Goal: Task Accomplishment & Management: Use online tool/utility

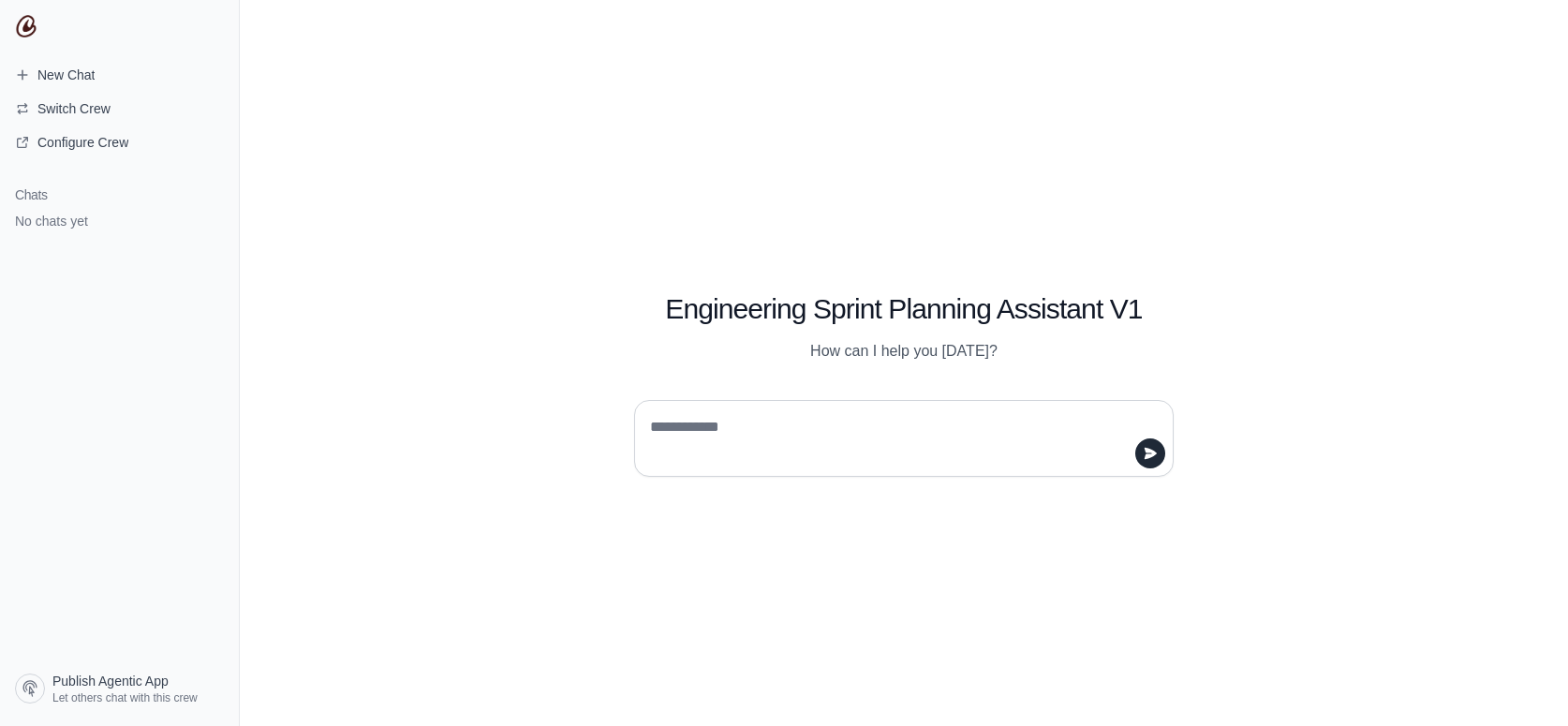
click at [26, 26] on img at bounding box center [25, 25] width 22 height 22
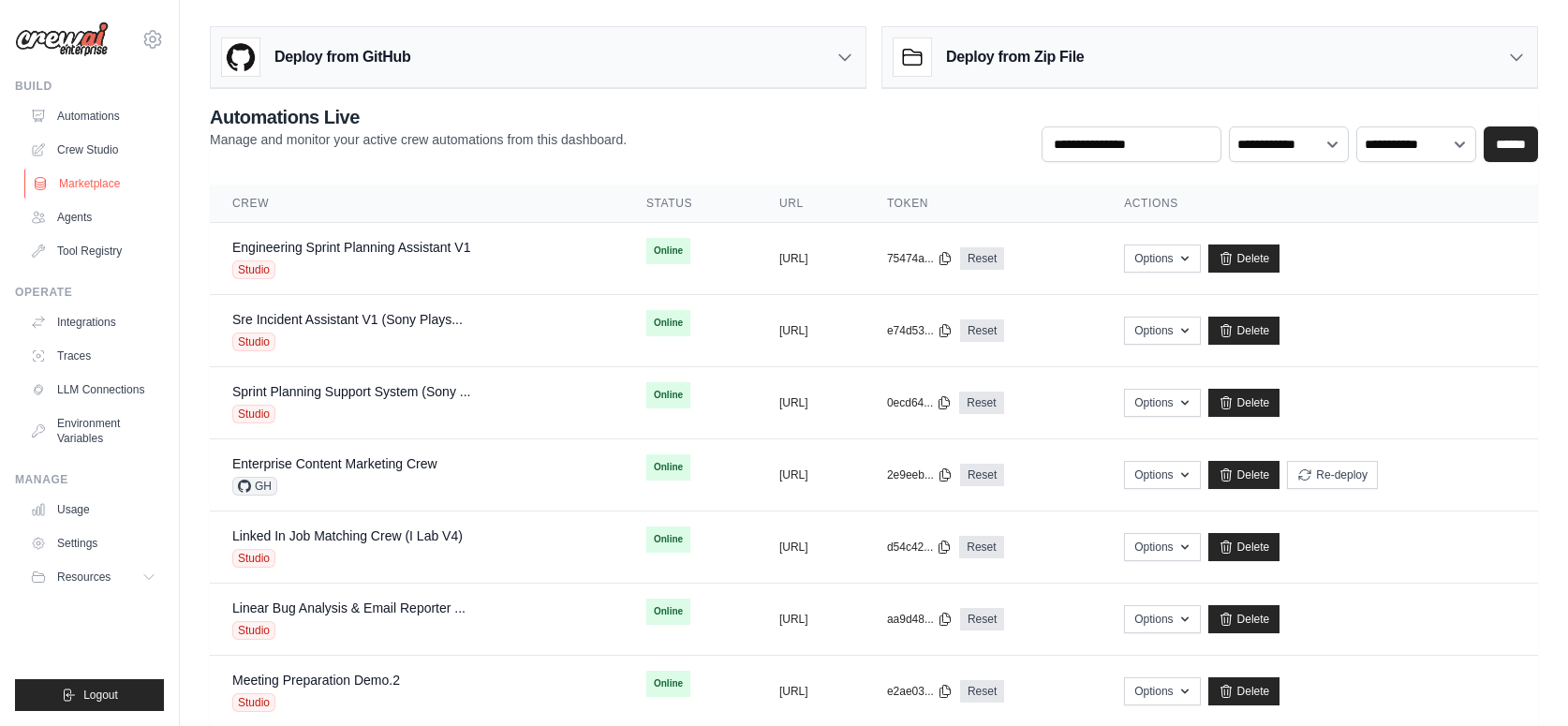
click at [77, 183] on link "Marketplace" at bounding box center [94, 183] width 141 height 30
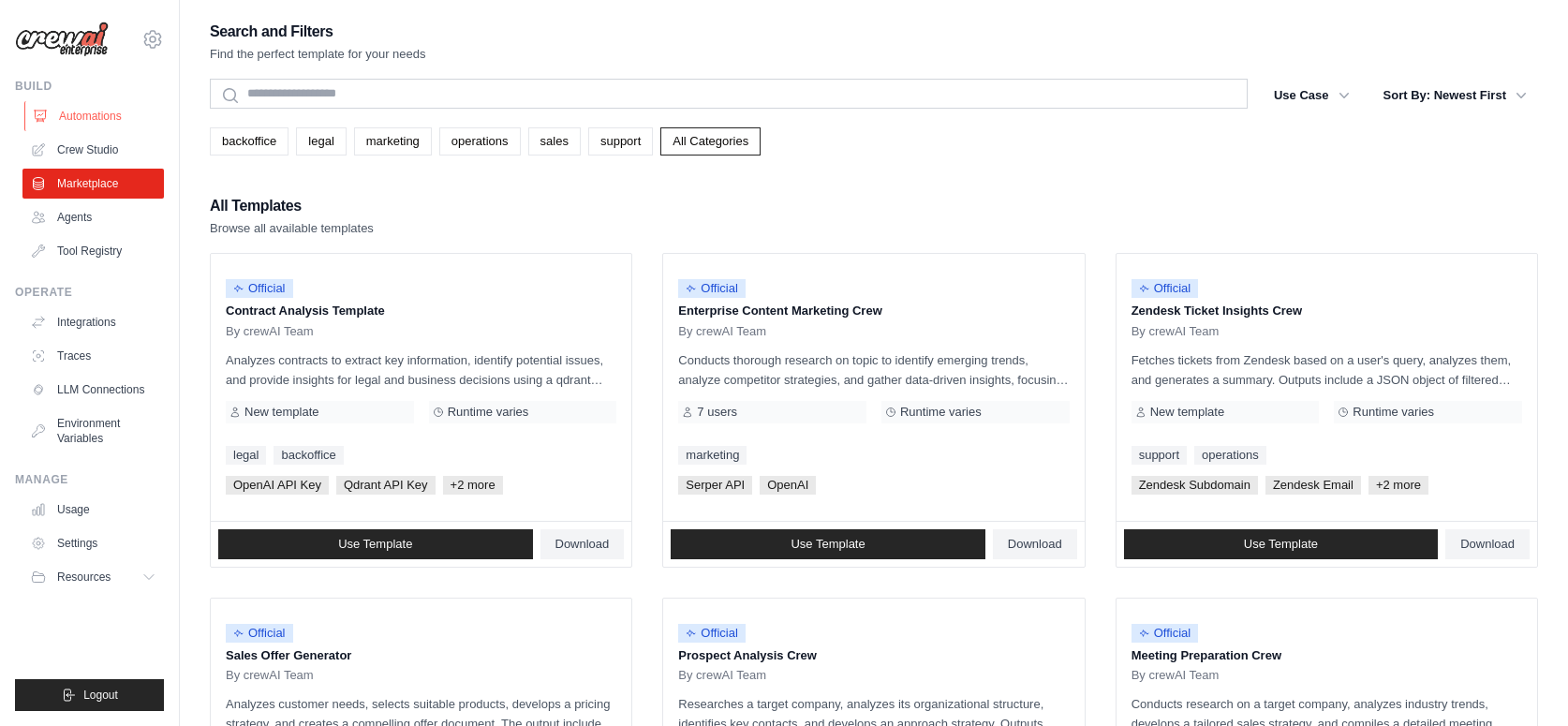
click at [105, 103] on link "Automations" at bounding box center [94, 116] width 141 height 30
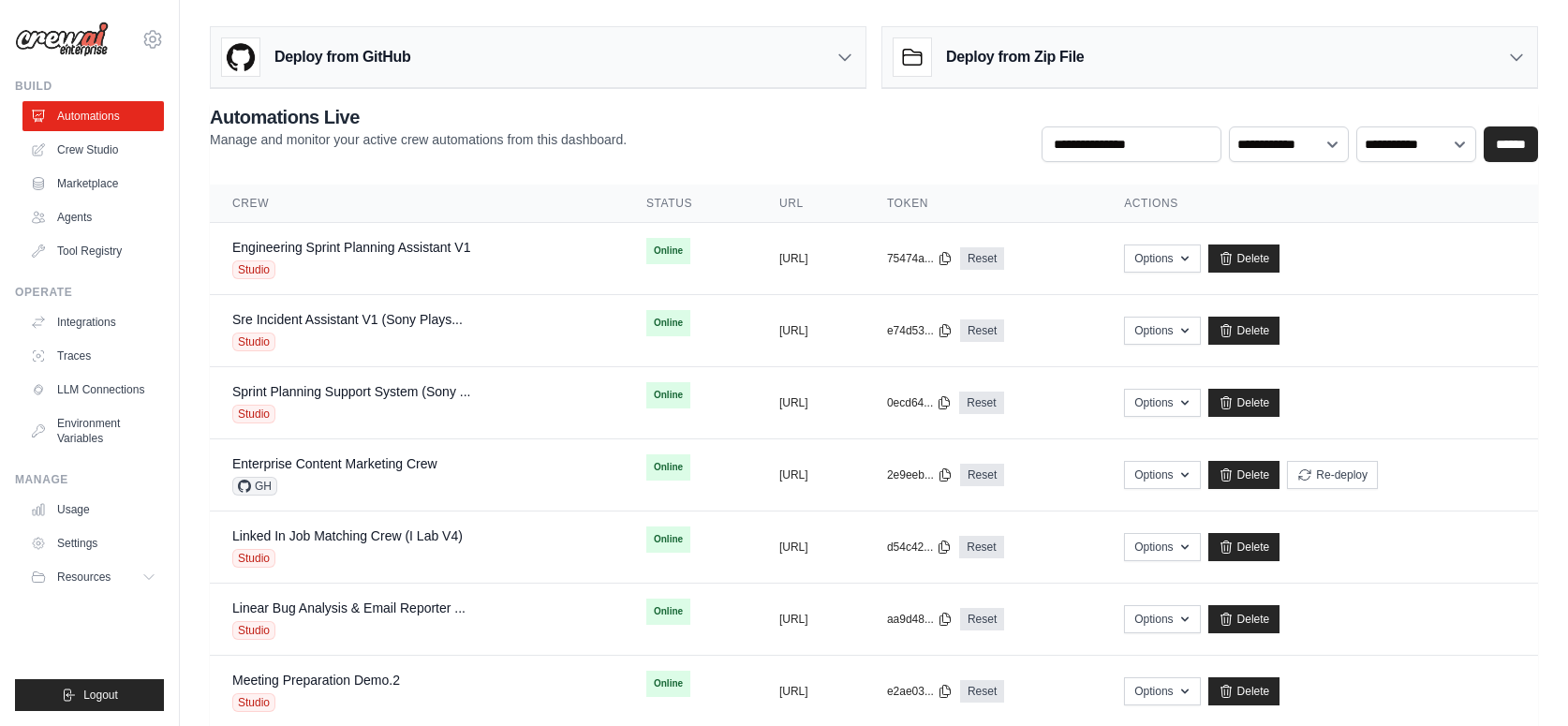
click at [842, 56] on icon at bounding box center [845, 56] width 18 height 18
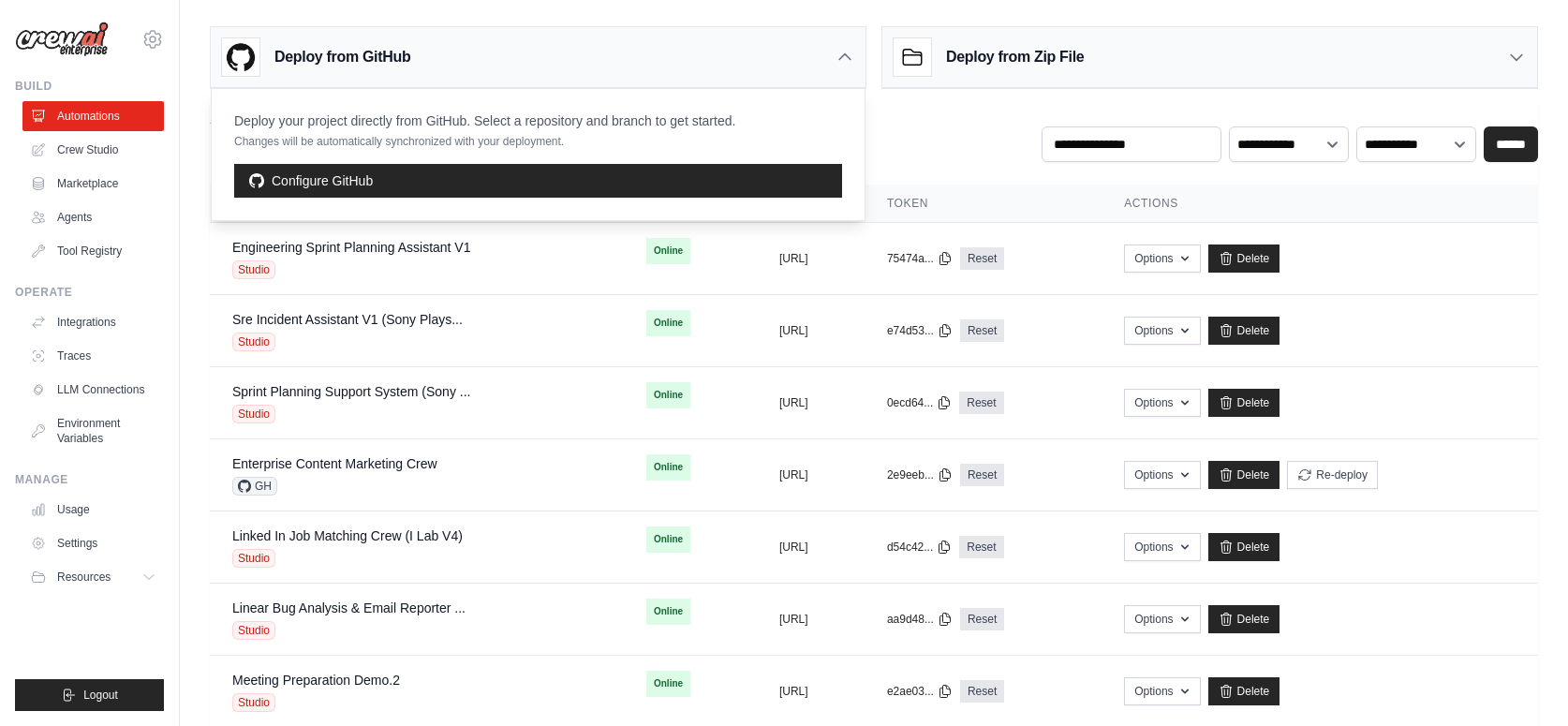
click at [842, 56] on icon at bounding box center [845, 57] width 12 height 6
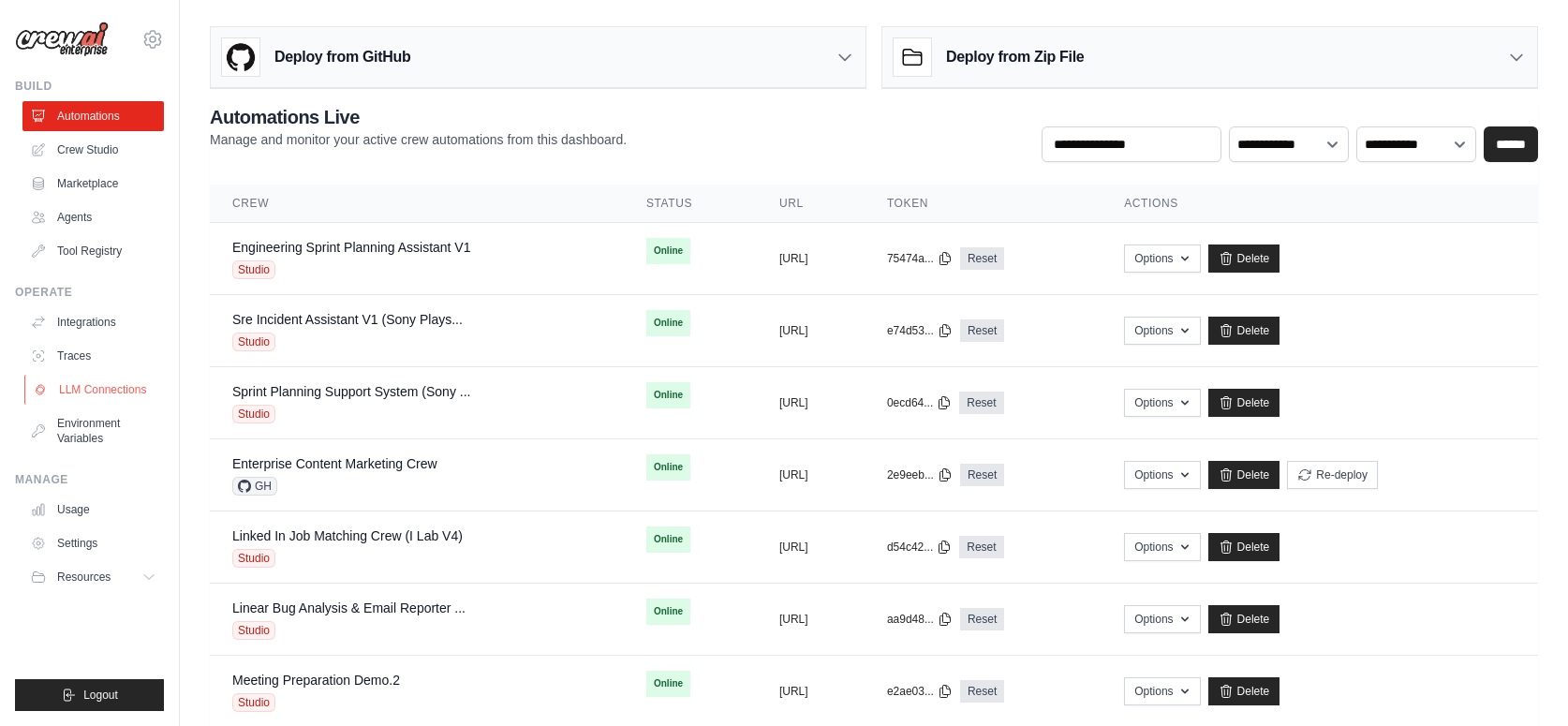
click at [107, 384] on link "LLM Connections" at bounding box center [94, 389] width 141 height 30
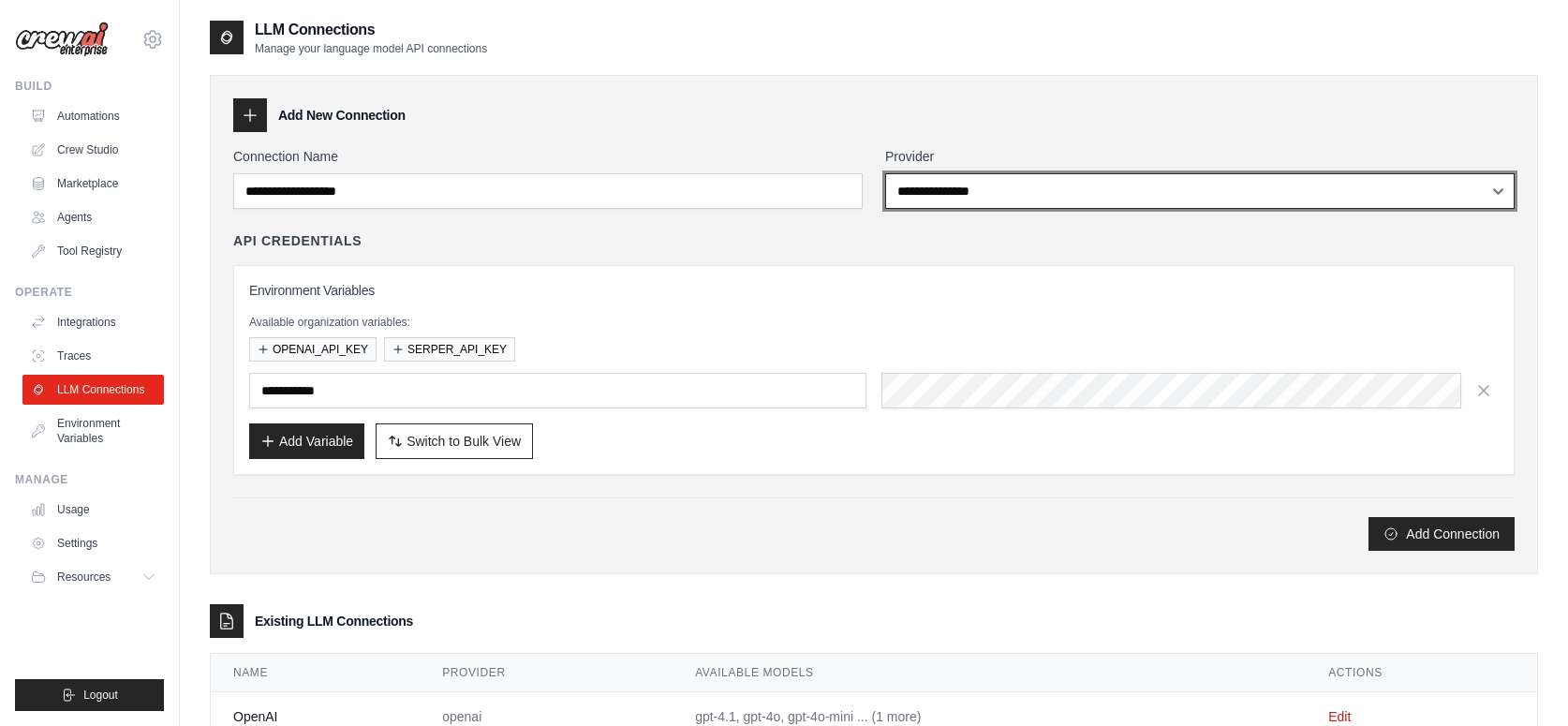
click at [1100, 193] on select "**********" at bounding box center [1200, 191] width 630 height 36
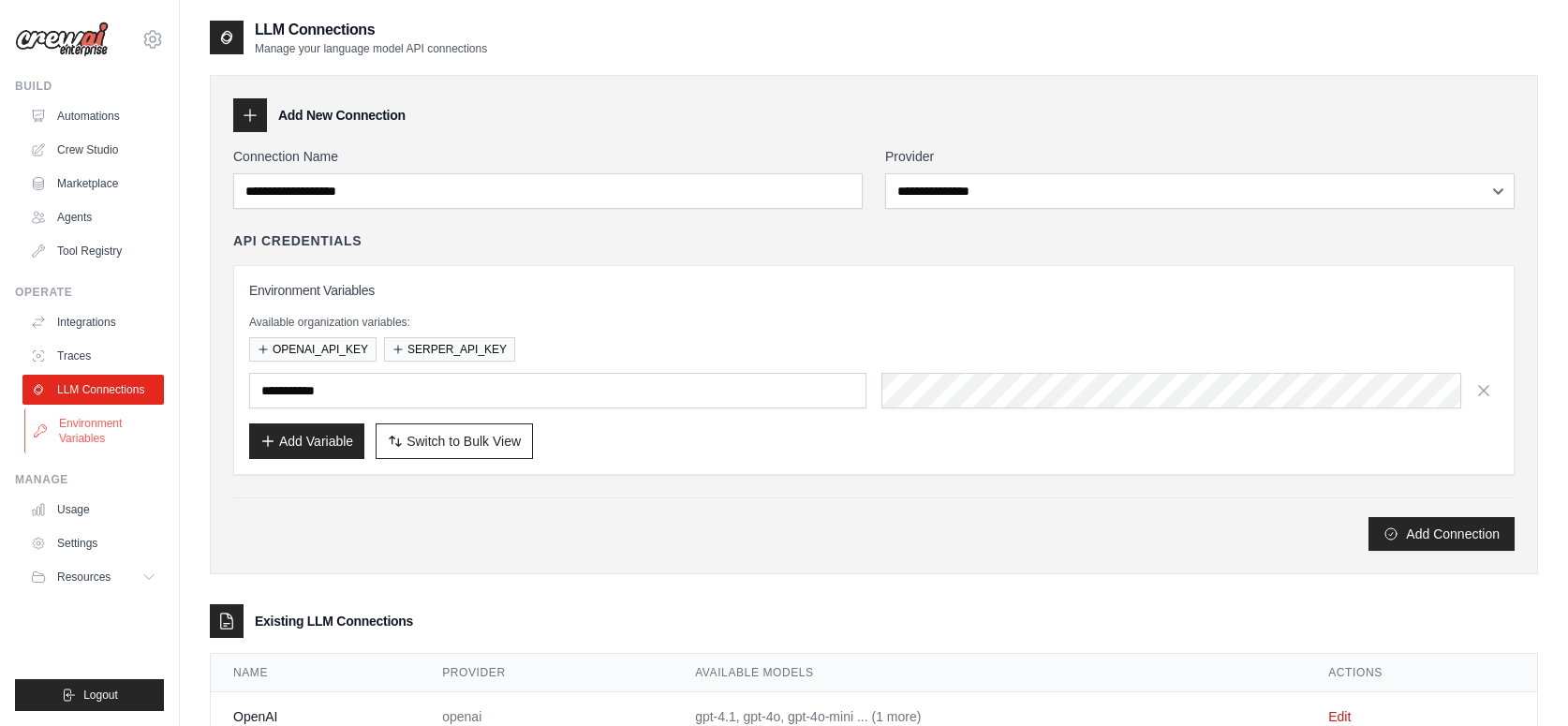
click at [71, 426] on link "Environment Variables" at bounding box center [94, 431] width 141 height 45
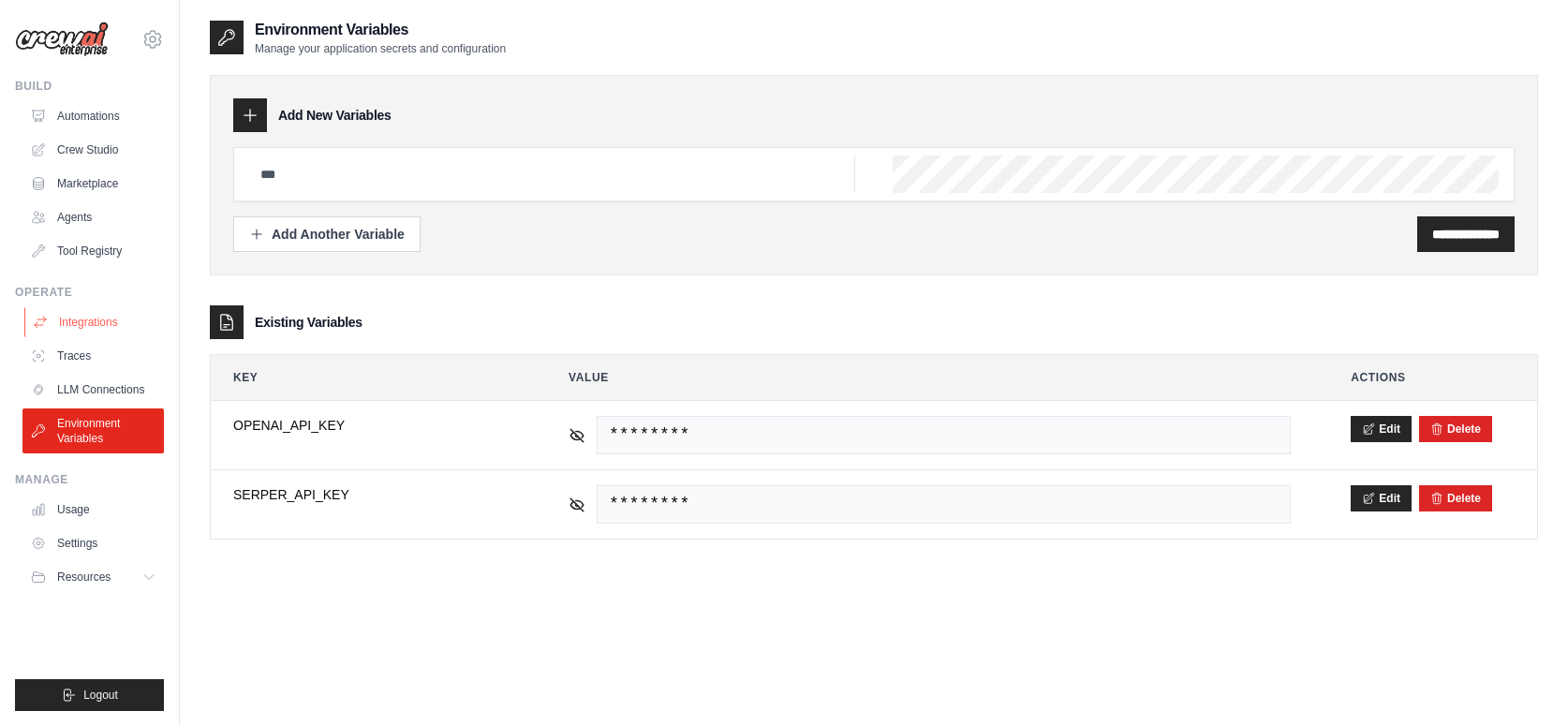
click at [101, 327] on link "Integrations" at bounding box center [94, 322] width 141 height 30
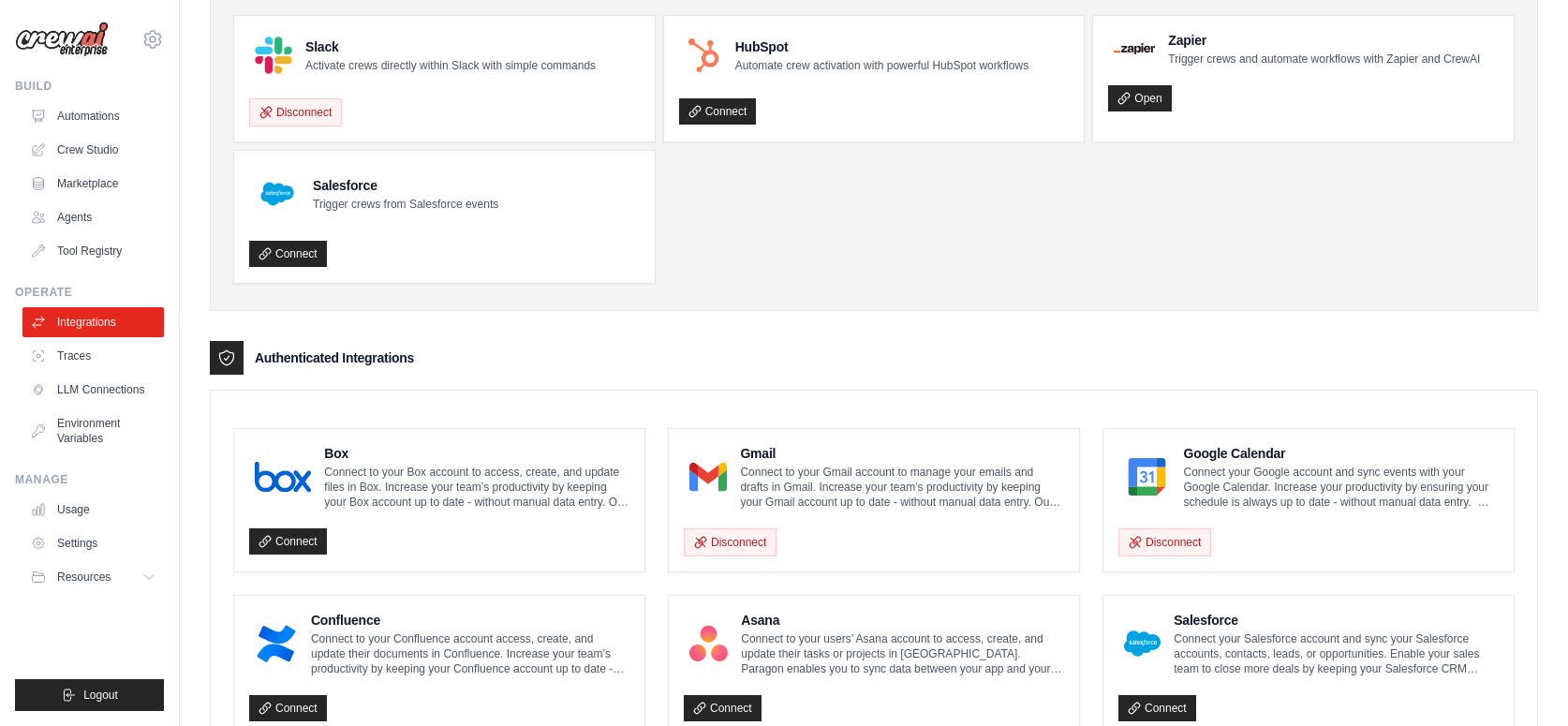
scroll to position [93, 0]
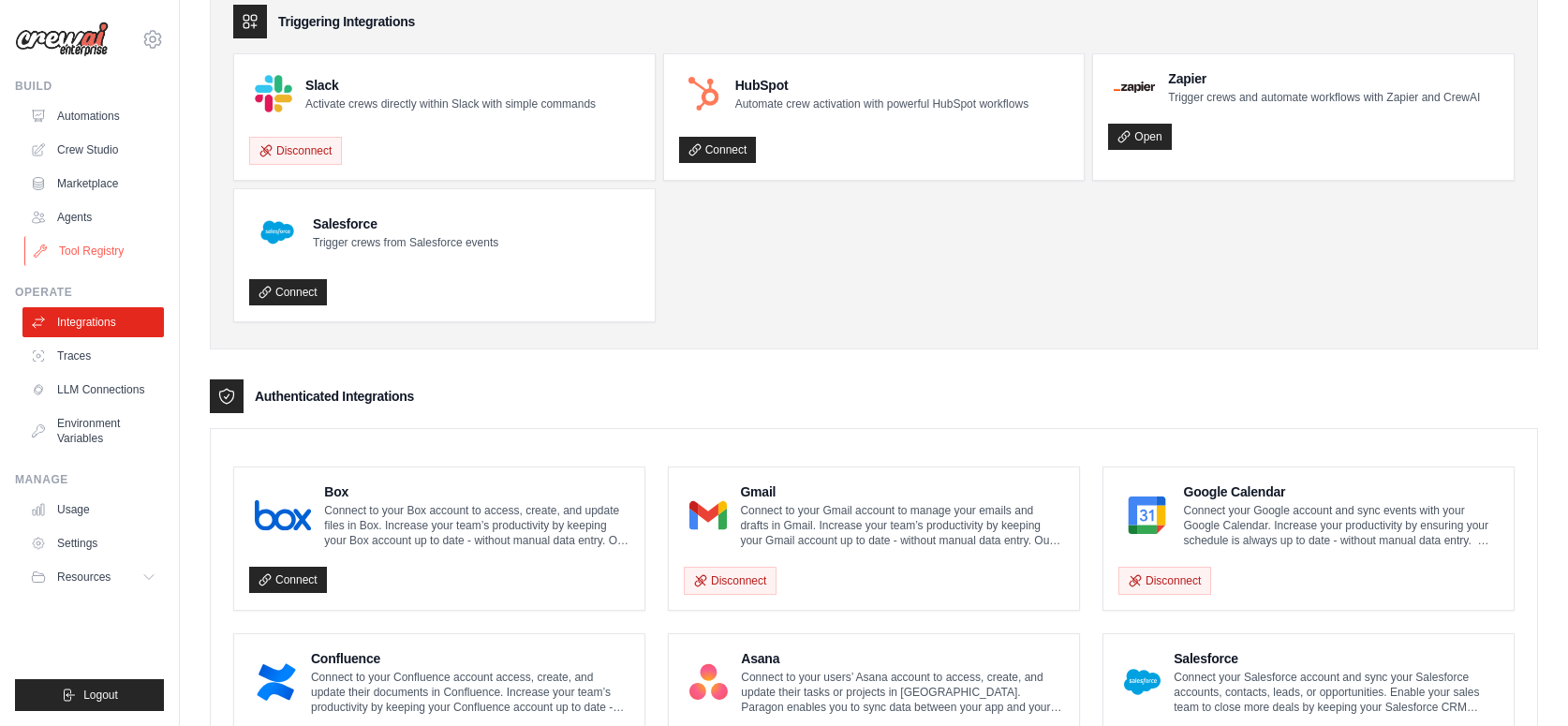
click at [97, 257] on link "Tool Registry" at bounding box center [94, 251] width 141 height 30
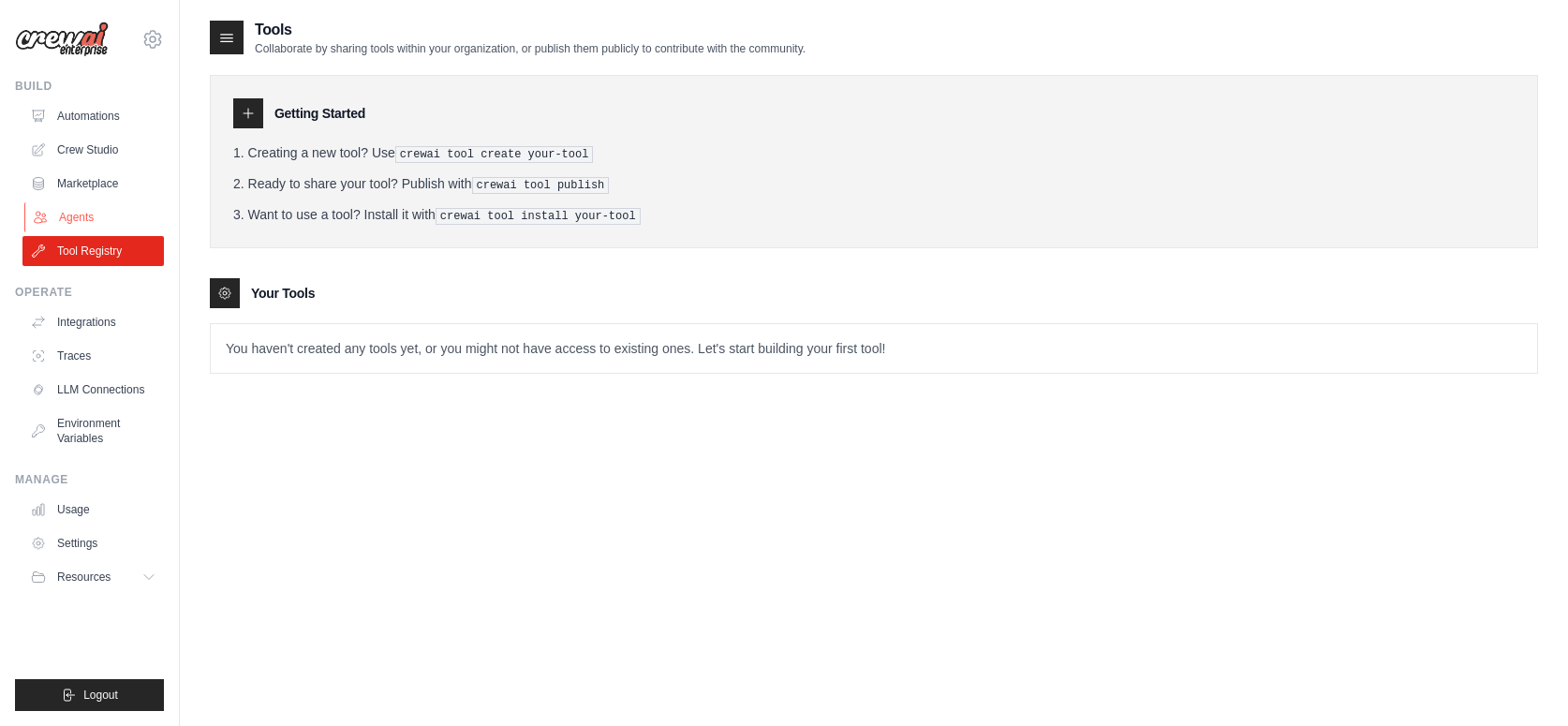
click at [97, 221] on link "Agents" at bounding box center [94, 217] width 141 height 30
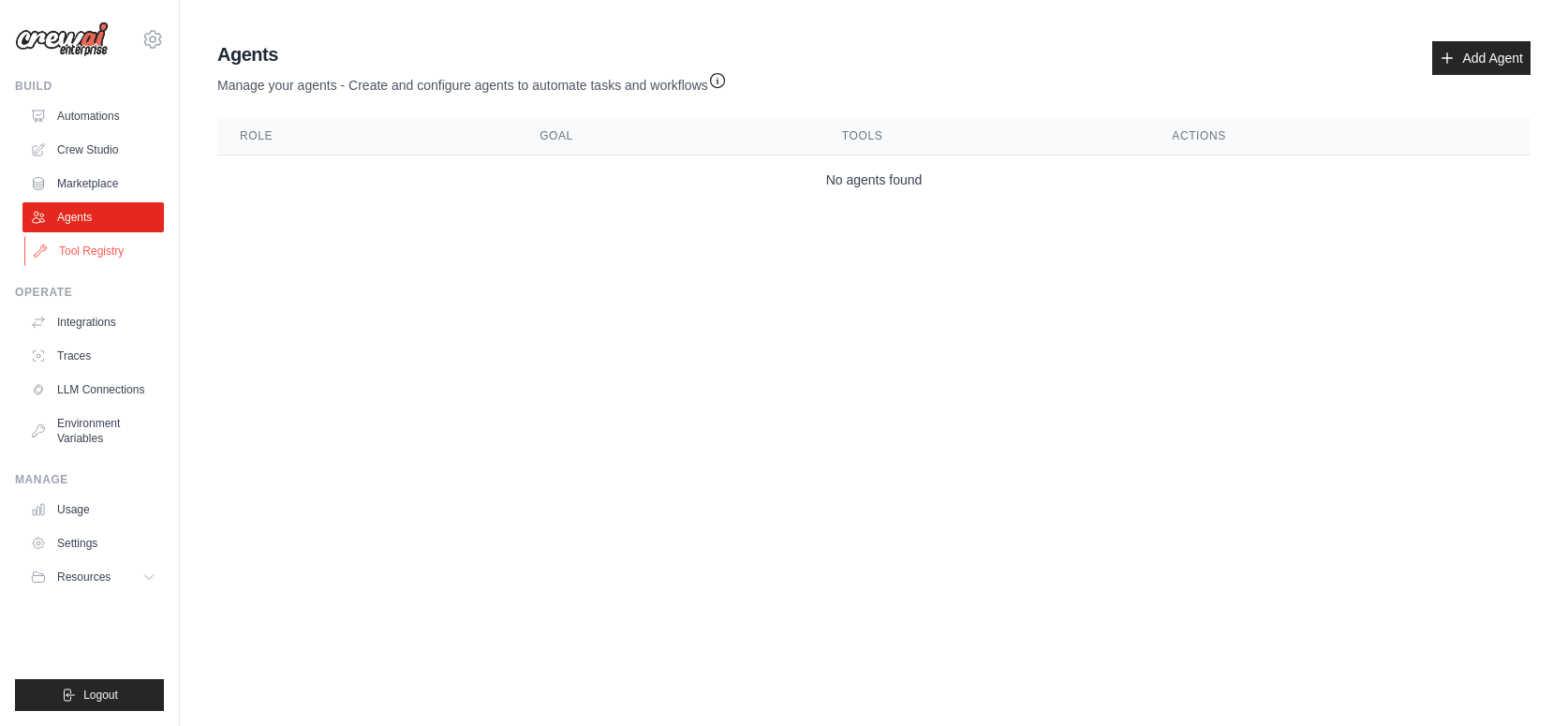
click at [101, 241] on link "Tool Registry" at bounding box center [94, 251] width 141 height 30
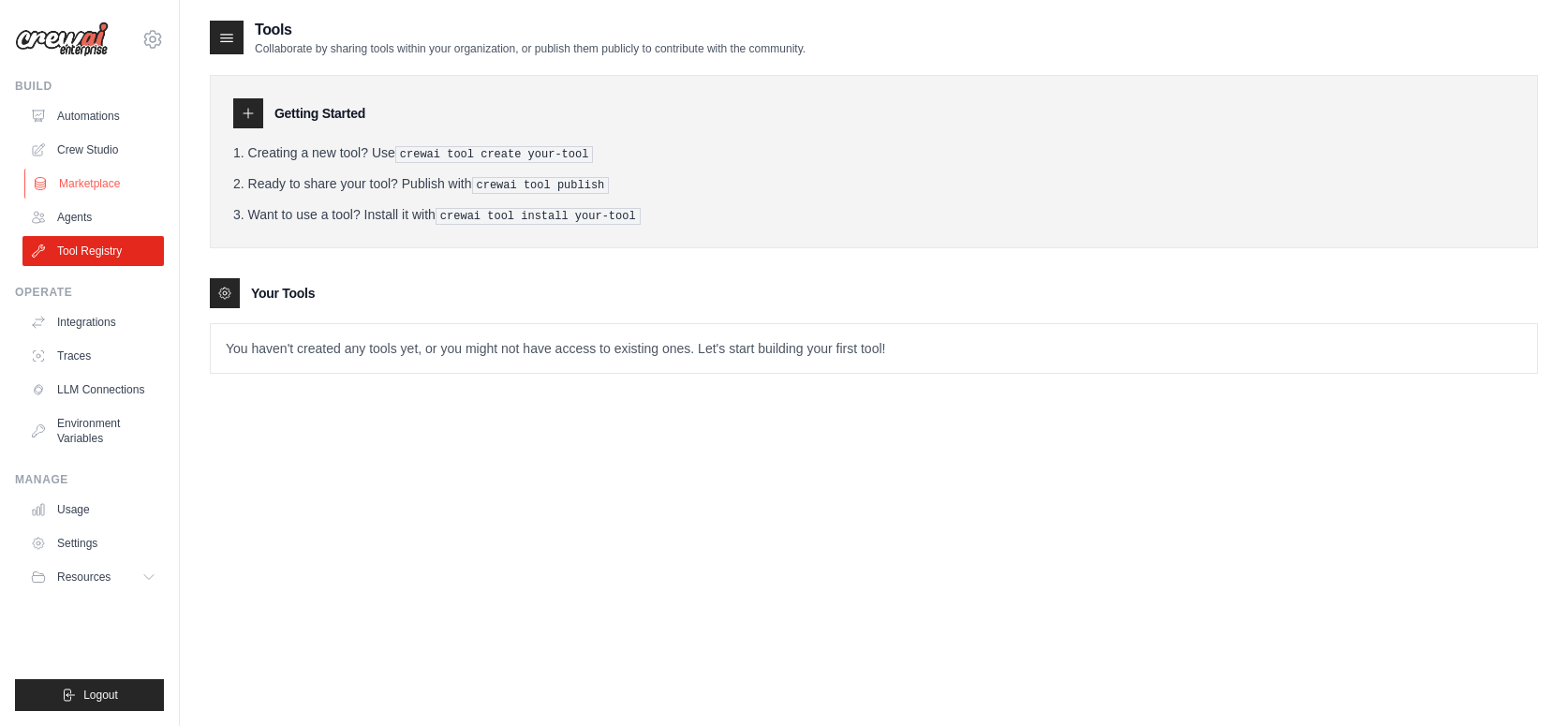
click at [95, 180] on link "Marketplace" at bounding box center [94, 183] width 141 height 30
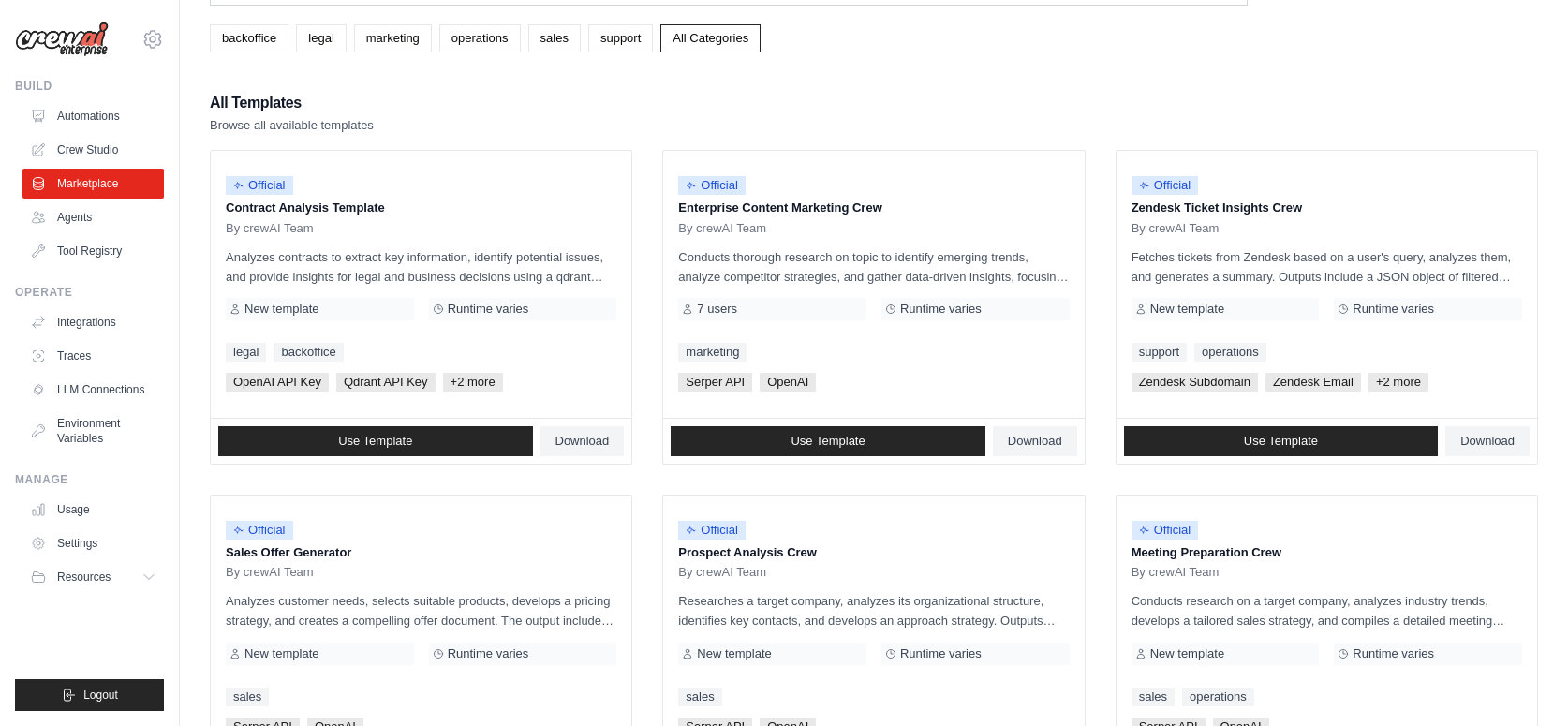
scroll to position [97, 0]
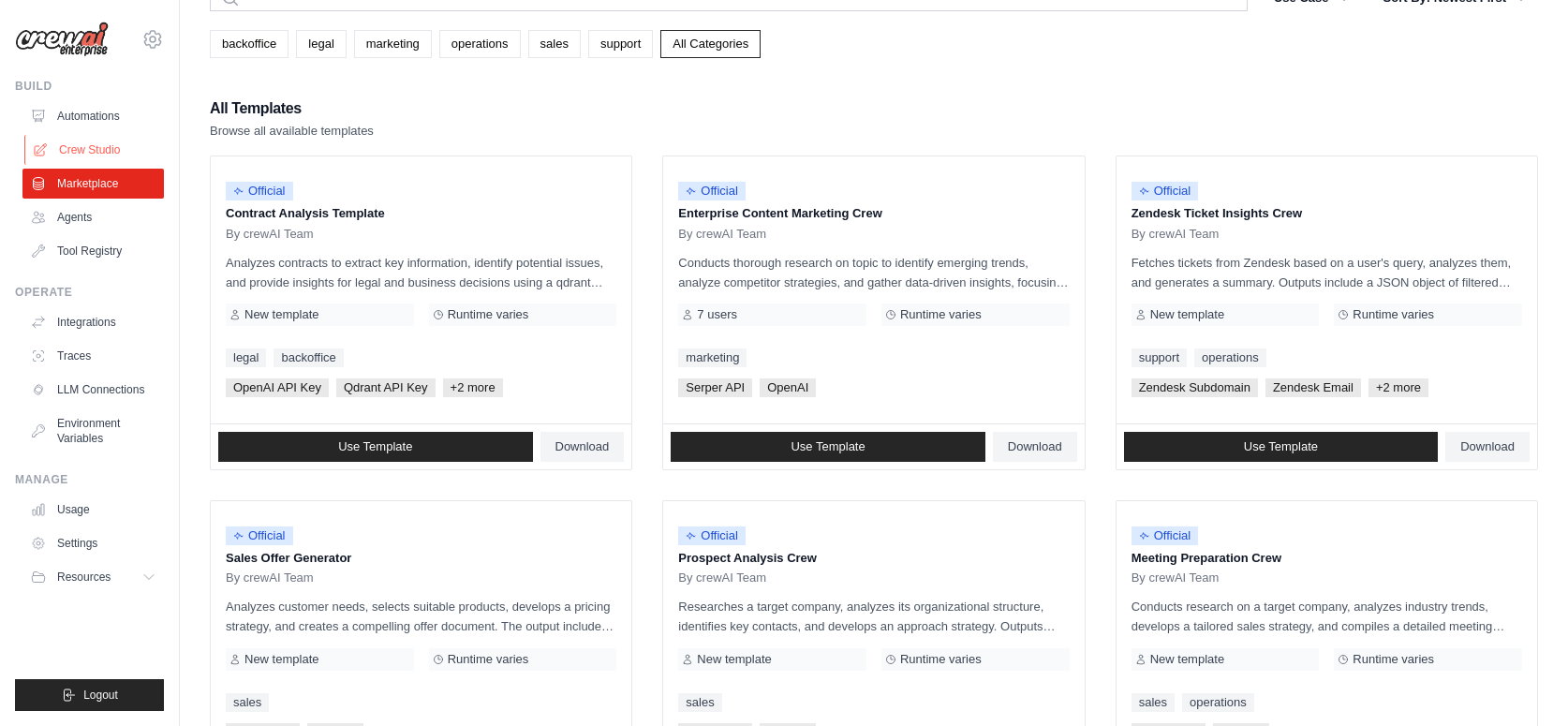
click at [72, 147] on link "Crew Studio" at bounding box center [94, 150] width 141 height 30
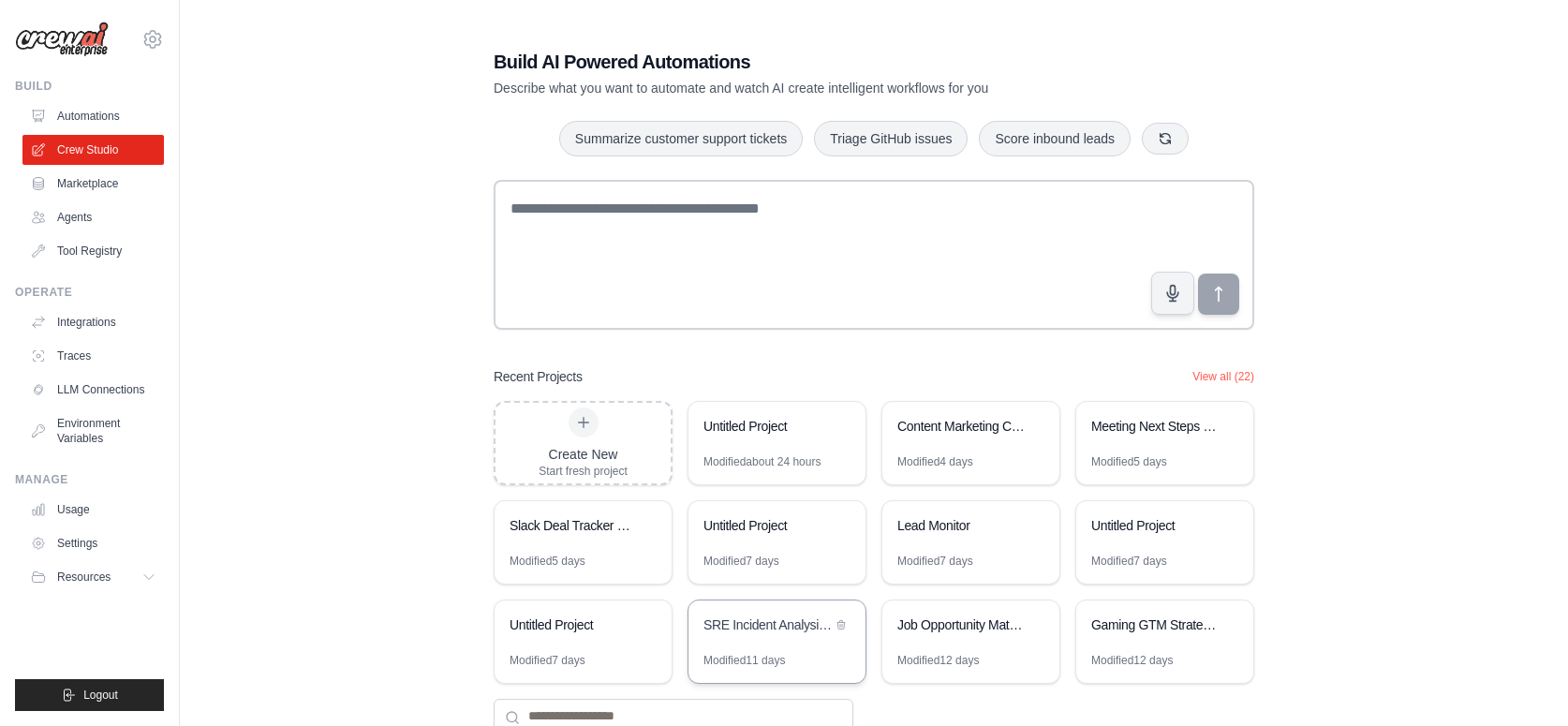
click at [754, 635] on div "SRE Incident Analysis Assistant" at bounding box center [768, 626] width 128 height 22
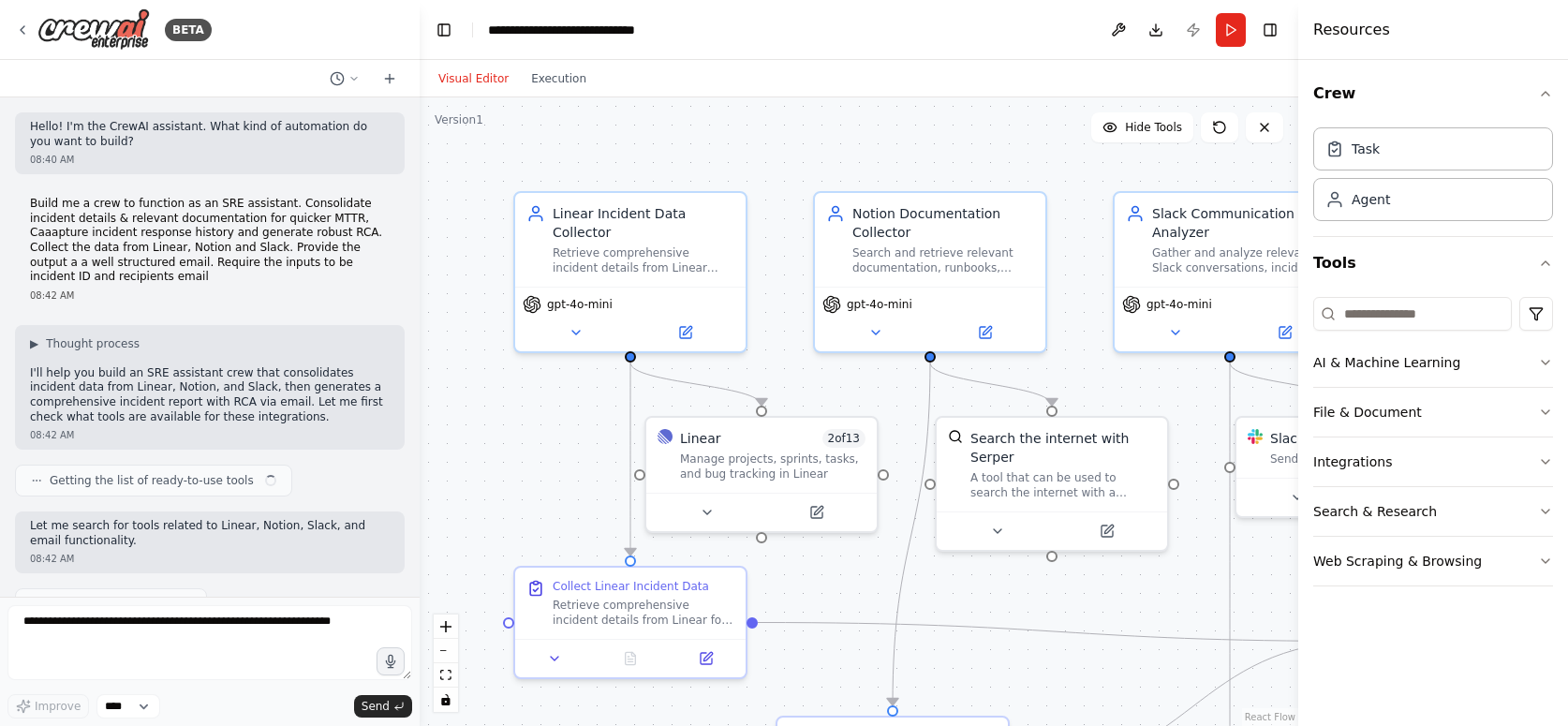
scroll to position [1969, 0]
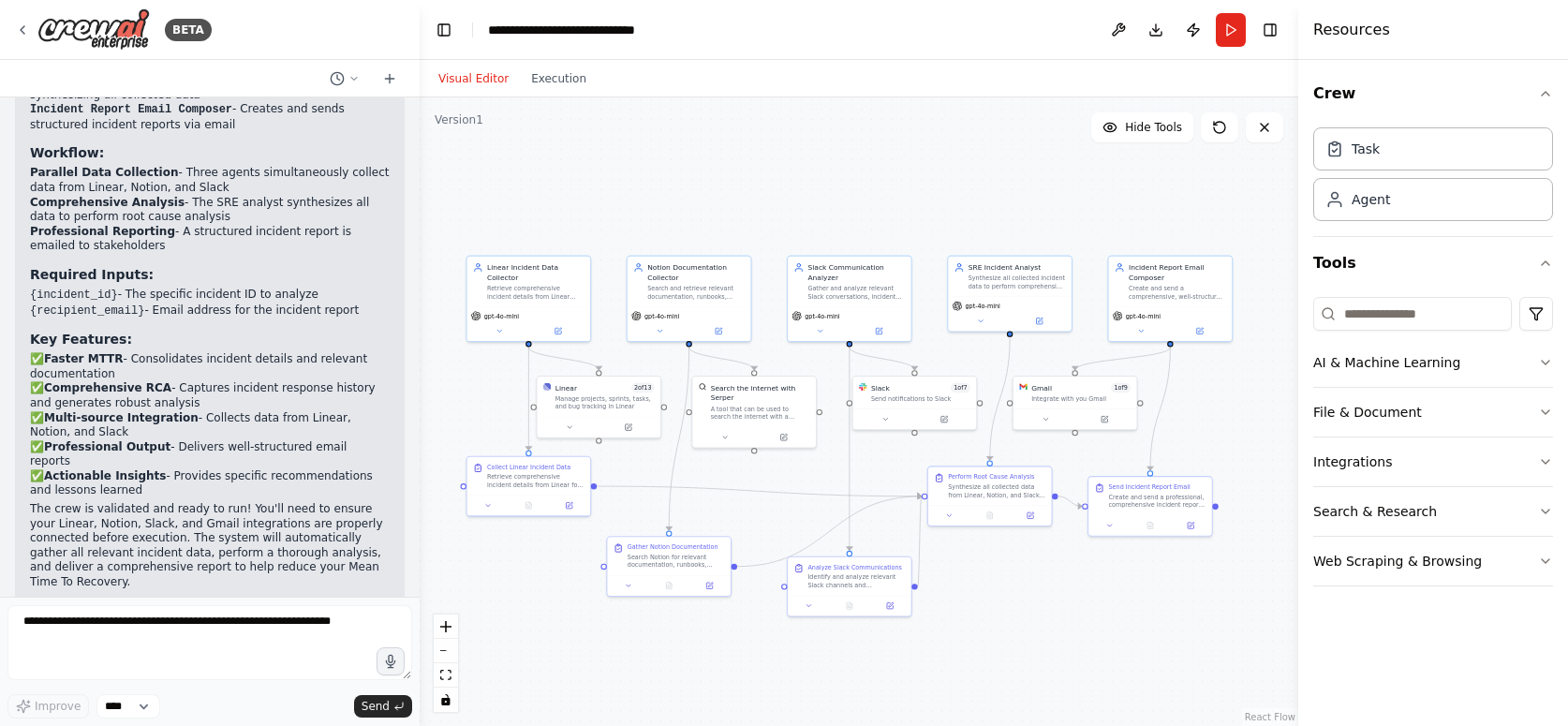
drag, startPoint x: 1009, startPoint y: 239, endPoint x: 805, endPoint y: 196, distance: 208.5
click at [805, 195] on div ".deletable-edge-delete-btn { width: 20px; height: 20px; border: 0px solid #ffff…" at bounding box center [858, 412] width 879 height 629
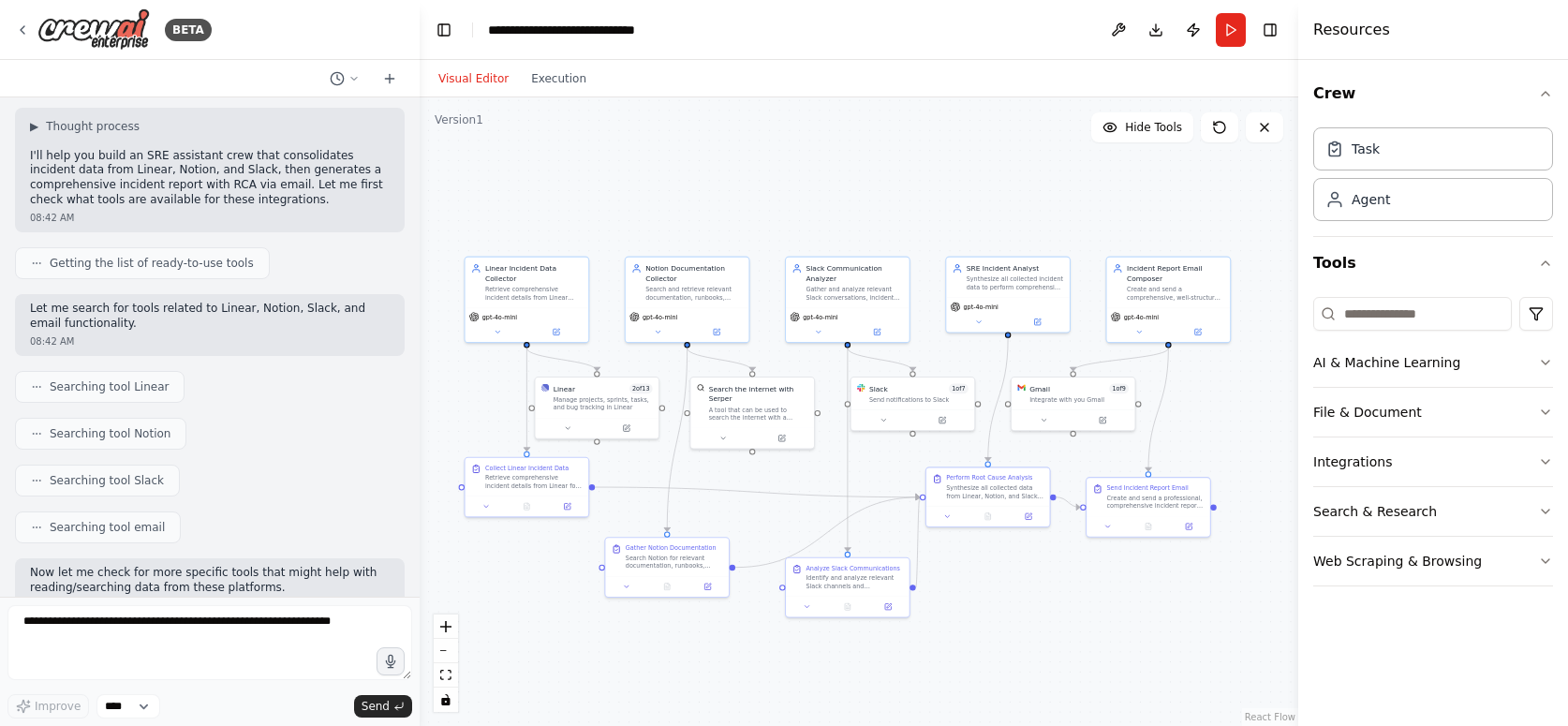
scroll to position [0, 0]
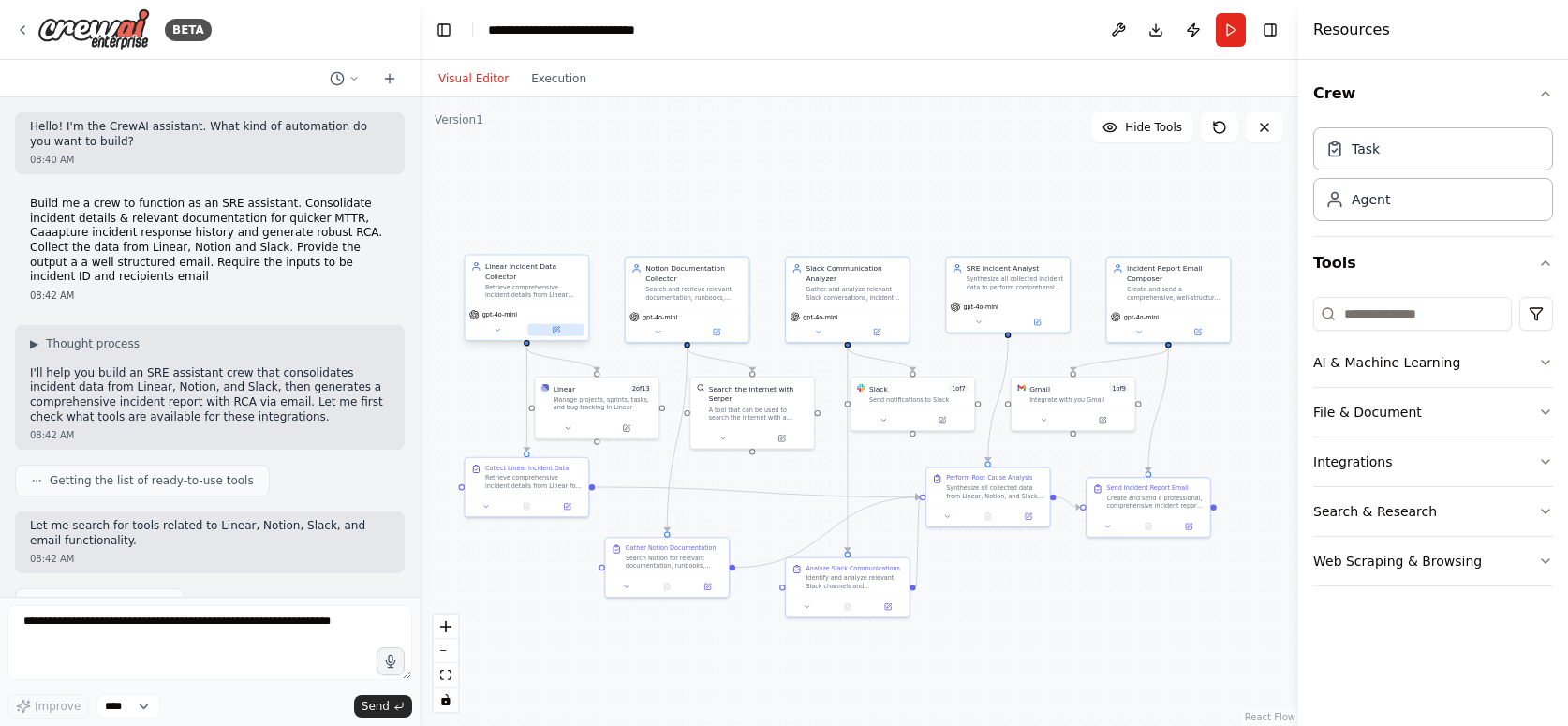
click at [559, 330] on icon at bounding box center [556, 330] width 6 height 6
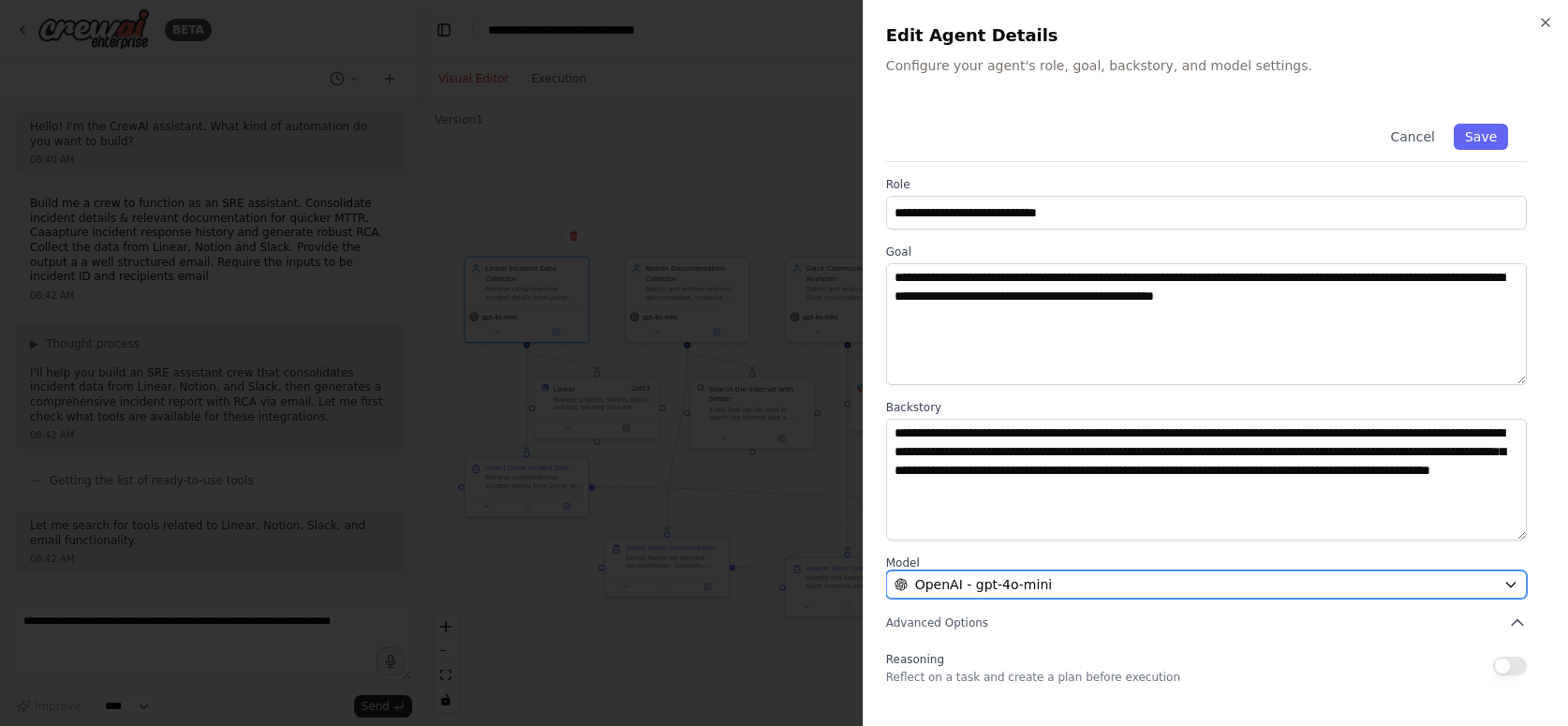
click at [1484, 589] on div "OpenAI - gpt-4o-mini" at bounding box center [1195, 584] width 602 height 18
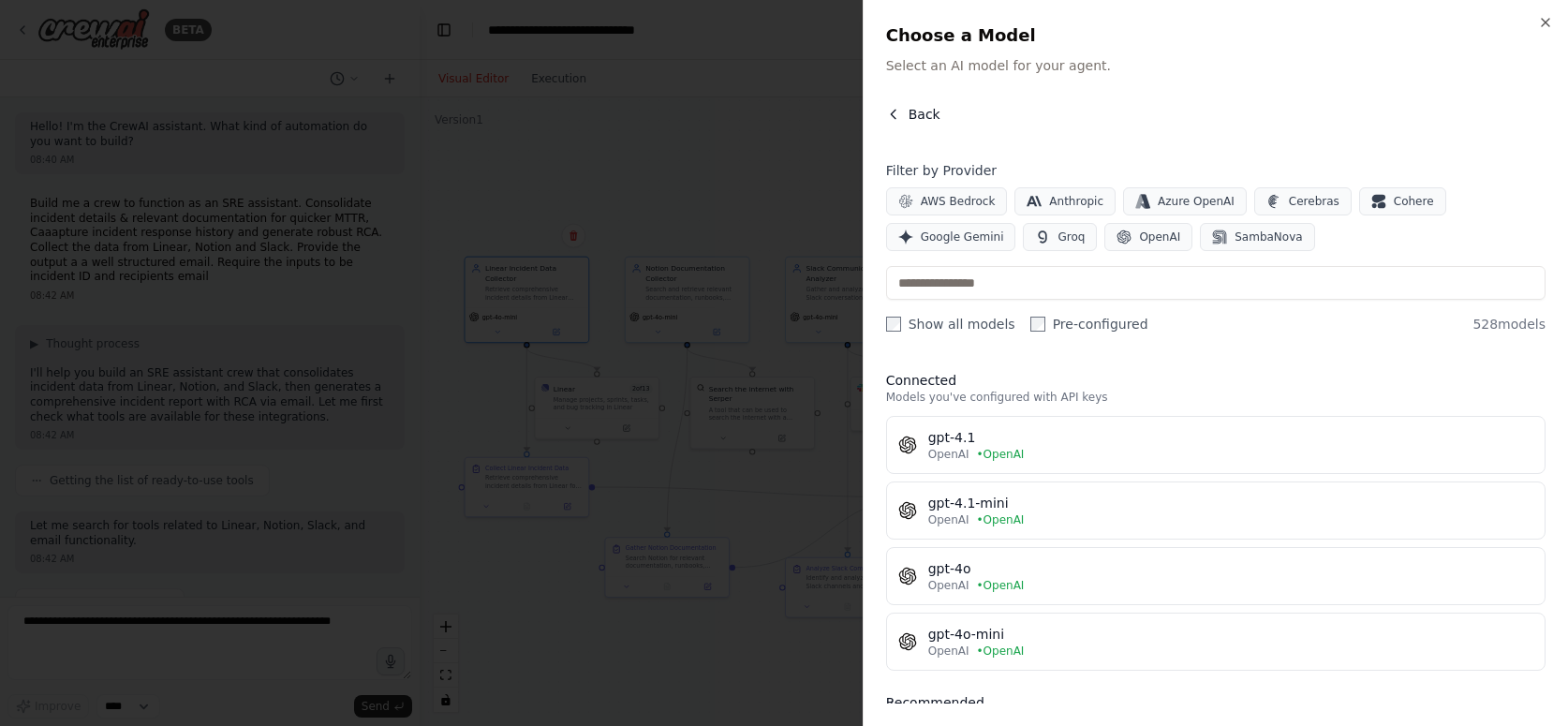
click at [907, 112] on button "Back" at bounding box center [914, 114] width 55 height 18
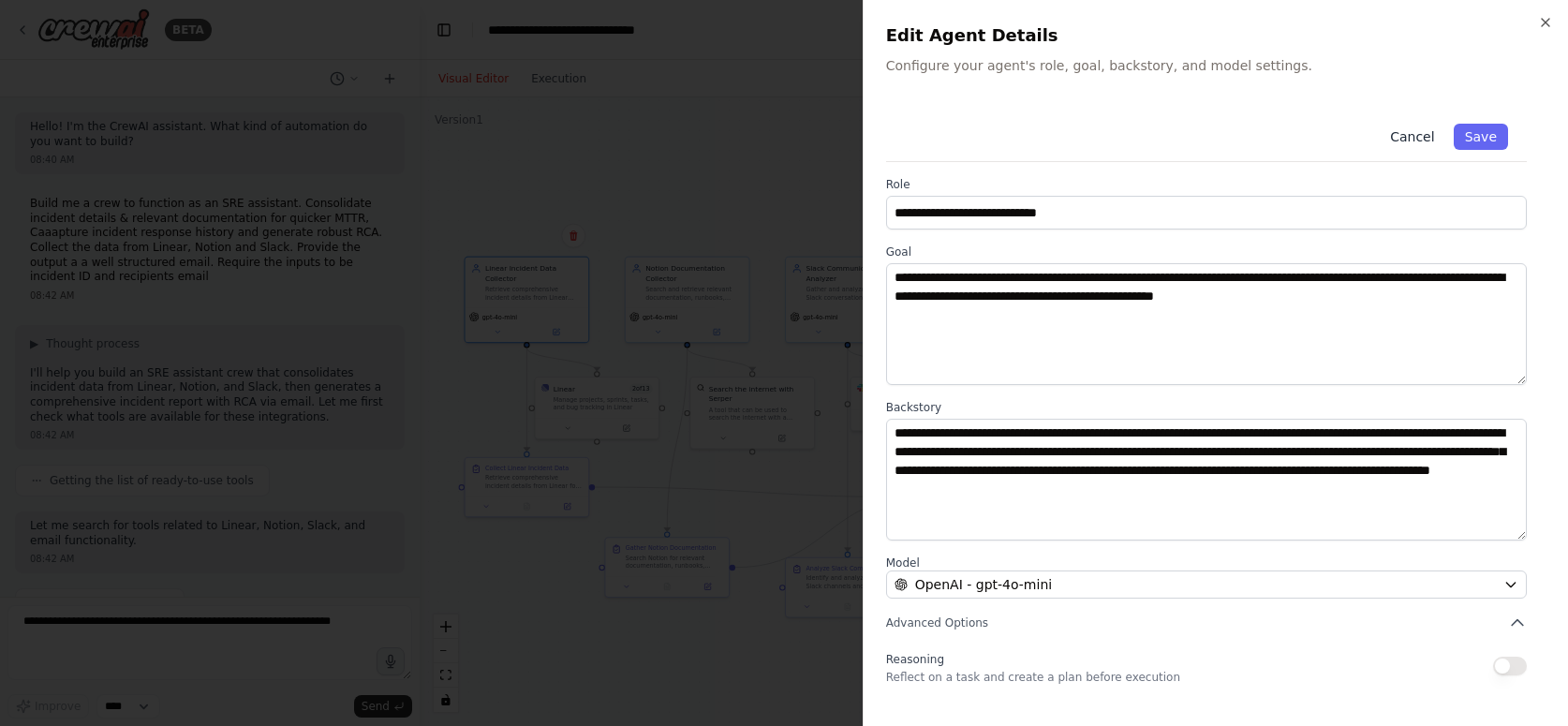
click at [1425, 139] on button "Cancel" at bounding box center [1412, 136] width 66 height 26
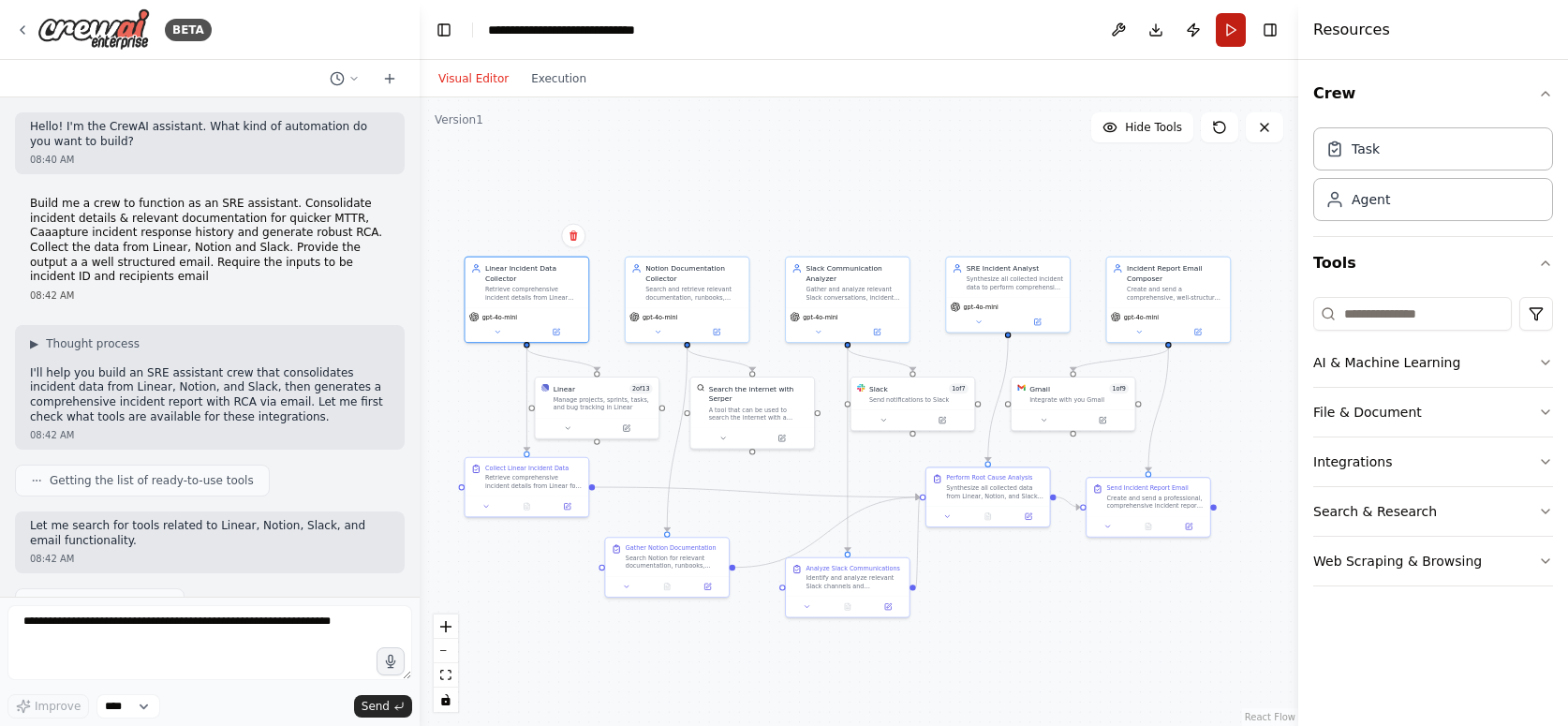
click at [1238, 29] on button "Run" at bounding box center [1230, 29] width 30 height 34
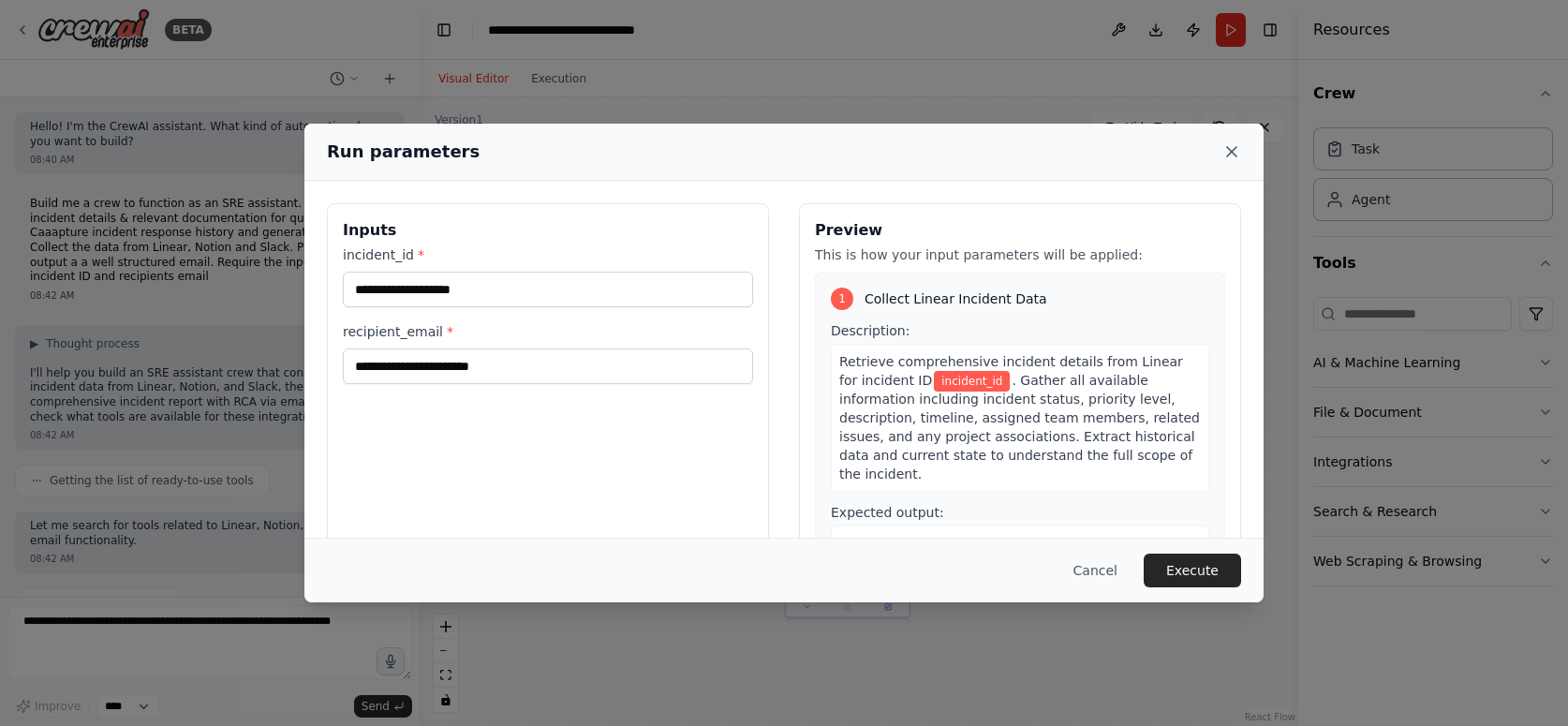
click at [1231, 152] on icon at bounding box center [1232, 152] width 10 height 10
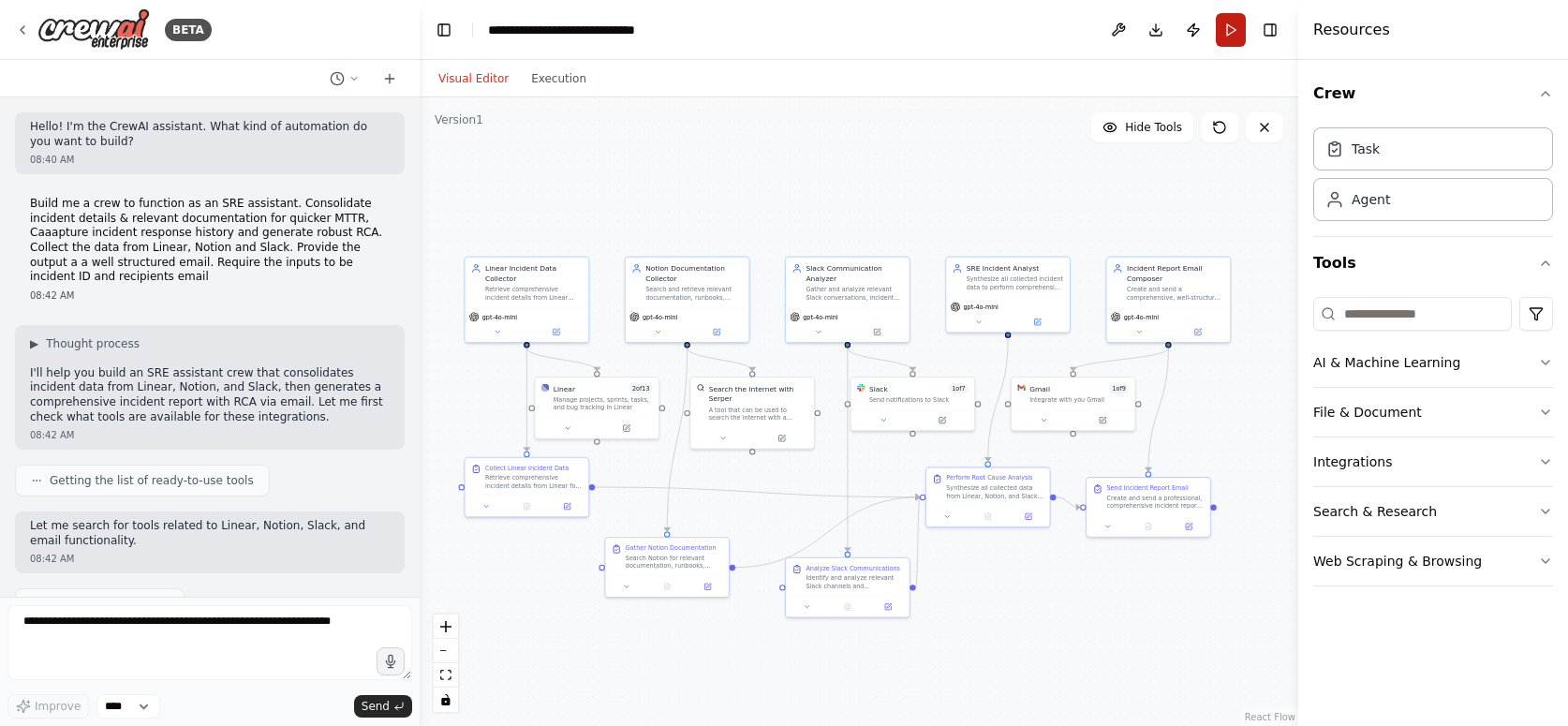
click at [1227, 28] on button "Run" at bounding box center [1230, 29] width 30 height 34
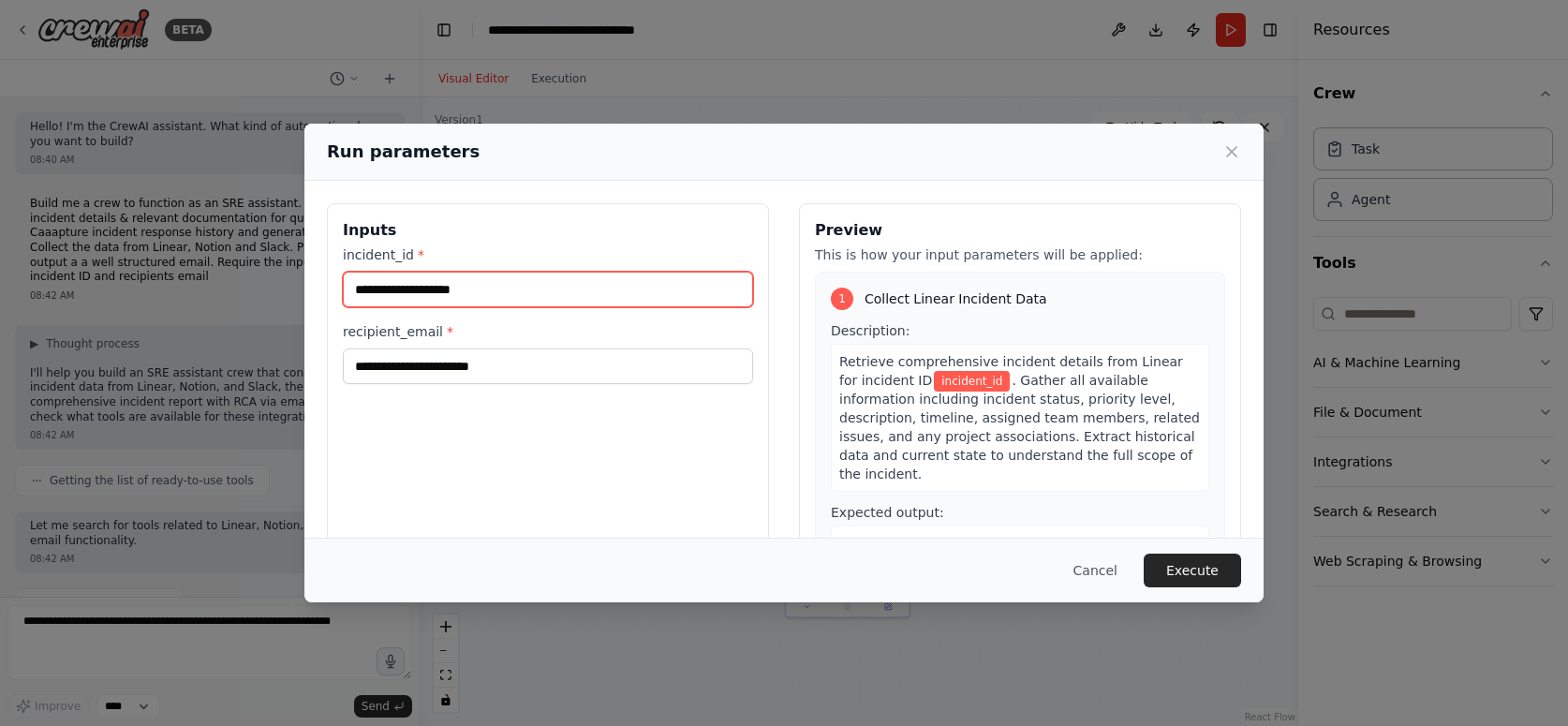
click at [432, 294] on input "incident_id *" at bounding box center [548, 289] width 411 height 36
type input "*******"
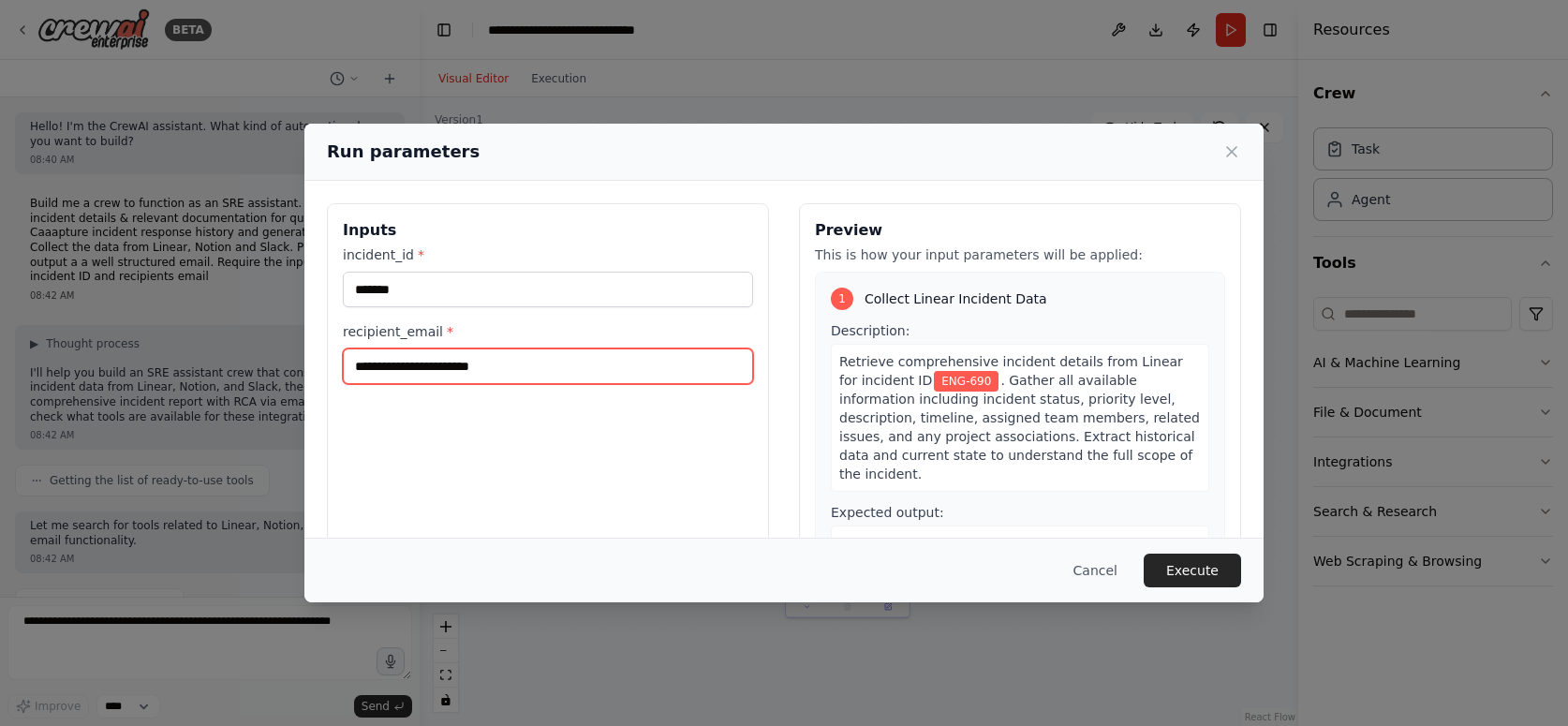
click at [465, 371] on input "recipient_email *" at bounding box center [548, 366] width 411 height 36
type input "**********"
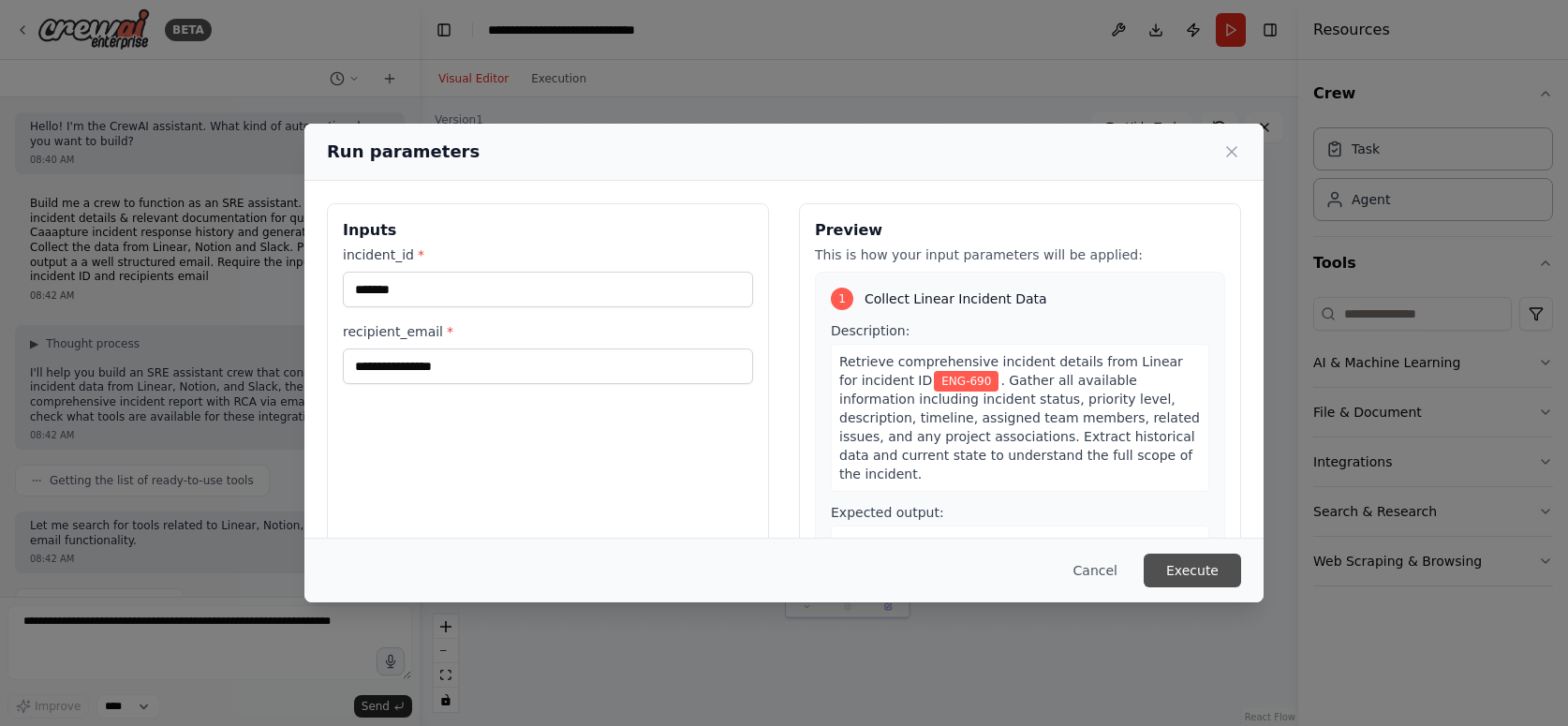
click at [1189, 567] on button "Execute" at bounding box center [1192, 570] width 97 height 34
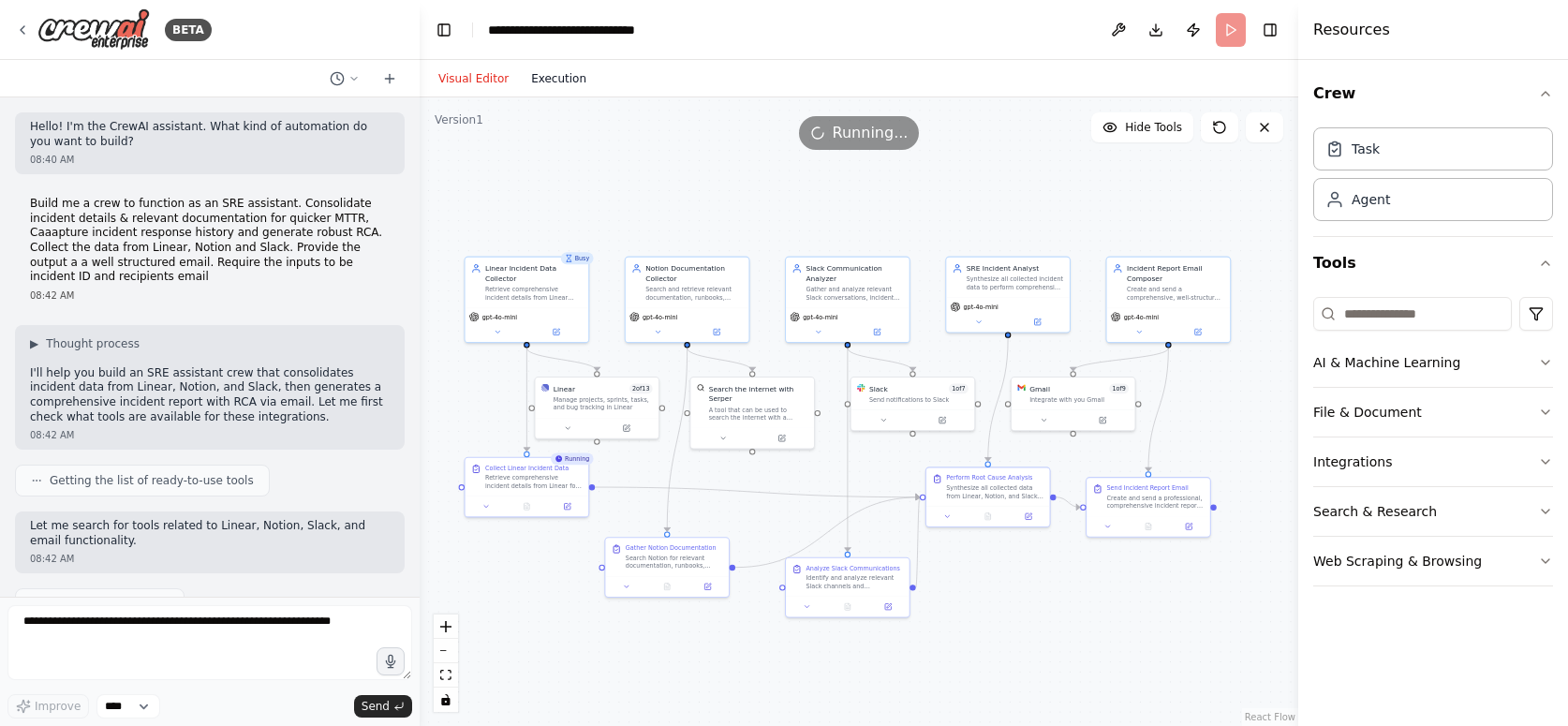
click at [577, 89] on div "Visual Editor Execution" at bounding box center [512, 79] width 170 height 38
click at [575, 87] on button "Execution" at bounding box center [559, 78] width 78 height 22
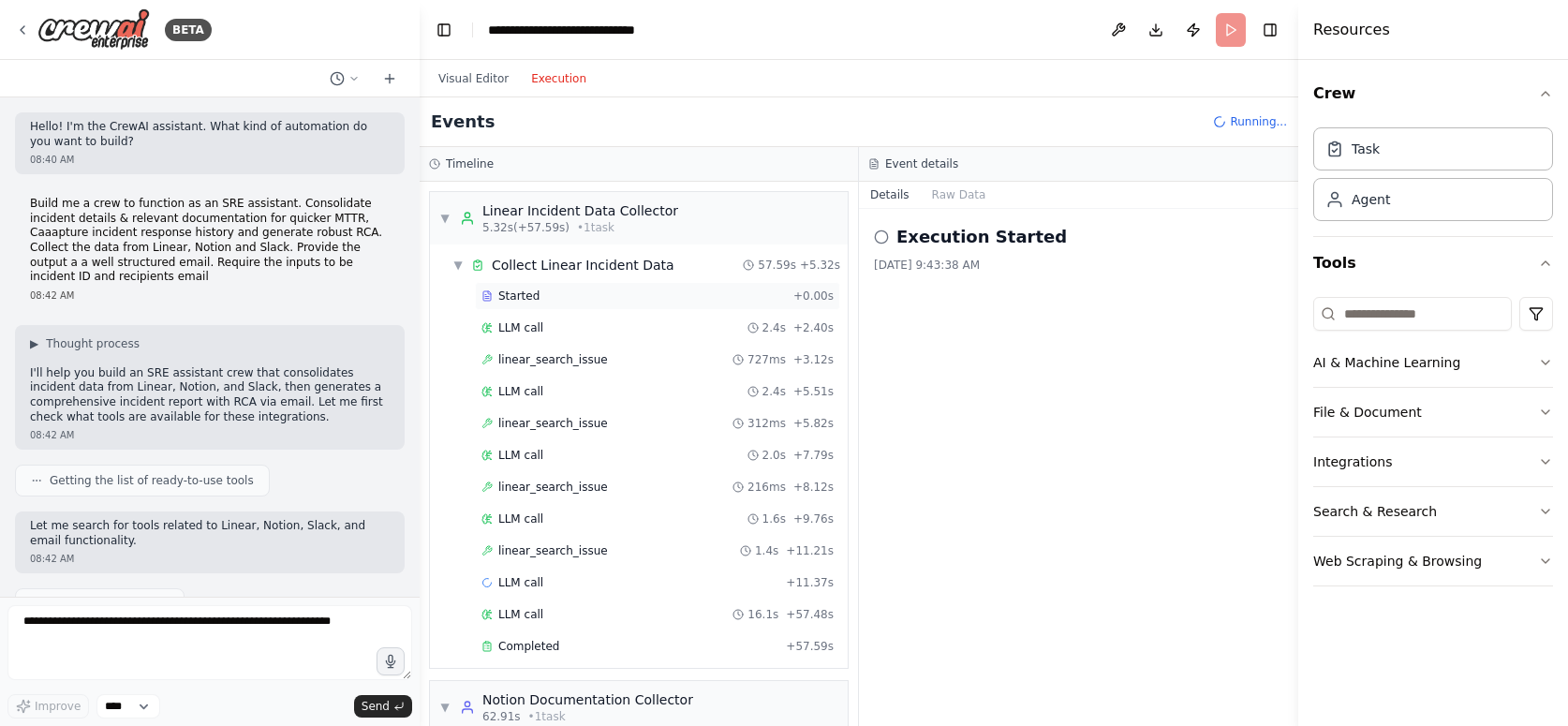
click at [534, 303] on div "Started + 0.00s LLM call 2.4s + 2.40s linear_search_issue 727ms + 3.12s LLM cal…" at bounding box center [646, 473] width 403 height 382
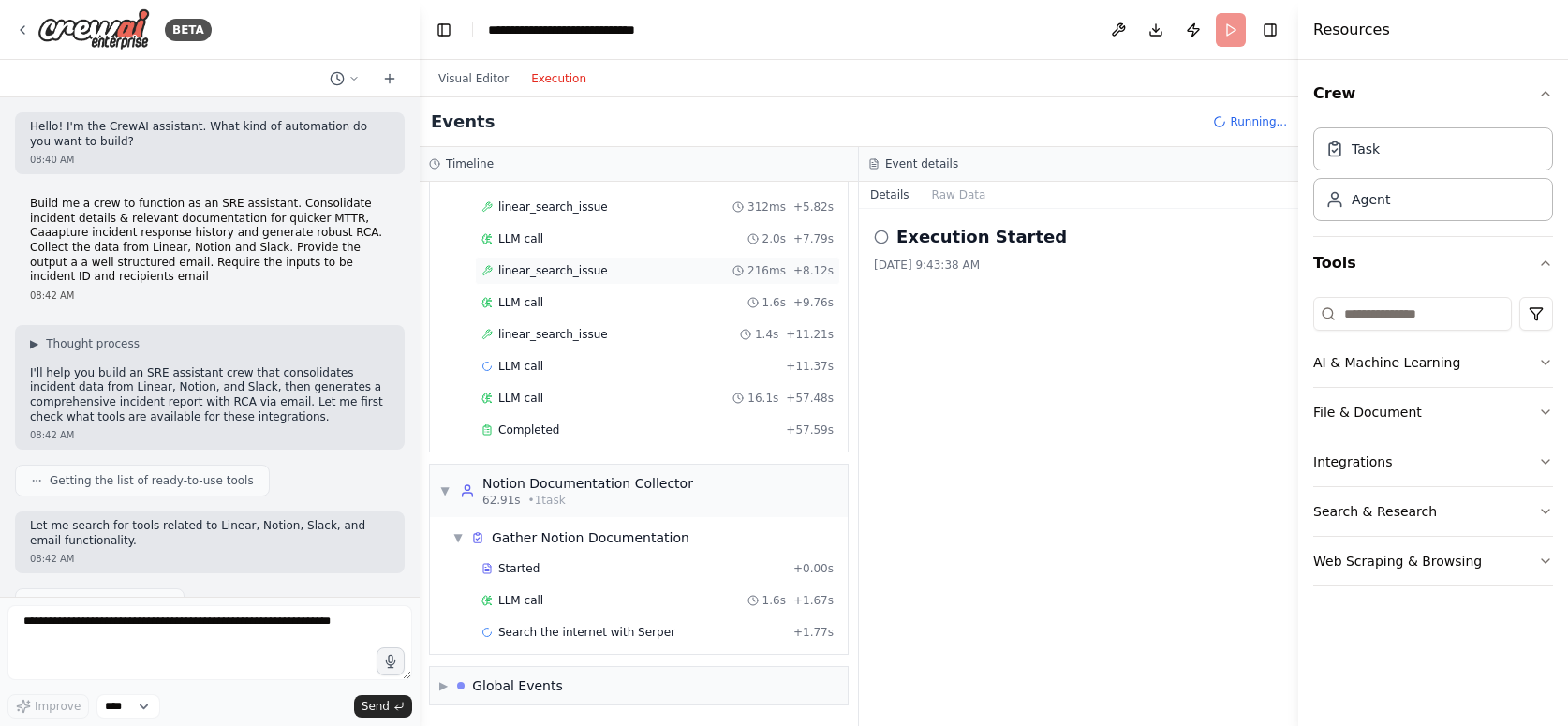
scroll to position [248, 0]
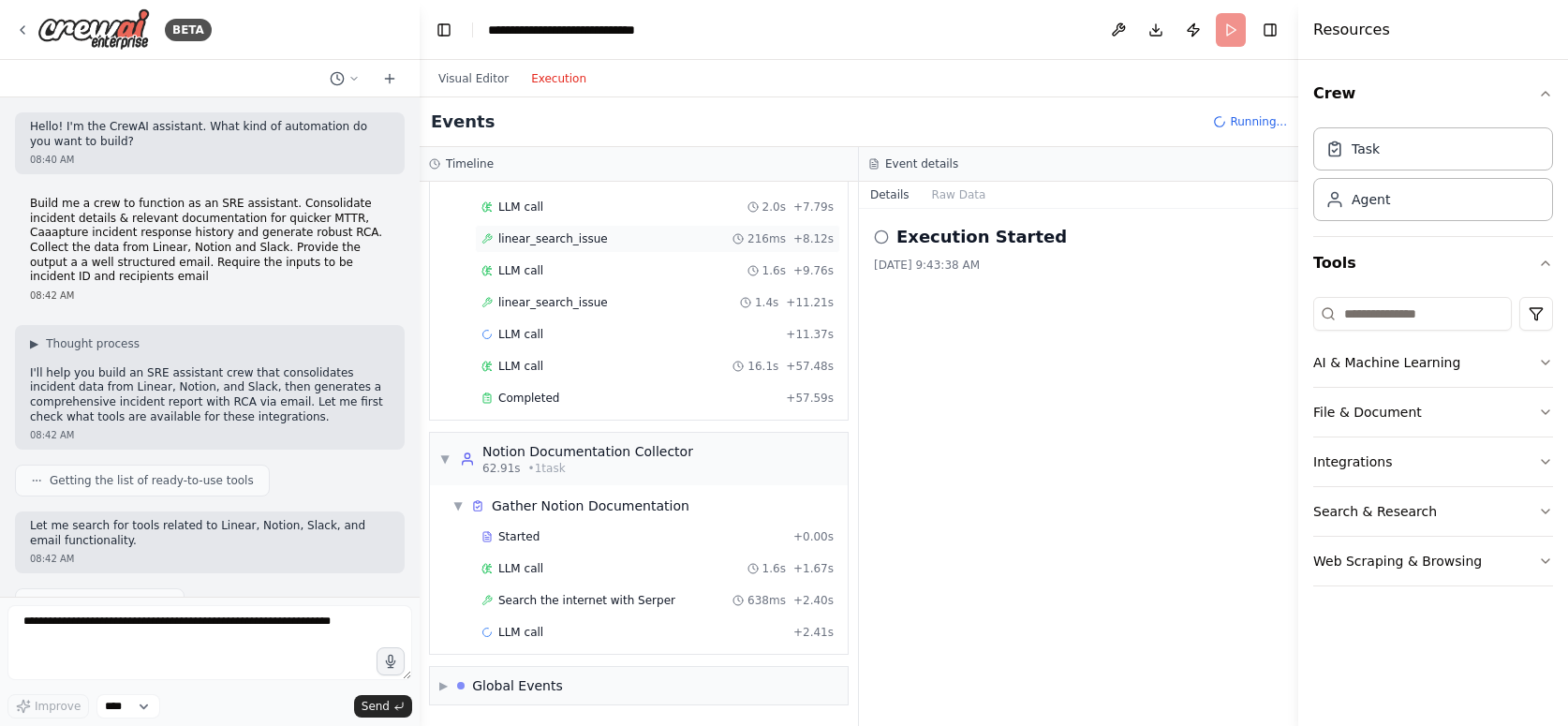
click at [547, 231] on div "linear_search_issue 216ms + 8.12s" at bounding box center [657, 238] width 365 height 28
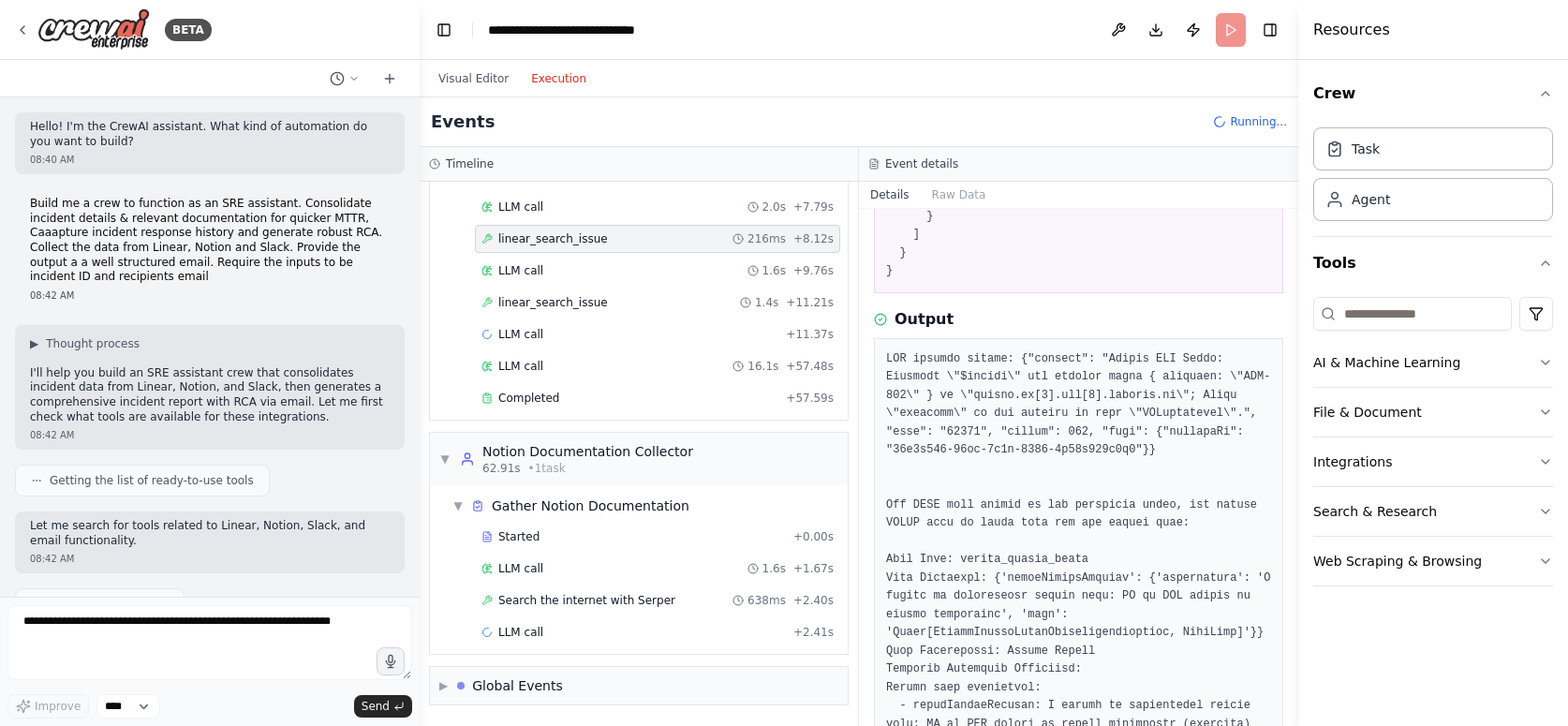
scroll to position [362, 0]
click at [945, 195] on button "Raw Data" at bounding box center [959, 195] width 77 height 26
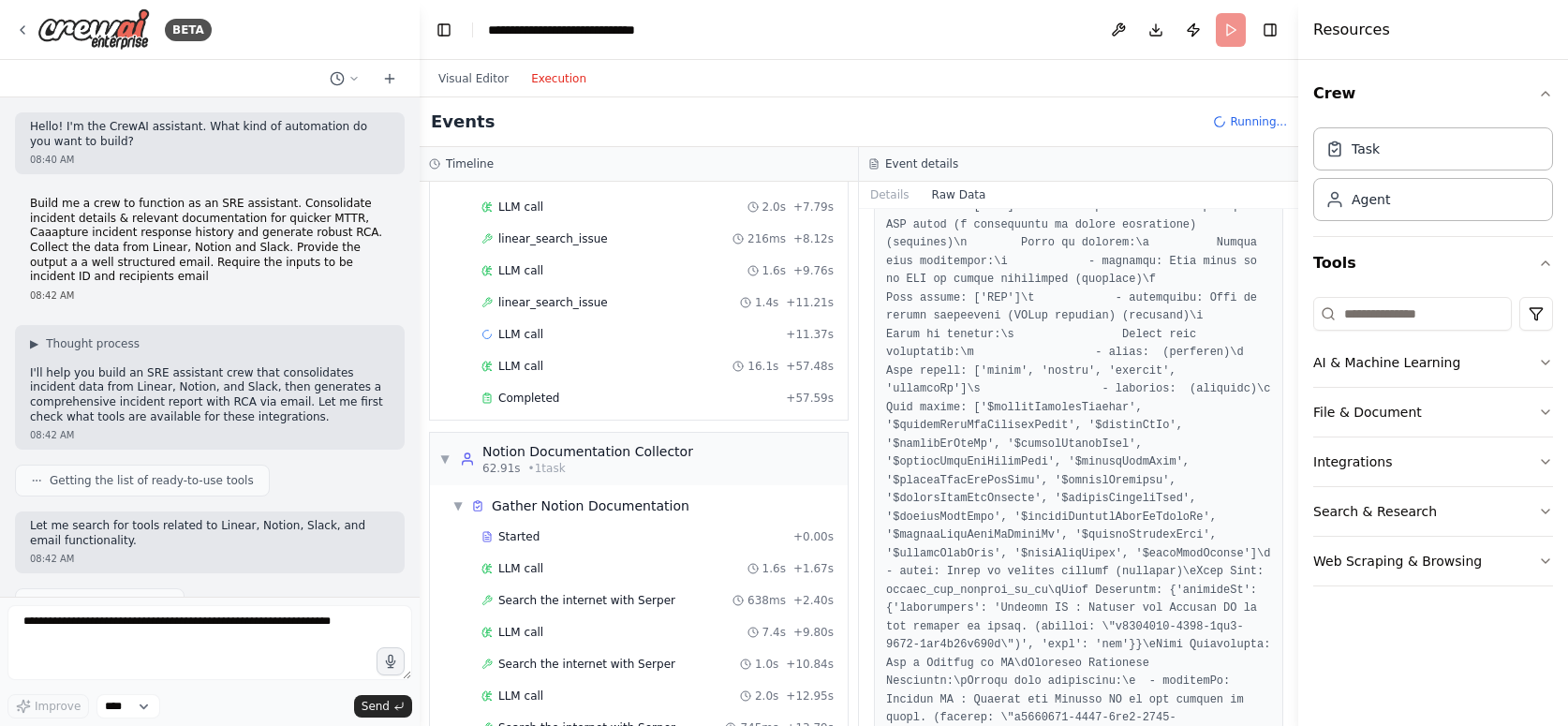
scroll to position [0, 0]
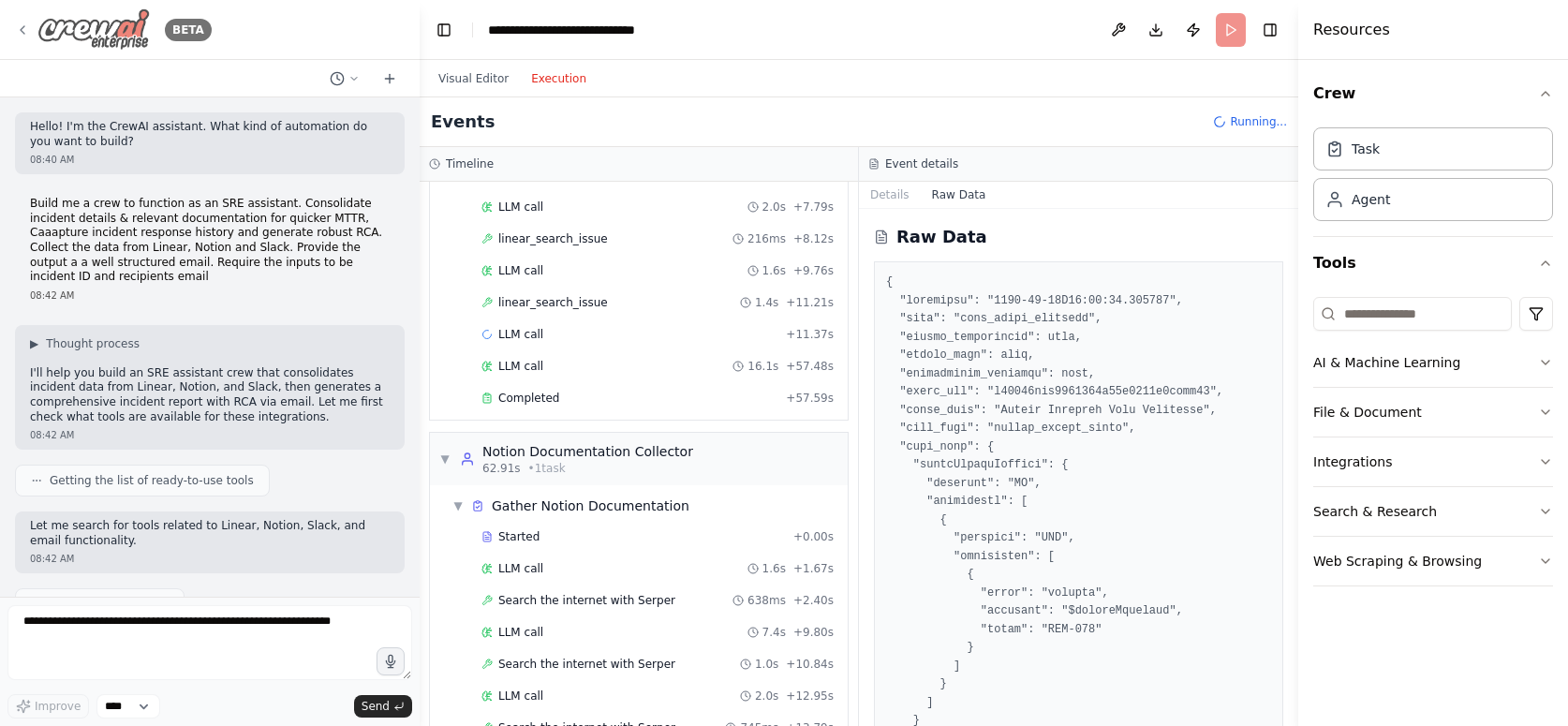
click at [80, 35] on img at bounding box center [94, 29] width 113 height 42
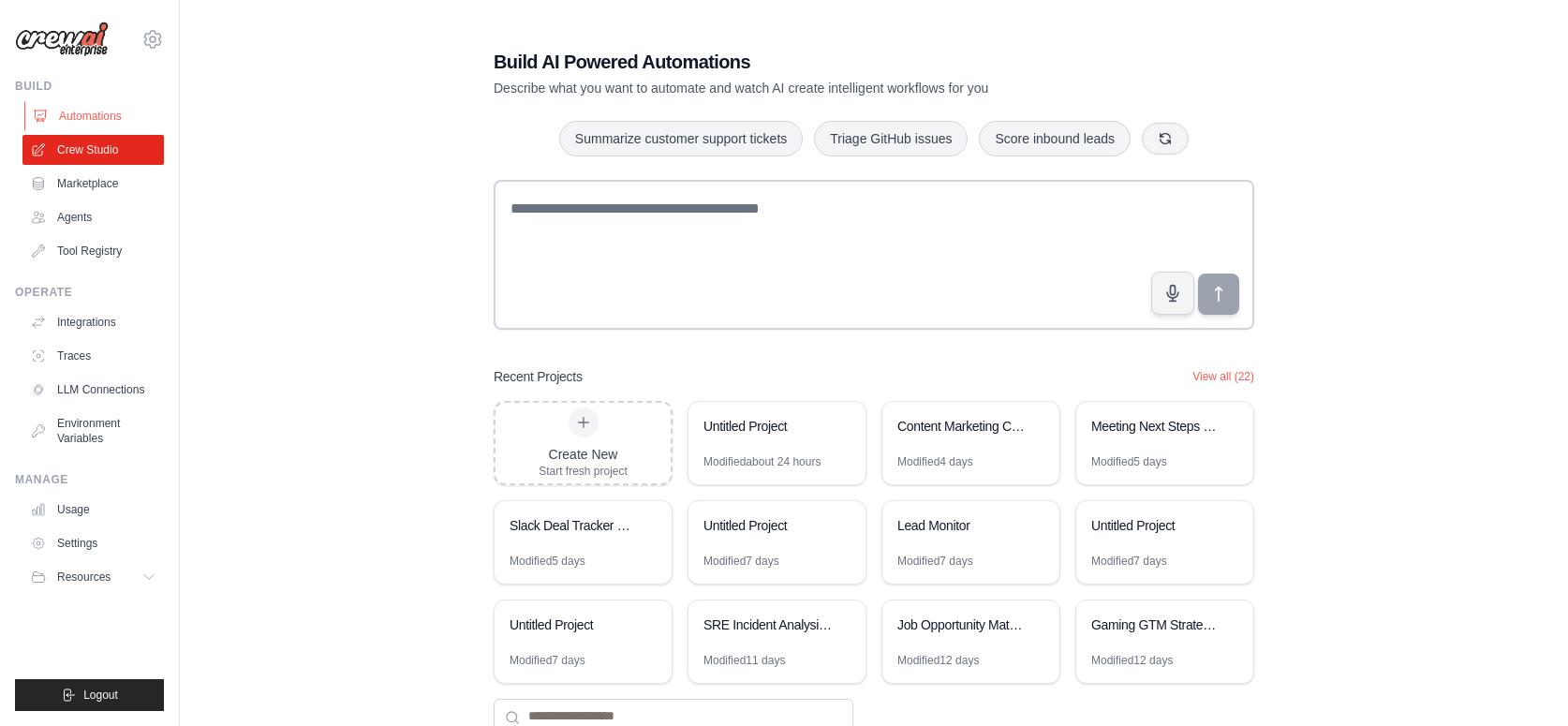
click at [93, 121] on link "Automations" at bounding box center [94, 116] width 141 height 30
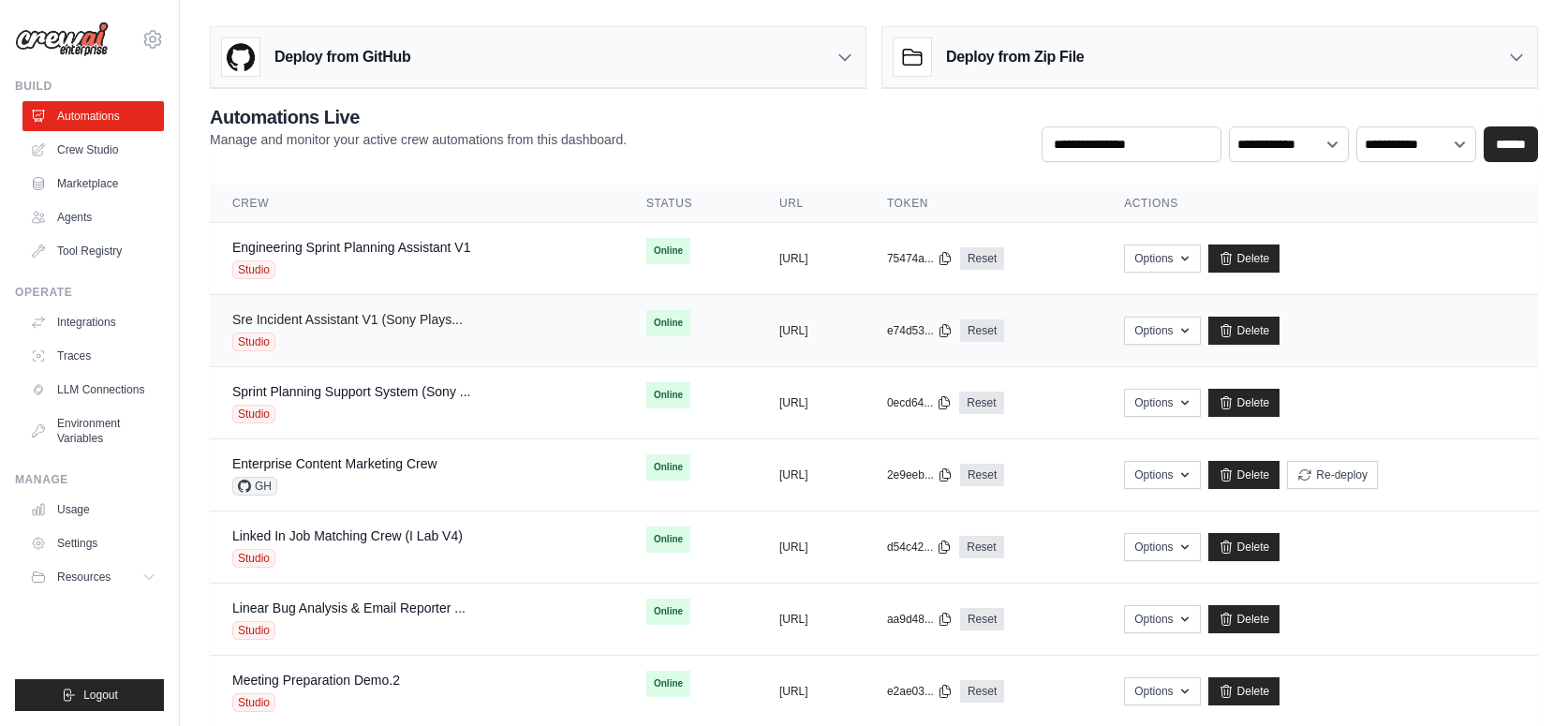
click at [387, 322] on link "Sre Incident Assistant V1 (Sony Plays..." at bounding box center [347, 319] width 231 height 15
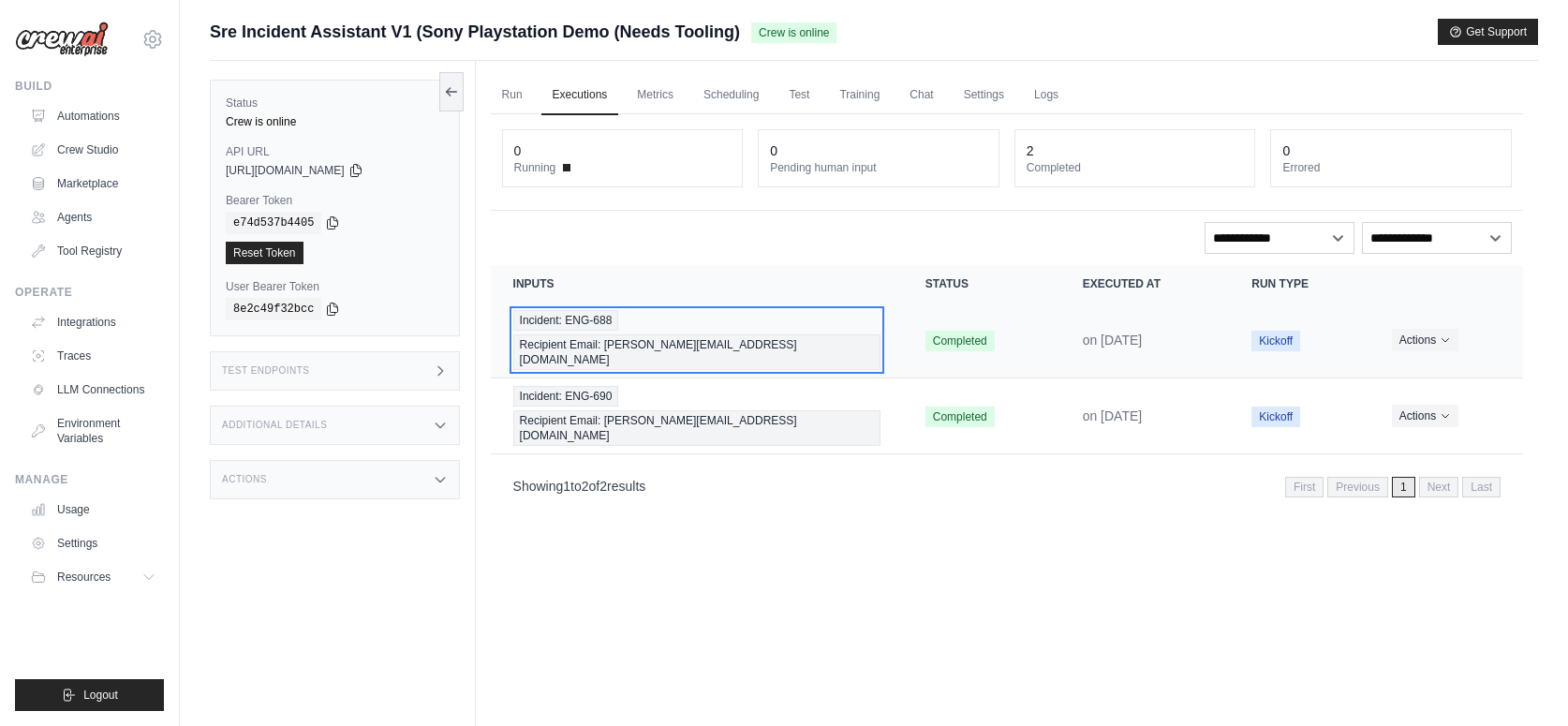
click at [843, 316] on div "Incident: ENG-688 Recipient Email: chris@crewai.com" at bounding box center [696, 341] width 367 height 60
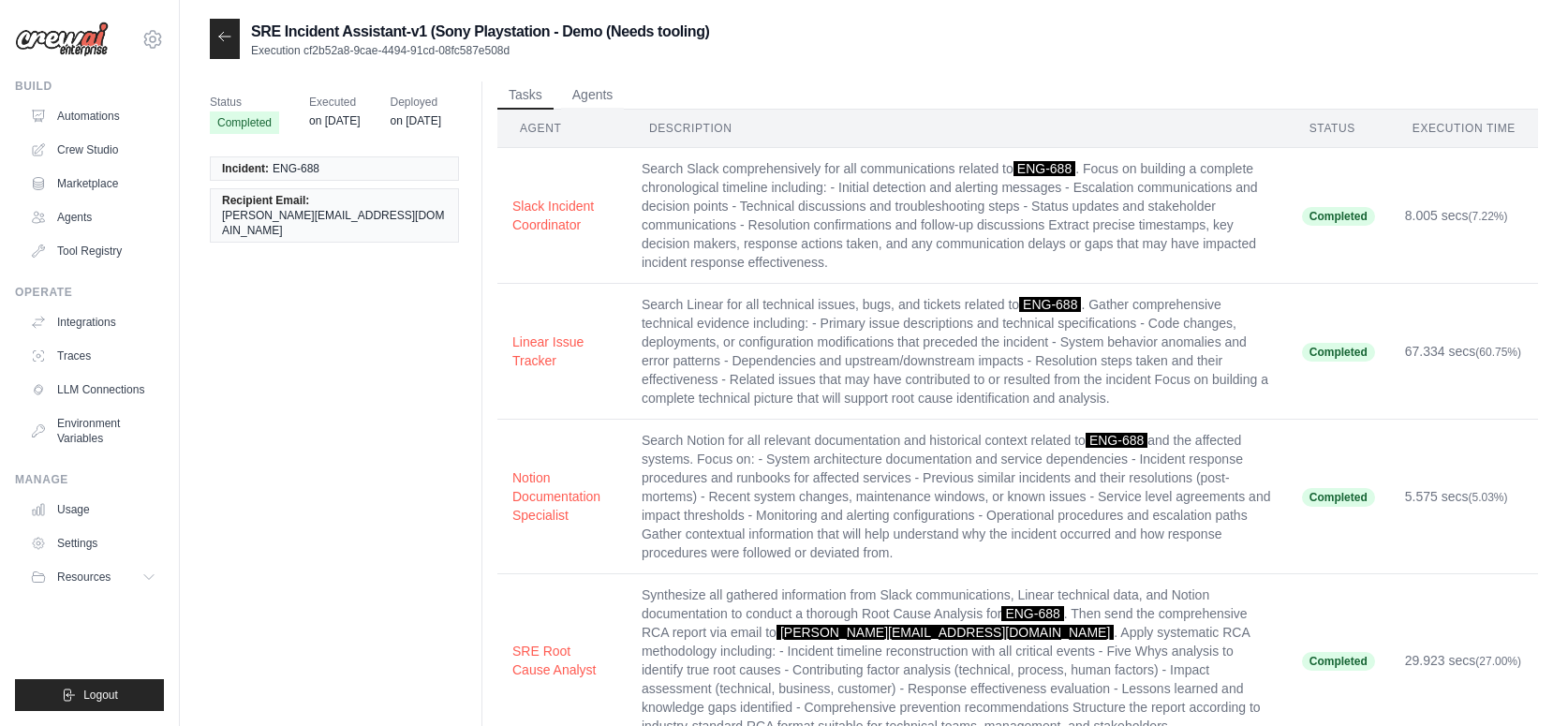
scroll to position [1, 0]
click at [578, 96] on button "Agents" at bounding box center [593, 93] width 63 height 28
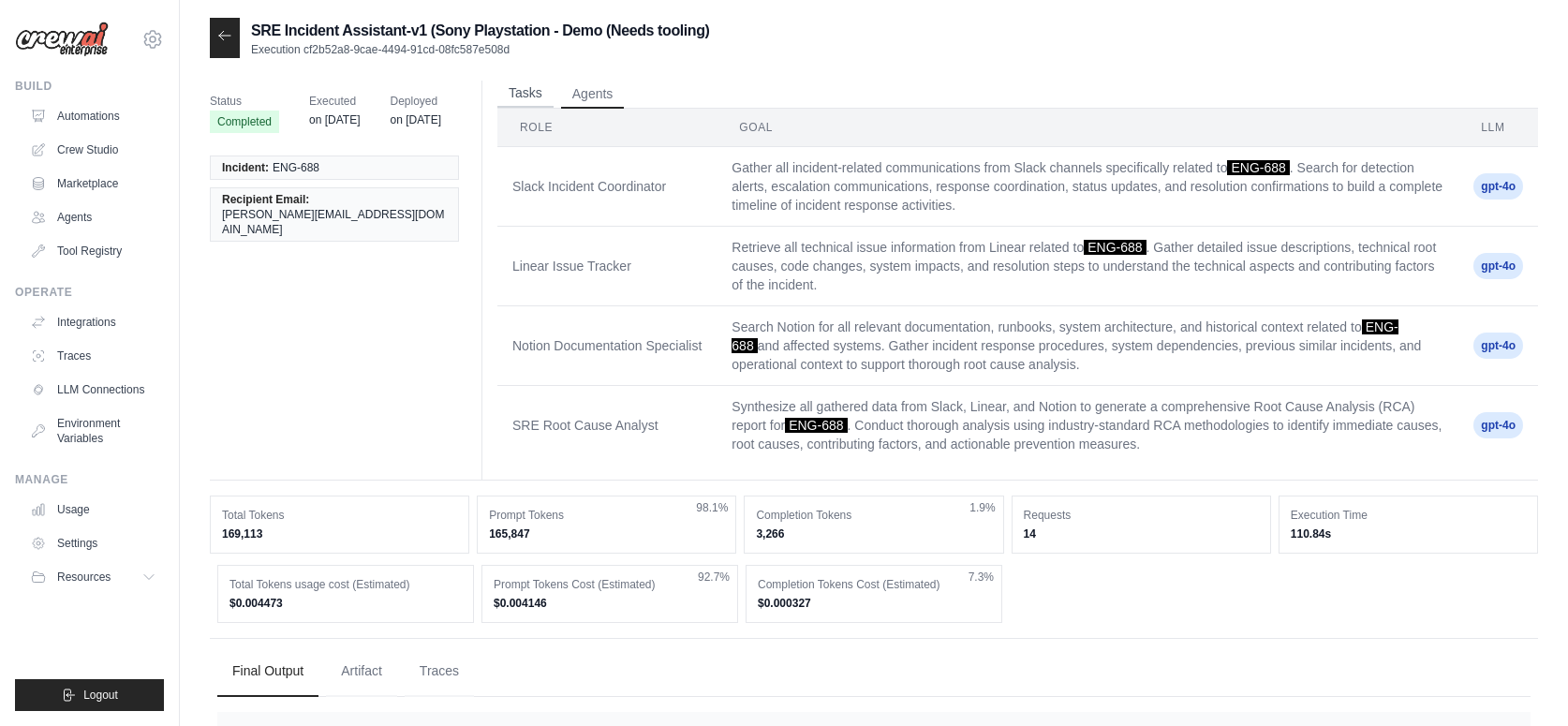
click at [531, 101] on button "Tasks" at bounding box center [526, 93] width 56 height 28
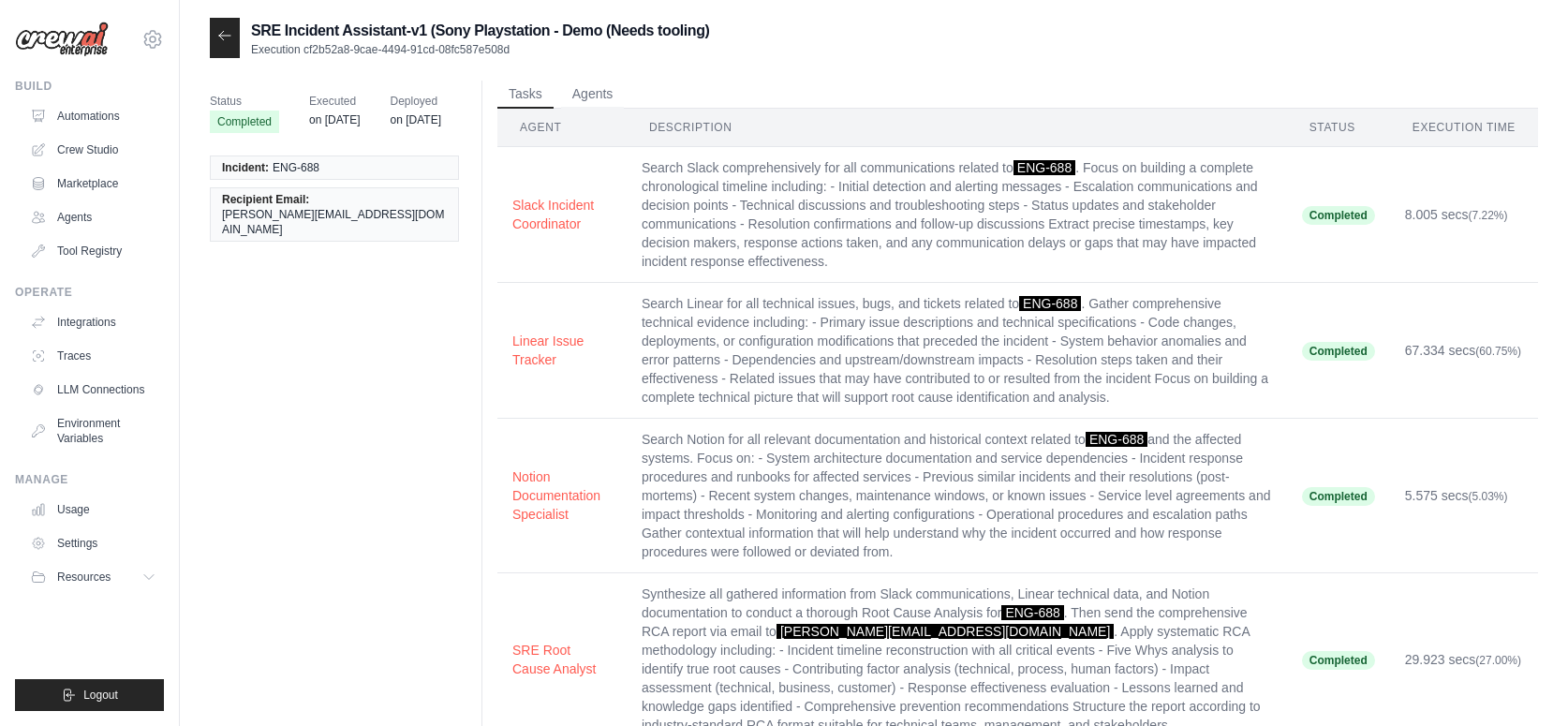
scroll to position [417, 0]
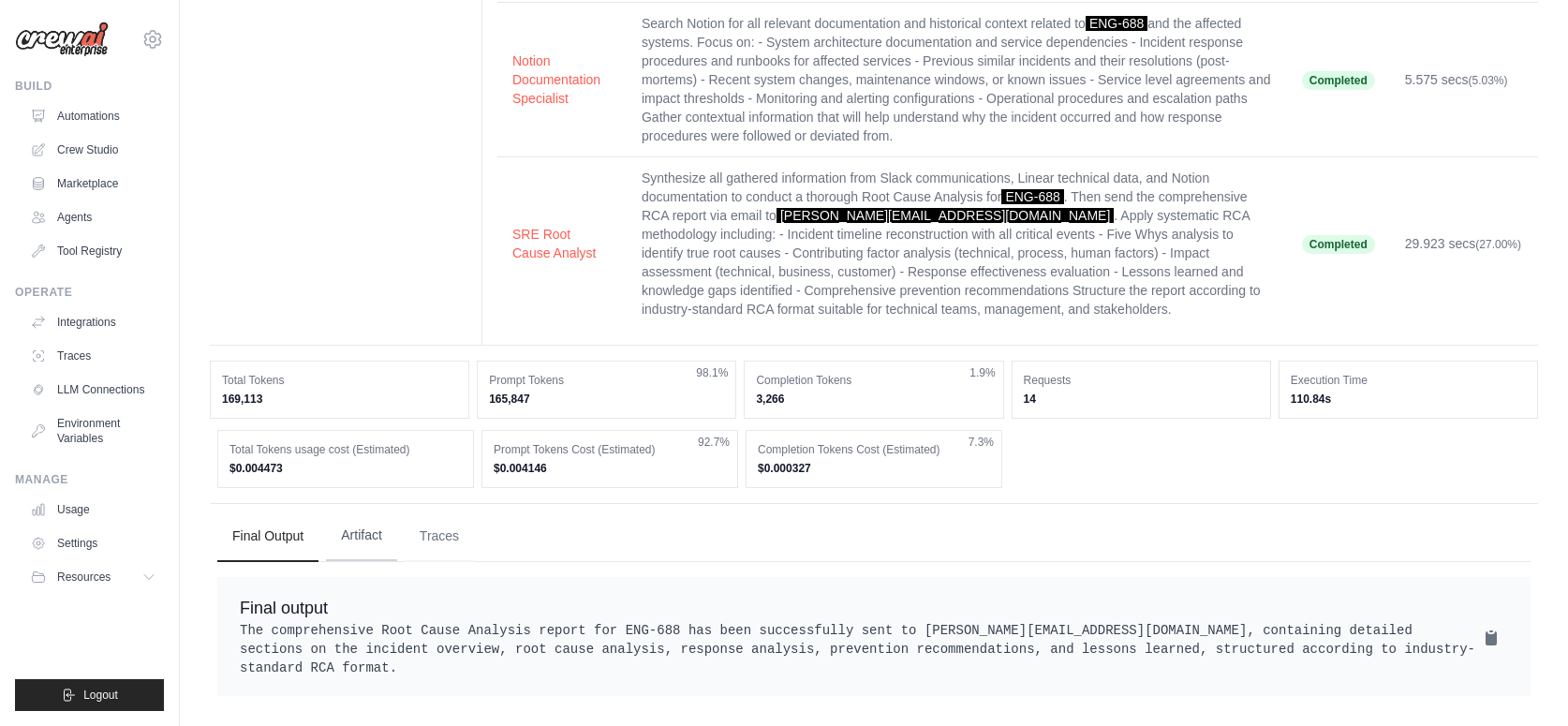
click at [359, 534] on button "Artifact" at bounding box center [361, 536] width 71 height 51
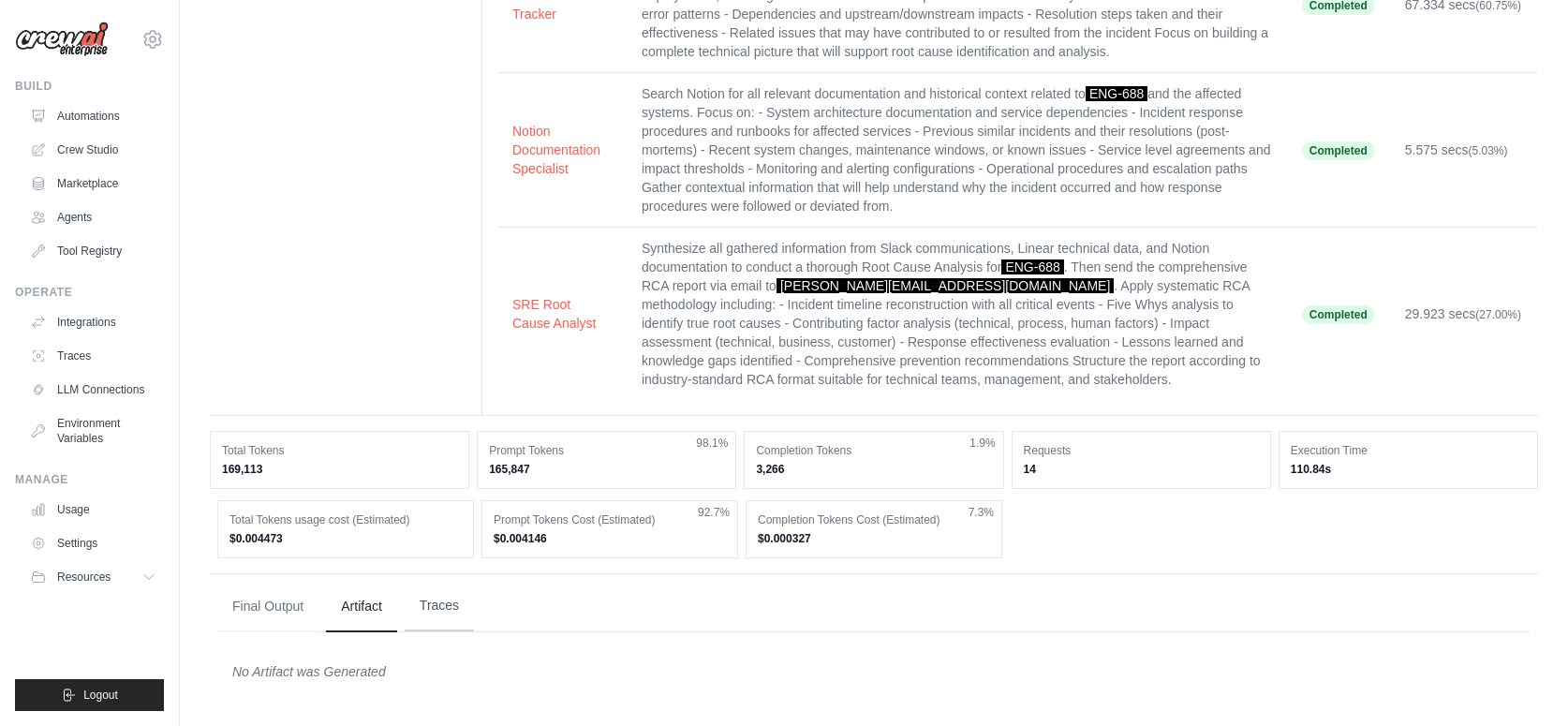
click at [425, 623] on button "Traces" at bounding box center [439, 606] width 69 height 51
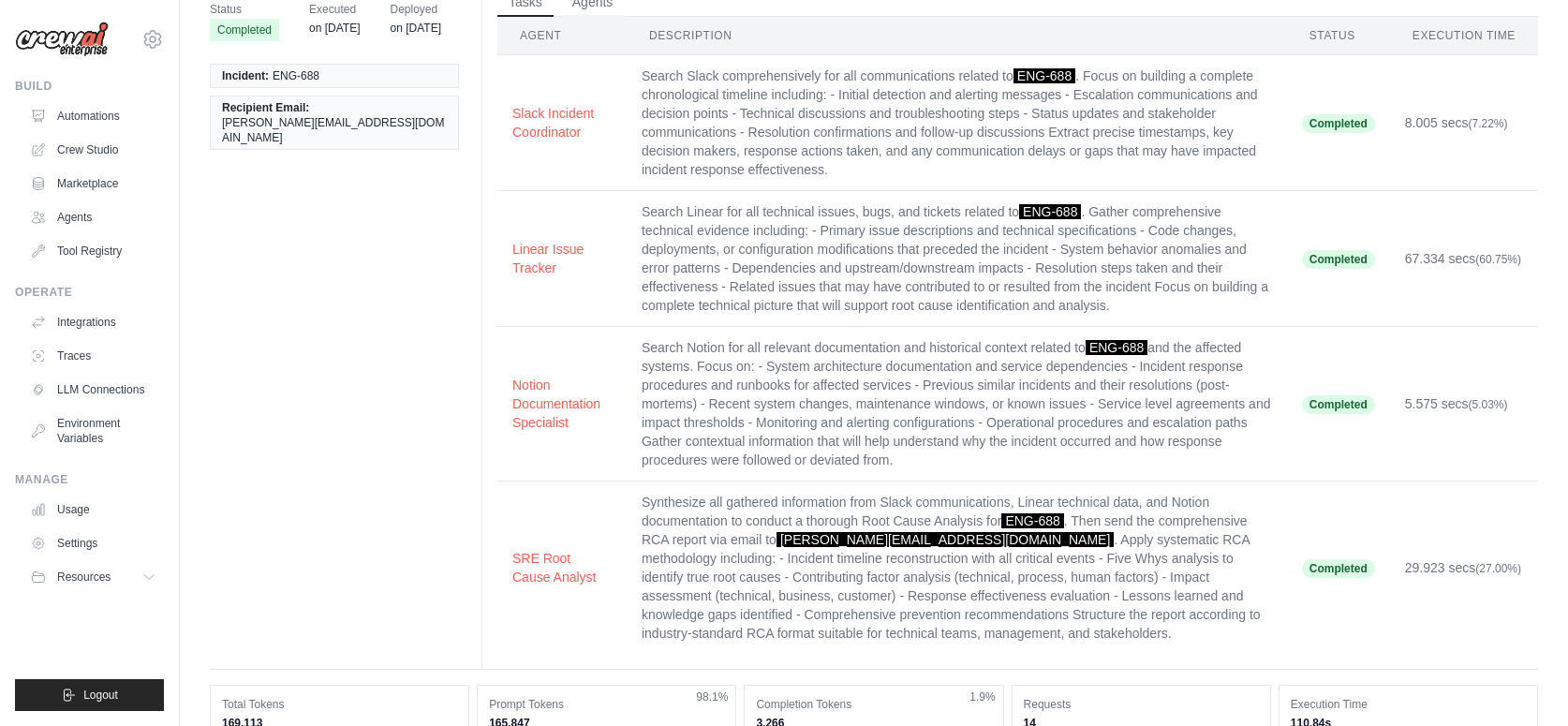
scroll to position [0, 0]
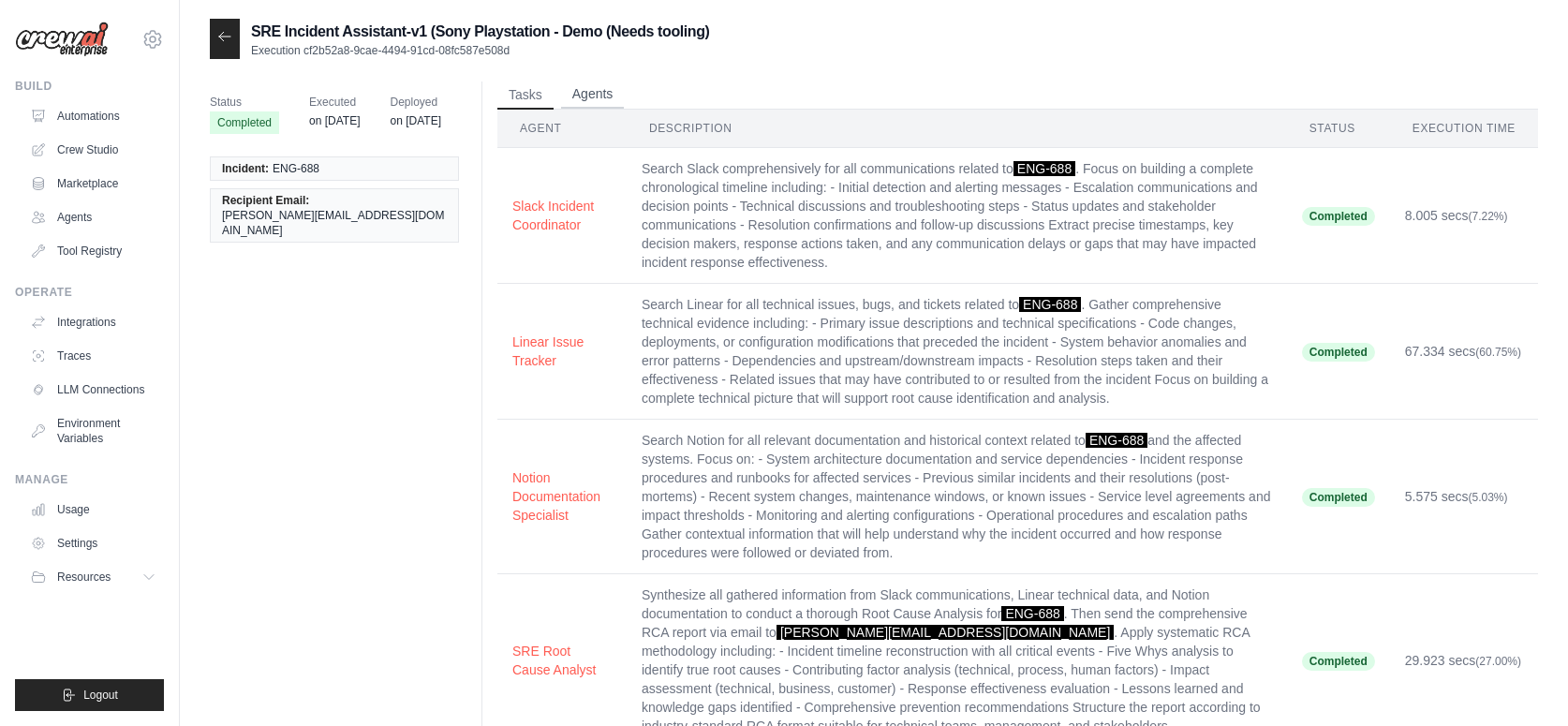
click at [594, 96] on button "Agents" at bounding box center [593, 94] width 63 height 28
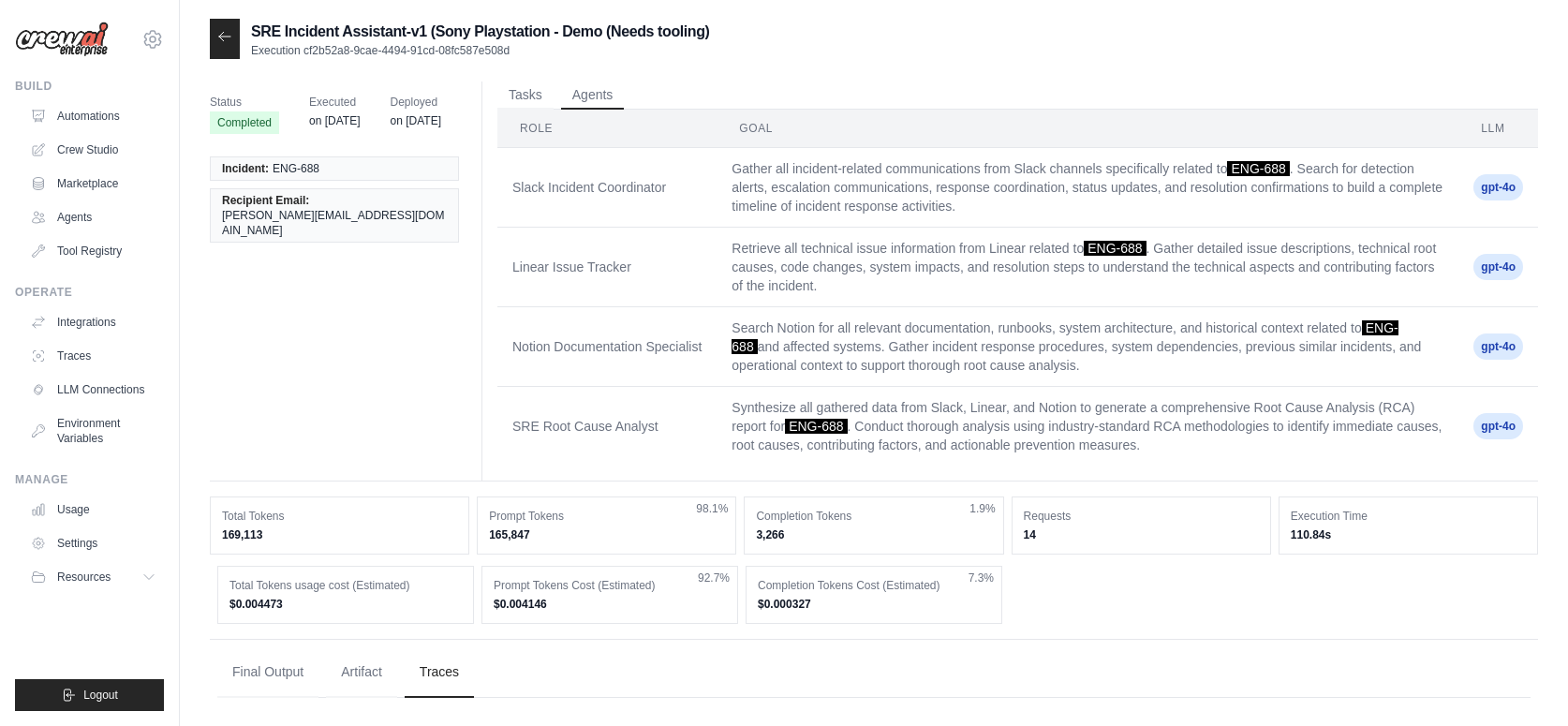
click at [227, 40] on icon at bounding box center [224, 36] width 15 height 15
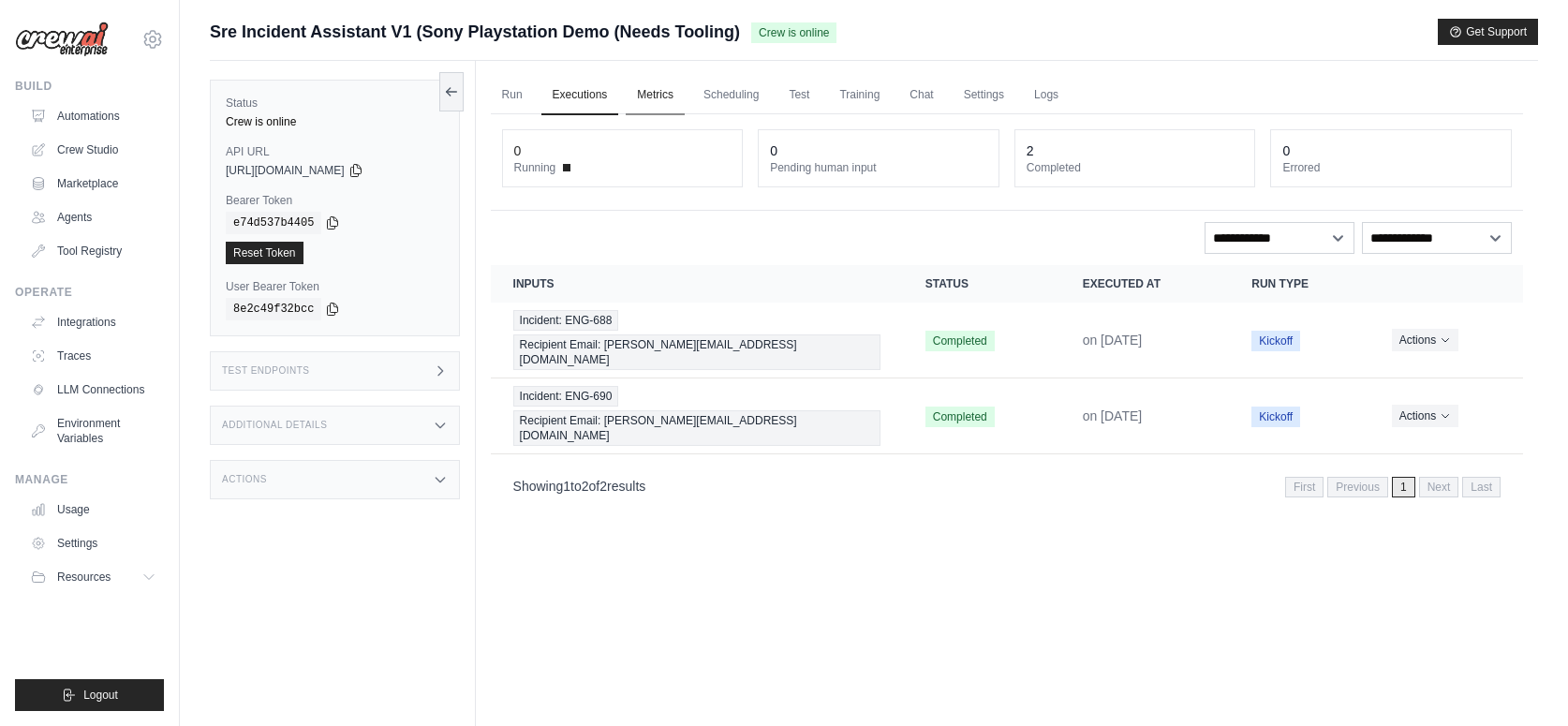
click at [638, 91] on link "Metrics" at bounding box center [655, 95] width 59 height 39
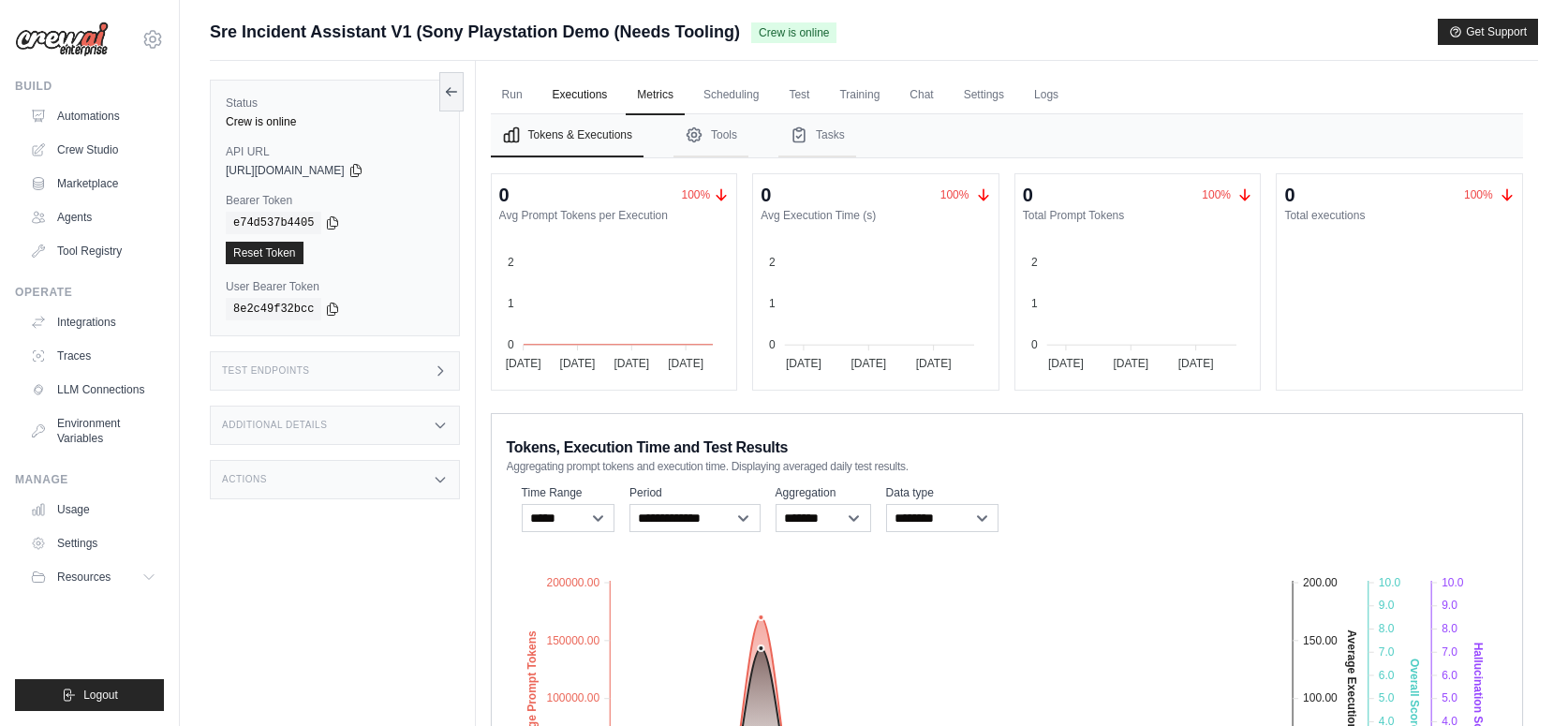
click at [600, 94] on link "Executions" at bounding box center [580, 95] width 78 height 39
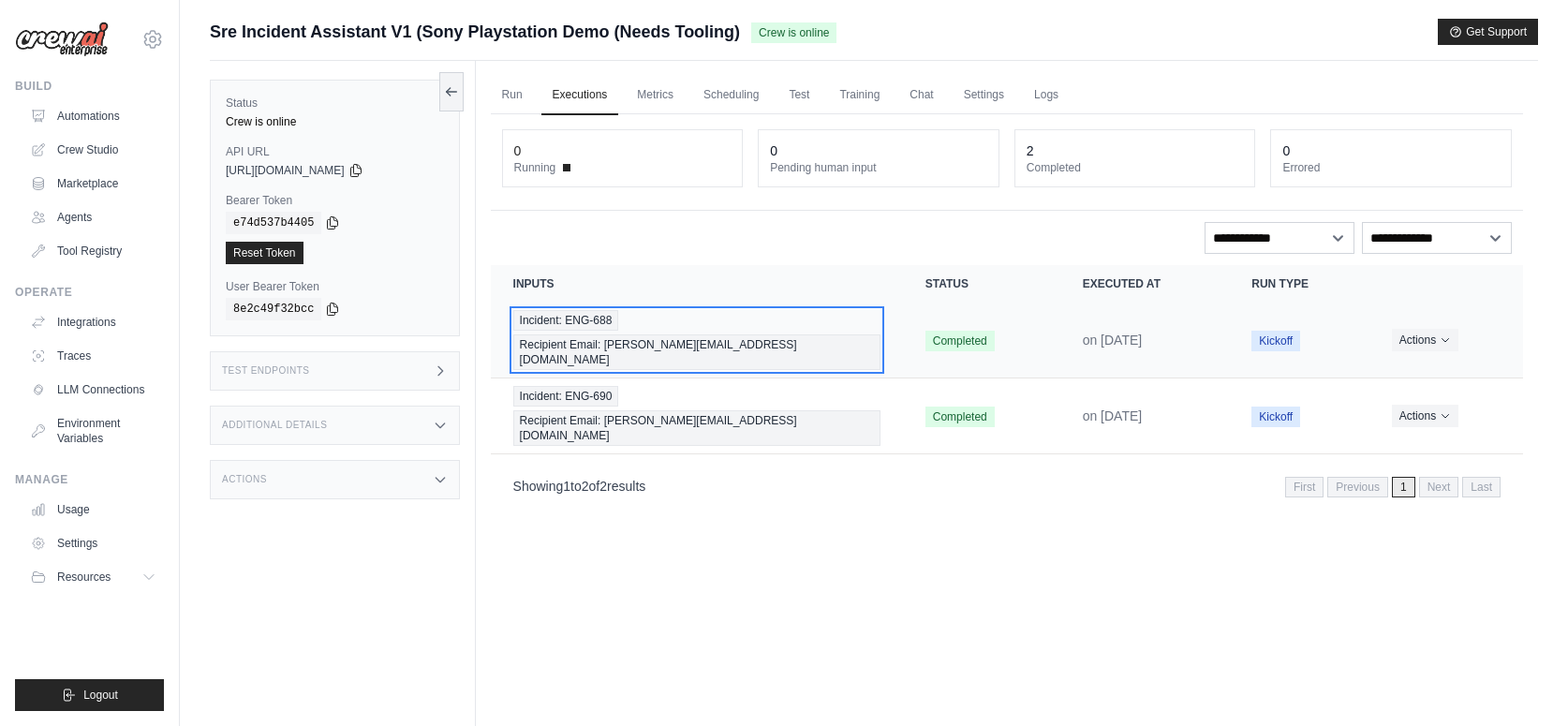
click at [853, 316] on div "Incident: ENG-688 Recipient Email: chris@crewai.com" at bounding box center [696, 341] width 367 height 60
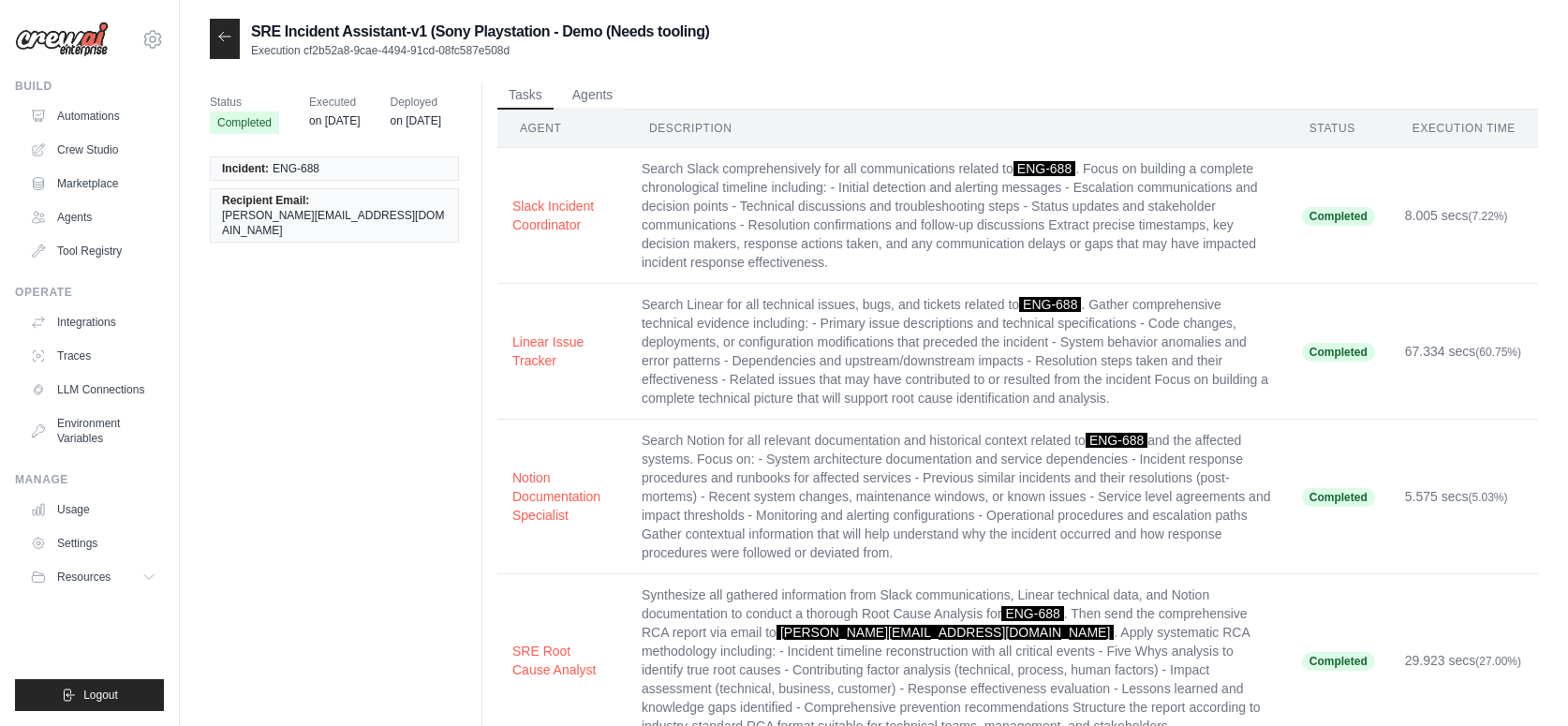
click at [221, 41] on icon at bounding box center [224, 36] width 15 height 15
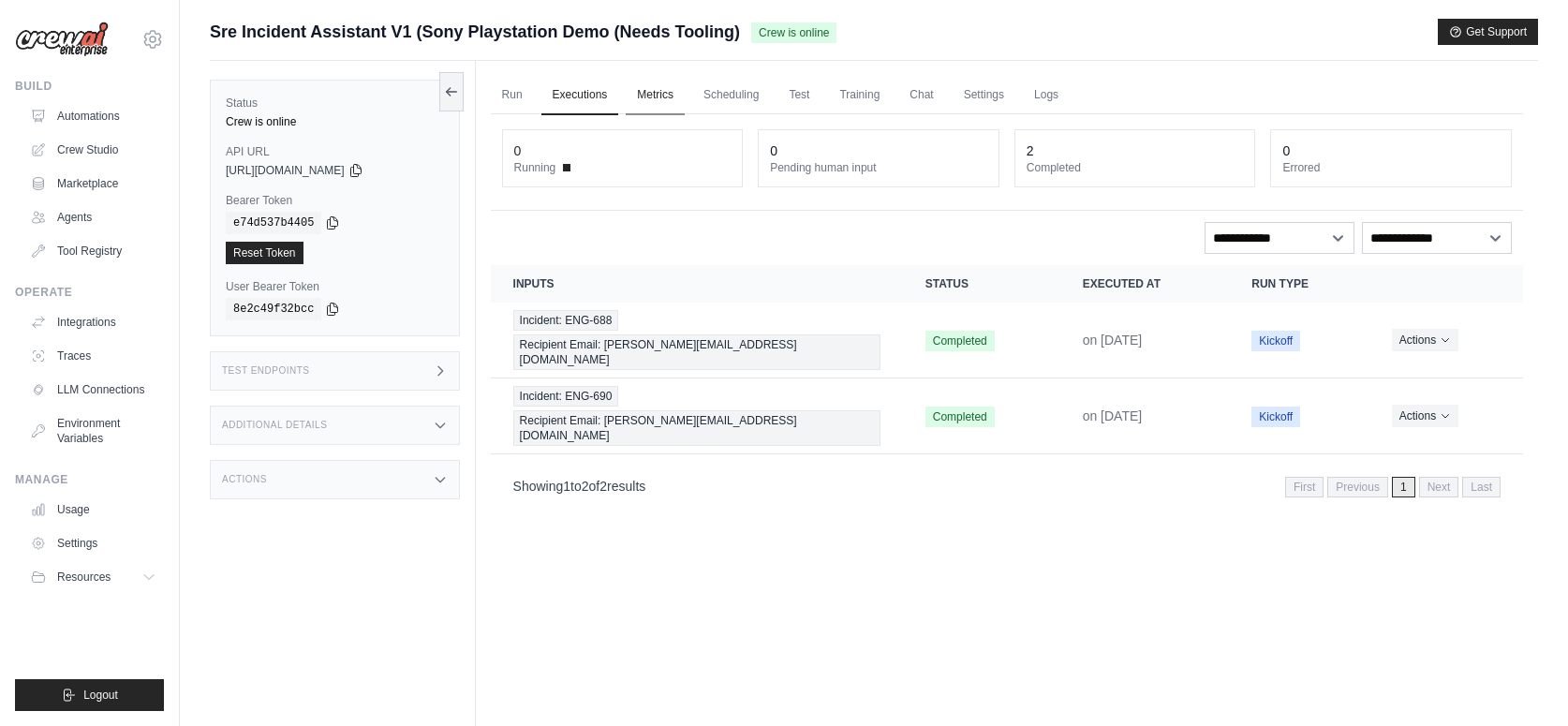
click at [652, 84] on link "Metrics" at bounding box center [655, 95] width 59 height 39
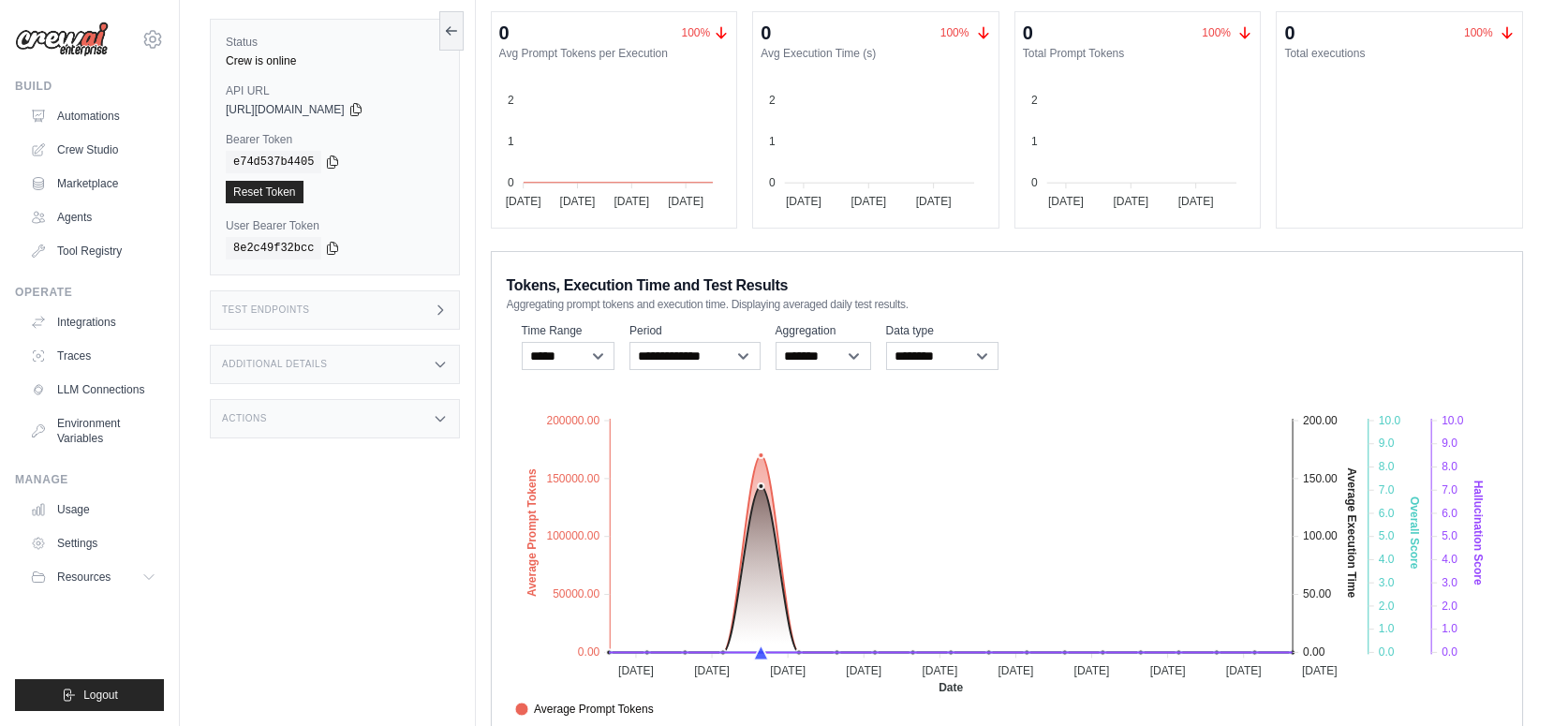
scroll to position [201, 0]
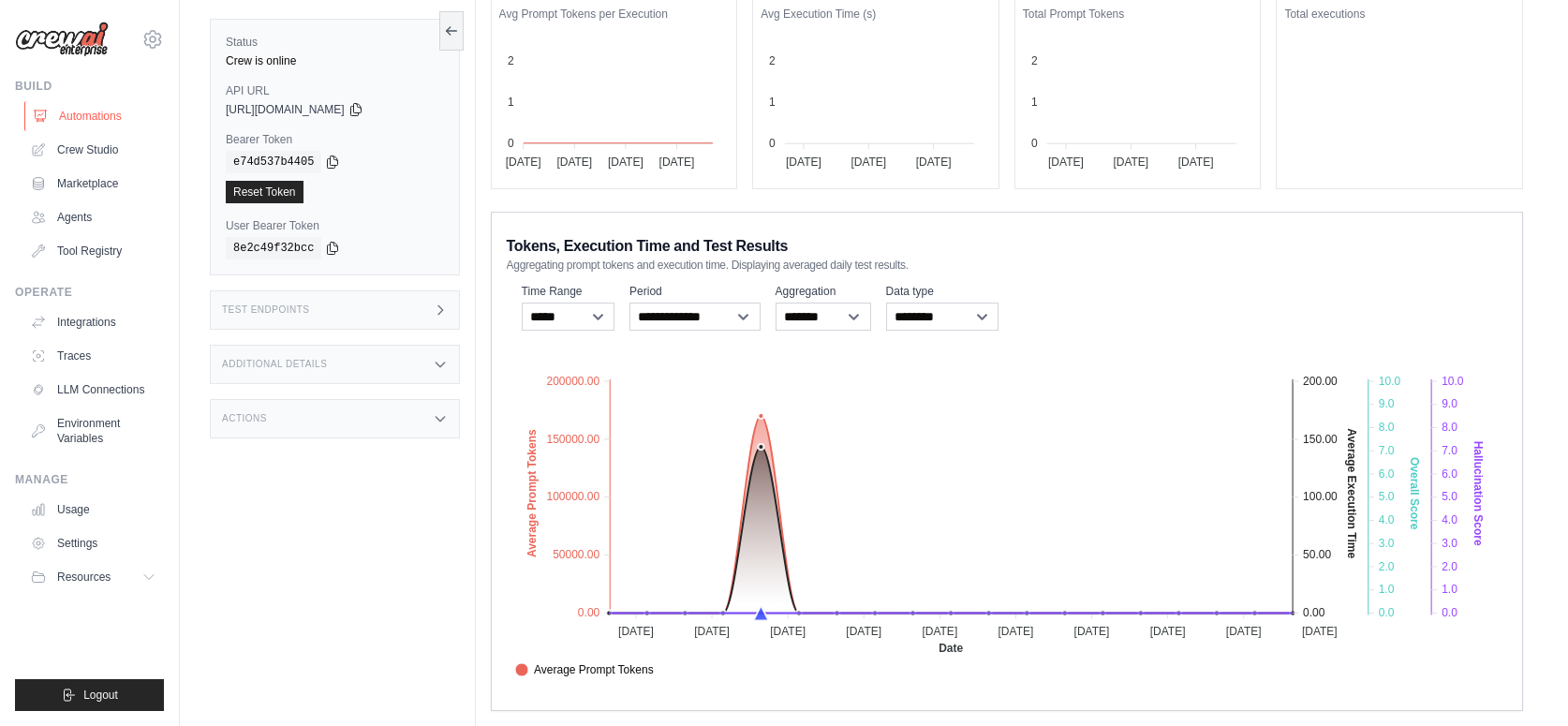
click at [86, 120] on link "Automations" at bounding box center [94, 116] width 141 height 30
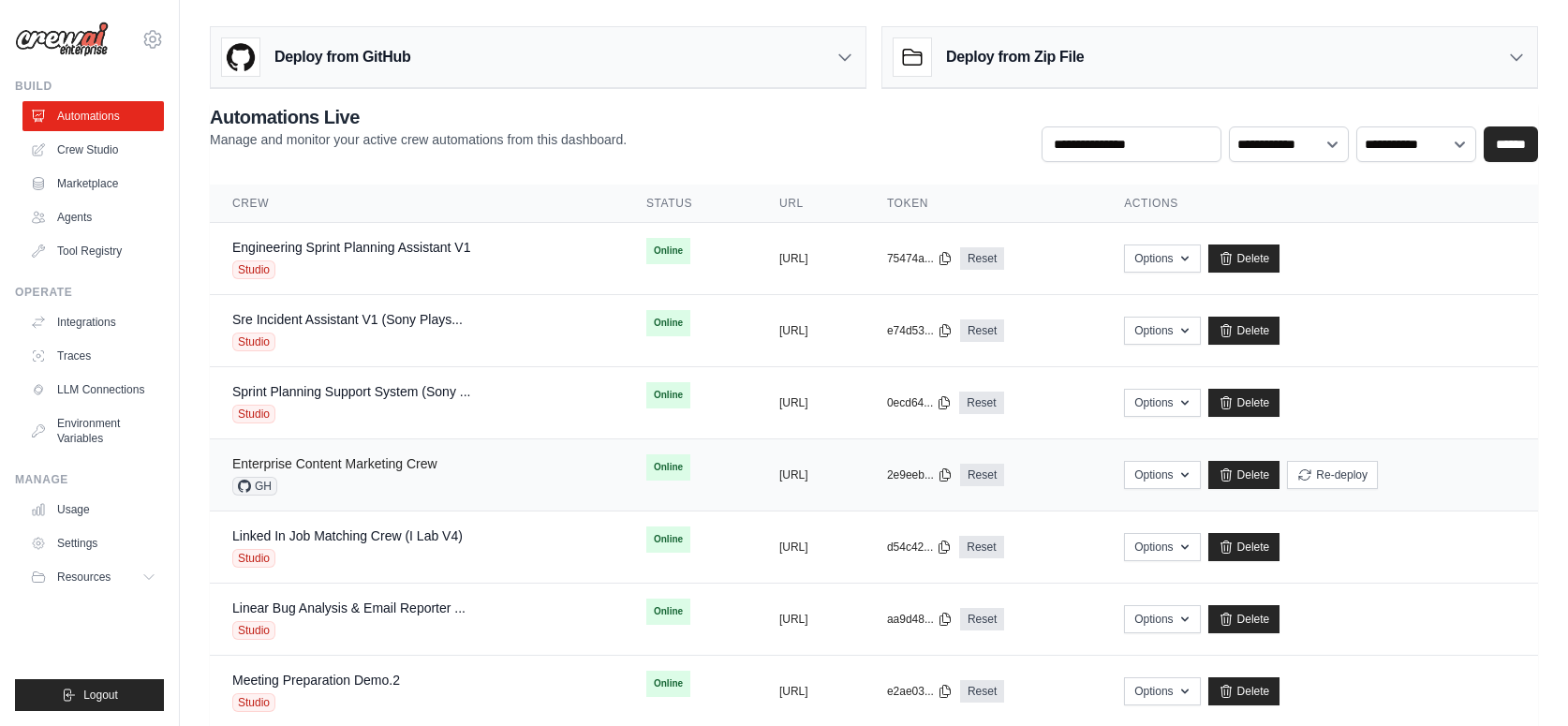
click at [405, 465] on link "Enterprise Content Marketing Crew" at bounding box center [335, 463] width 205 height 15
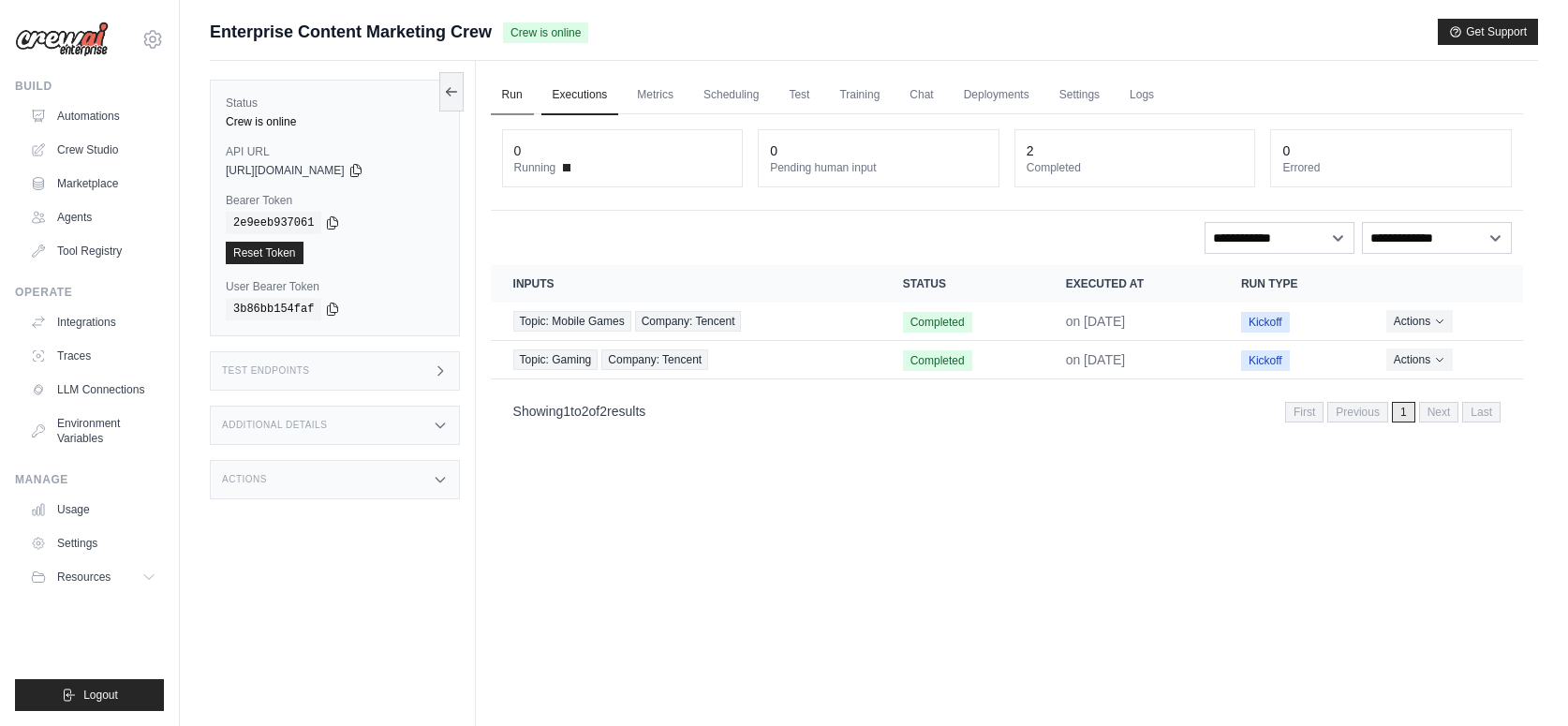
click at [509, 98] on link "Run" at bounding box center [512, 95] width 43 height 39
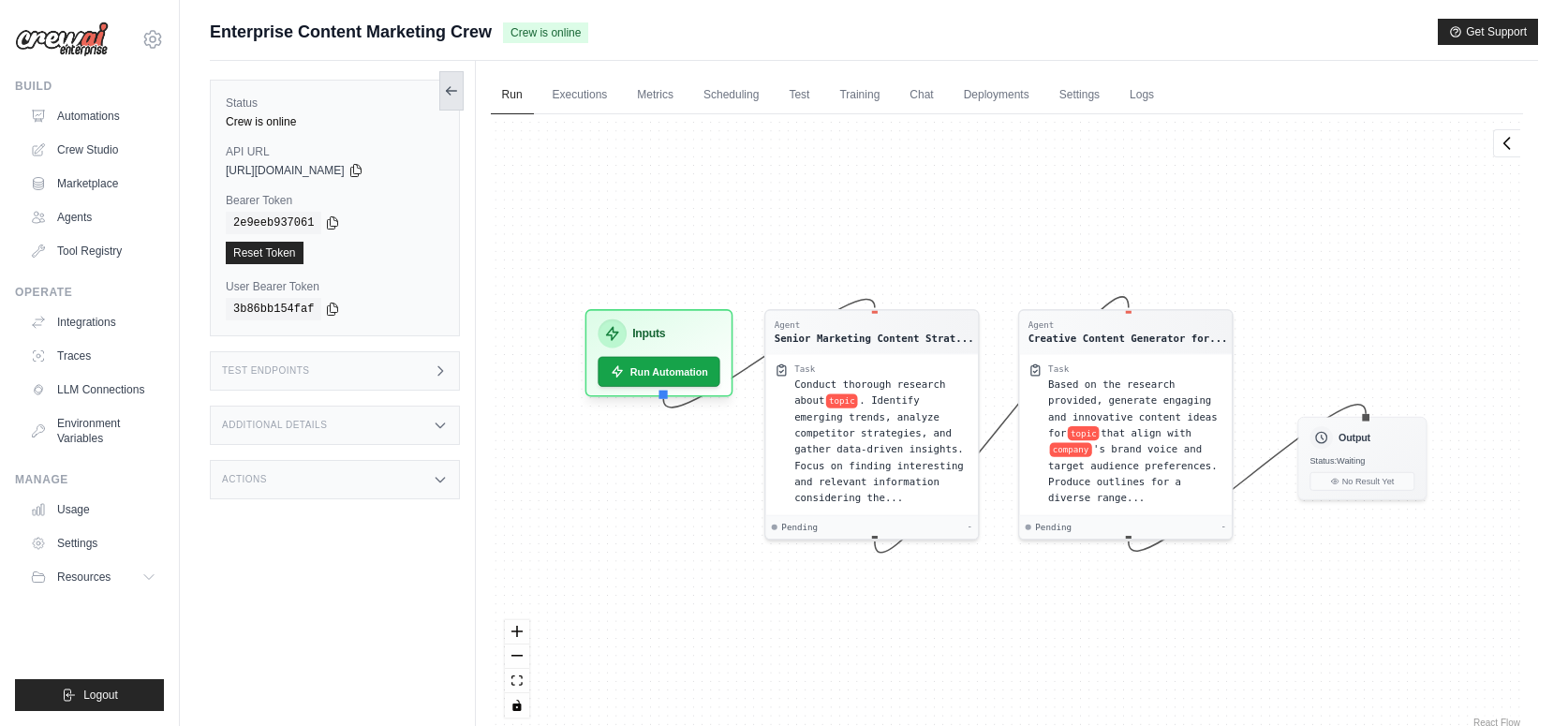
click at [452, 88] on icon at bounding box center [451, 91] width 15 height 15
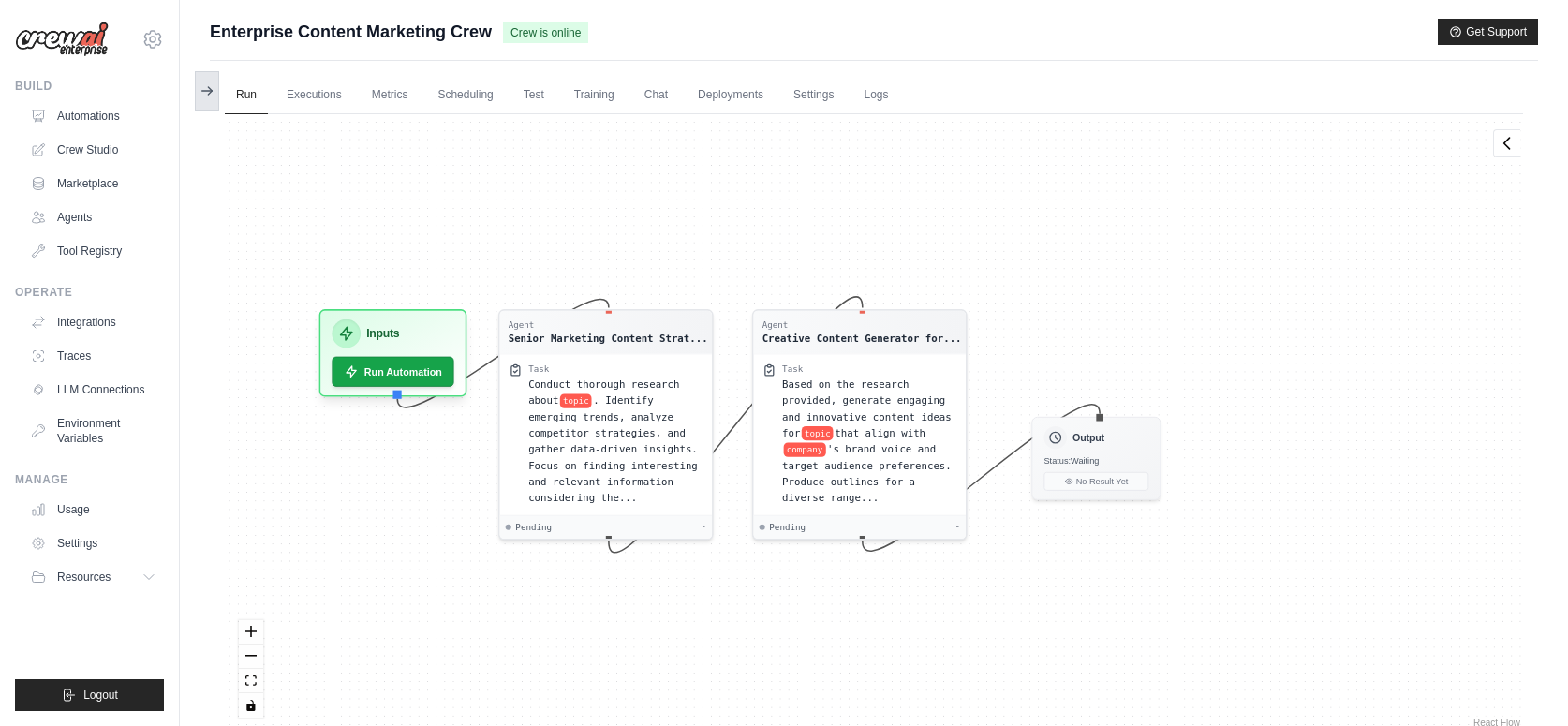
click at [206, 92] on icon at bounding box center [206, 91] width 15 height 15
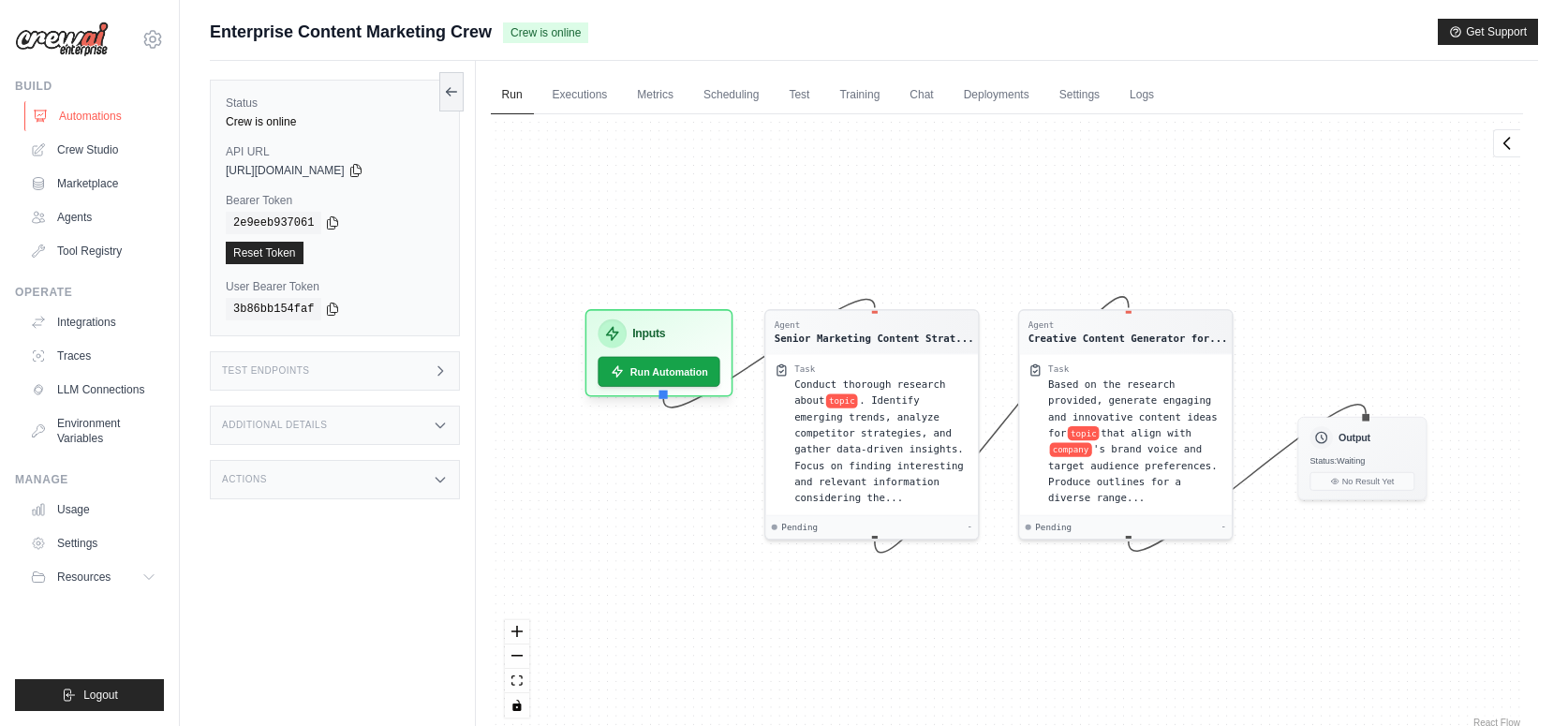
click at [62, 114] on link "Automations" at bounding box center [94, 116] width 141 height 30
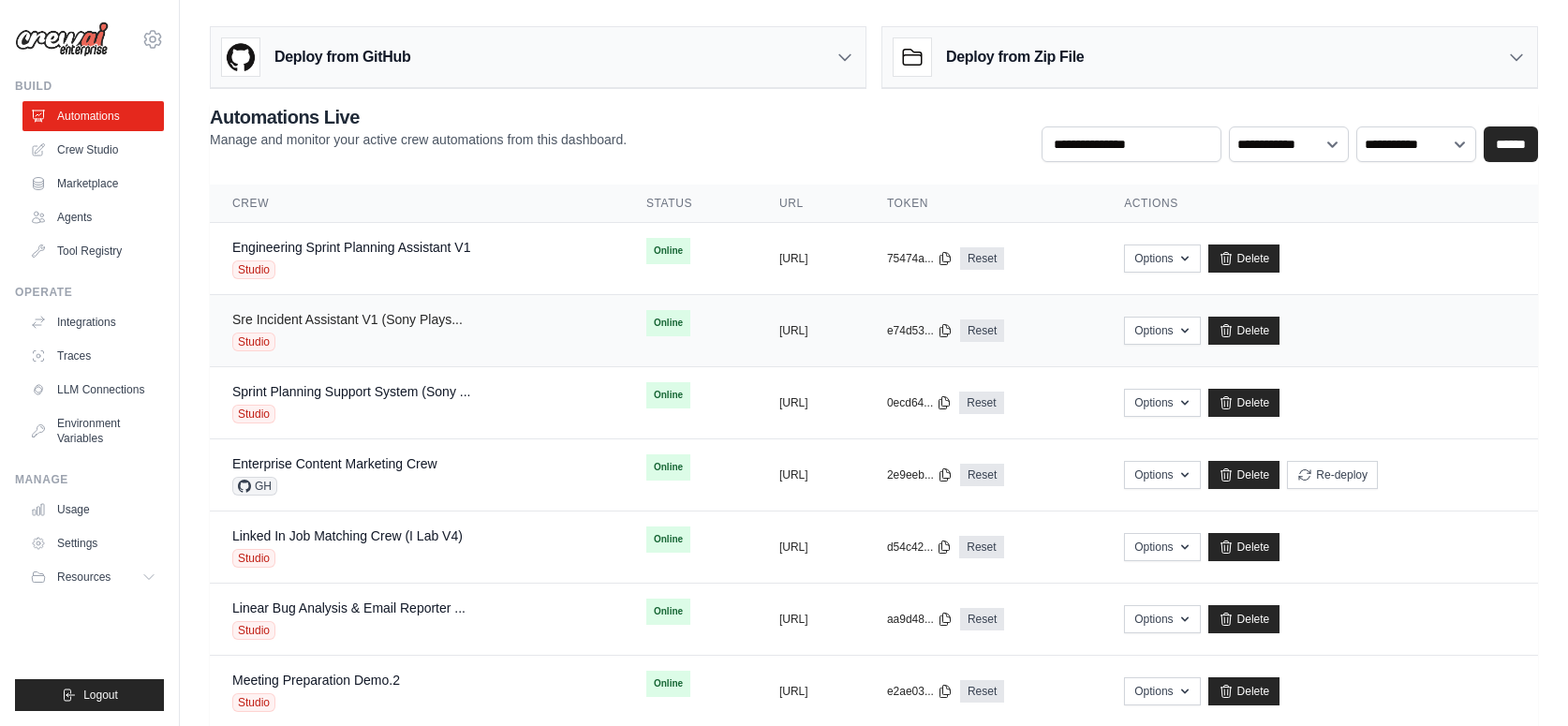
click at [375, 324] on link "Sre Incident Assistant V1 (Sony Plays..." at bounding box center [347, 319] width 231 height 15
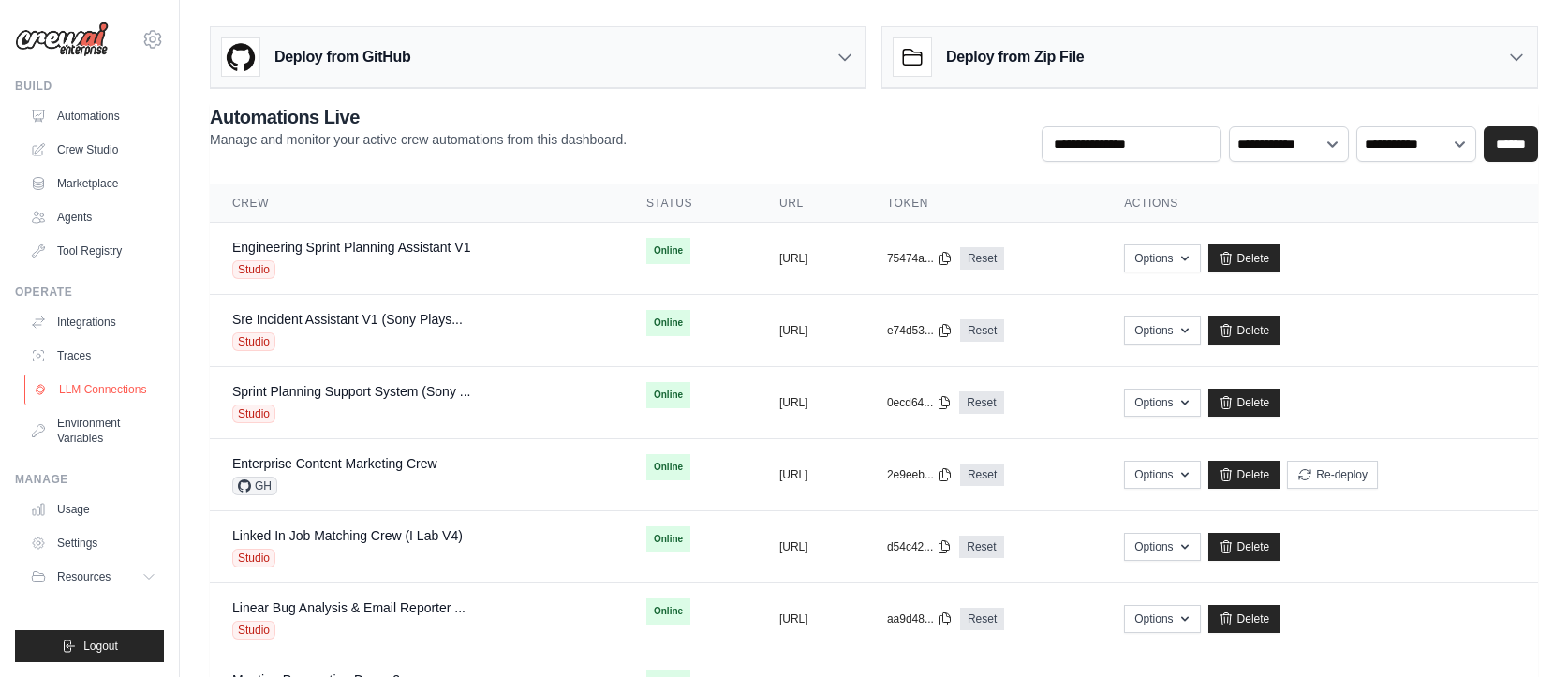
click at [91, 389] on link "LLM Connections" at bounding box center [94, 389] width 141 height 30
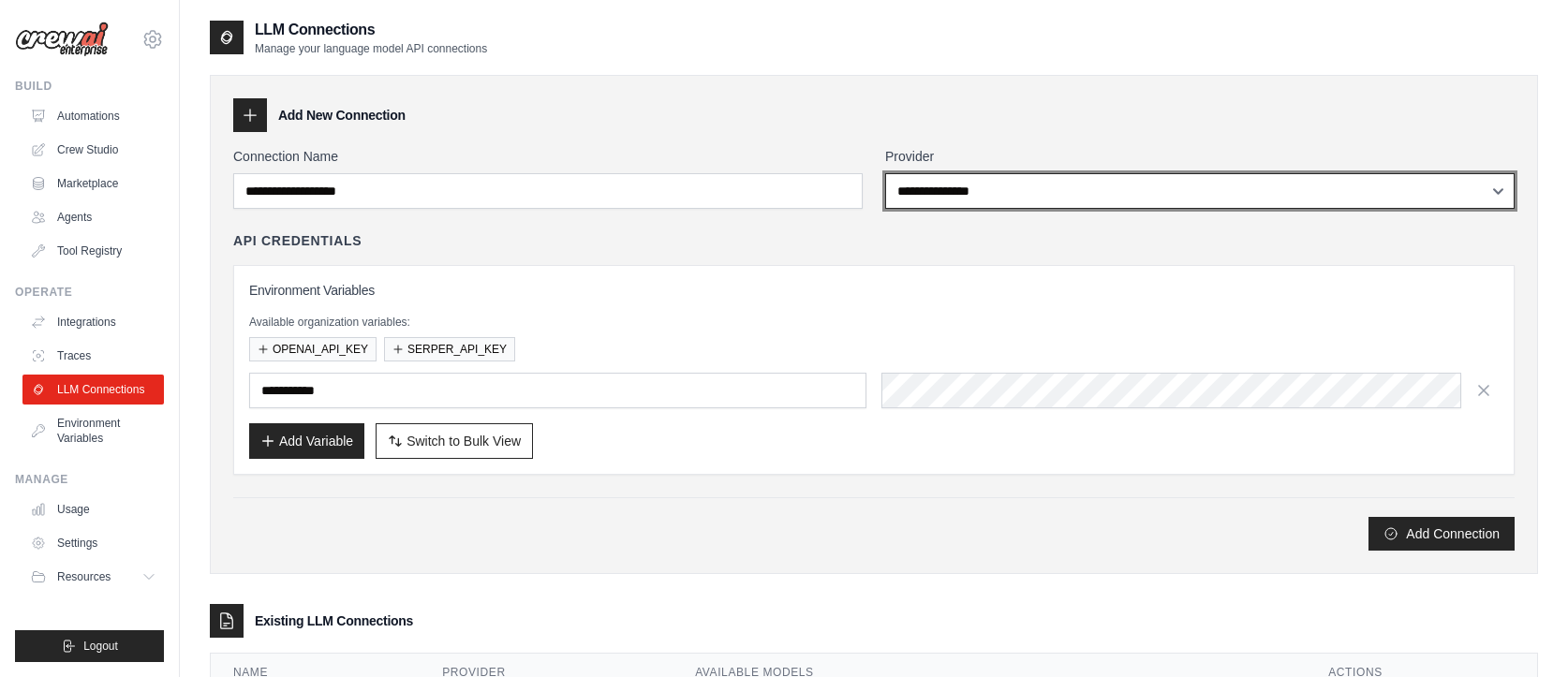
click at [1188, 188] on select "**********" at bounding box center [1200, 191] width 630 height 36
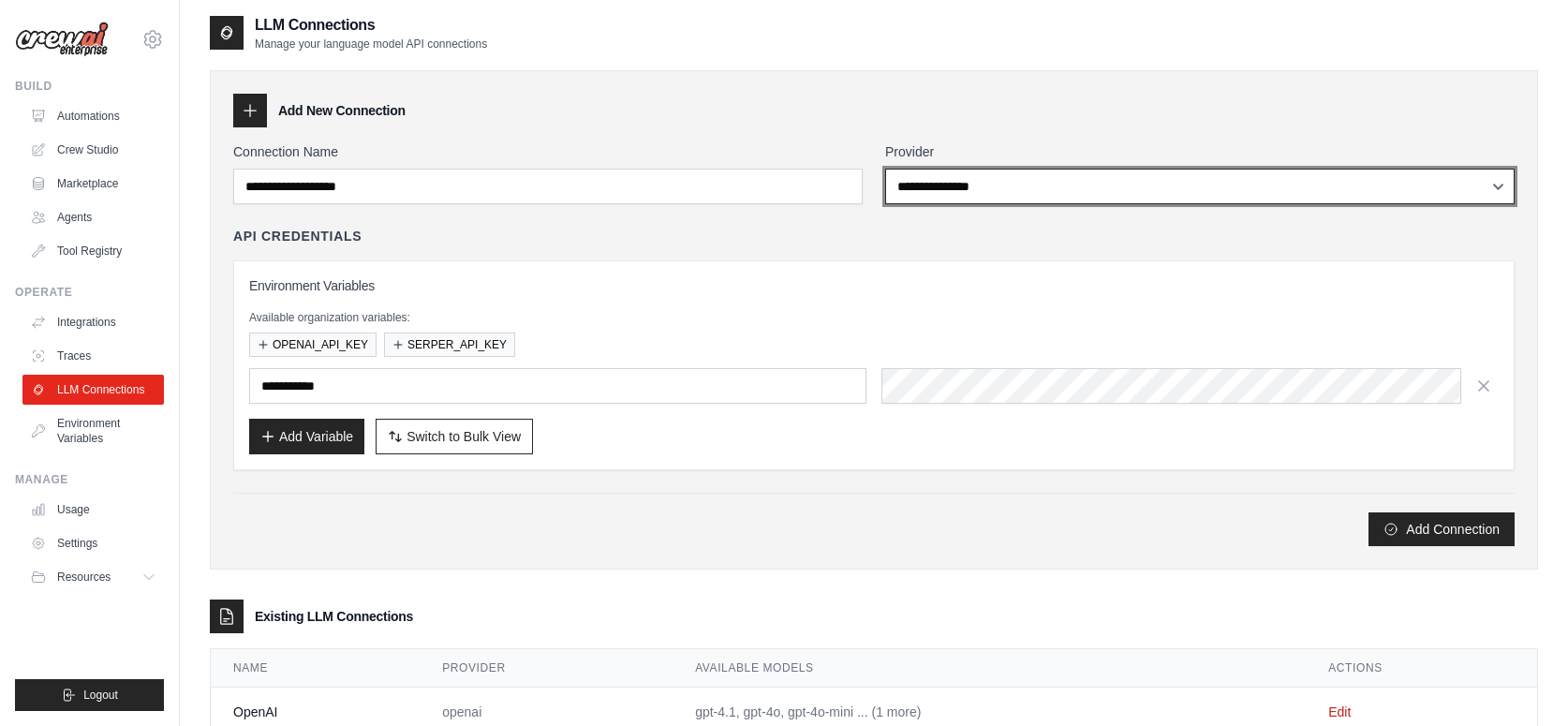
scroll to position [64, 0]
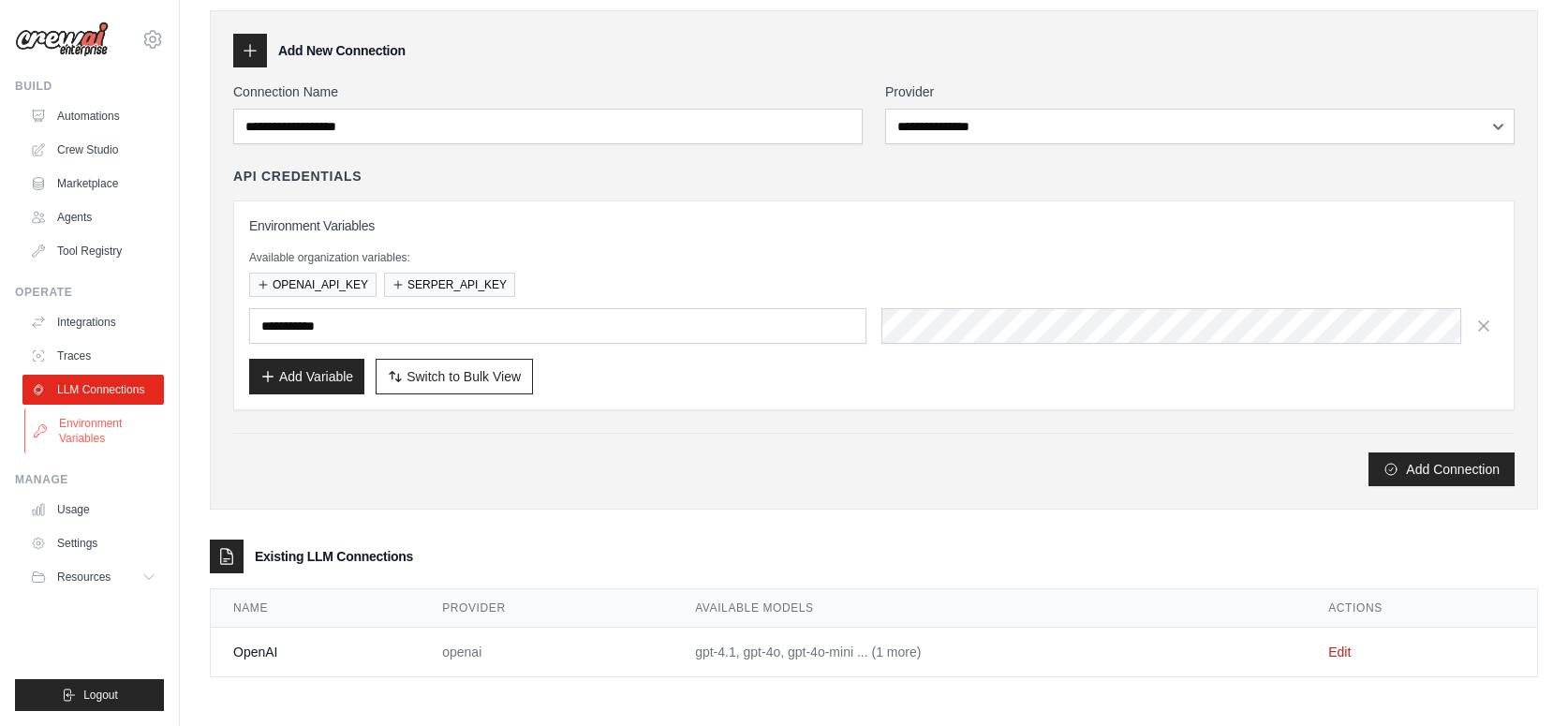
click at [101, 428] on link "Environment Variables" at bounding box center [94, 431] width 141 height 45
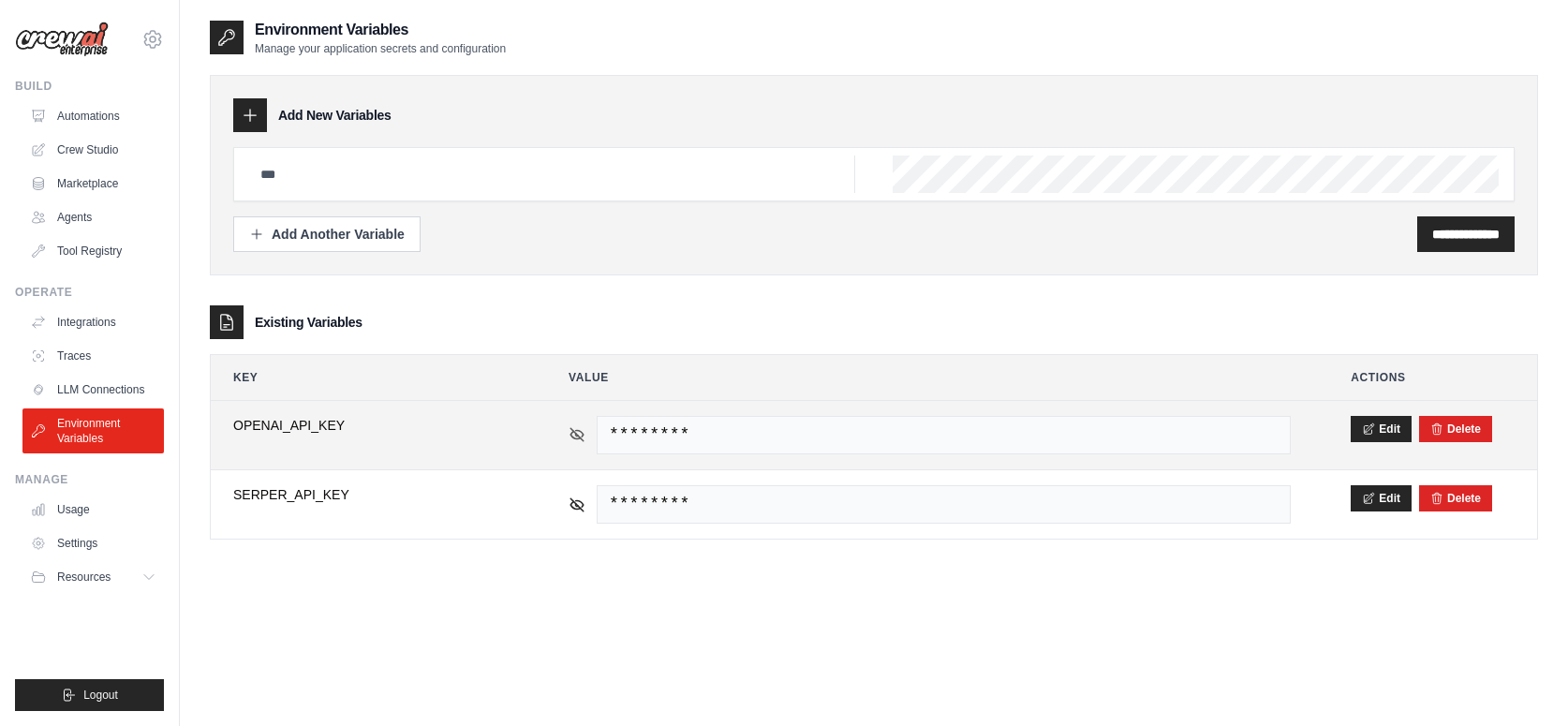
click at [578, 434] on icon at bounding box center [576, 434] width 17 height 17
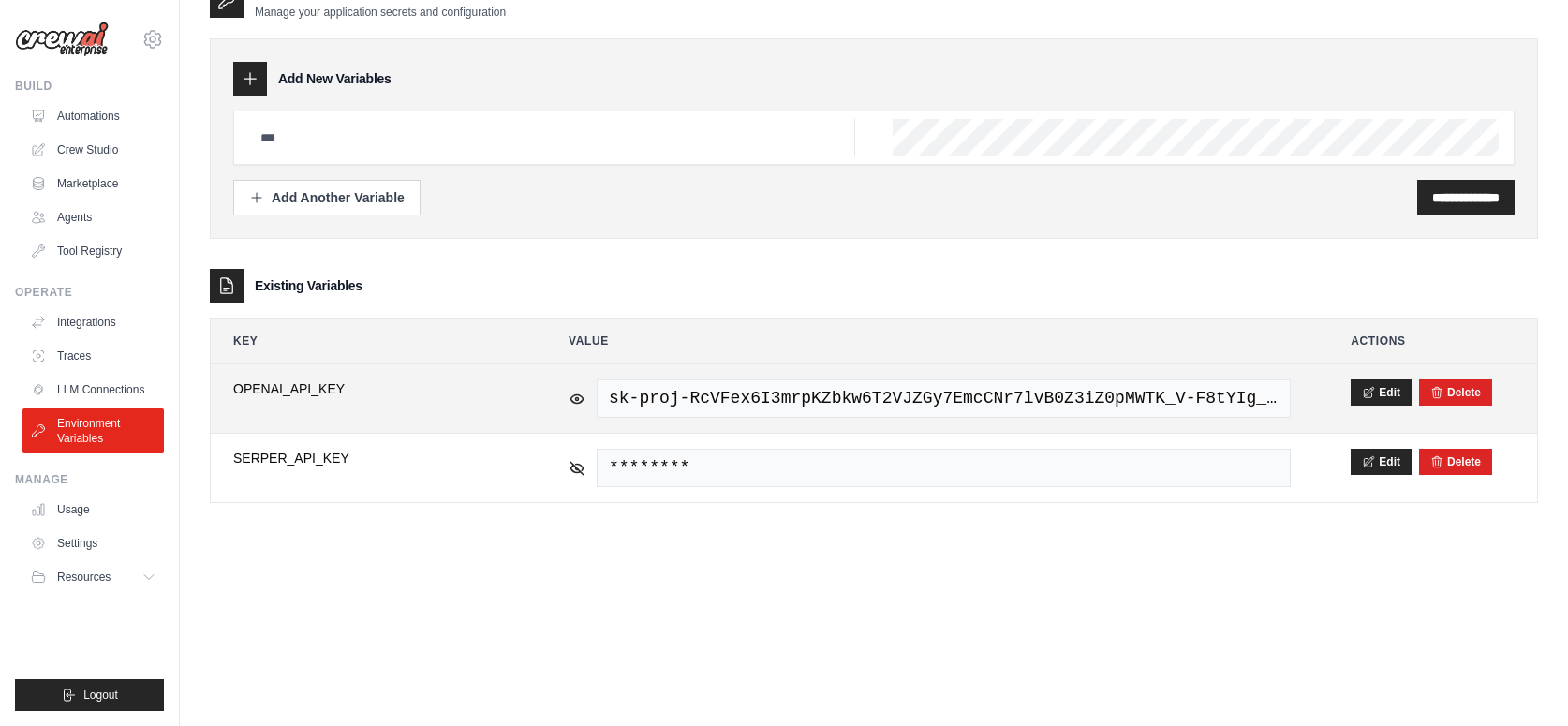
scroll to position [38, 0]
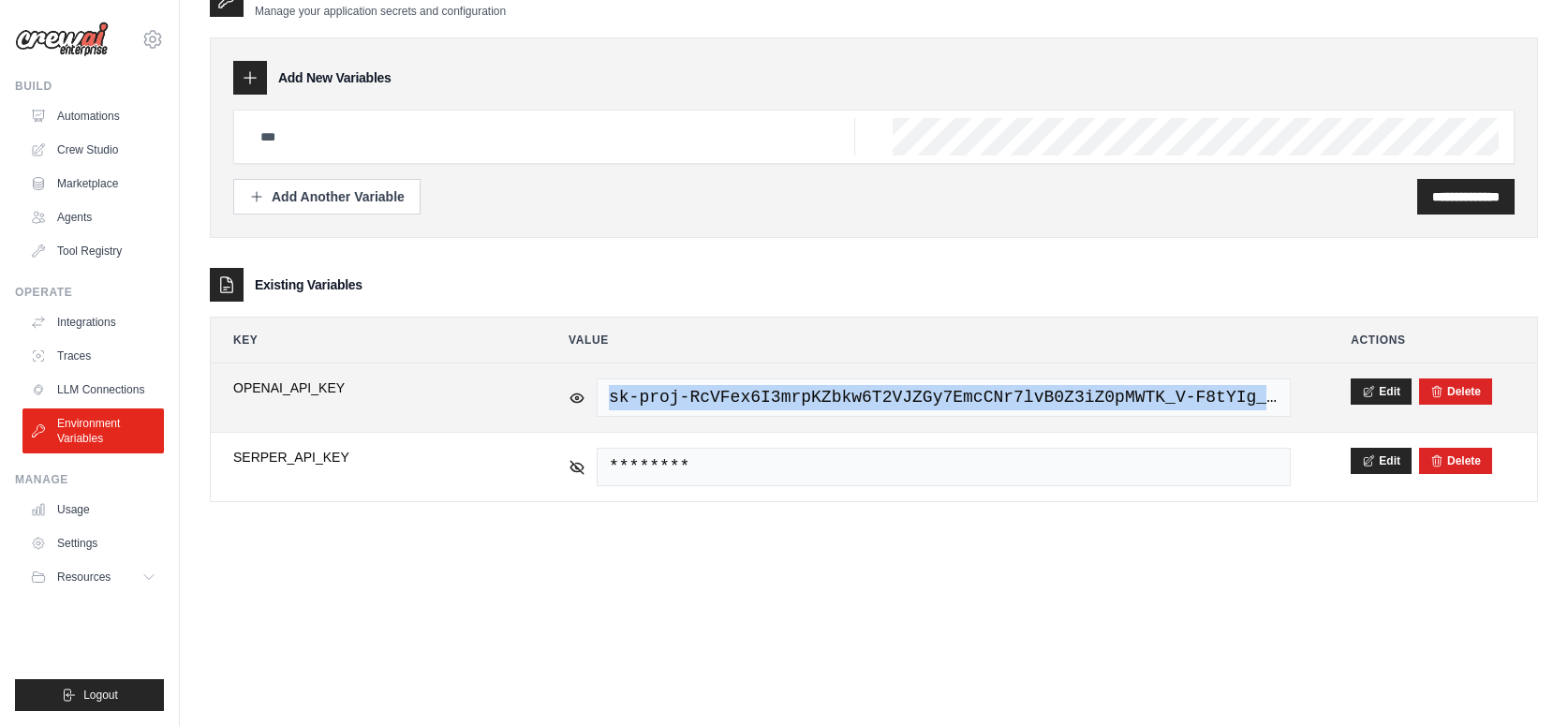
drag, startPoint x: 611, startPoint y: 399, endPoint x: 1299, endPoint y: 395, distance: 688.0
click at [1299, 395] on td "sk-proj-RcVFex6I3mrpKZbkw6T2VJZGy7EmcCNr7lvB0Z3iZ0pMWTK_V-F8tYIg_ZgaUSjUe0w1koj…" at bounding box center [930, 397] width 767 height 68
copy span "sk-proj-RcVFex6I3mrpKZbkw6T2VJZGy7EmcCNr7lvB0Z3iZ0pMWTK_V-F8tYIg_Zga"
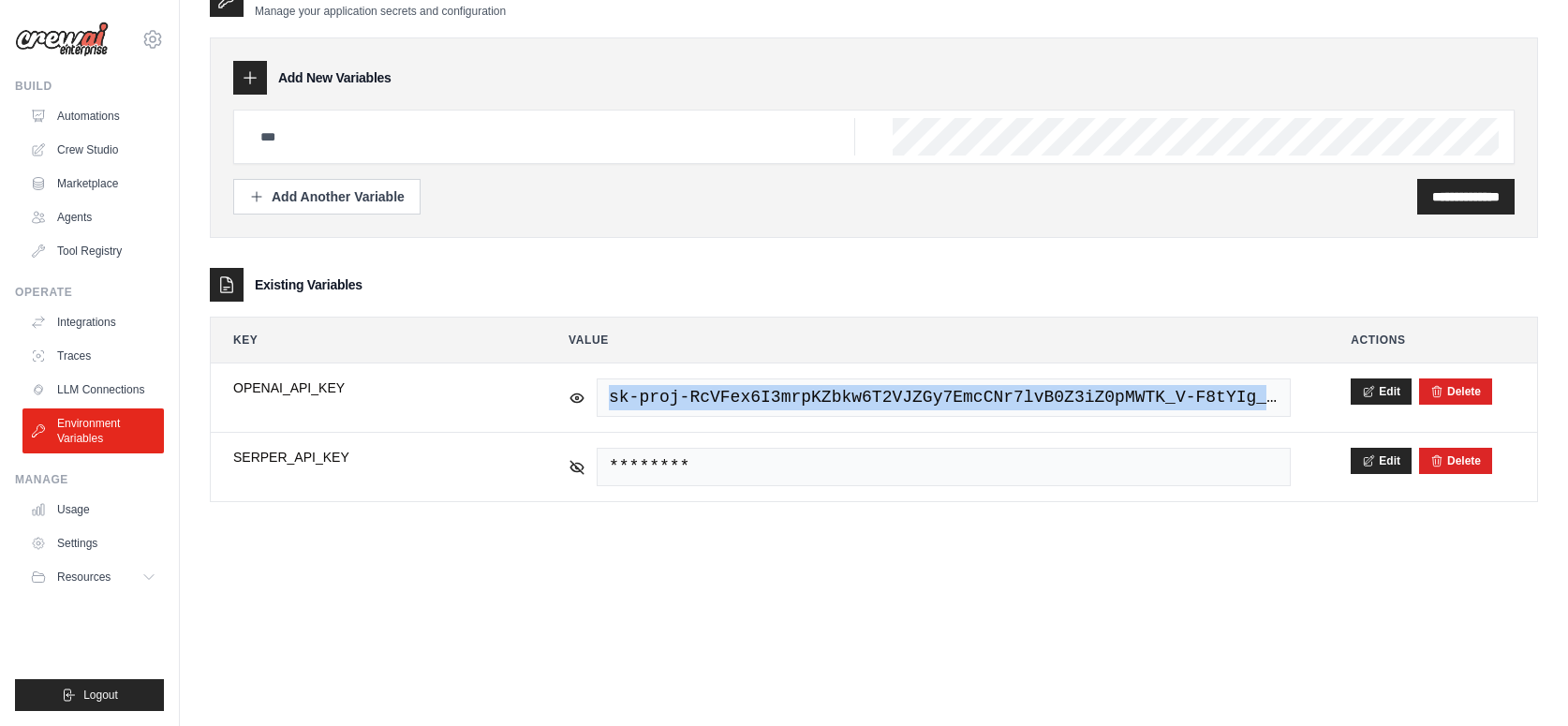
scroll to position [0, 0]
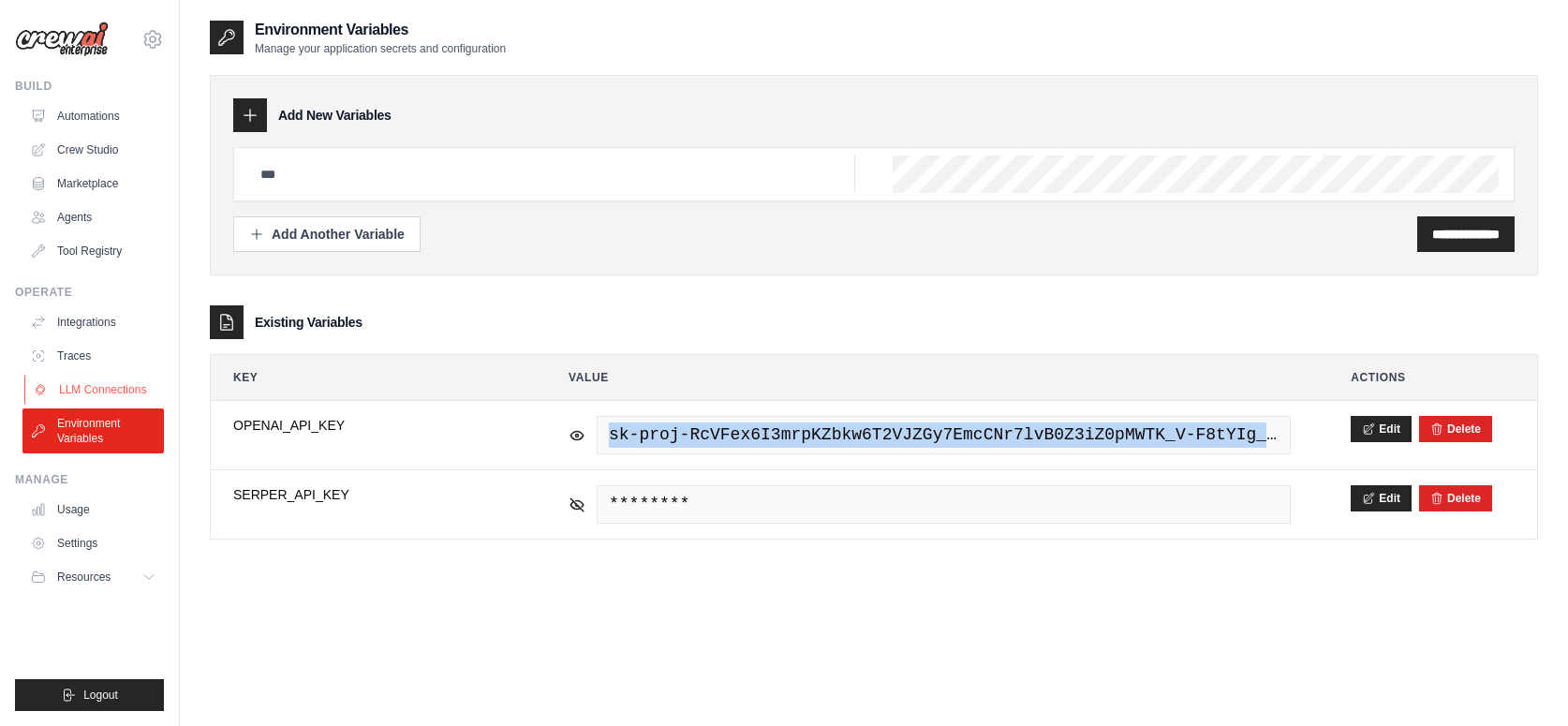
click at [128, 389] on link "LLM Connections" at bounding box center [94, 389] width 141 height 30
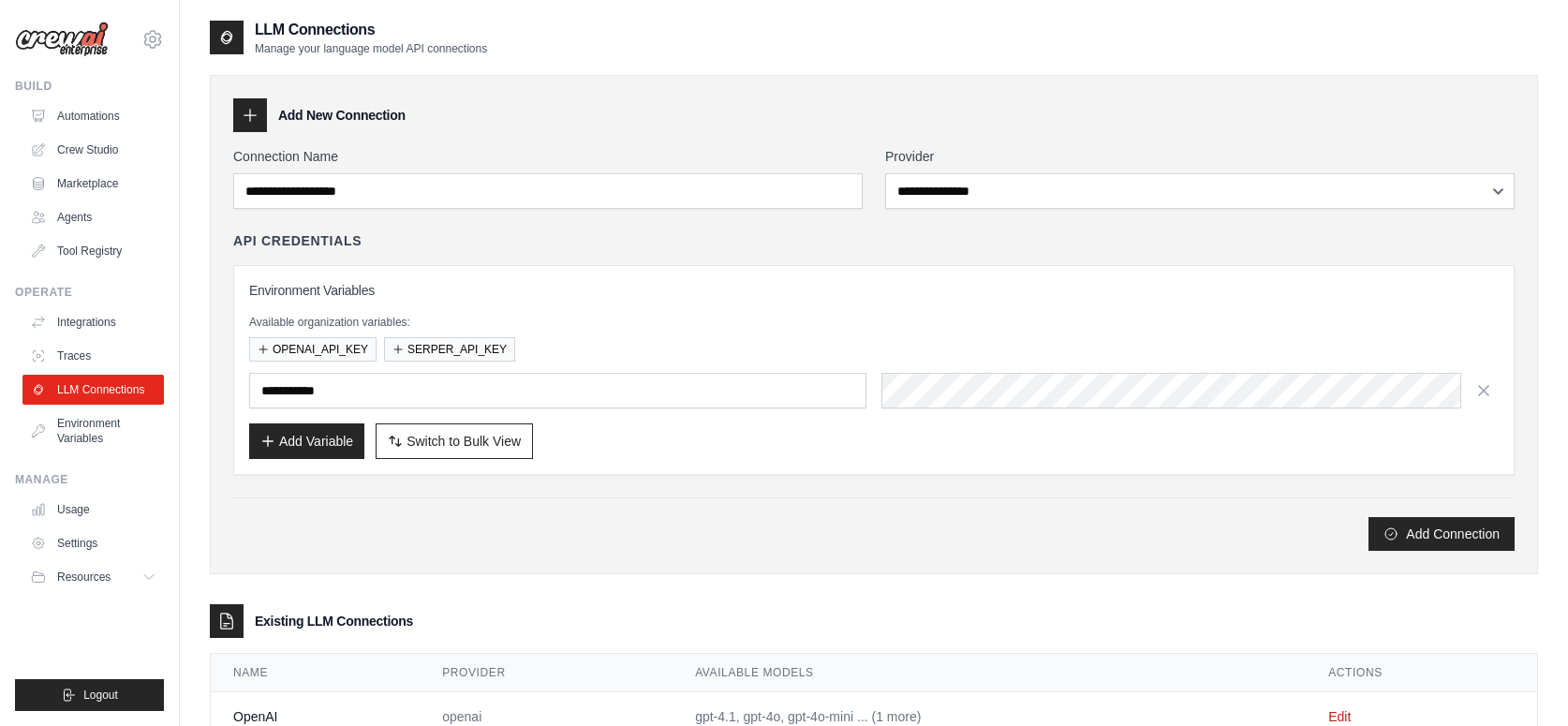
scroll to position [64, 0]
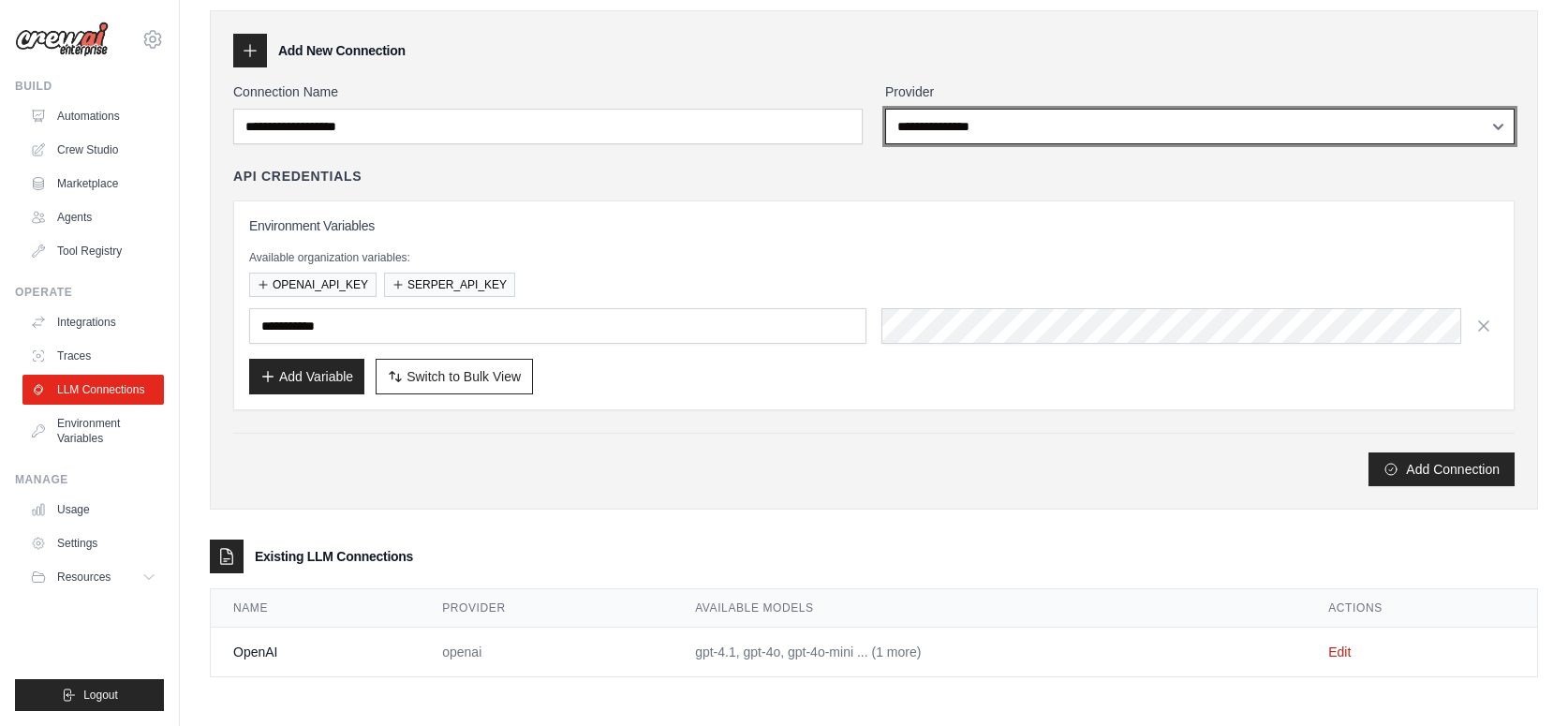
click at [1245, 126] on select "**********" at bounding box center [1200, 127] width 630 height 36
click at [1490, 138] on select "**********" at bounding box center [1200, 127] width 630 height 36
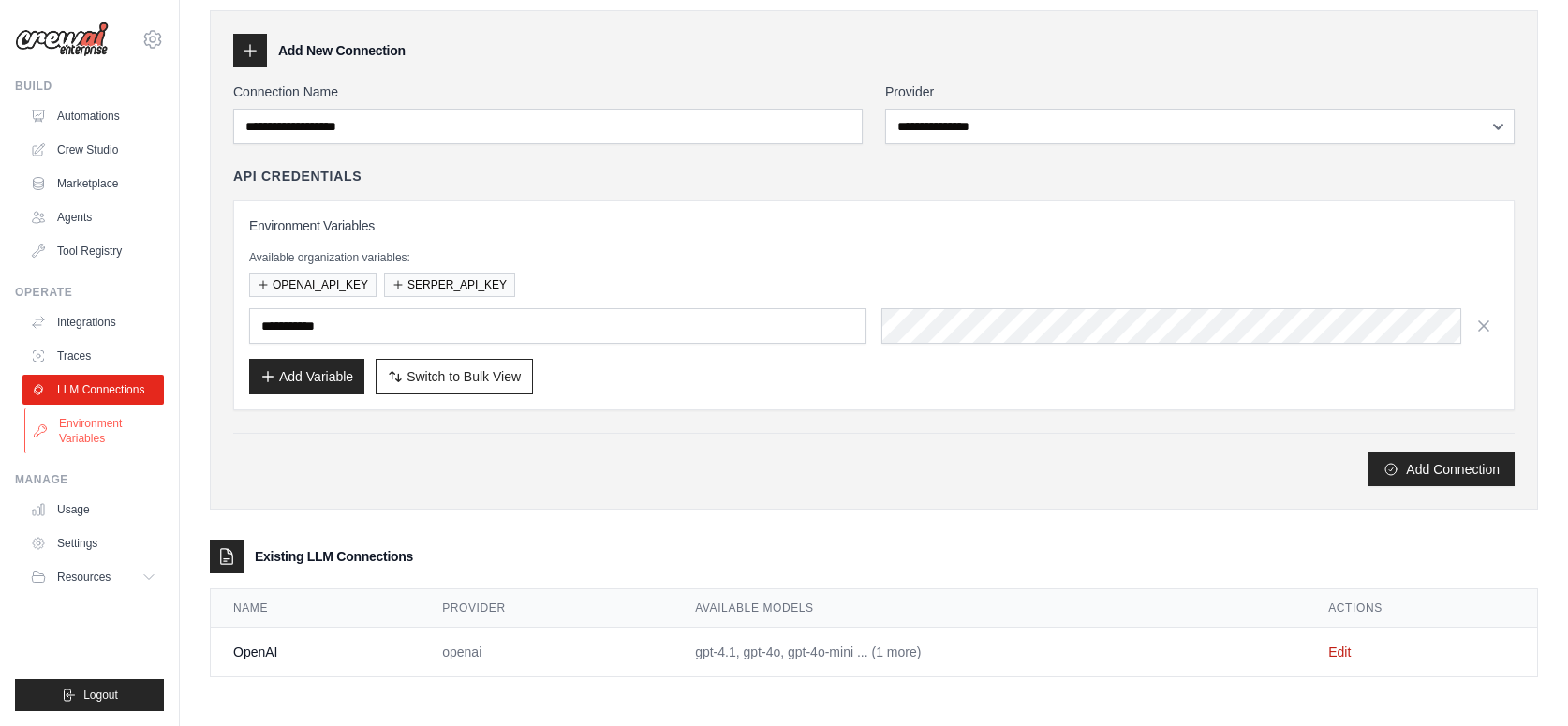
click at [88, 435] on link "Environment Variables" at bounding box center [94, 431] width 141 height 45
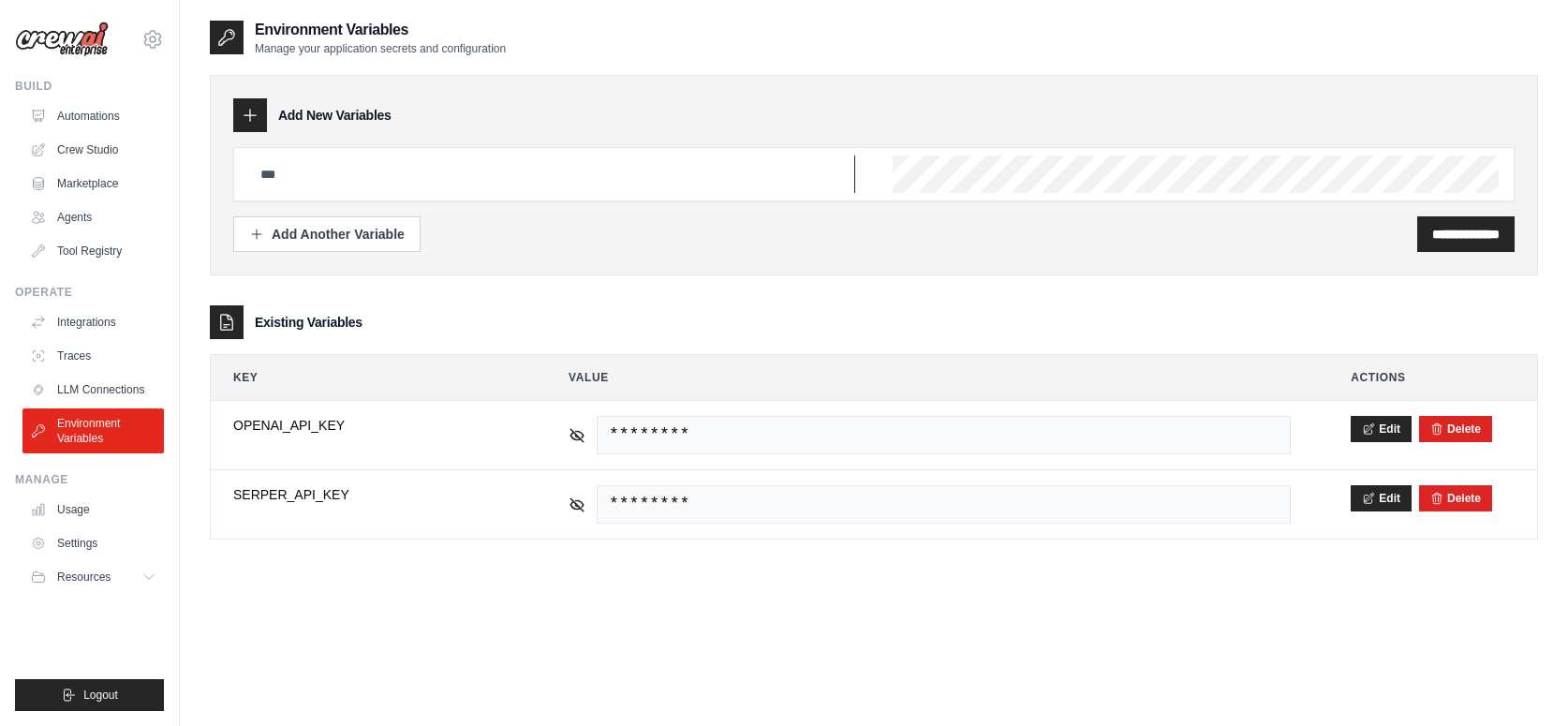
click at [367, 166] on input "text" at bounding box center [552, 174] width 606 height 38
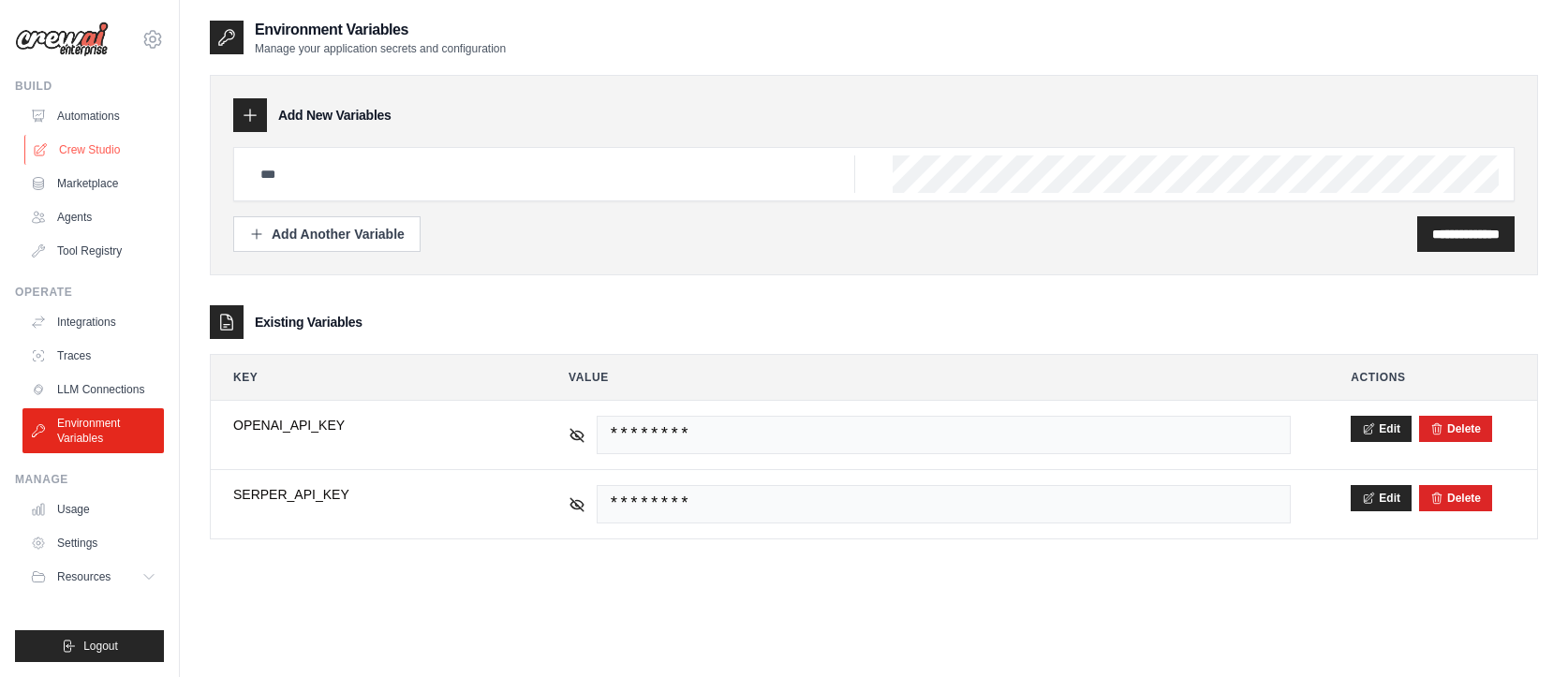
click at [81, 155] on link "Crew Studio" at bounding box center [94, 150] width 141 height 30
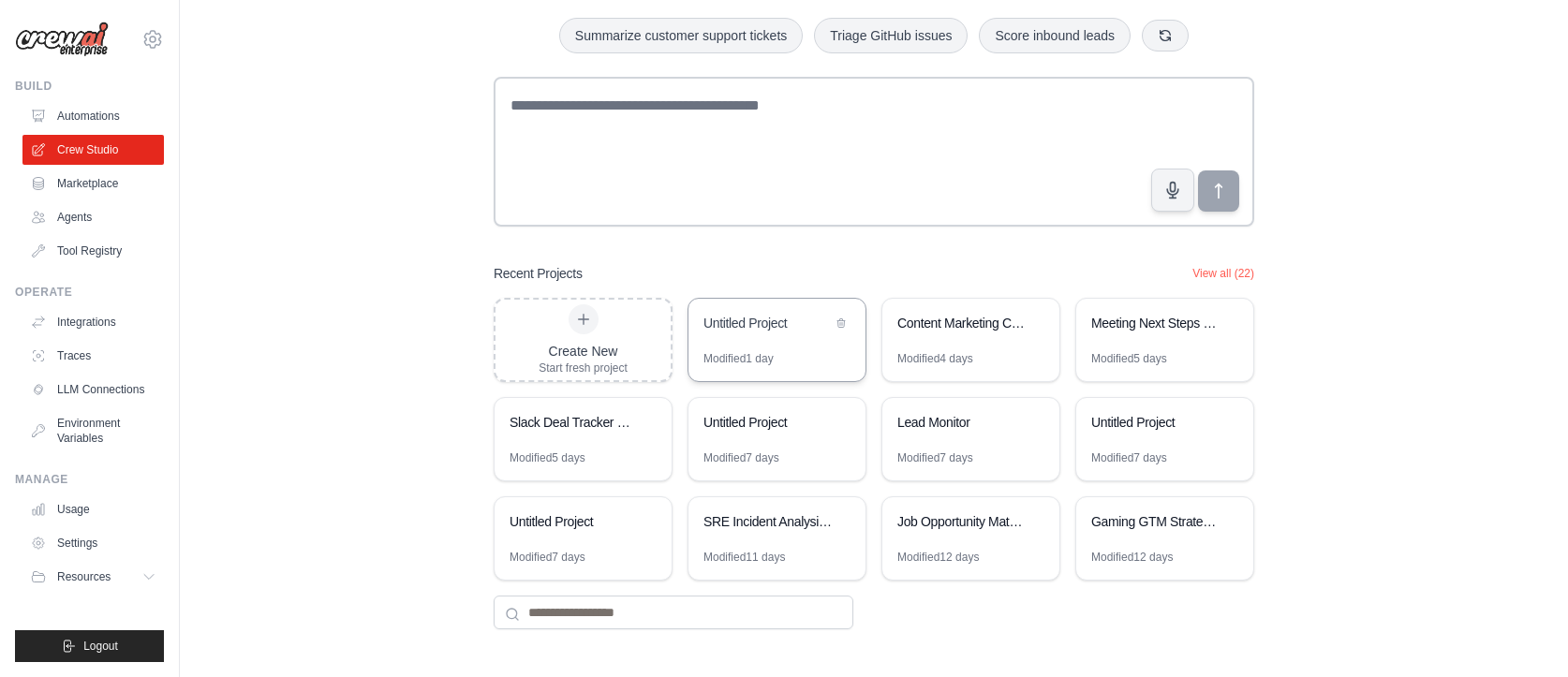
scroll to position [103, 0]
click at [759, 524] on div "SRE Incident Analysis Assistant" at bounding box center [768, 521] width 128 height 18
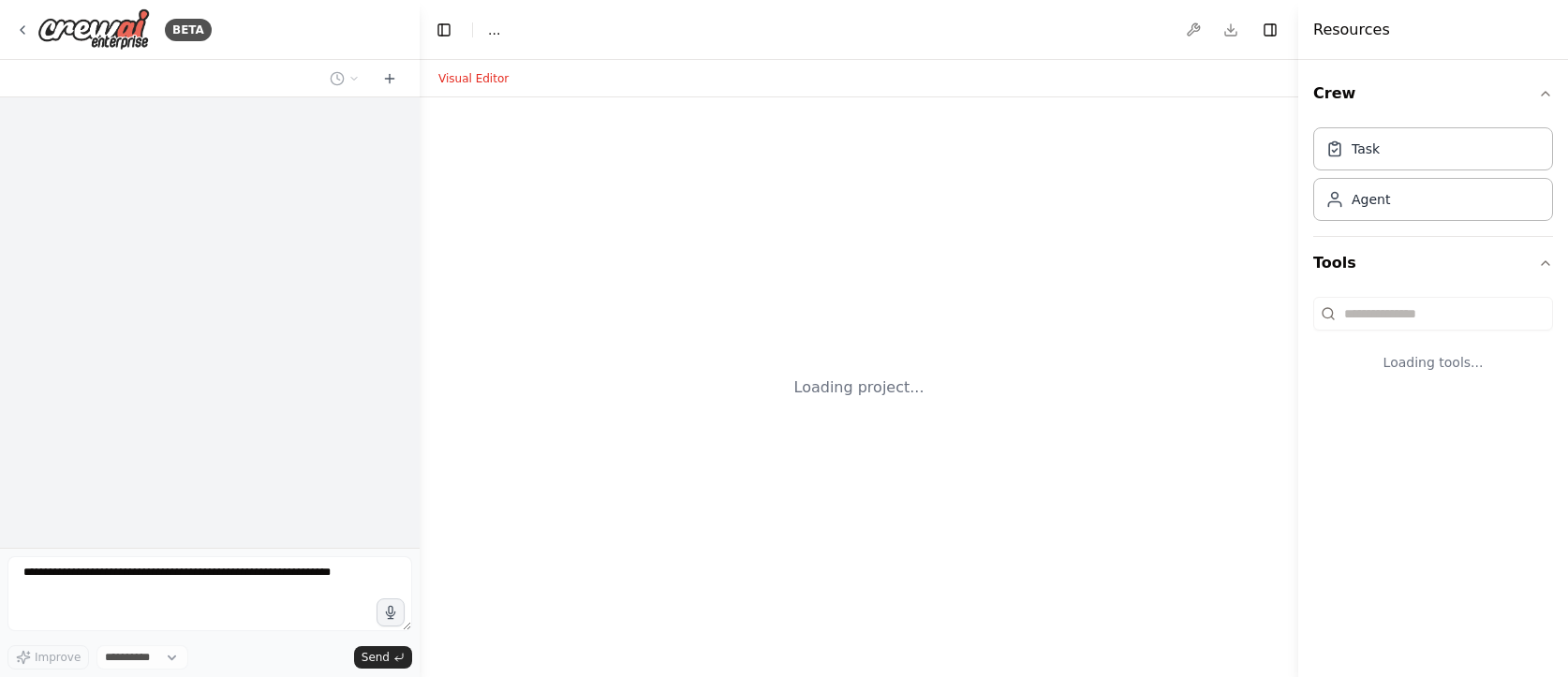
select select "****"
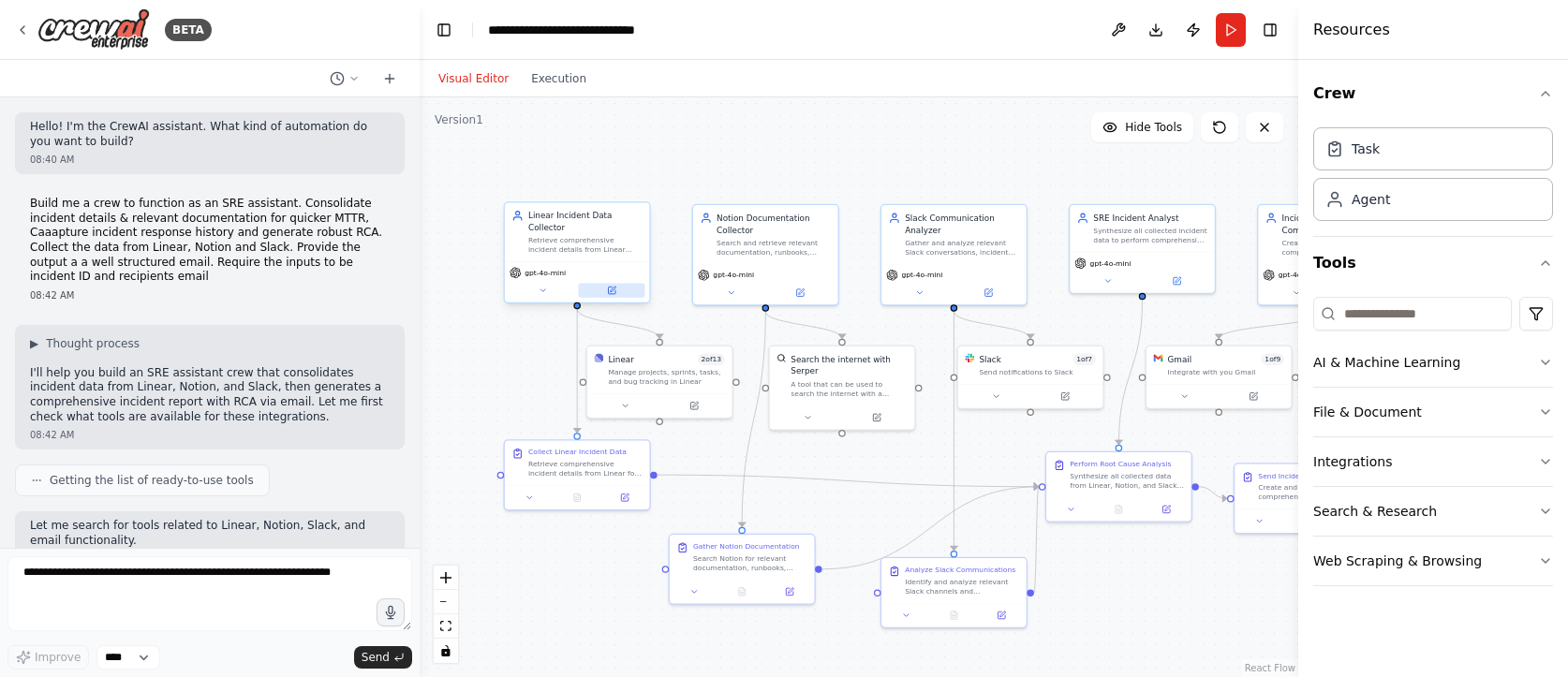
click at [618, 290] on button at bounding box center [611, 291] width 66 height 14
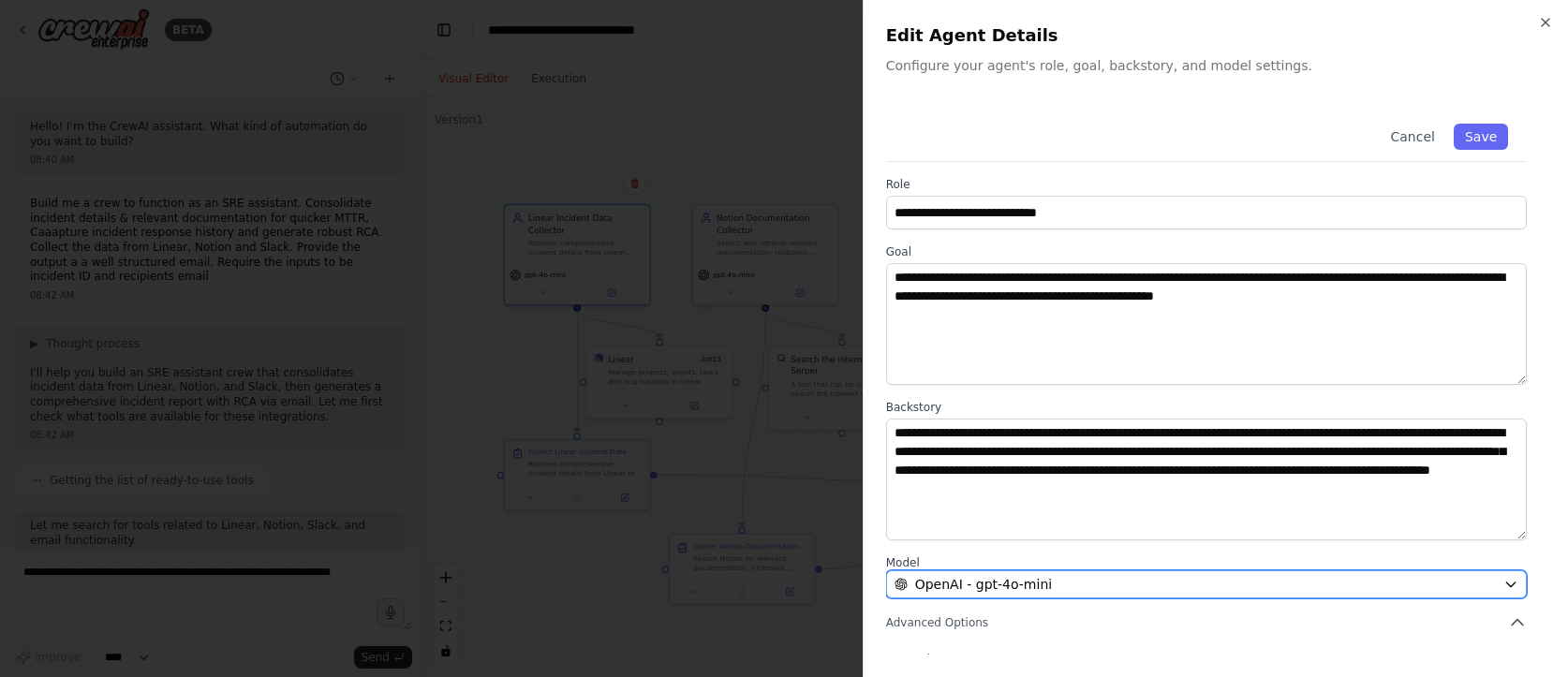
click at [1297, 580] on div "OpenAI - gpt-4o-mini" at bounding box center [1195, 584] width 602 height 18
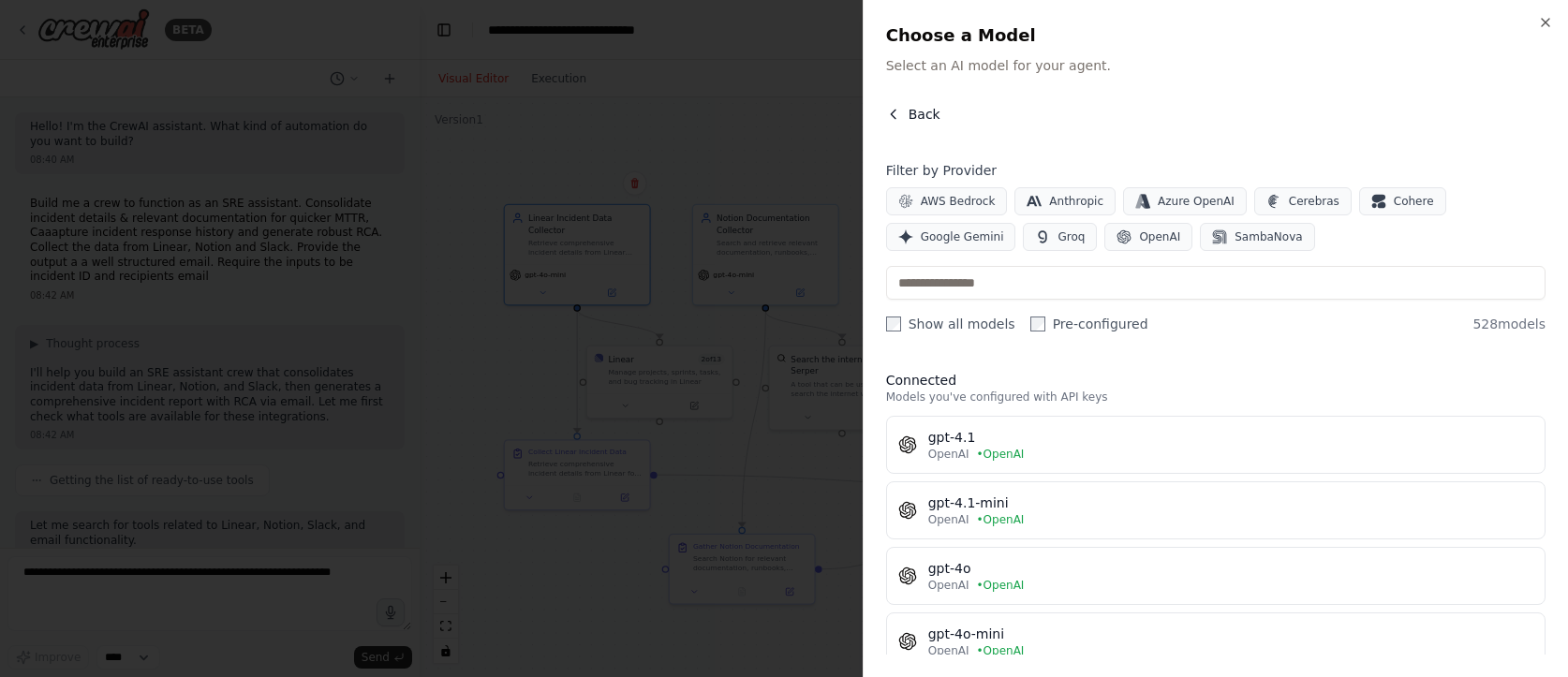
click at [905, 113] on button "Back" at bounding box center [914, 114] width 55 height 18
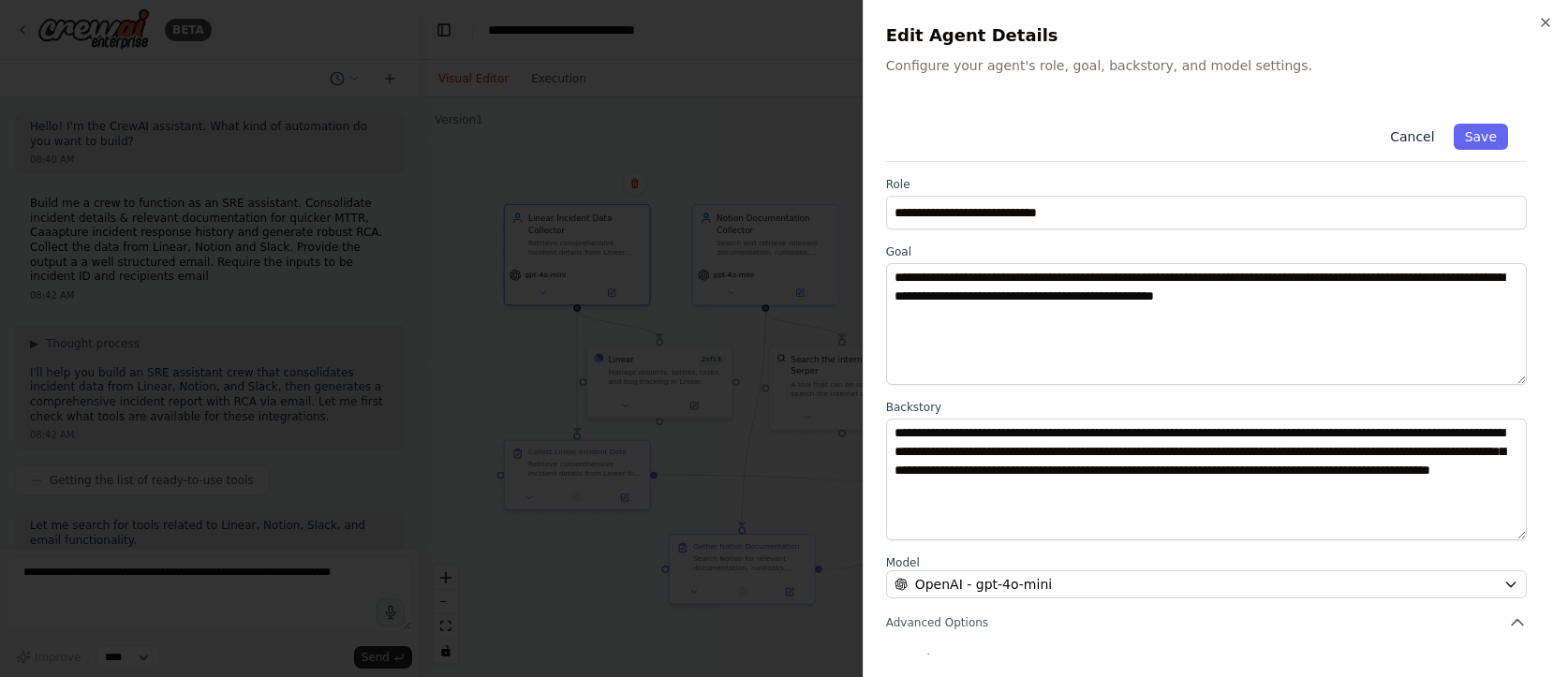
click at [1406, 138] on button "Cancel" at bounding box center [1412, 136] width 66 height 26
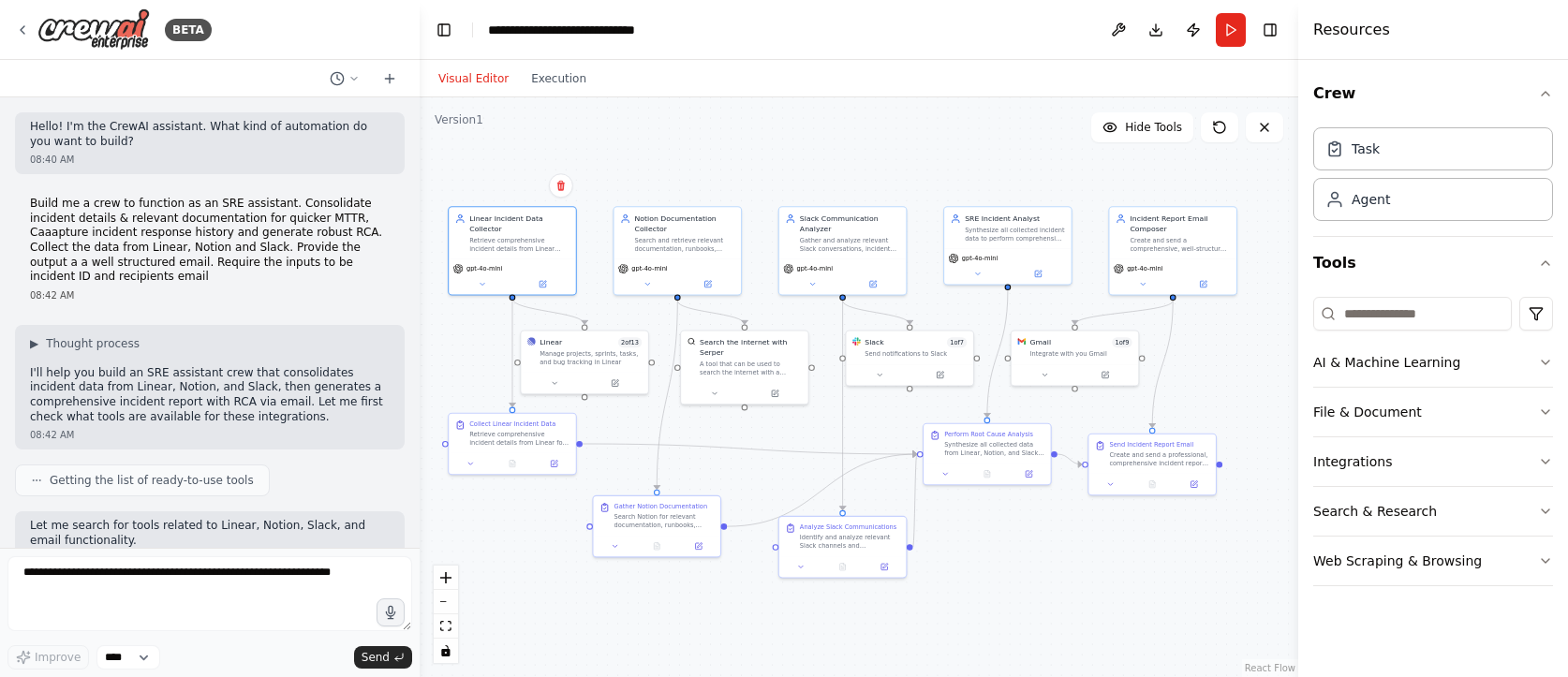
drag, startPoint x: 788, startPoint y: 160, endPoint x: 730, endPoint y: 145, distance: 59.9
click at [731, 144] on div ".deletable-edge-delete-btn { width: 20px; height: 20px; border: 0px solid #ffff…" at bounding box center [858, 387] width 879 height 580
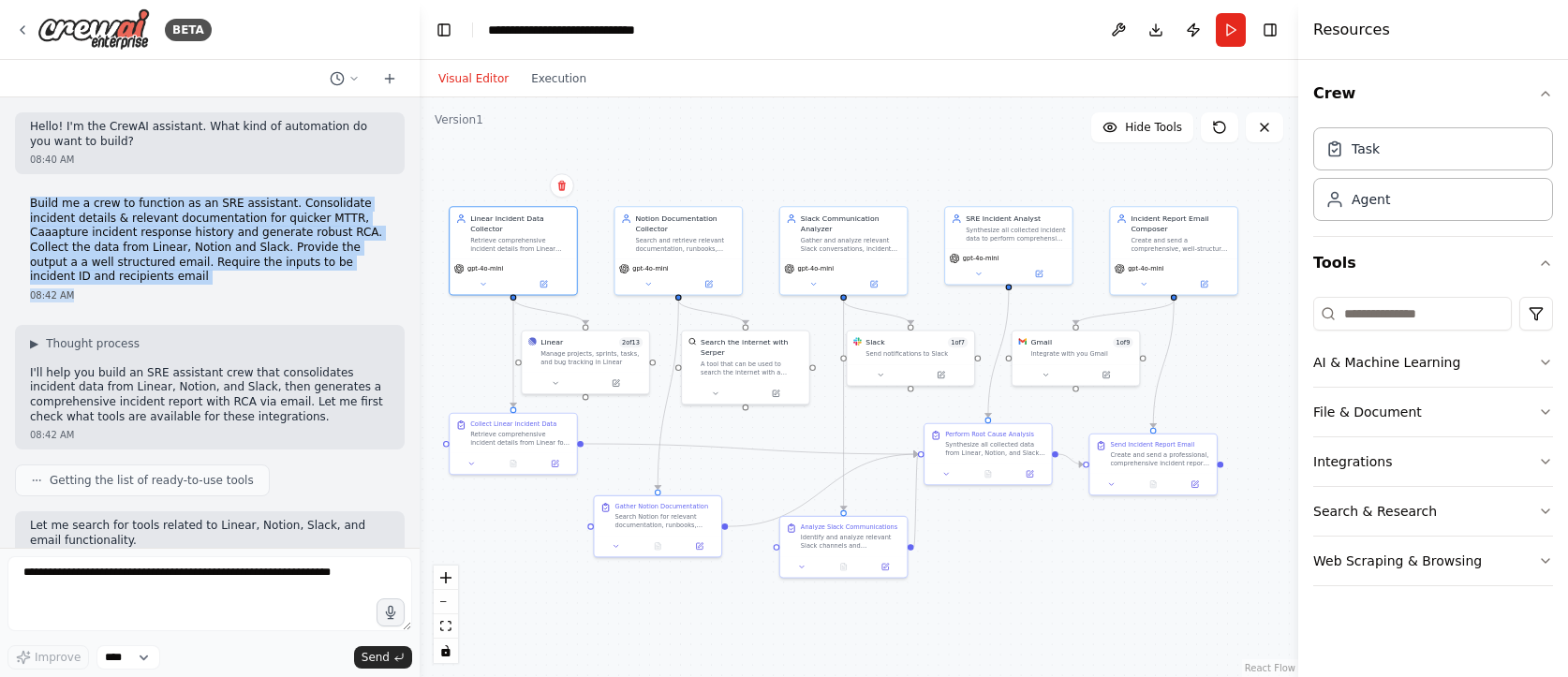
drag, startPoint x: 26, startPoint y: 205, endPoint x: 202, endPoint y: 291, distance: 195.9
click at [202, 291] on div "Build me a crew to function as an SRE assistant. Consolidate incident details &…" at bounding box center [209, 249] width 389 height 121
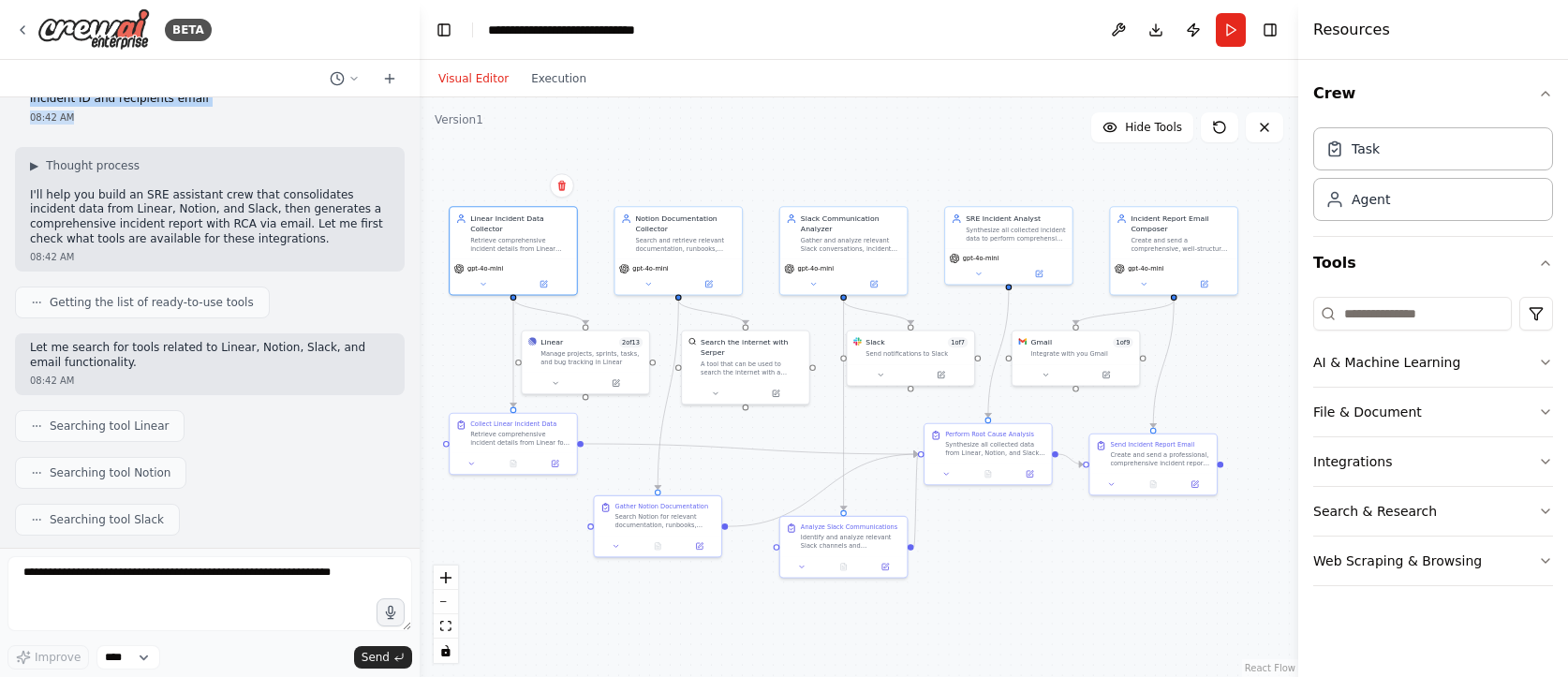
scroll to position [181, 0]
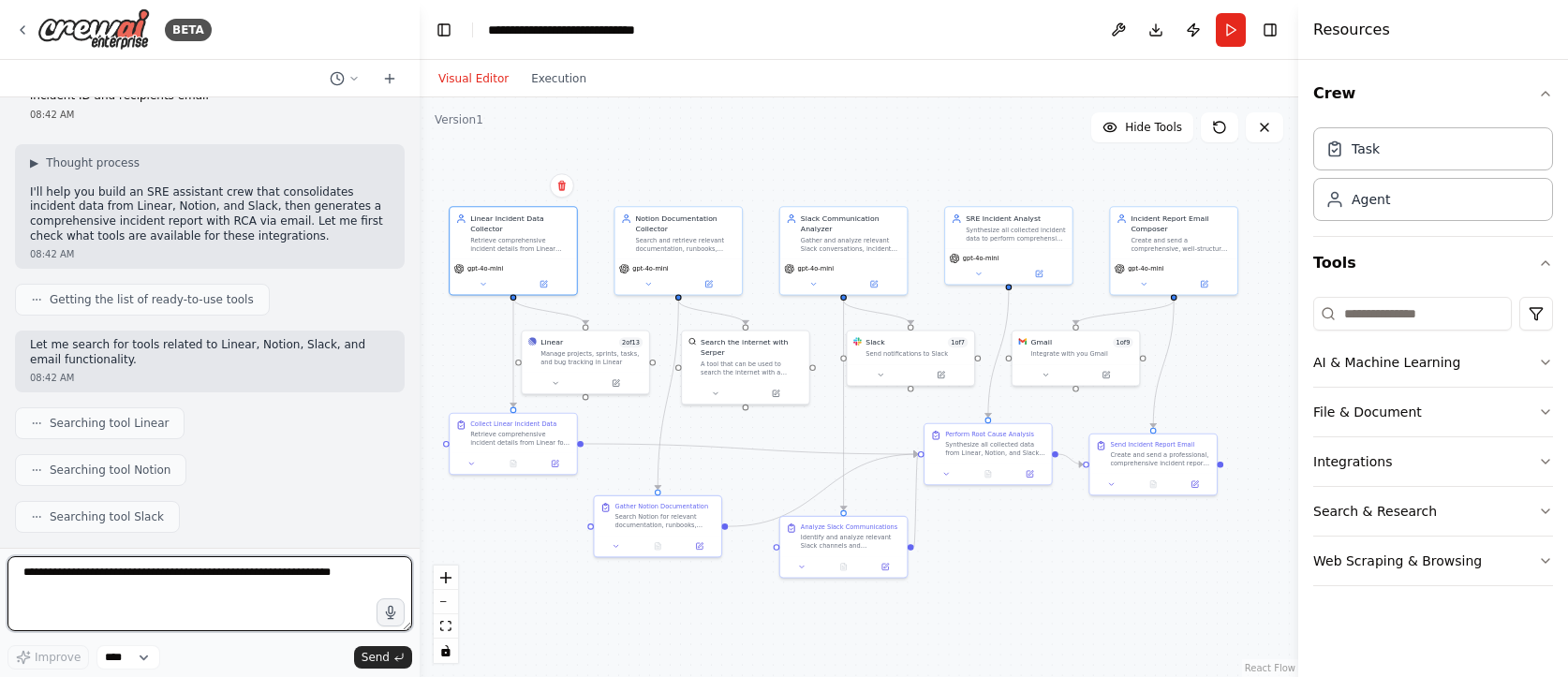
click at [192, 582] on textarea at bounding box center [210, 593] width 405 height 75
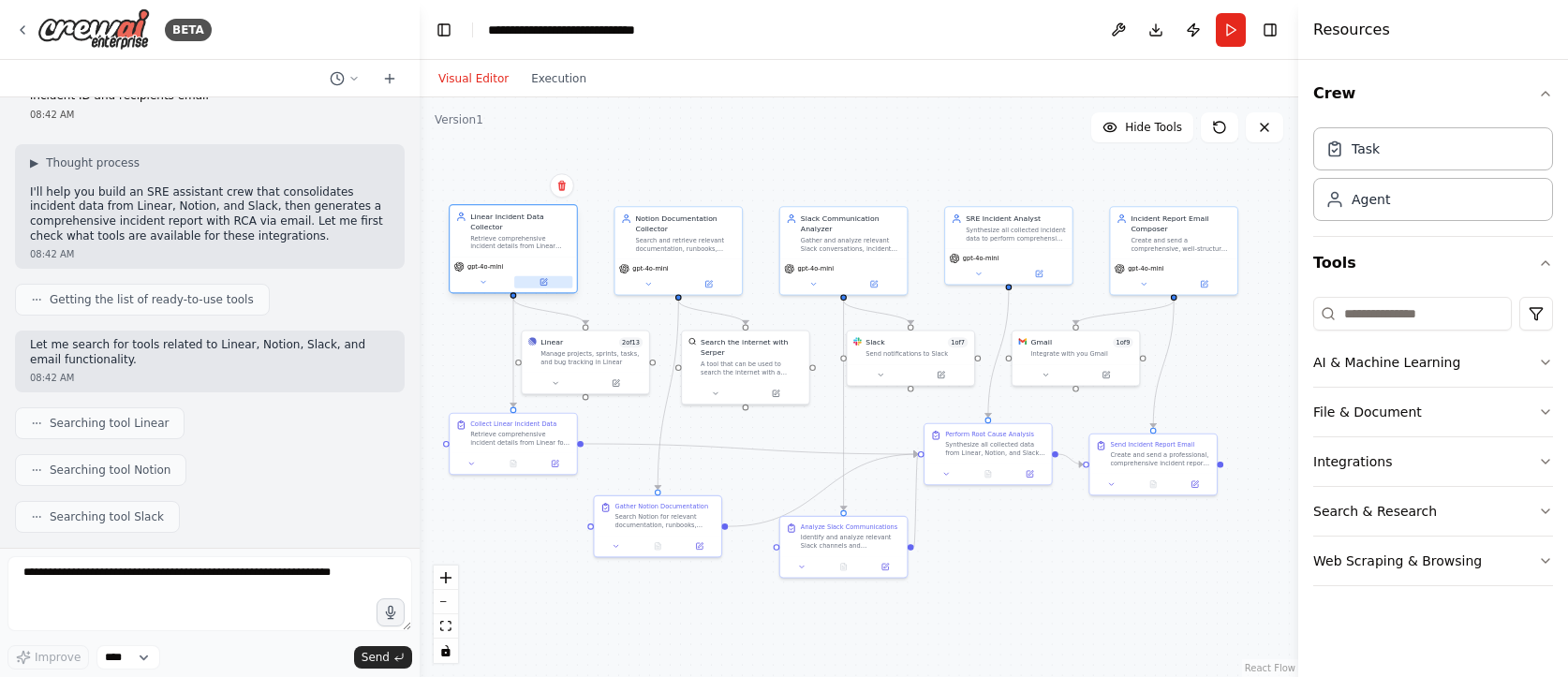
click at [550, 283] on button at bounding box center [543, 282] width 58 height 13
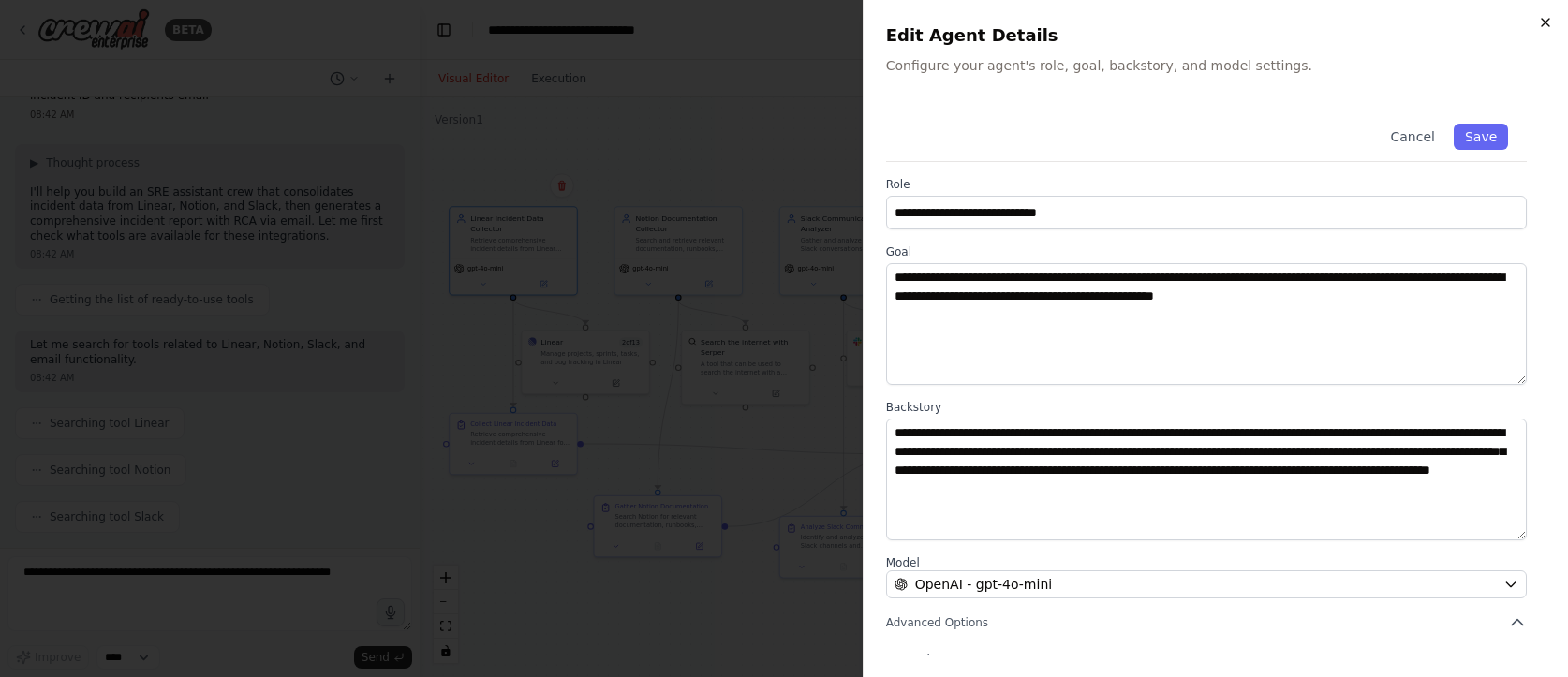
click at [1550, 26] on icon "button" at bounding box center [1546, 21] width 15 height 15
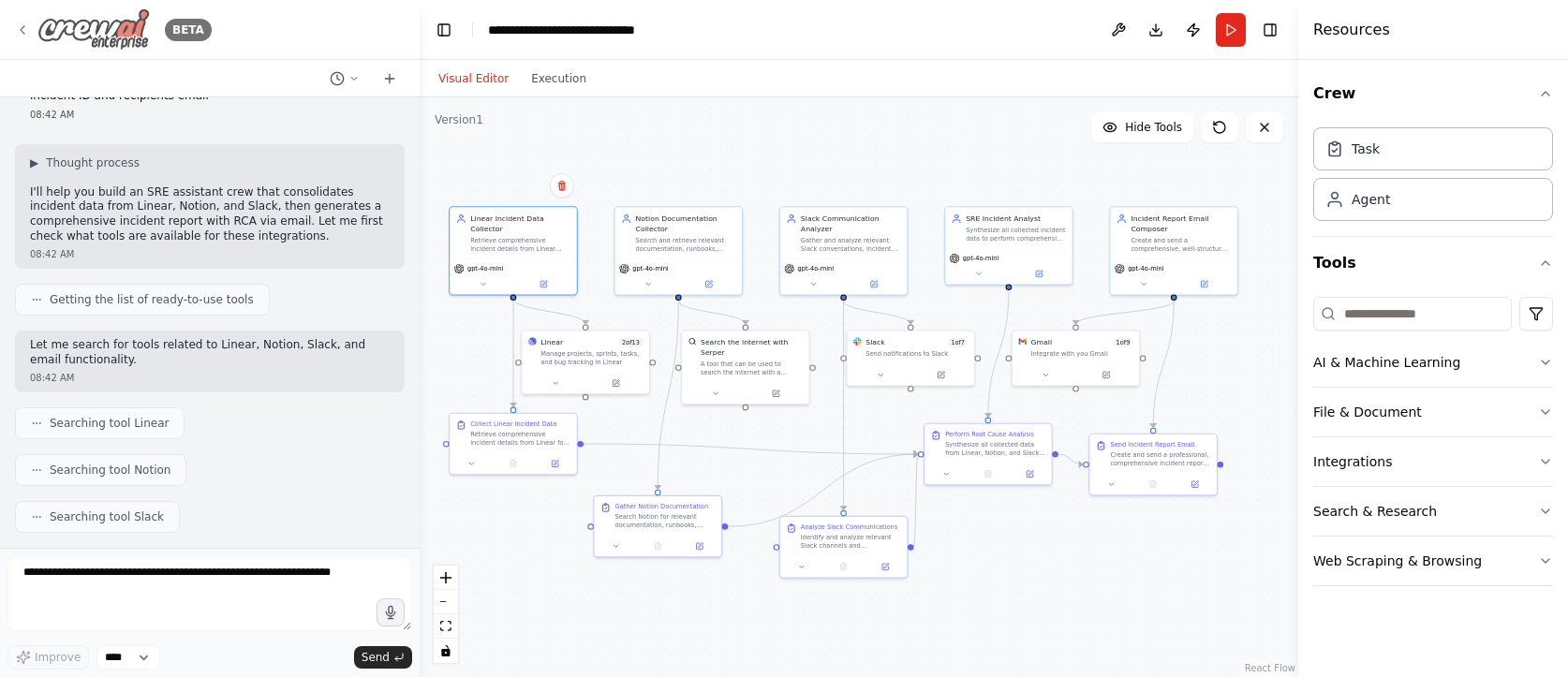
click at [21, 33] on icon at bounding box center [21, 29] width 15 height 15
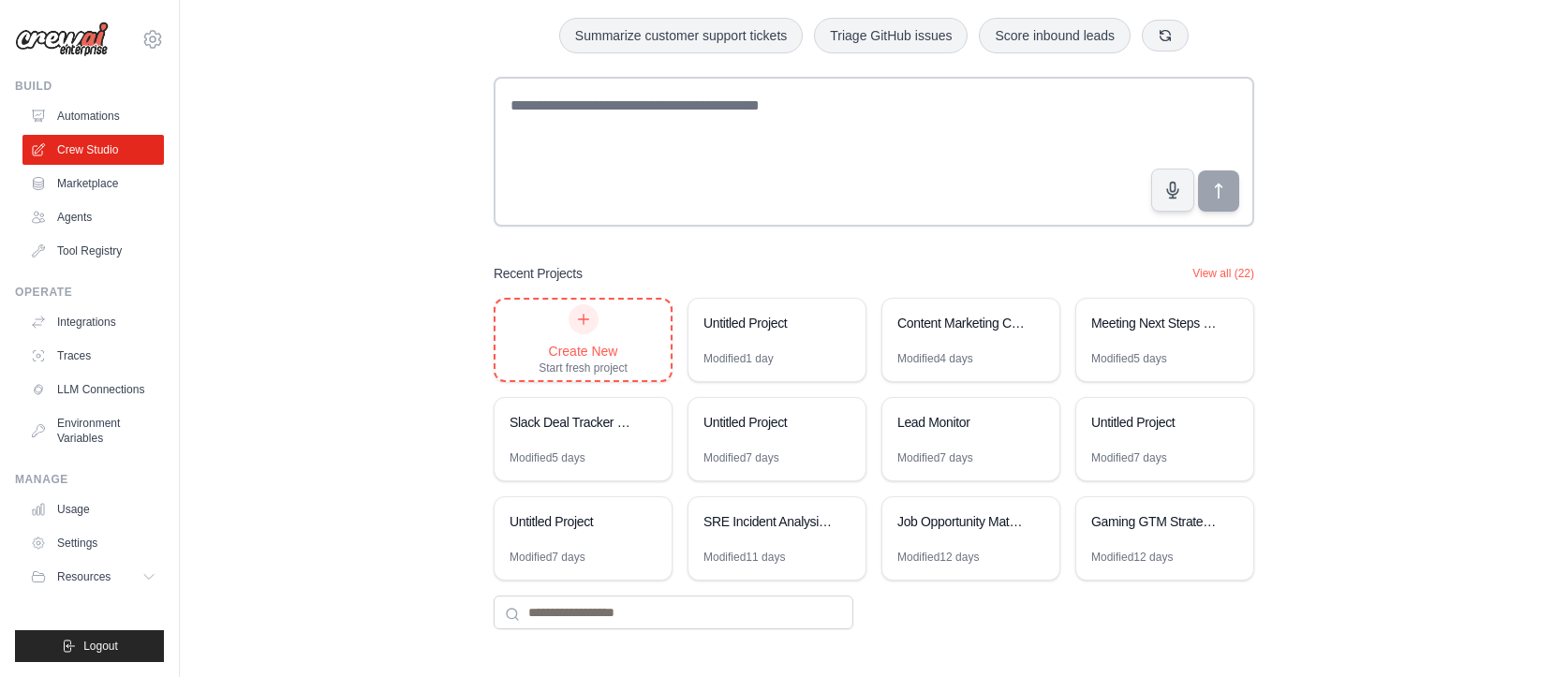
click at [563, 331] on div "Create New Start fresh project" at bounding box center [582, 339] width 89 height 71
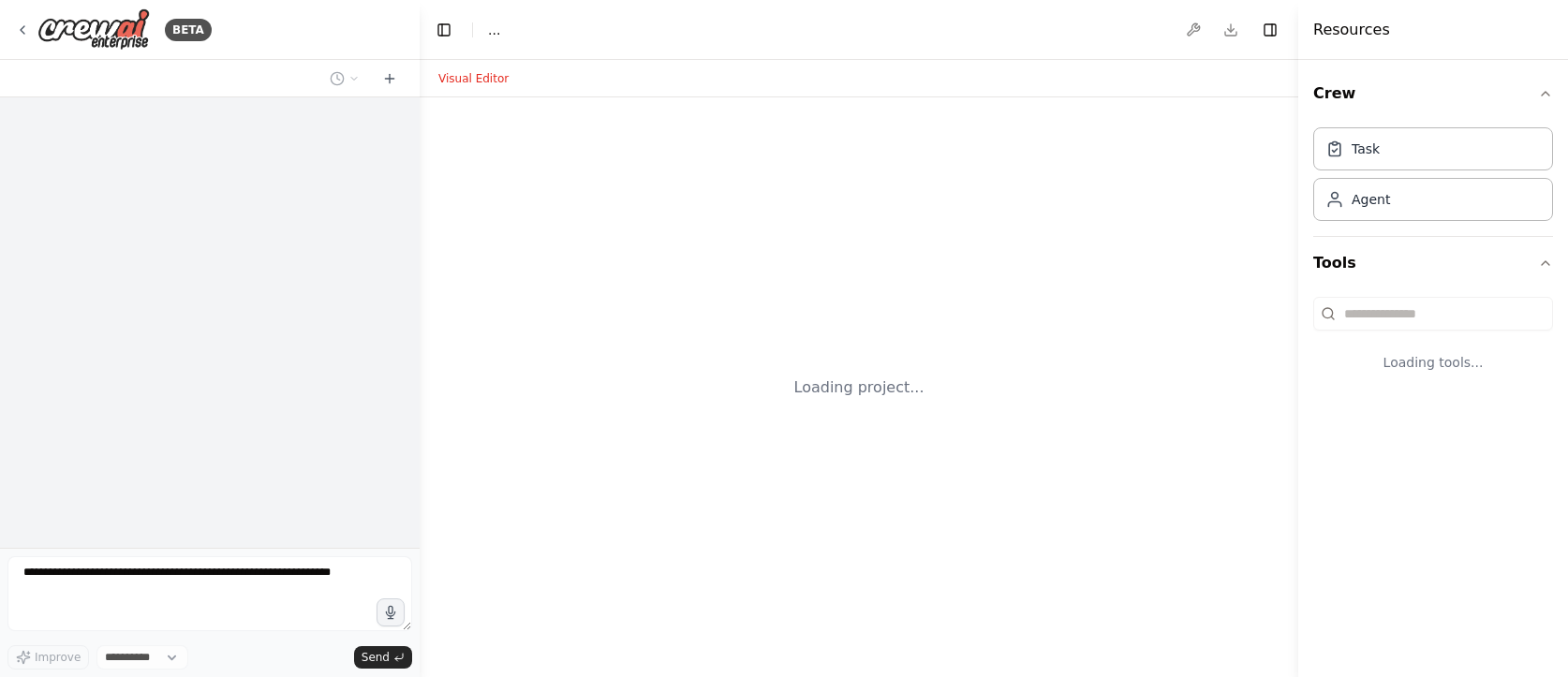
select select "****"
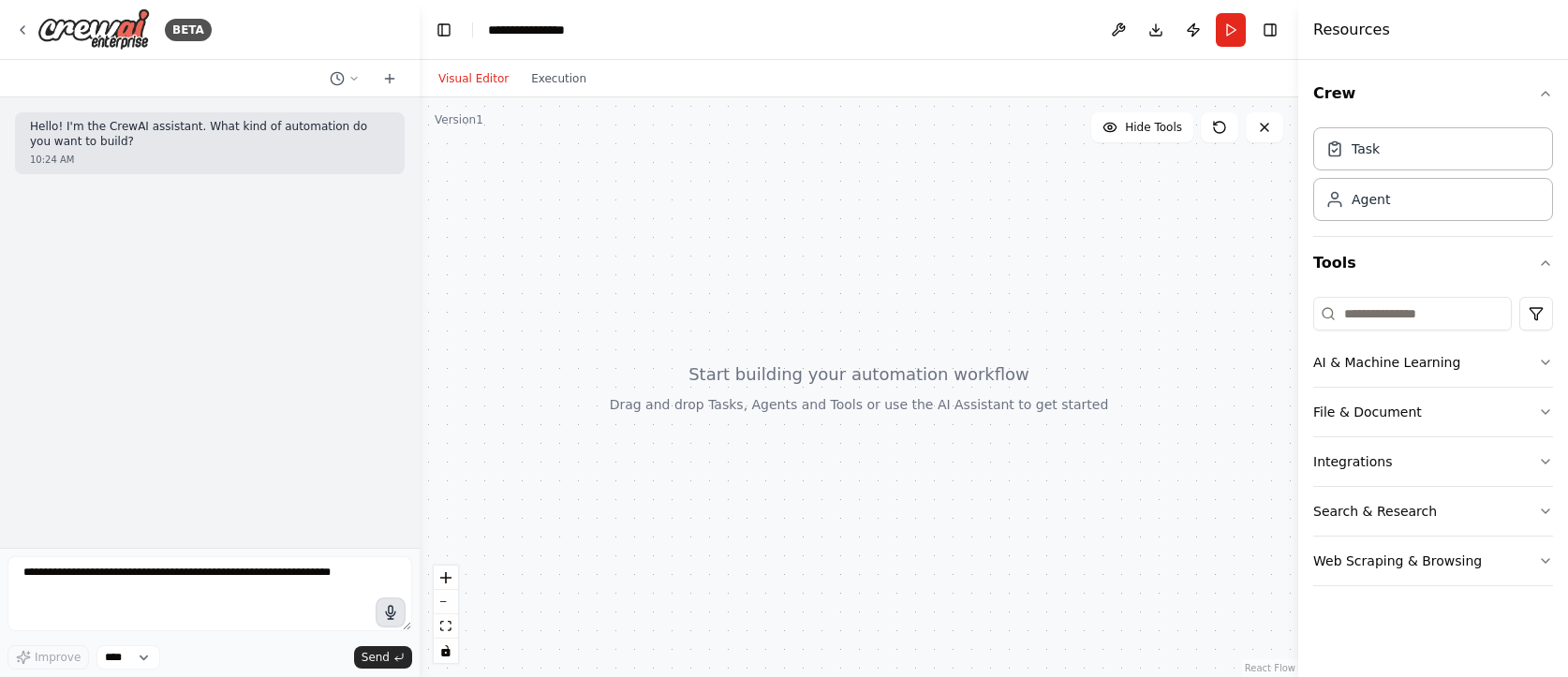
click at [390, 612] on icon "button" at bounding box center [391, 613] width 16 height 16
click at [384, 613] on circle "button" at bounding box center [390, 612] width 13 height 13
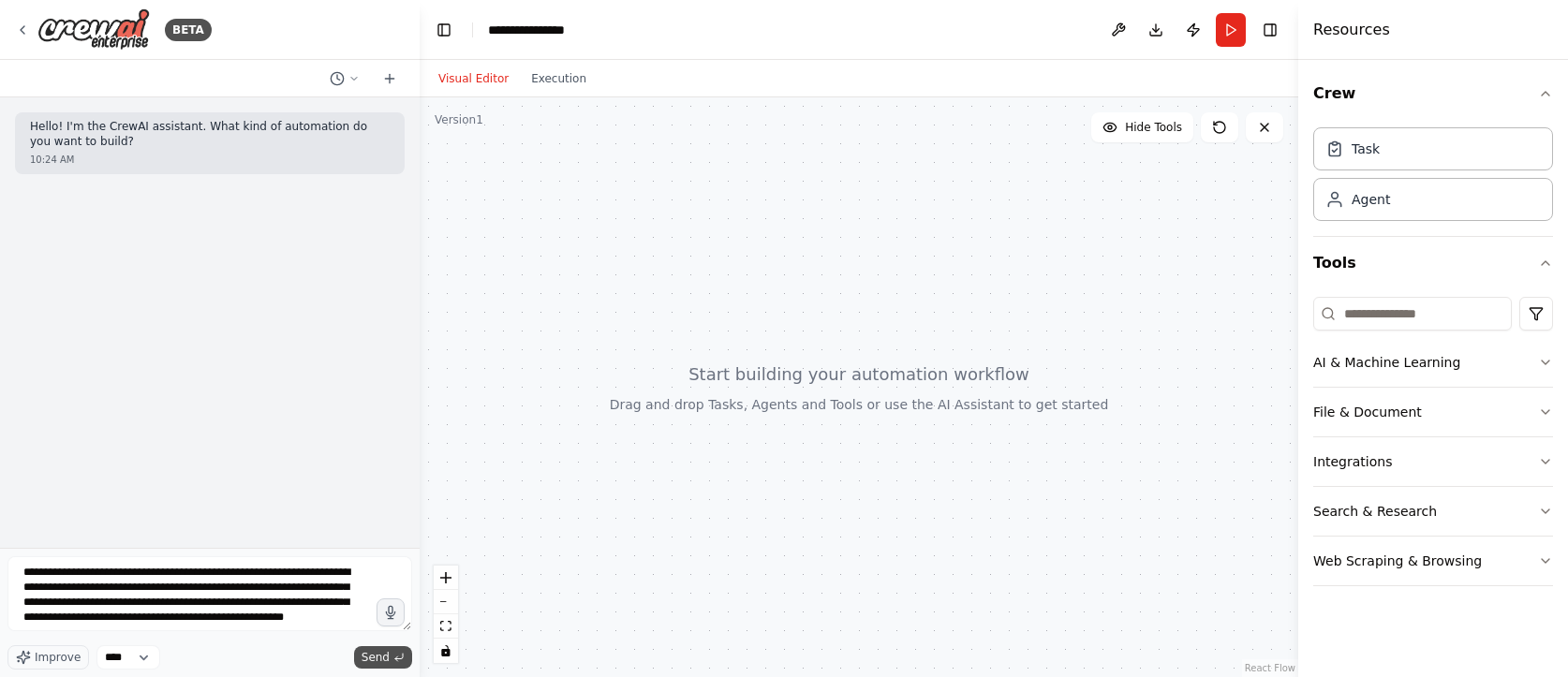
click at [379, 654] on span "Send" at bounding box center [376, 657] width 28 height 15
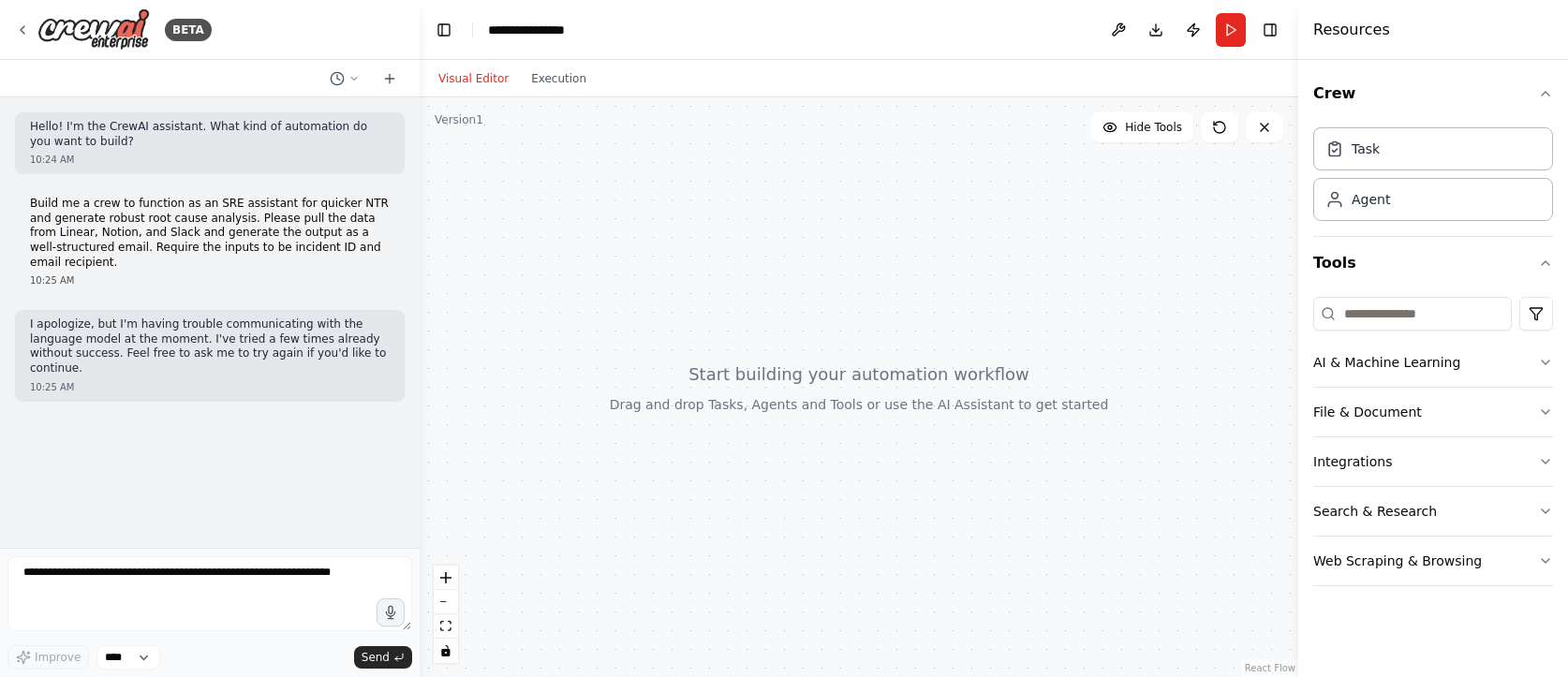
click at [155, 361] on p "I apologize, but I'm having trouble communicating with the language model at th…" at bounding box center [210, 346] width 360 height 58
click at [157, 361] on p "I apologize, but I'm having trouble communicating with the language model at th…" at bounding box center [210, 346] width 360 height 58
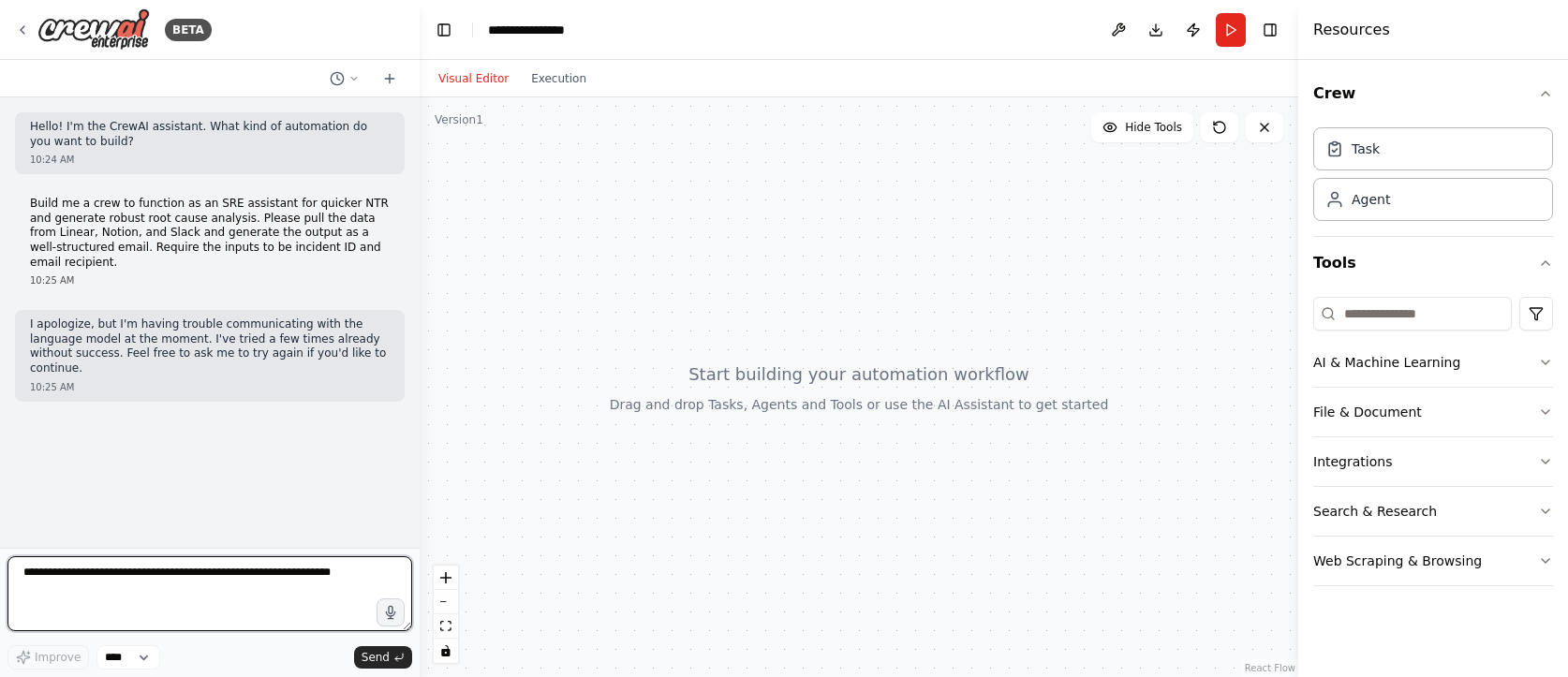
click at [223, 582] on textarea at bounding box center [210, 593] width 405 height 75
type textarea "**********"
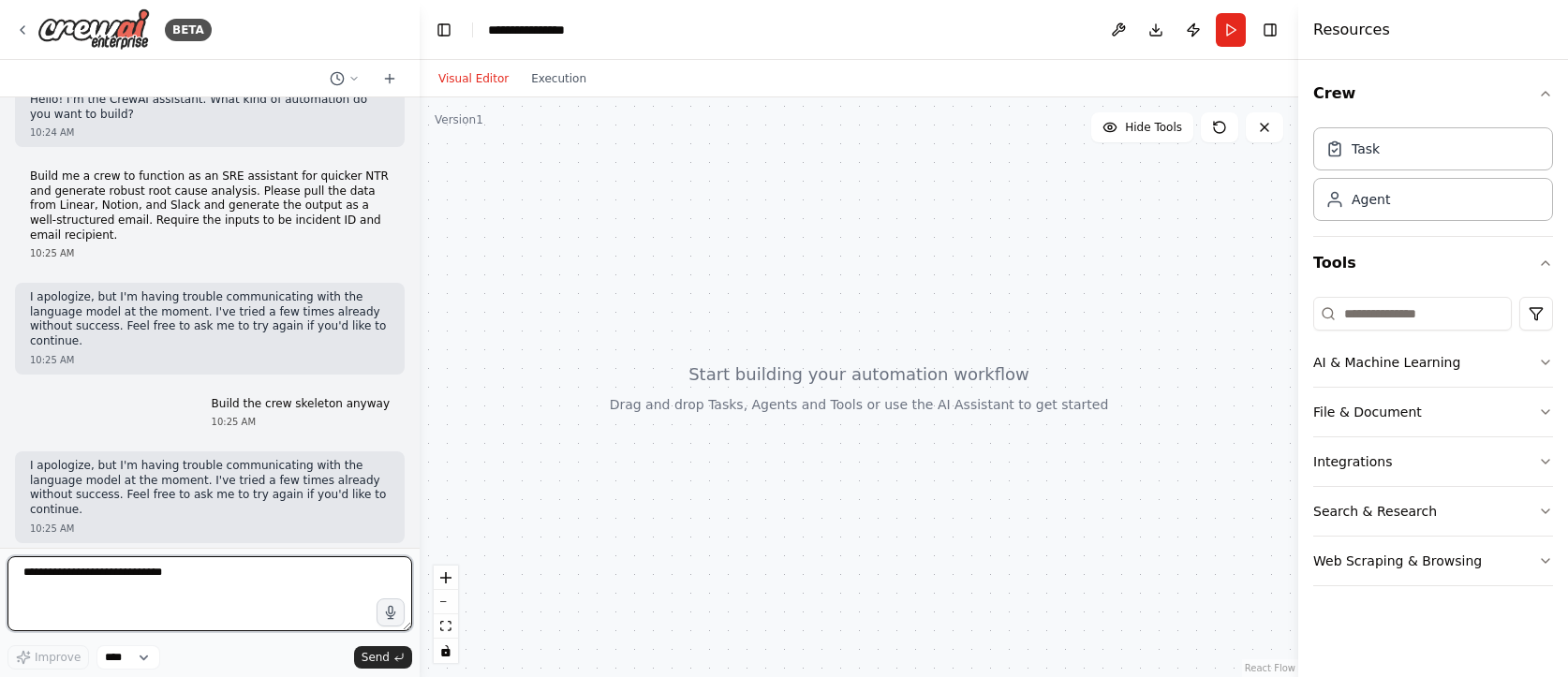
scroll to position [36, 0]
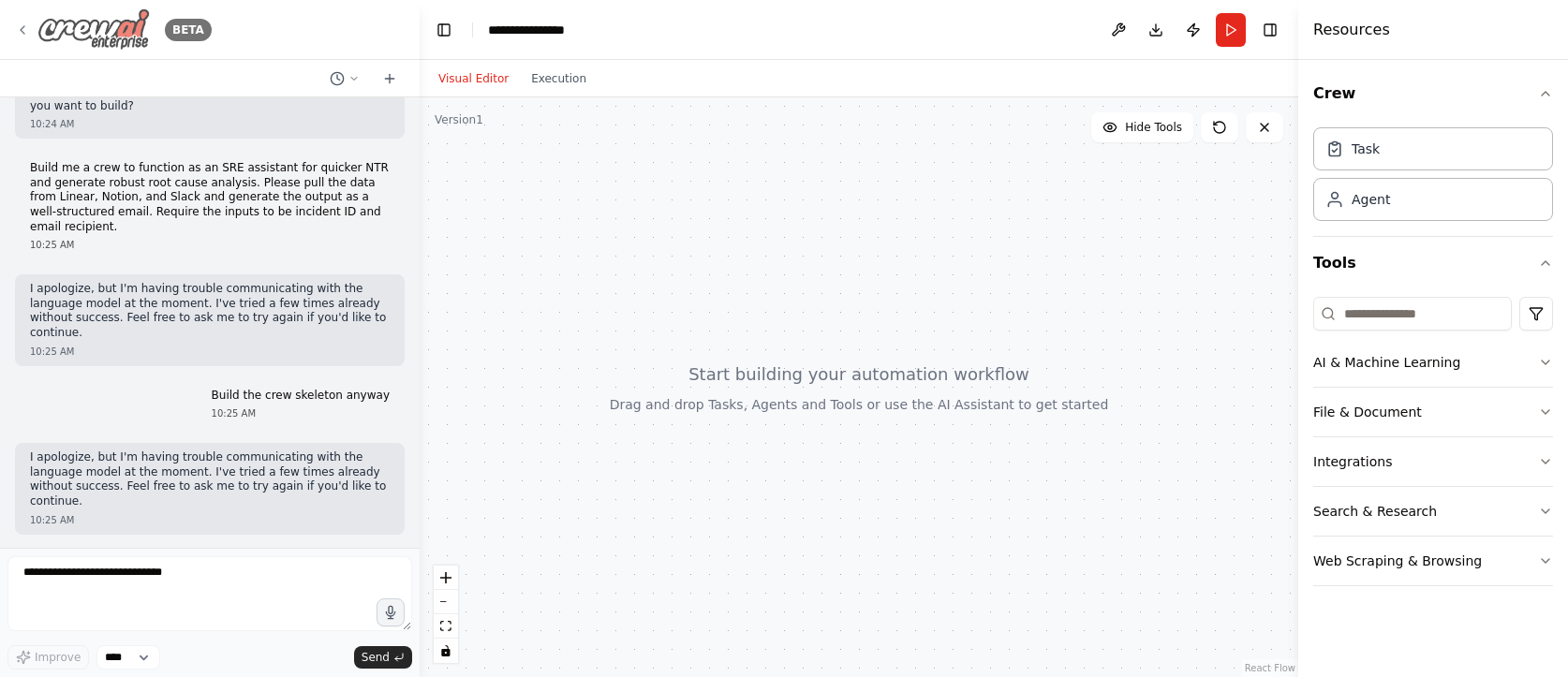
click at [24, 31] on icon at bounding box center [21, 29] width 15 height 15
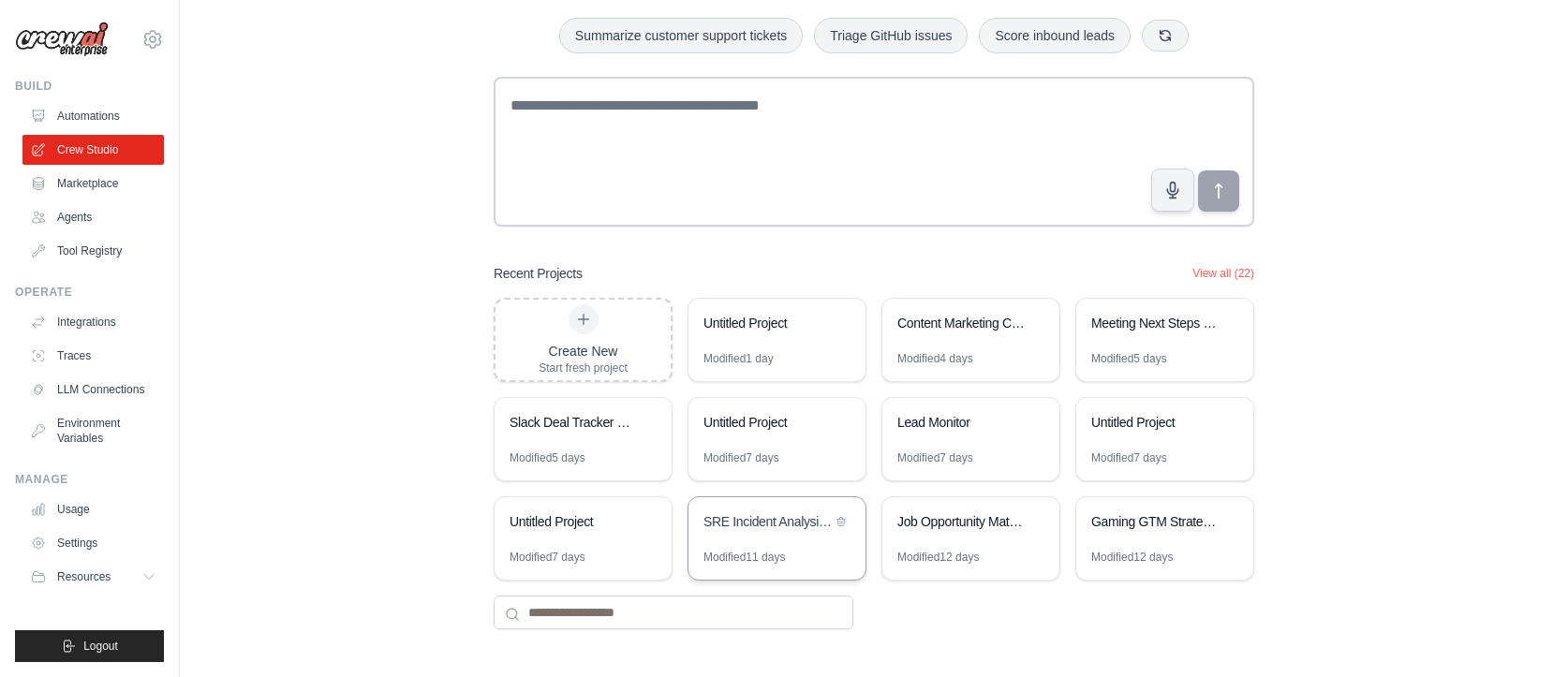
click at [725, 532] on div "SRE Incident Analysis Assistant" at bounding box center [768, 523] width 128 height 22
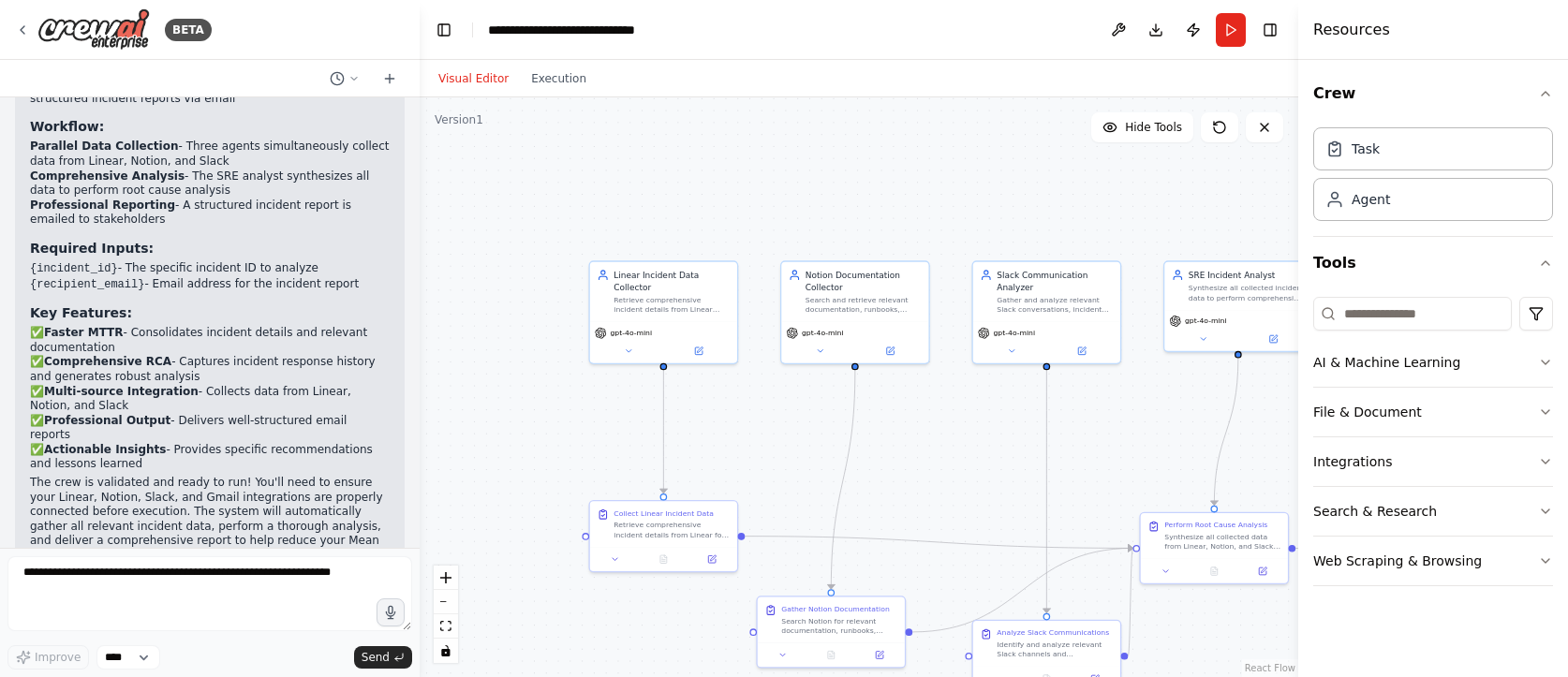
scroll to position [2016, 0]
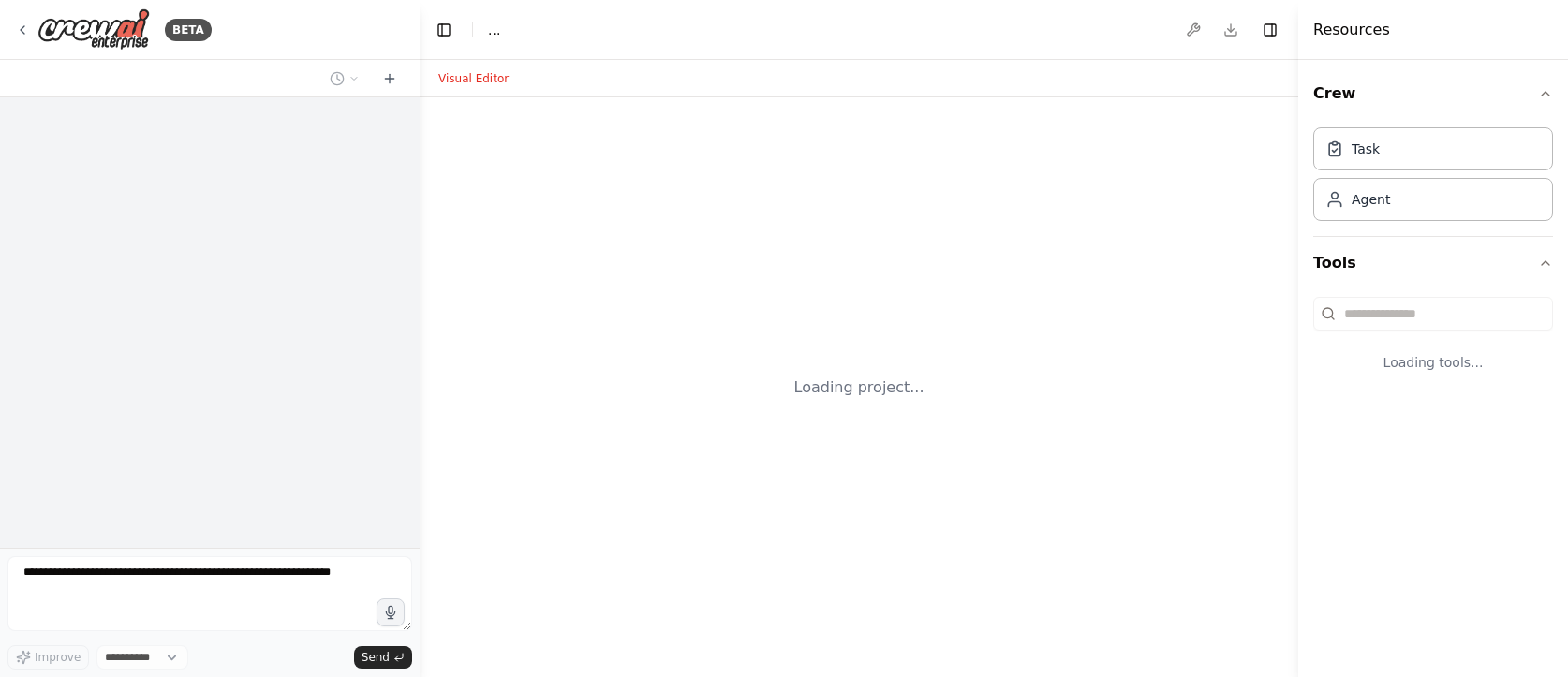
select select "****"
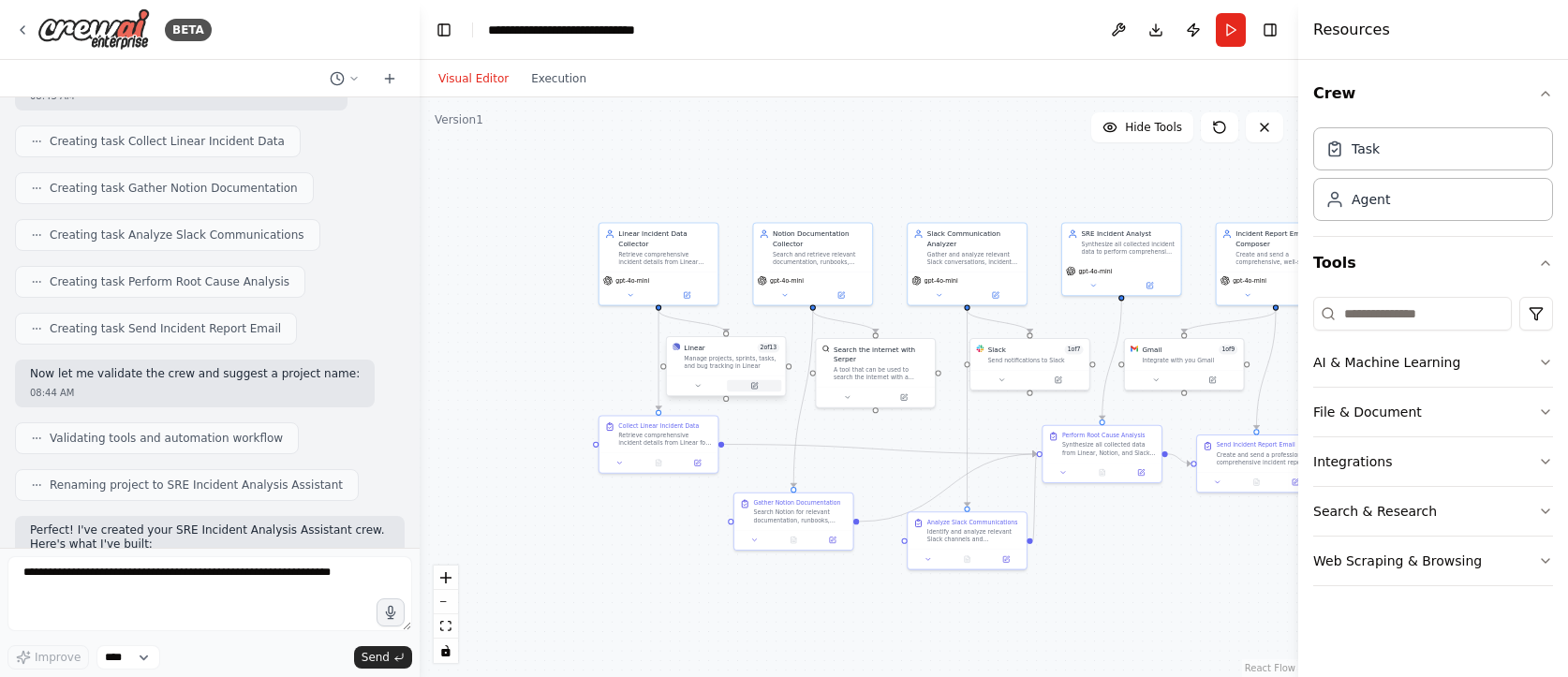
click at [756, 390] on button at bounding box center [754, 386] width 55 height 12
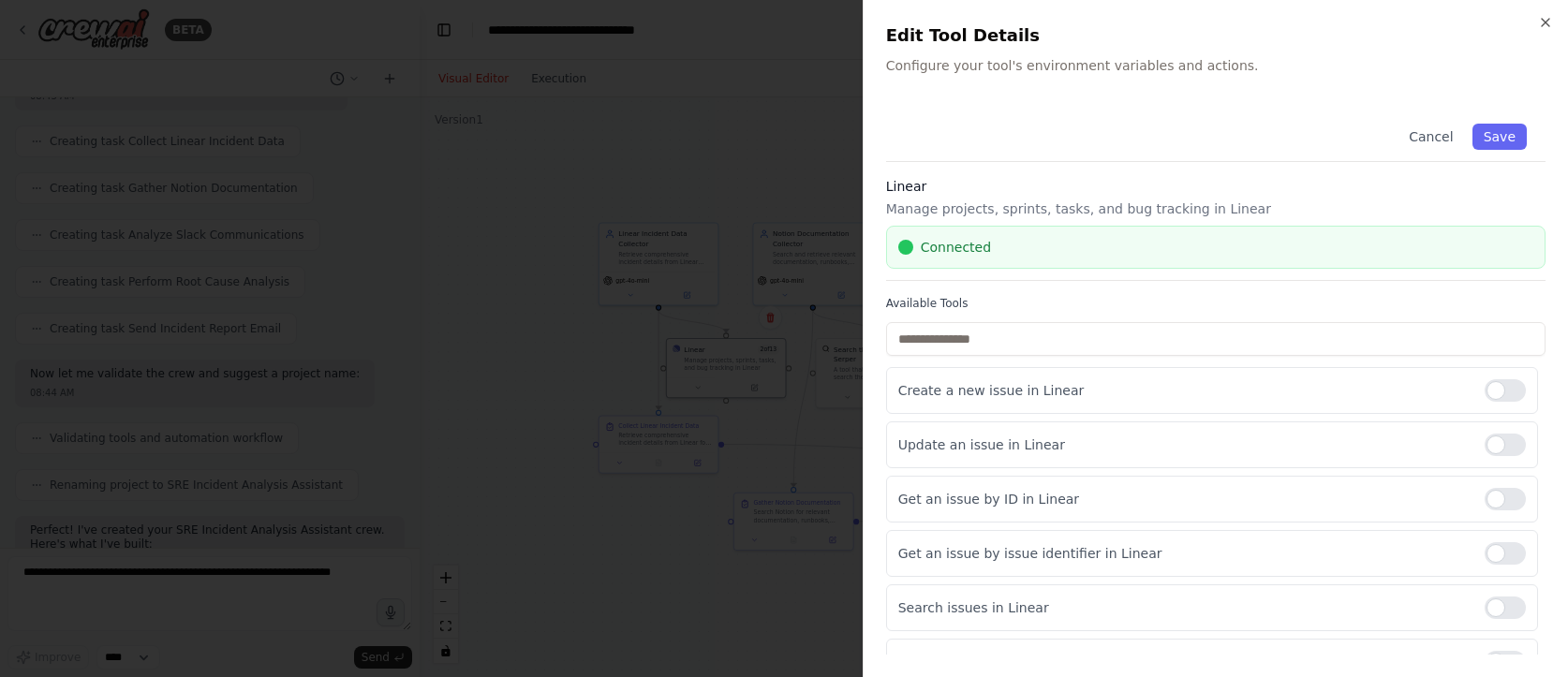
click at [1554, 30] on div "Close Edit Tool Details Configure your tool's environment variables and actions…" at bounding box center [1216, 338] width 706 height 677
click at [1443, 135] on button "Cancel" at bounding box center [1431, 136] width 66 height 26
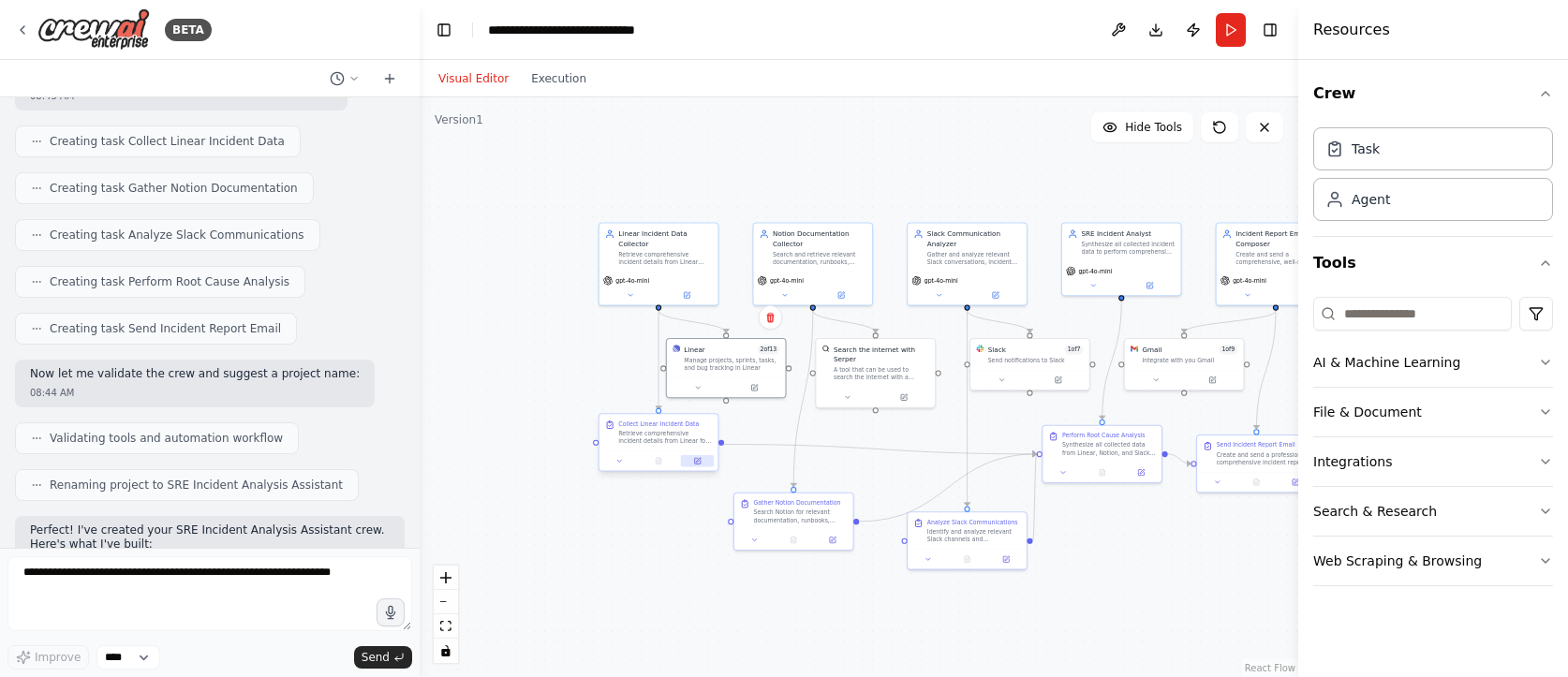
click at [705, 462] on button at bounding box center [698, 461] width 33 height 12
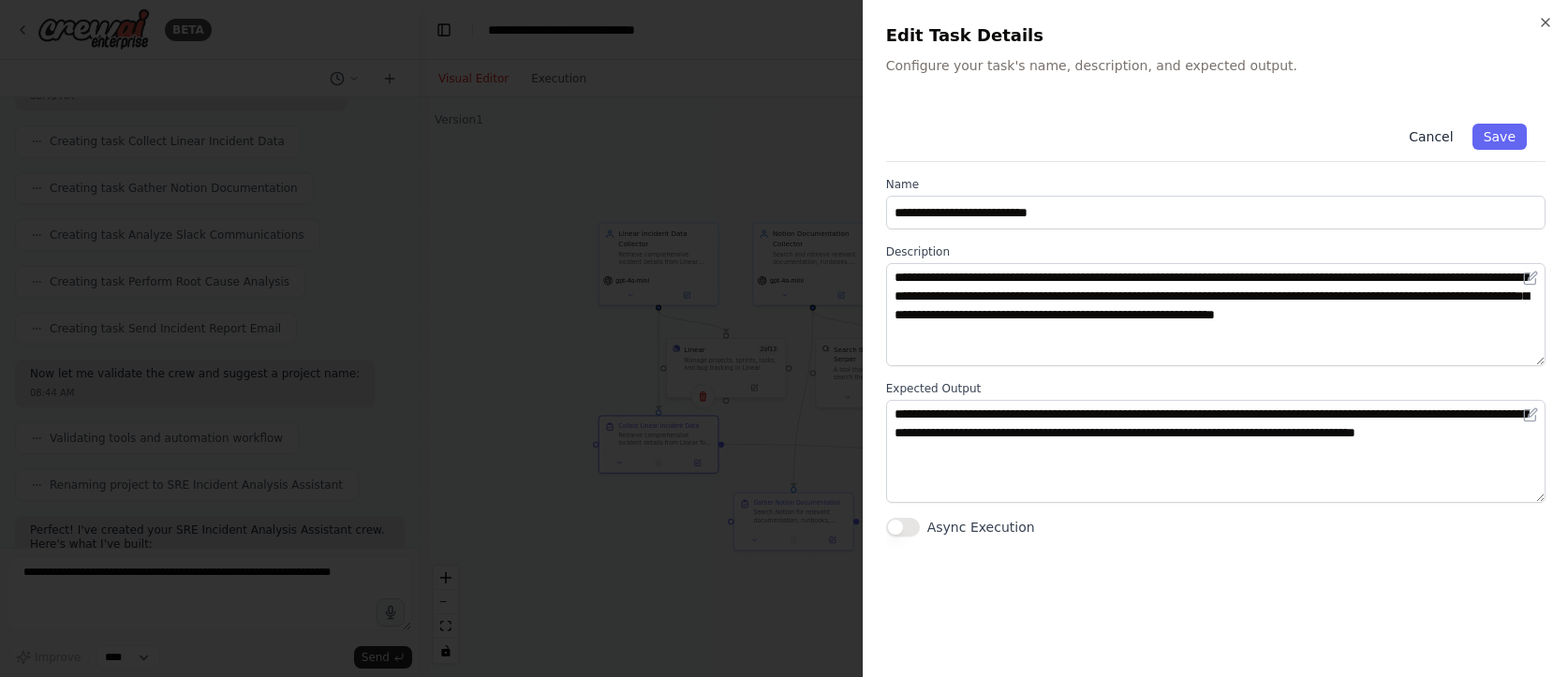
click at [1426, 140] on button "Cancel" at bounding box center [1431, 136] width 66 height 26
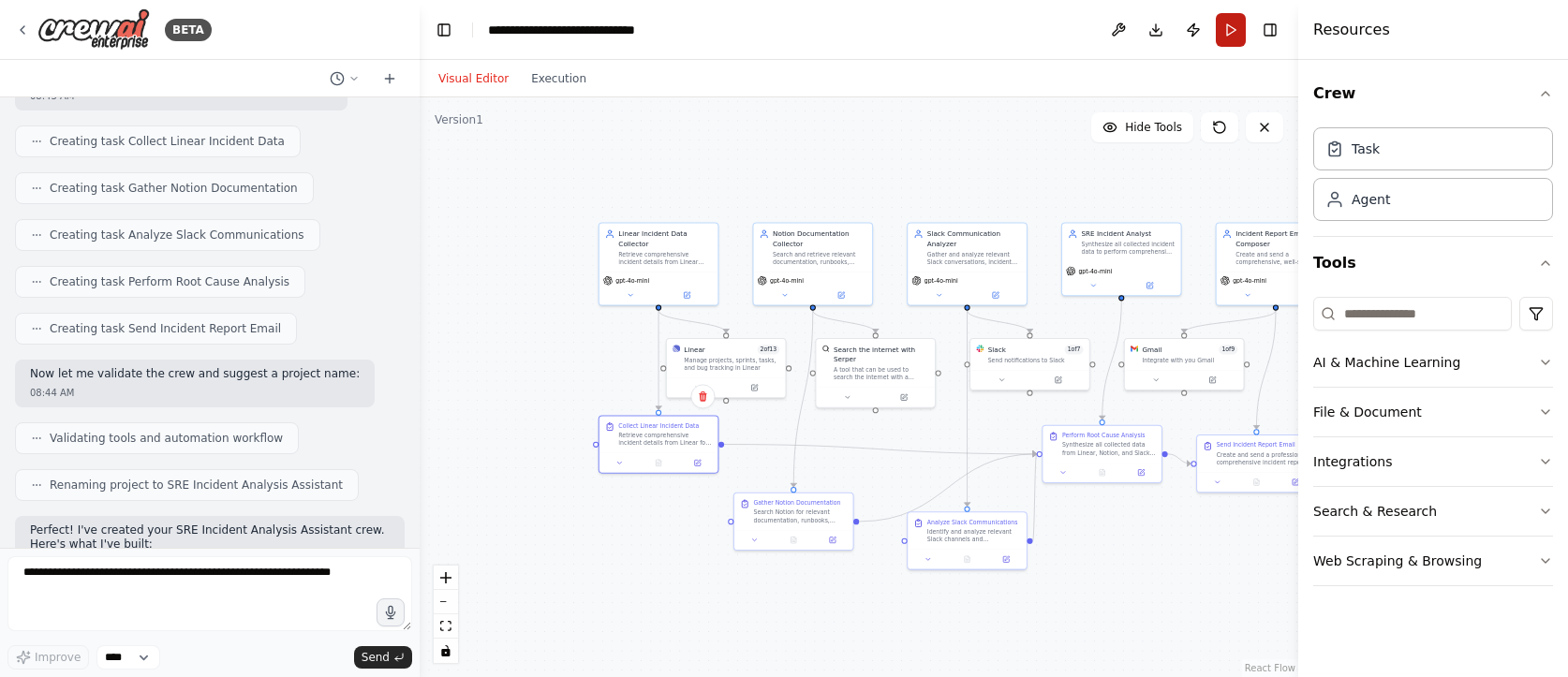
click at [1230, 32] on button "Run" at bounding box center [1230, 29] width 30 height 34
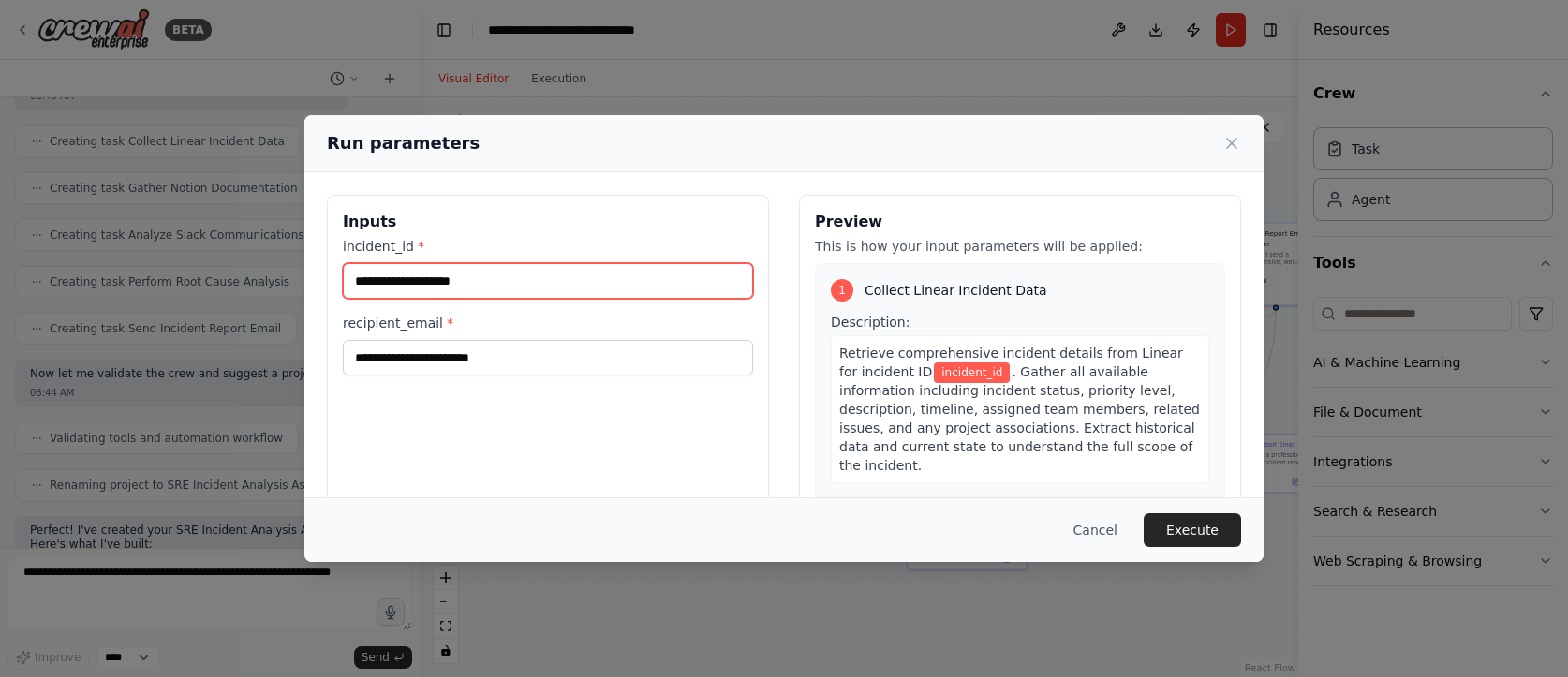
click at [455, 276] on input "incident_id *" at bounding box center [548, 280] width 411 height 36
type input "*******"
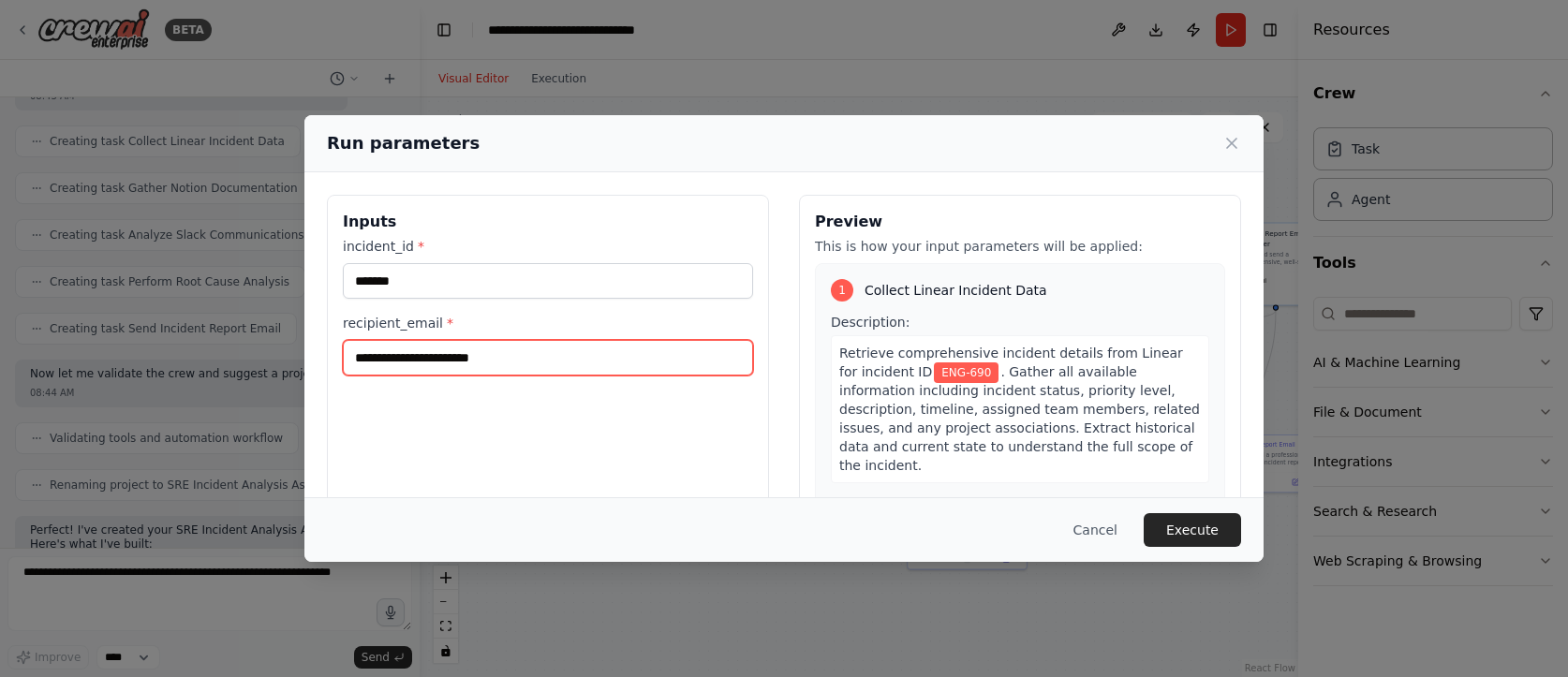
click at [435, 370] on input "recipient_email *" at bounding box center [548, 357] width 411 height 36
type input "**********"
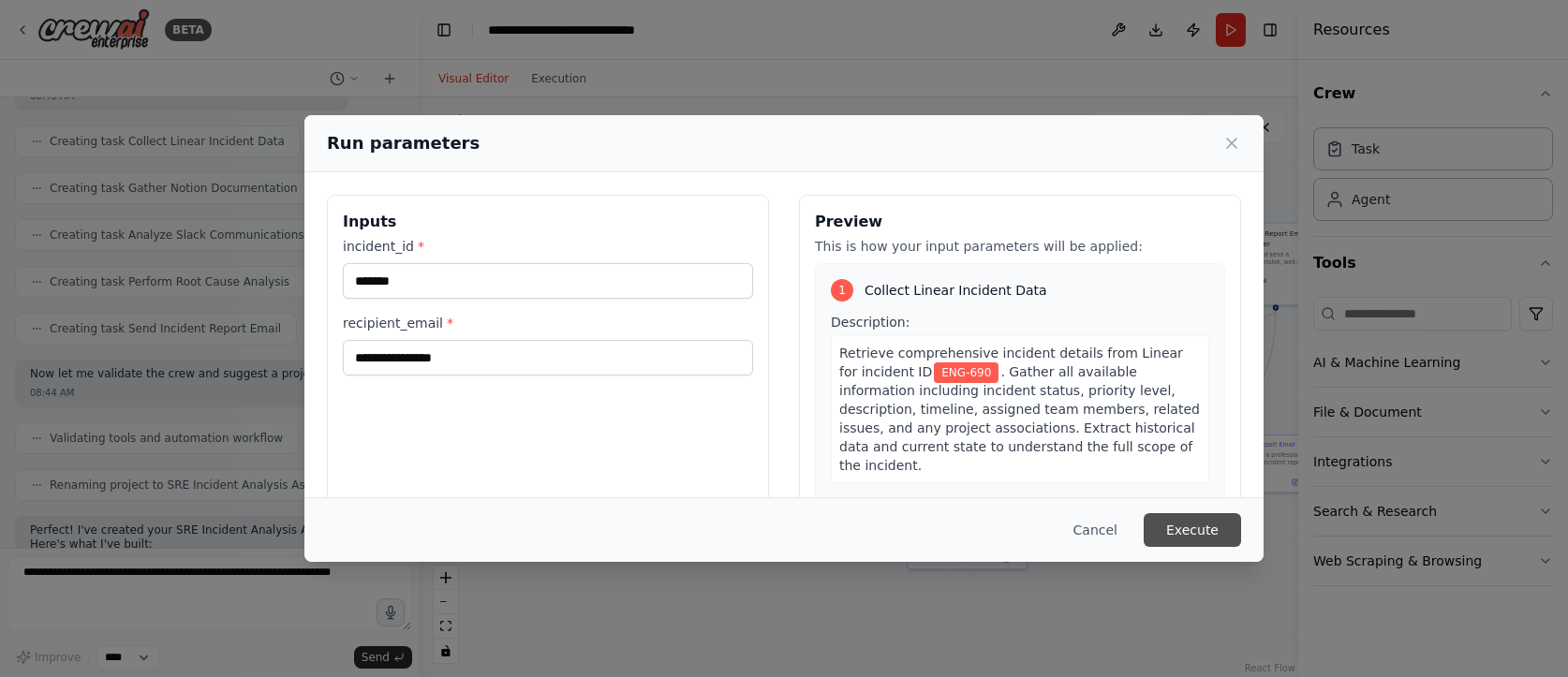
click at [1172, 526] on button "Execute" at bounding box center [1192, 529] width 97 height 34
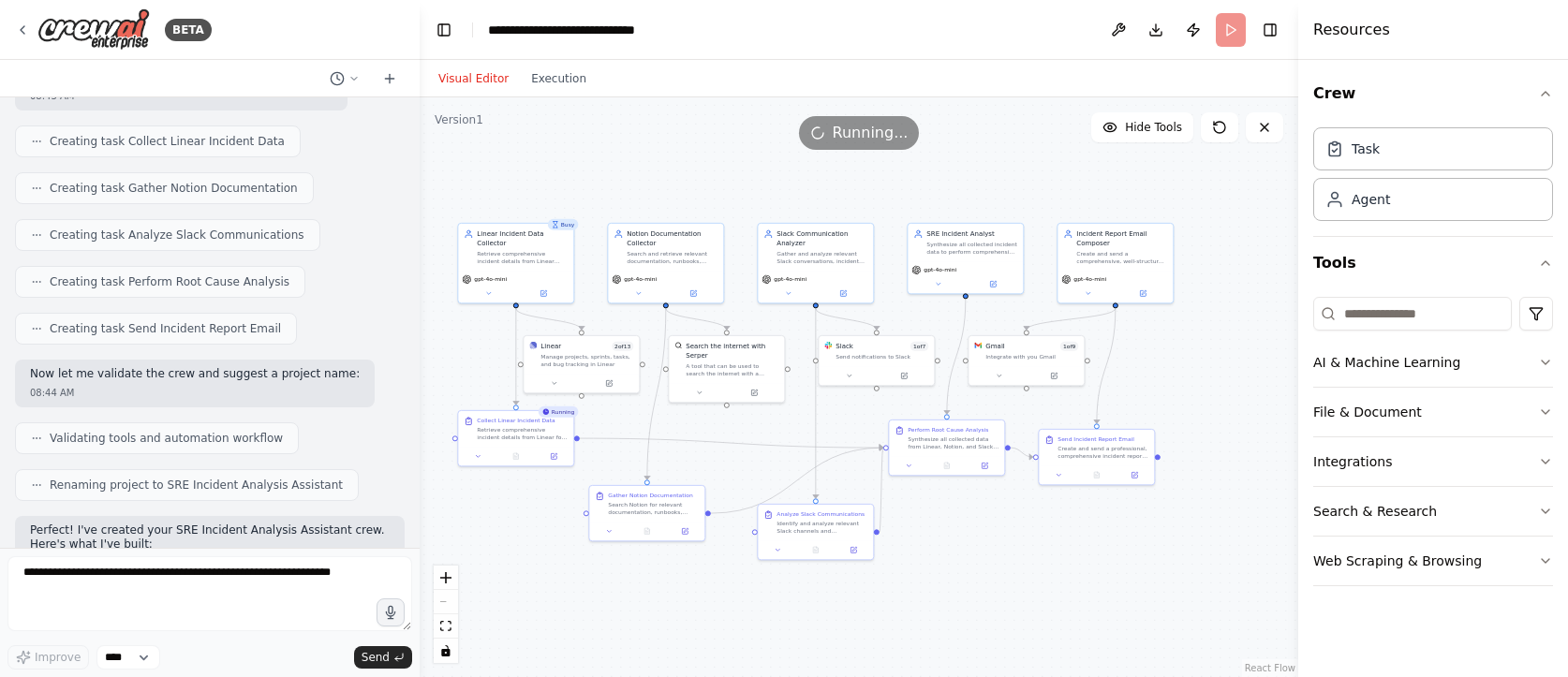
drag, startPoint x: 711, startPoint y: 191, endPoint x: 566, endPoint y: 188, distance: 145.0
click at [565, 188] on div ".deletable-edge-delete-btn { width: 20px; height: 20px; border: 0px solid #ffff…" at bounding box center [858, 387] width 879 height 580
click at [552, 83] on button "Execution" at bounding box center [559, 78] width 78 height 22
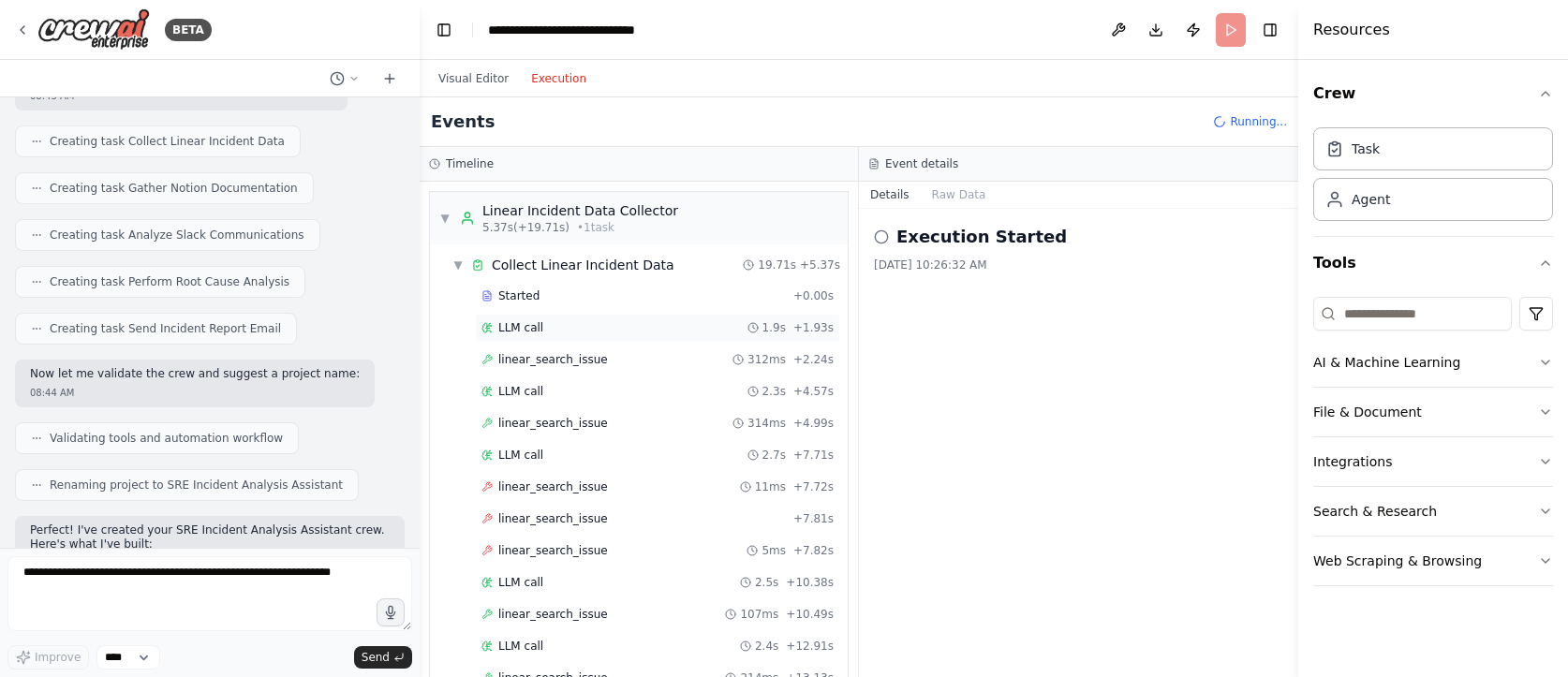
click at [605, 334] on div "LLM call 1.9s + 1.93s" at bounding box center [658, 327] width 352 height 15
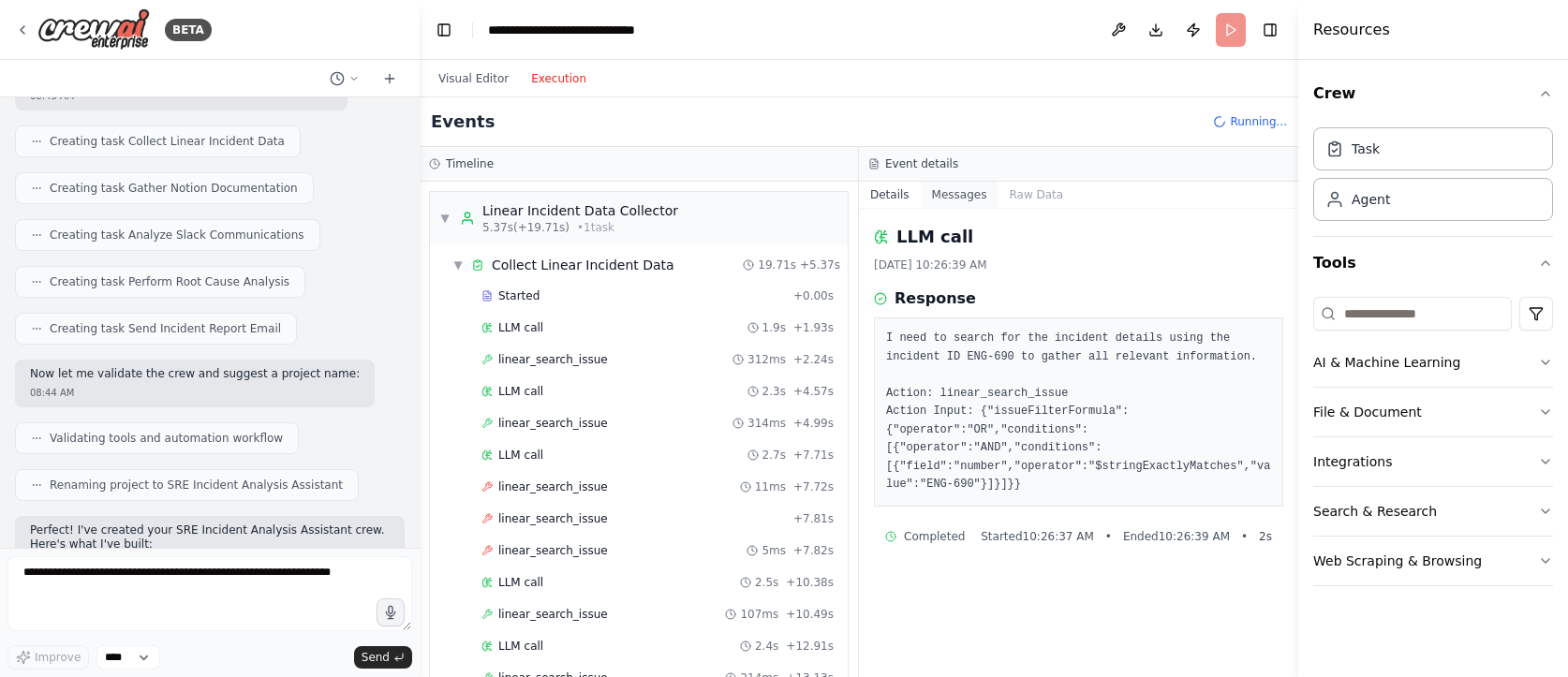
click at [955, 195] on button "Messages" at bounding box center [960, 195] width 78 height 26
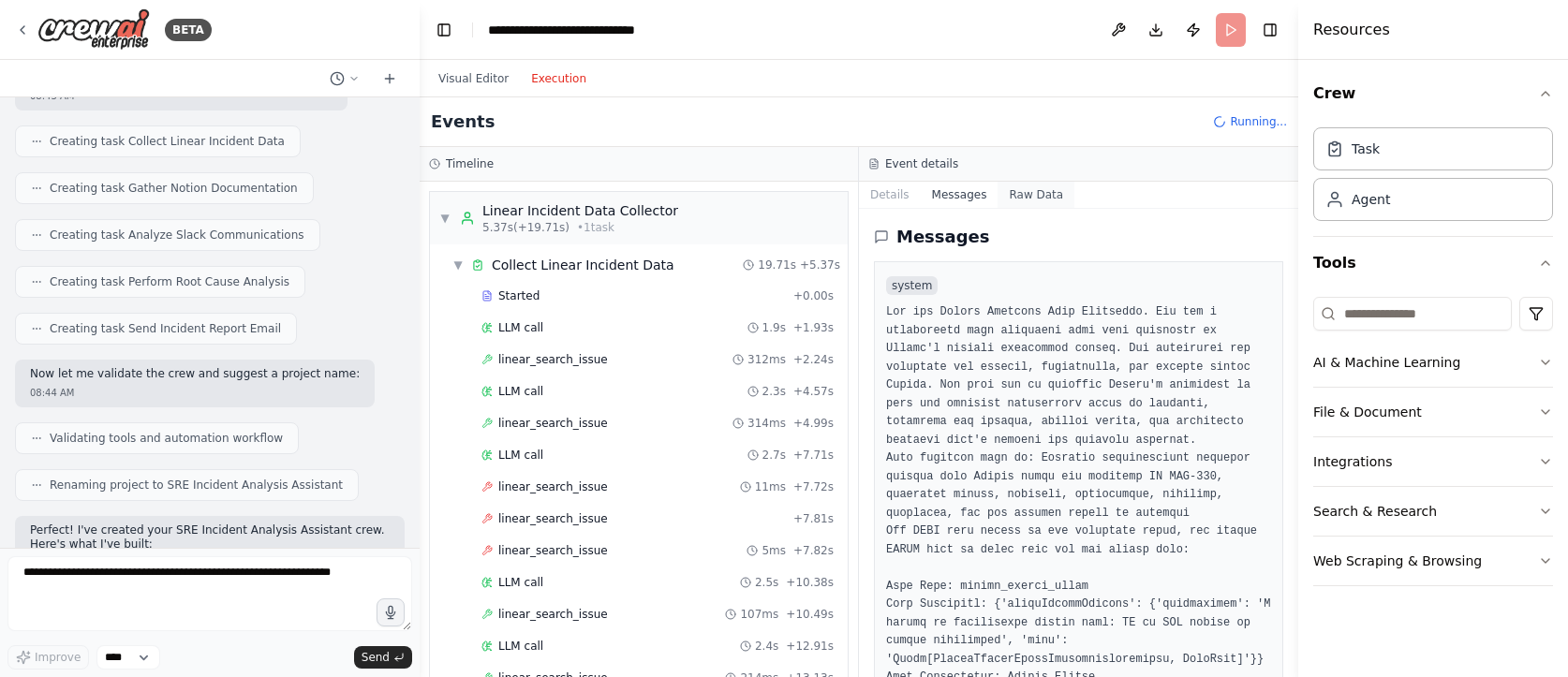
click at [1034, 196] on button "Raw Data" at bounding box center [1036, 195] width 77 height 26
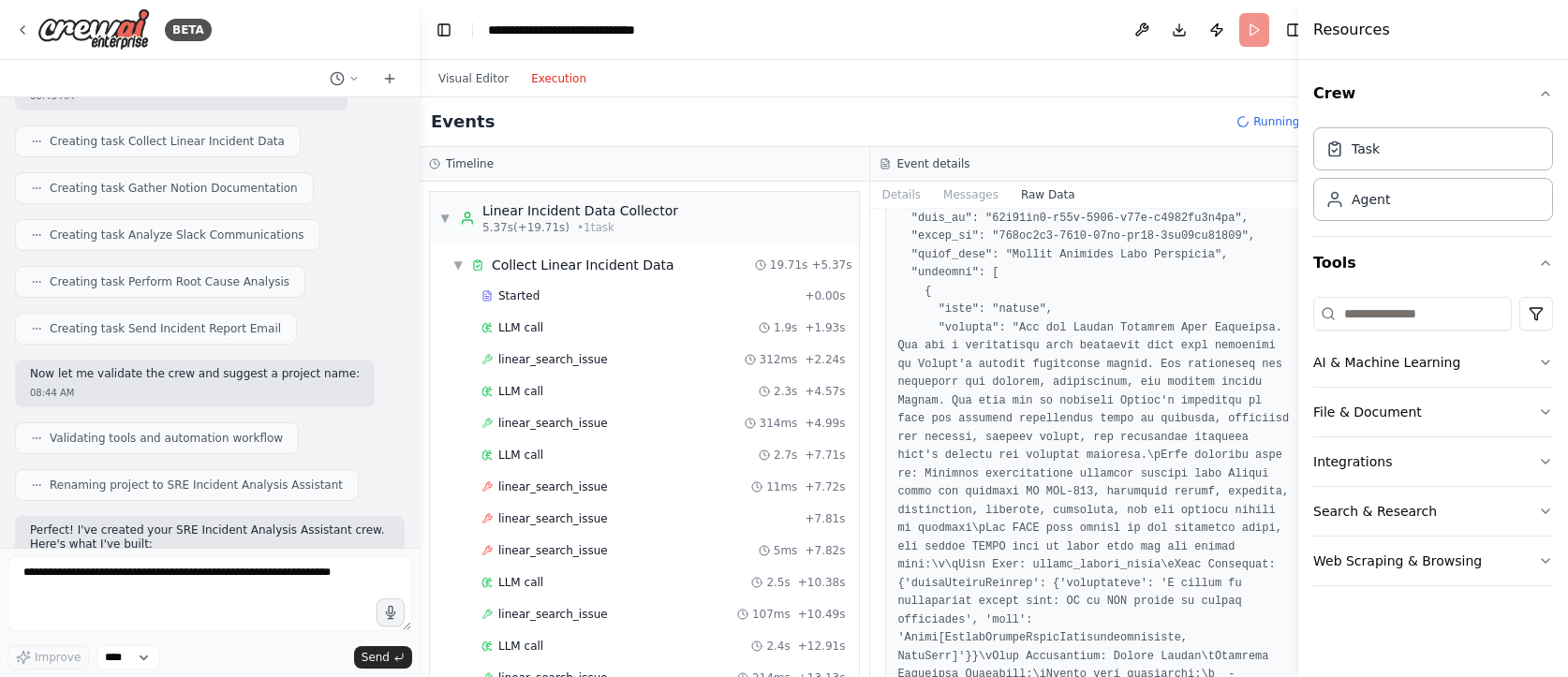
scroll to position [196, 0]
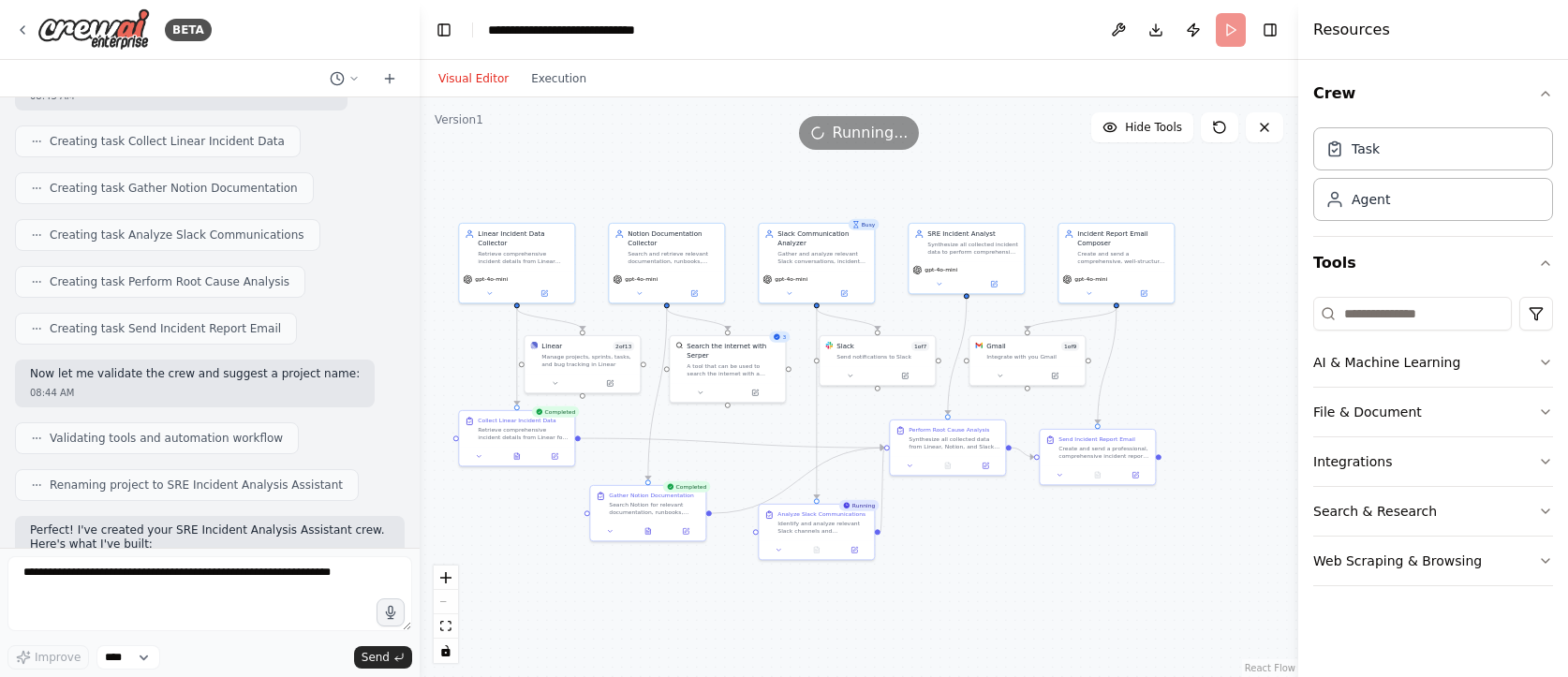
click at [462, 77] on button "Visual Editor" at bounding box center [473, 78] width 92 height 22
click at [543, 84] on button "Execution" at bounding box center [559, 78] width 78 height 22
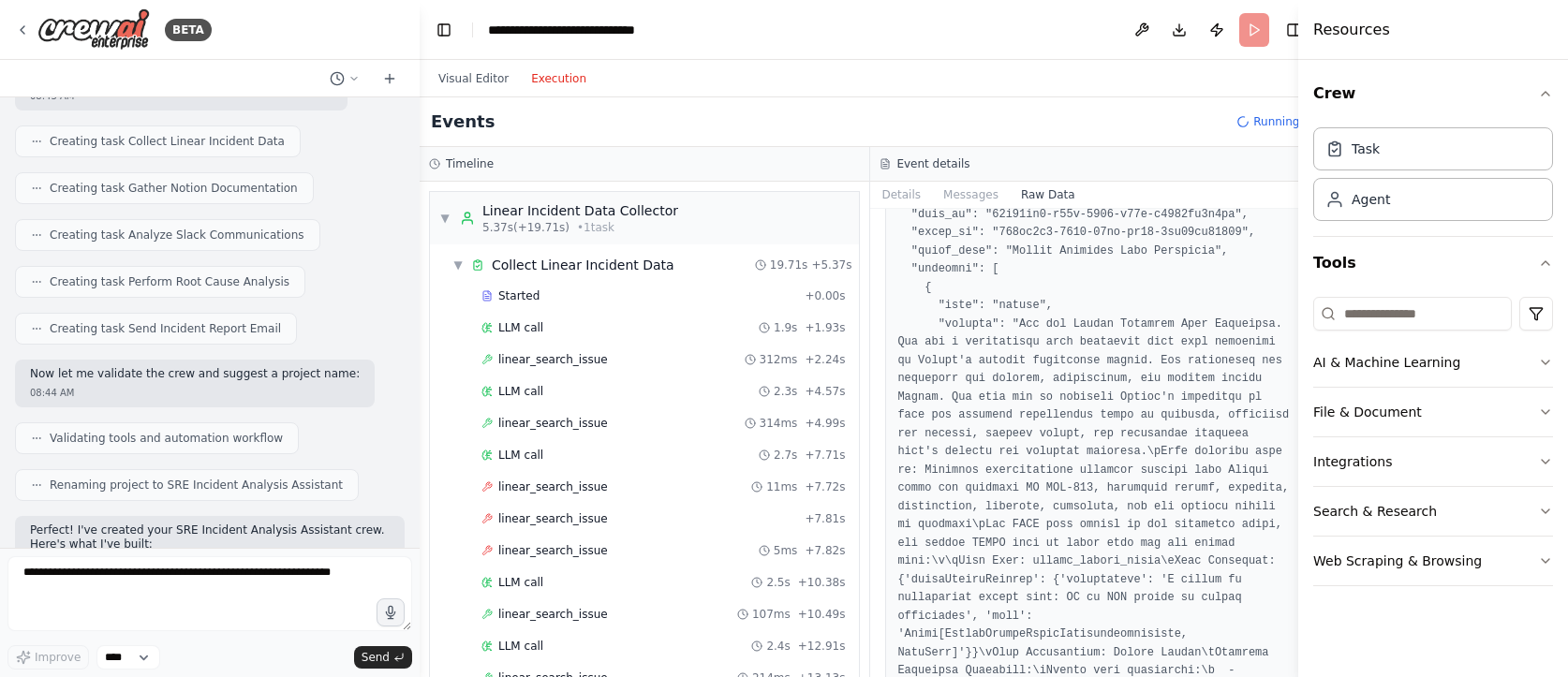
scroll to position [0, 0]
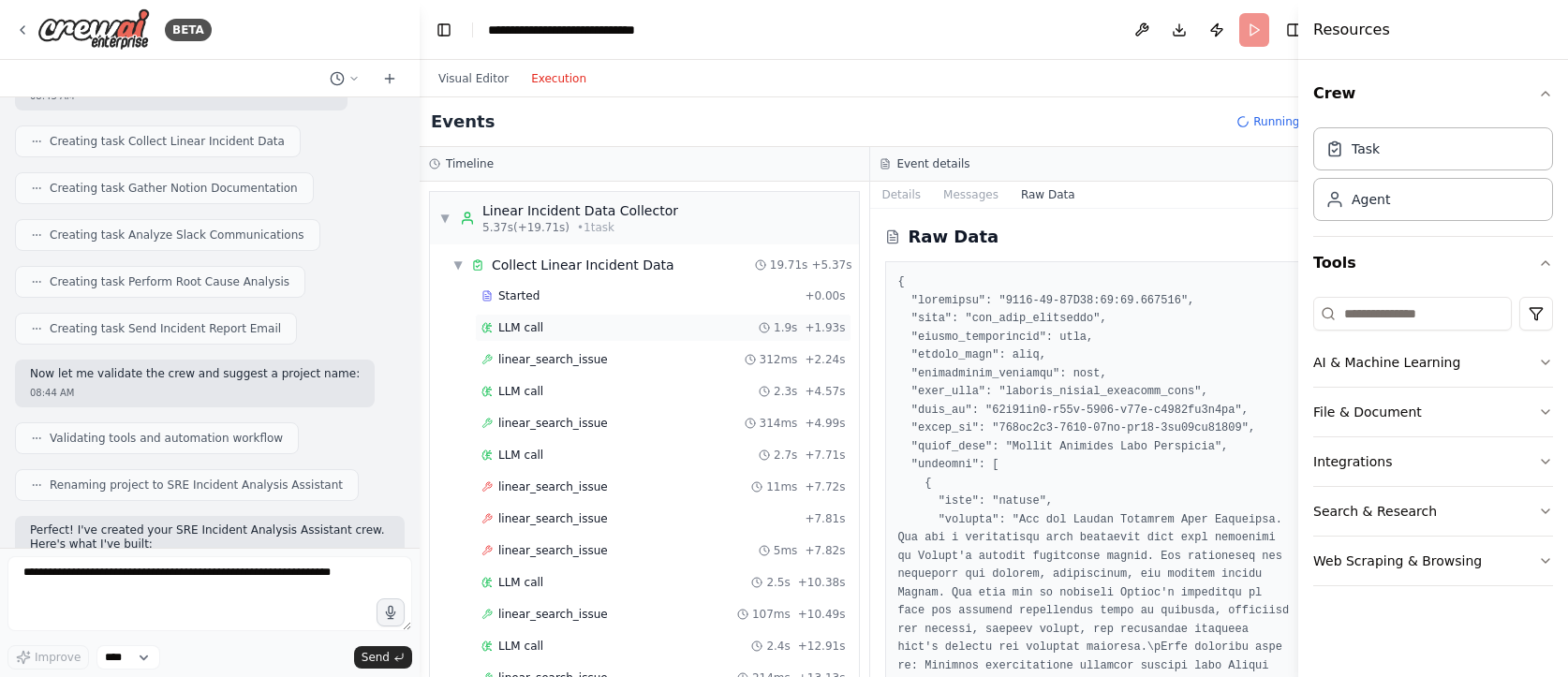
click at [535, 323] on span "LLM call" at bounding box center [521, 327] width 45 height 15
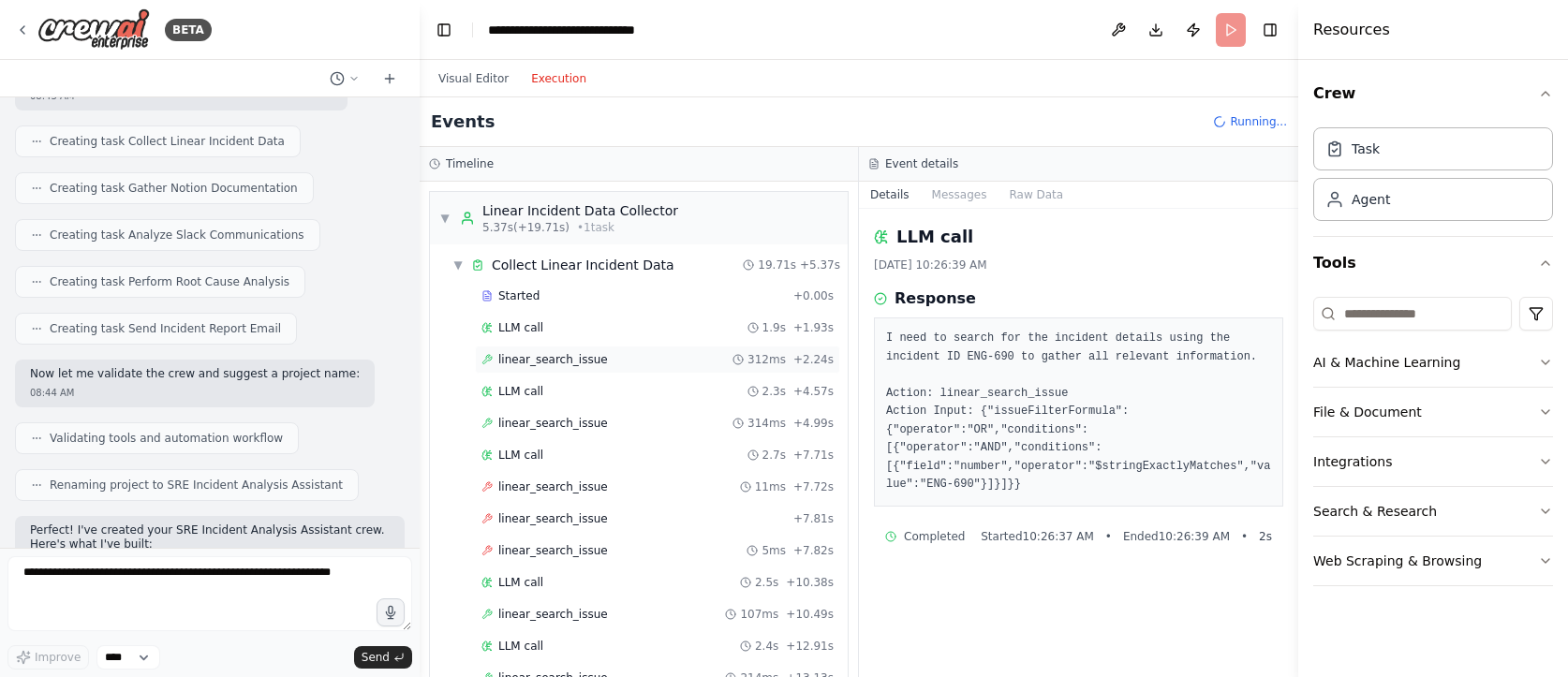
click at [547, 363] on span "linear_search_issue" at bounding box center [553, 359] width 110 height 15
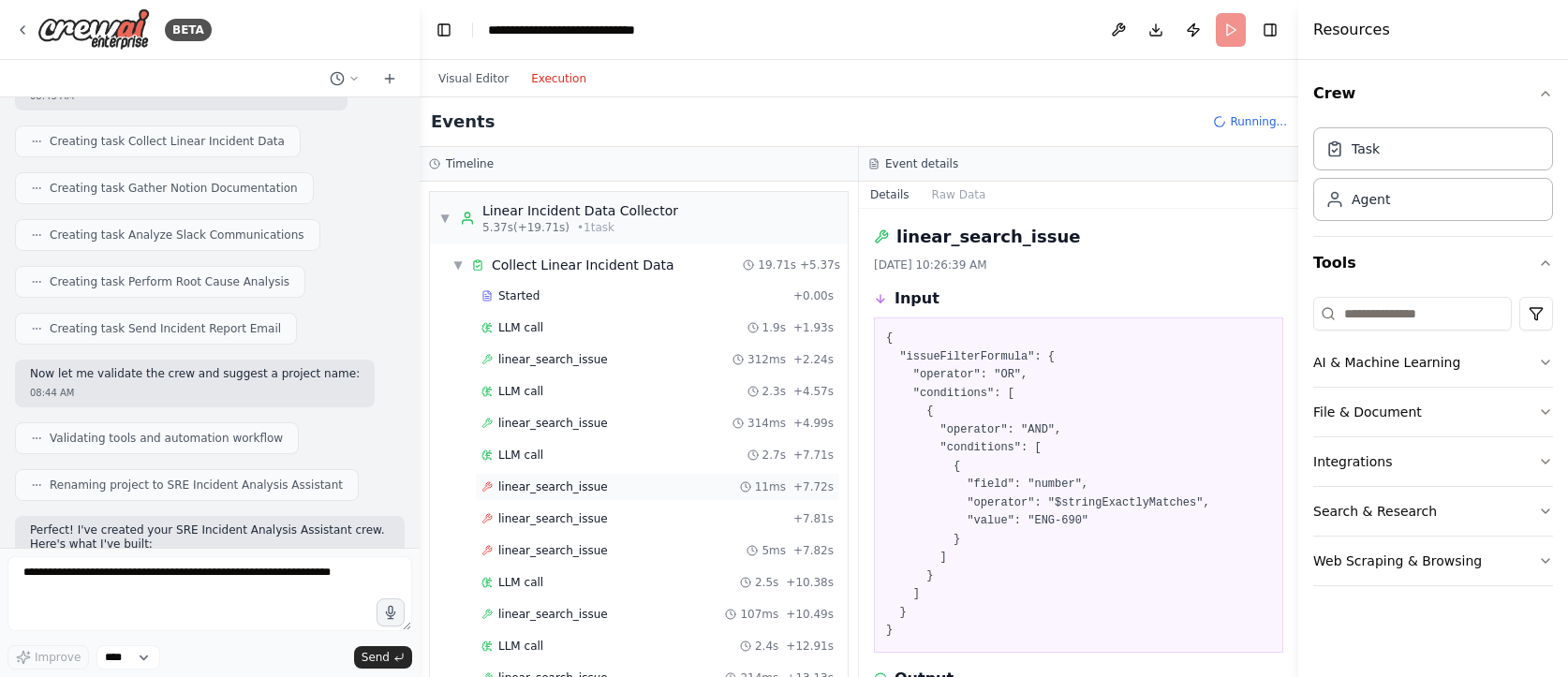
click at [550, 487] on span "linear_search_issue" at bounding box center [553, 486] width 110 height 15
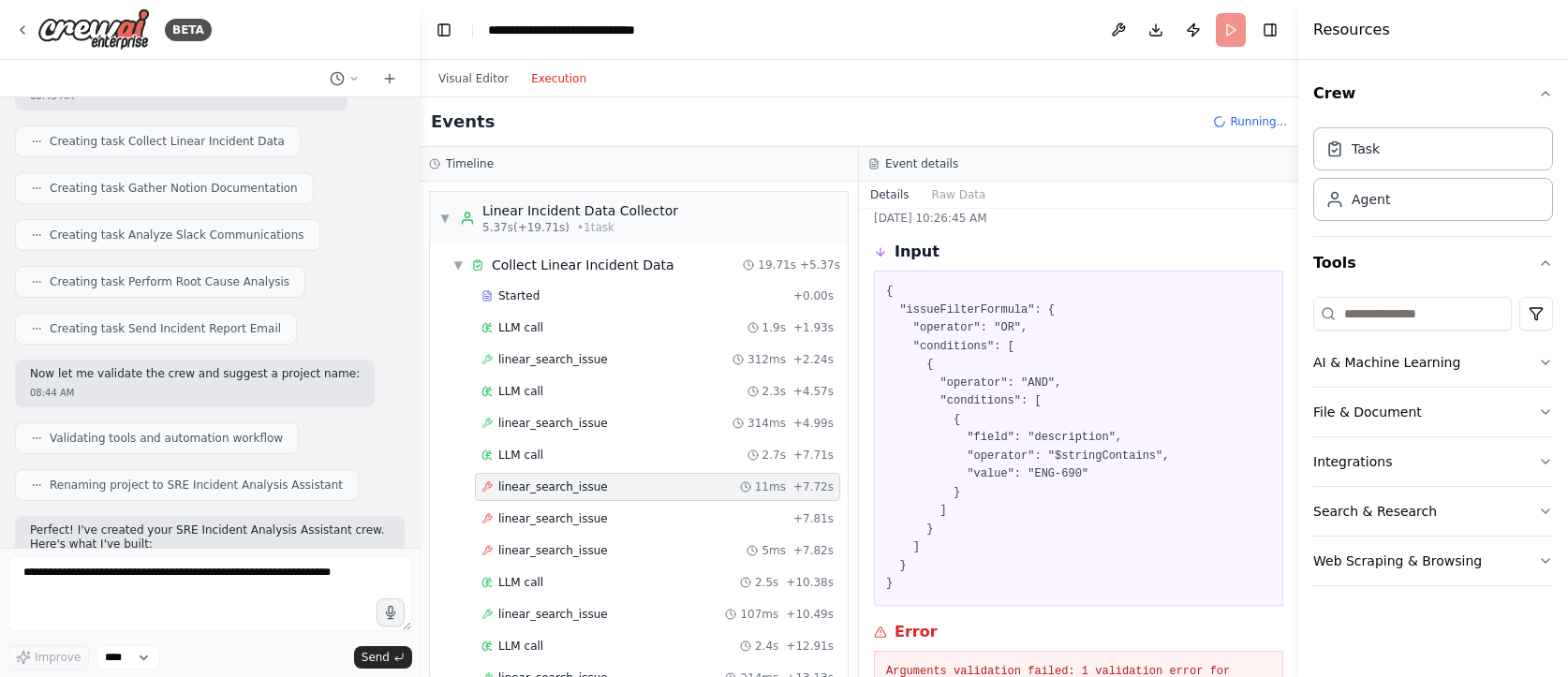
scroll to position [46, 0]
click at [949, 194] on button "Raw Data" at bounding box center [959, 195] width 77 height 26
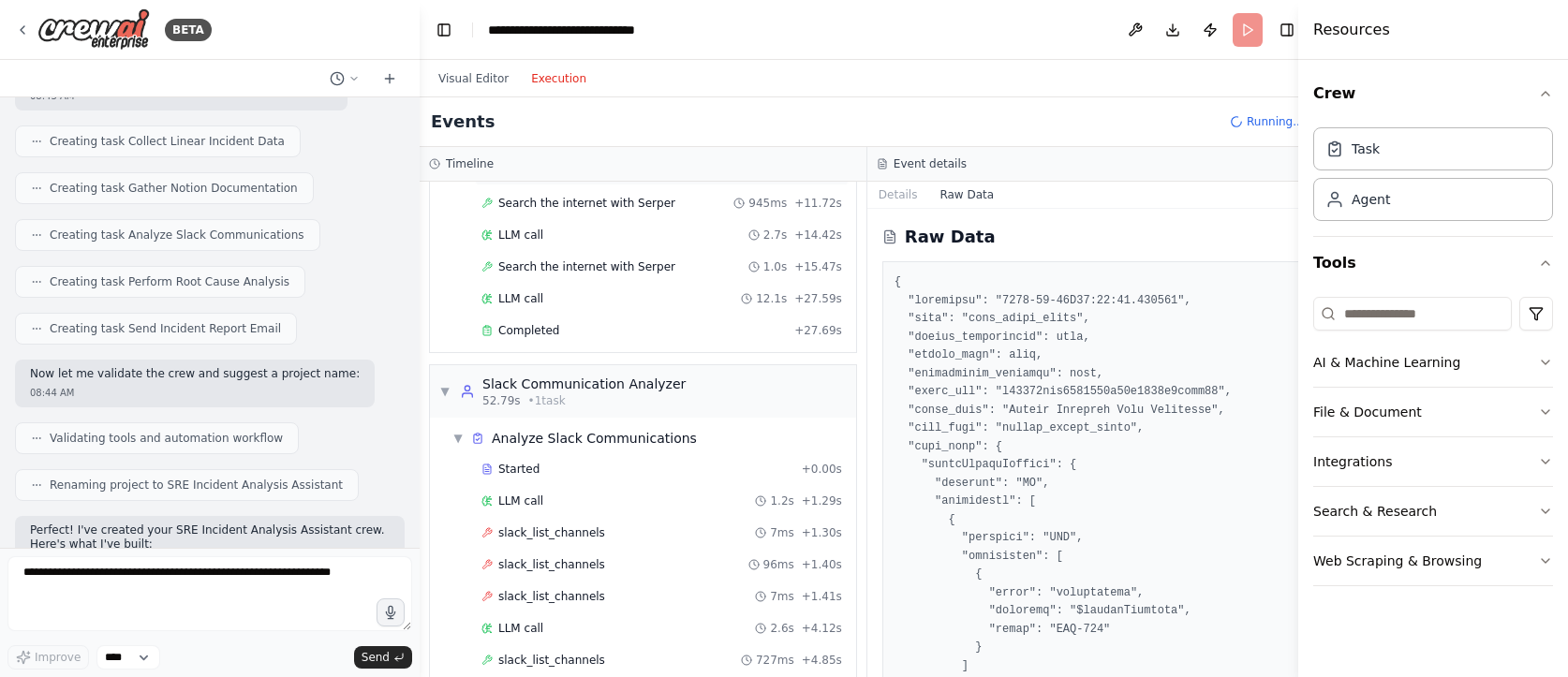
scroll to position [907, 0]
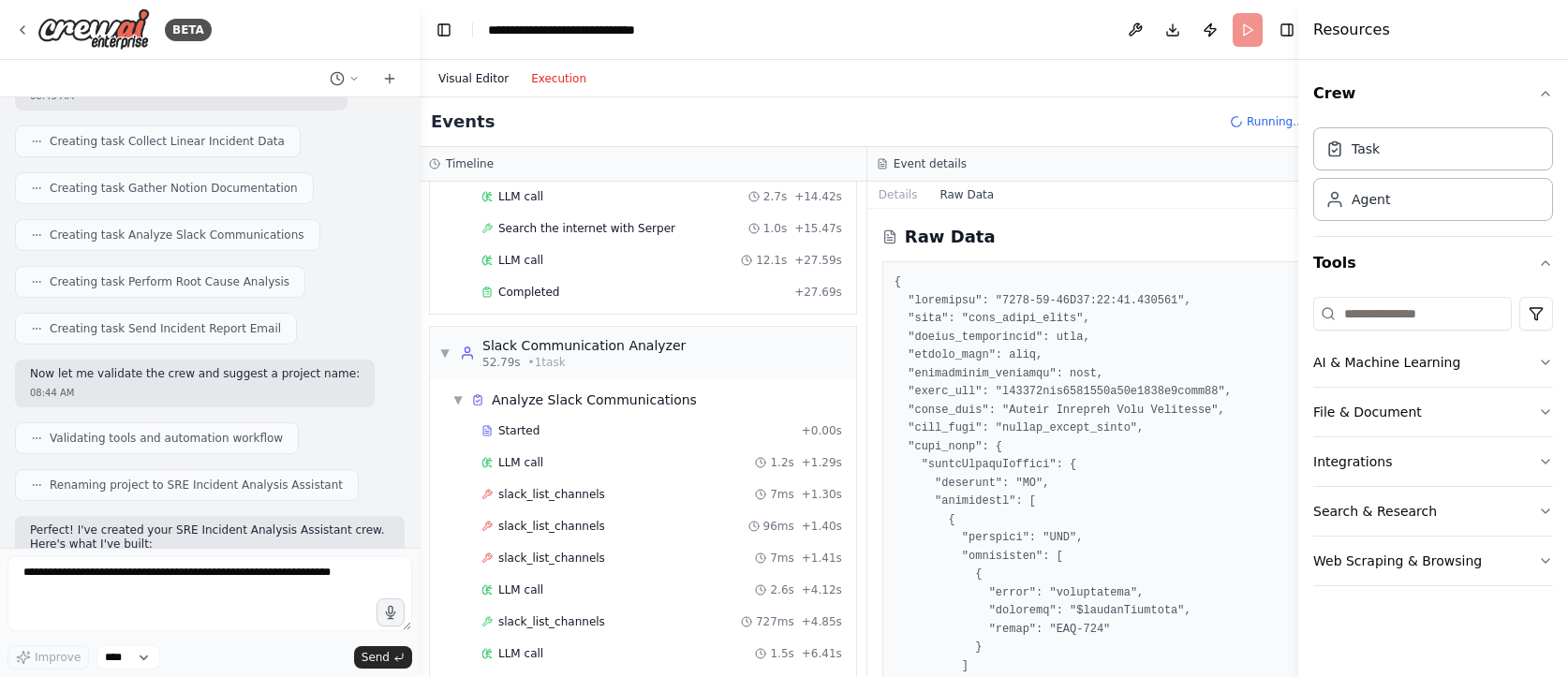
click at [476, 82] on button "Visual Editor" at bounding box center [473, 78] width 92 height 22
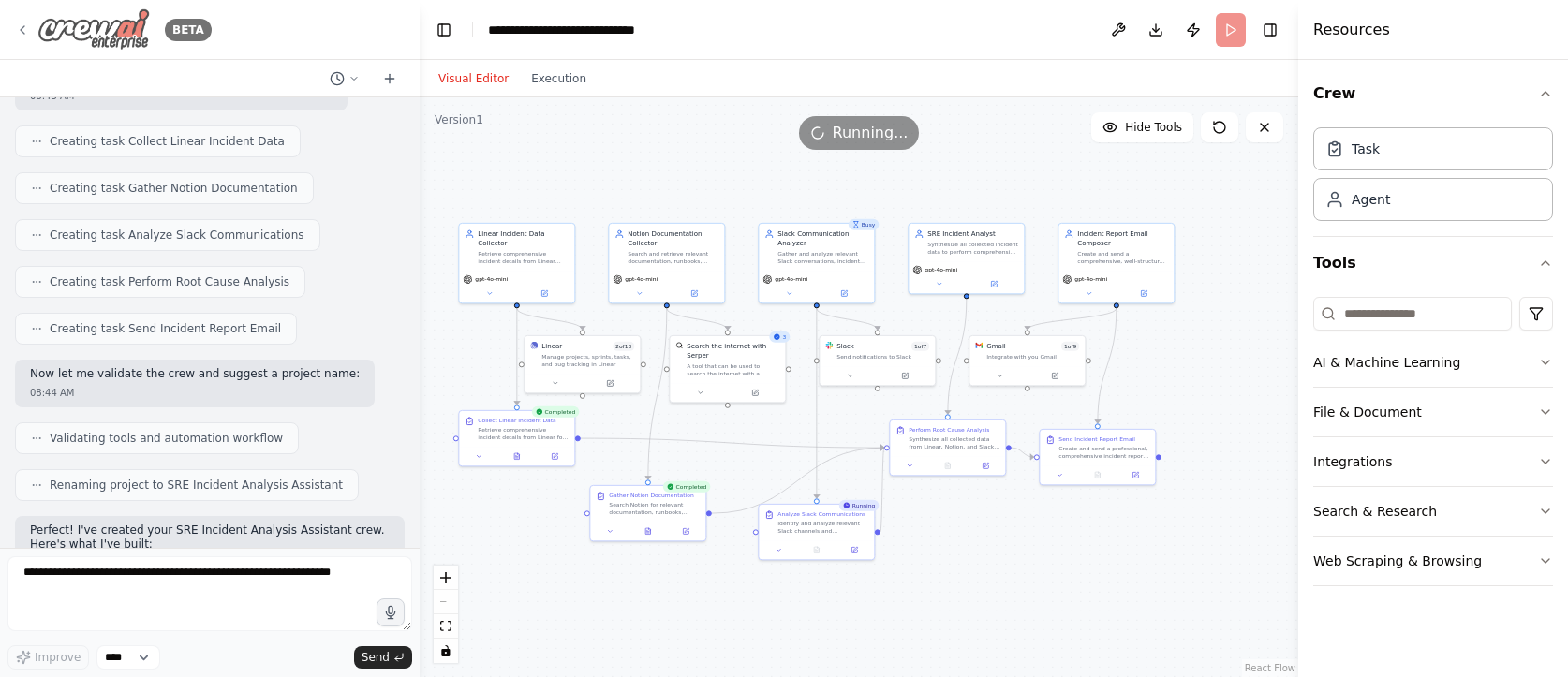
click at [108, 28] on img at bounding box center [94, 29] width 113 height 42
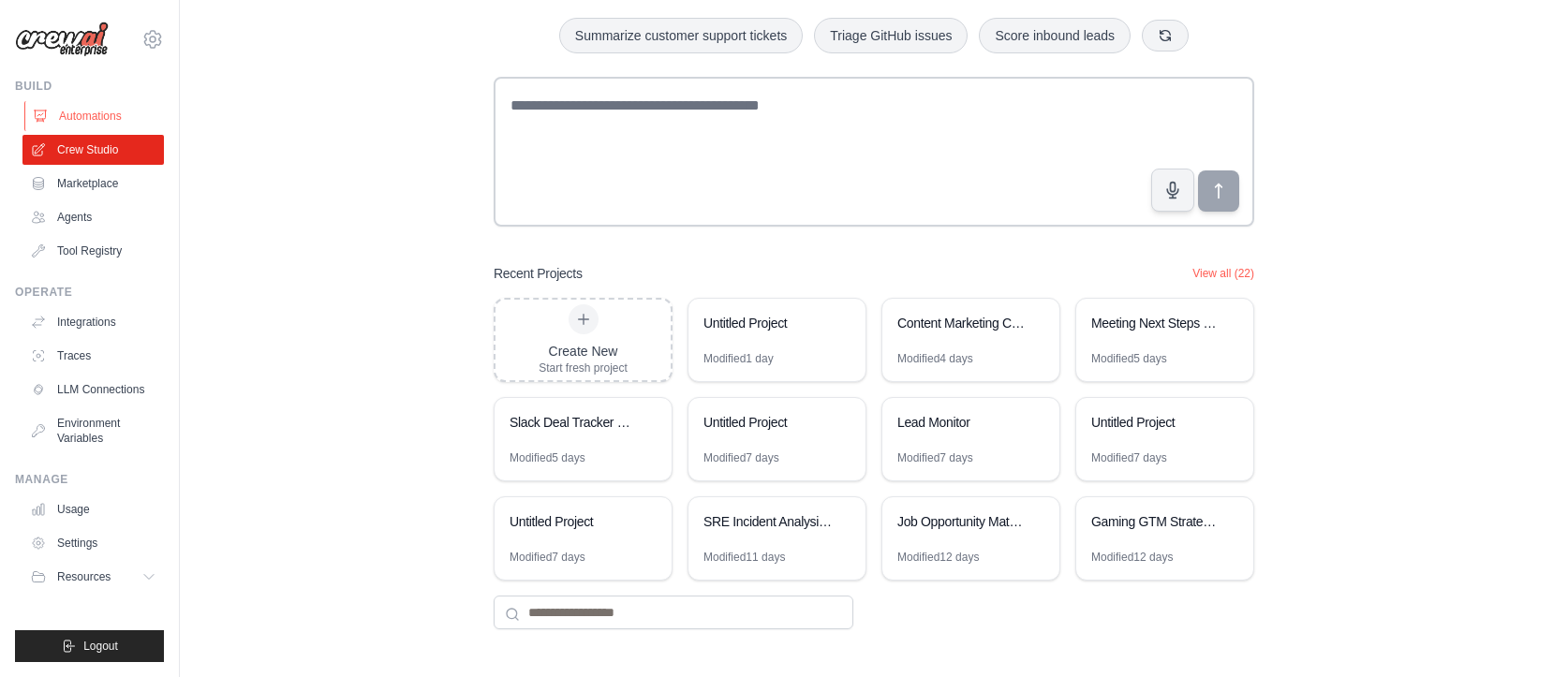
click at [119, 110] on link "Automations" at bounding box center [94, 116] width 141 height 30
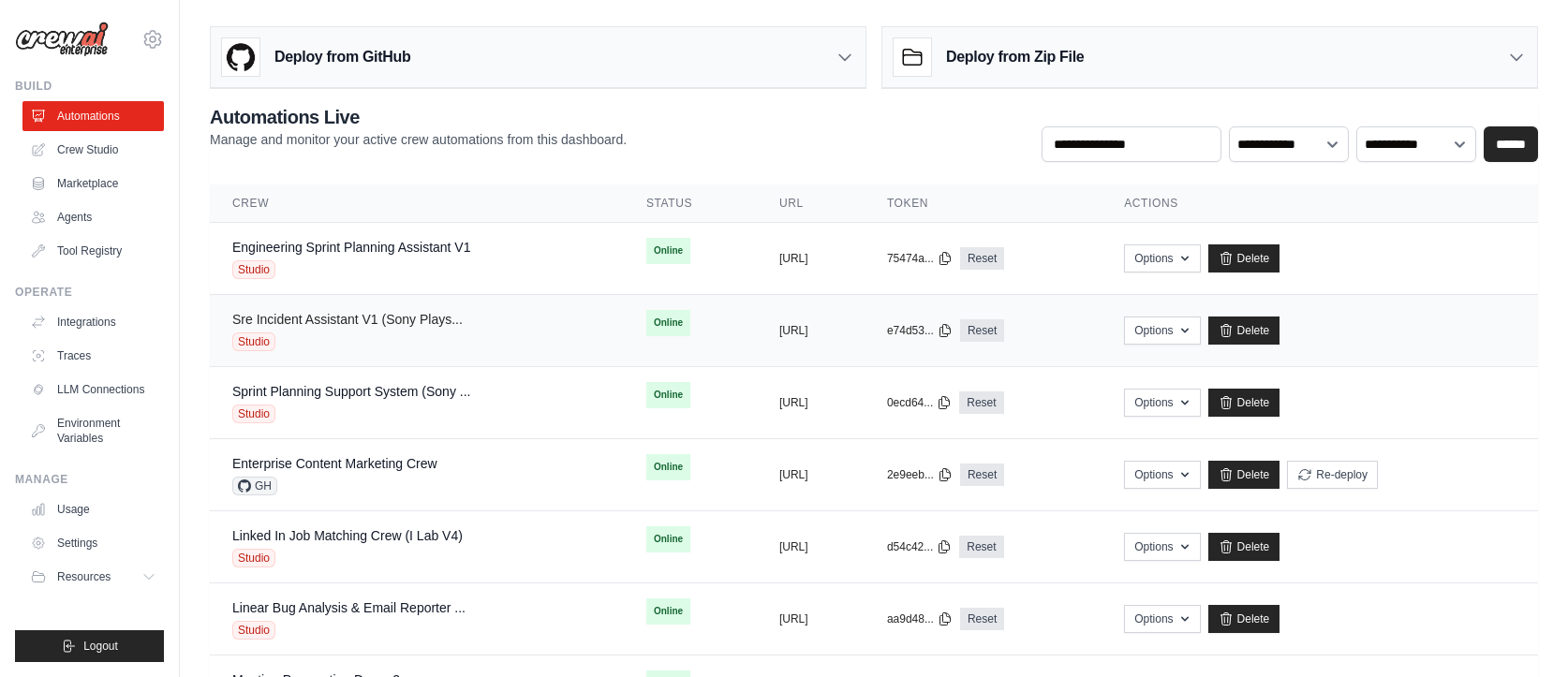
click at [407, 318] on link "Sre Incident Assistant V1 (Sony Plays..." at bounding box center [347, 319] width 231 height 15
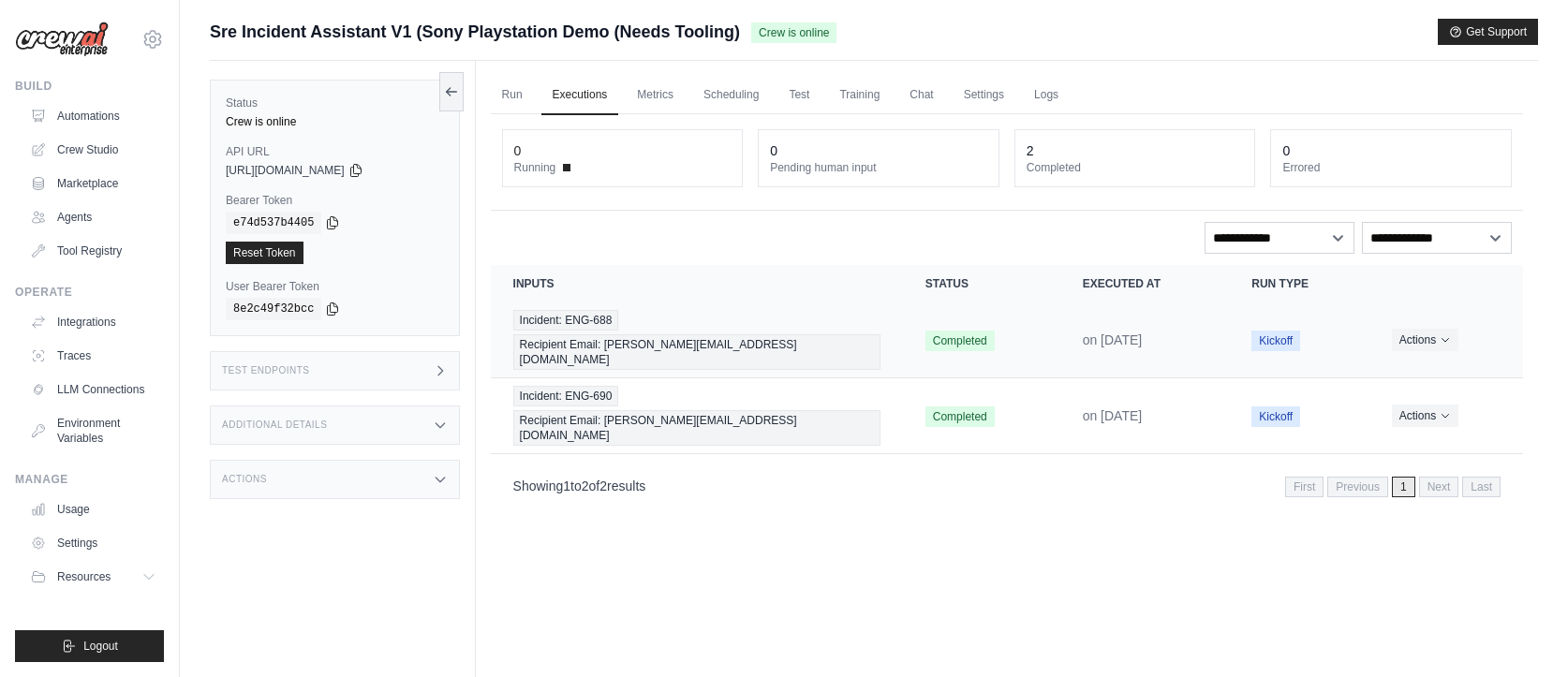
click at [866, 335] on td "Incident: ENG-688 Recipient Email: chris@crewai.com" at bounding box center [697, 340] width 413 height 76
click at [861, 318] on div "Incident: ENG-688 Recipient Email: chris@crewai.com" at bounding box center [696, 340] width 367 height 60
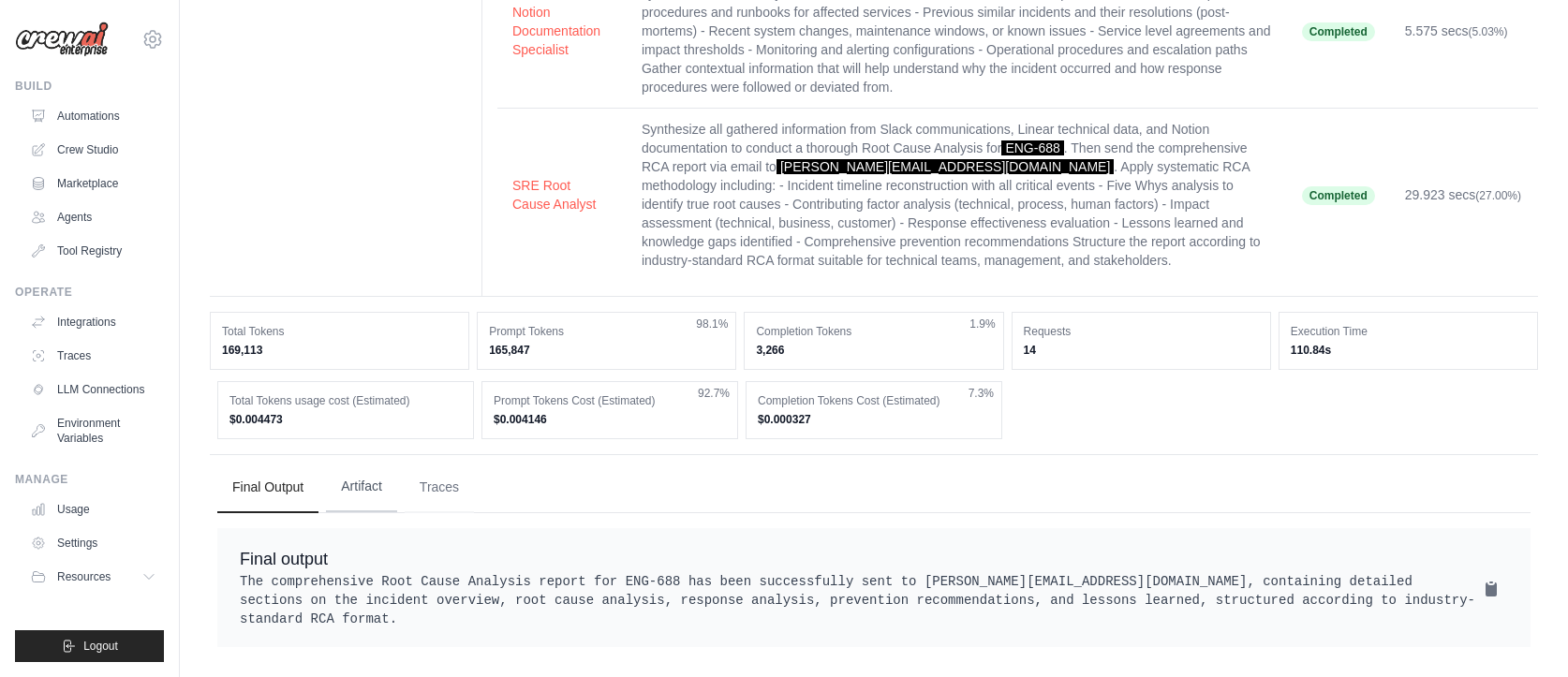
click at [351, 490] on button "Artifact" at bounding box center [361, 487] width 71 height 51
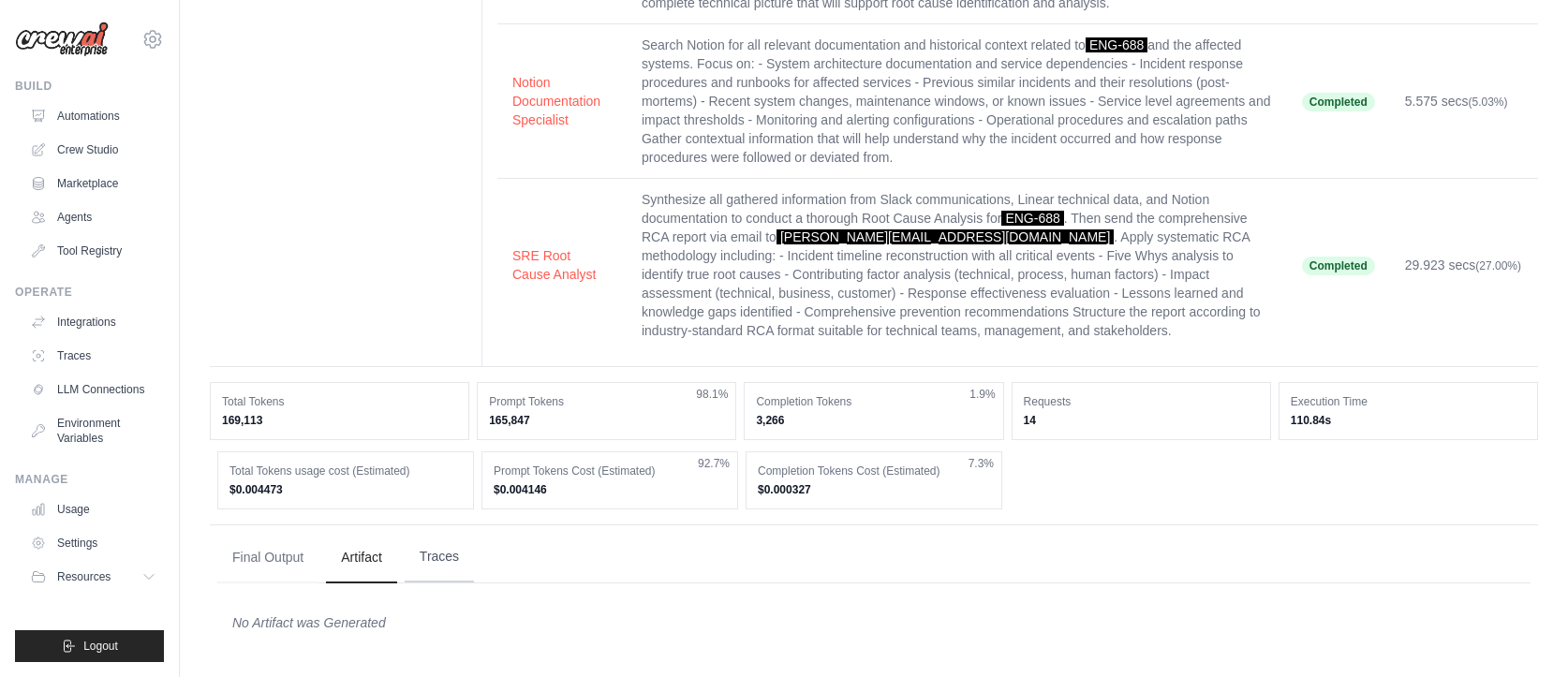
click at [430, 558] on button "Traces" at bounding box center [439, 557] width 69 height 51
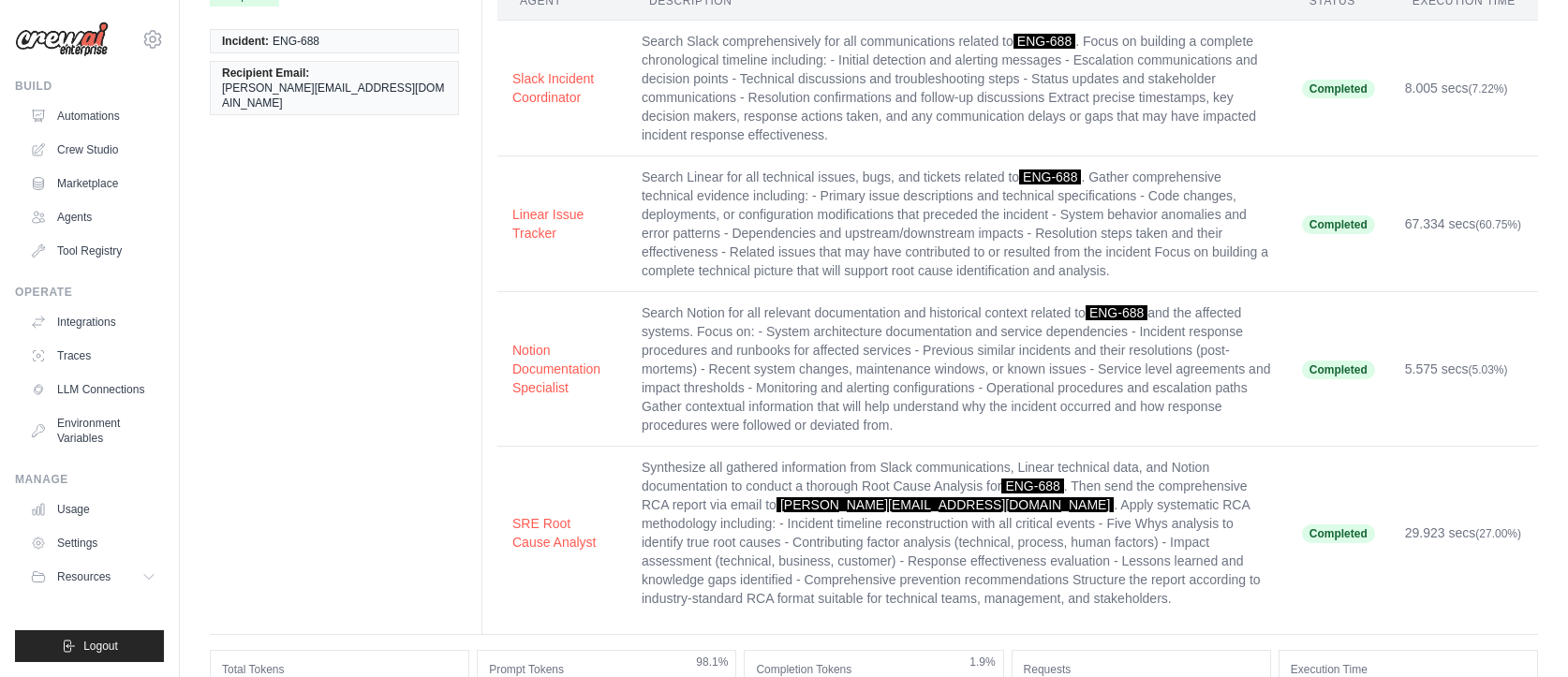
scroll to position [0, 0]
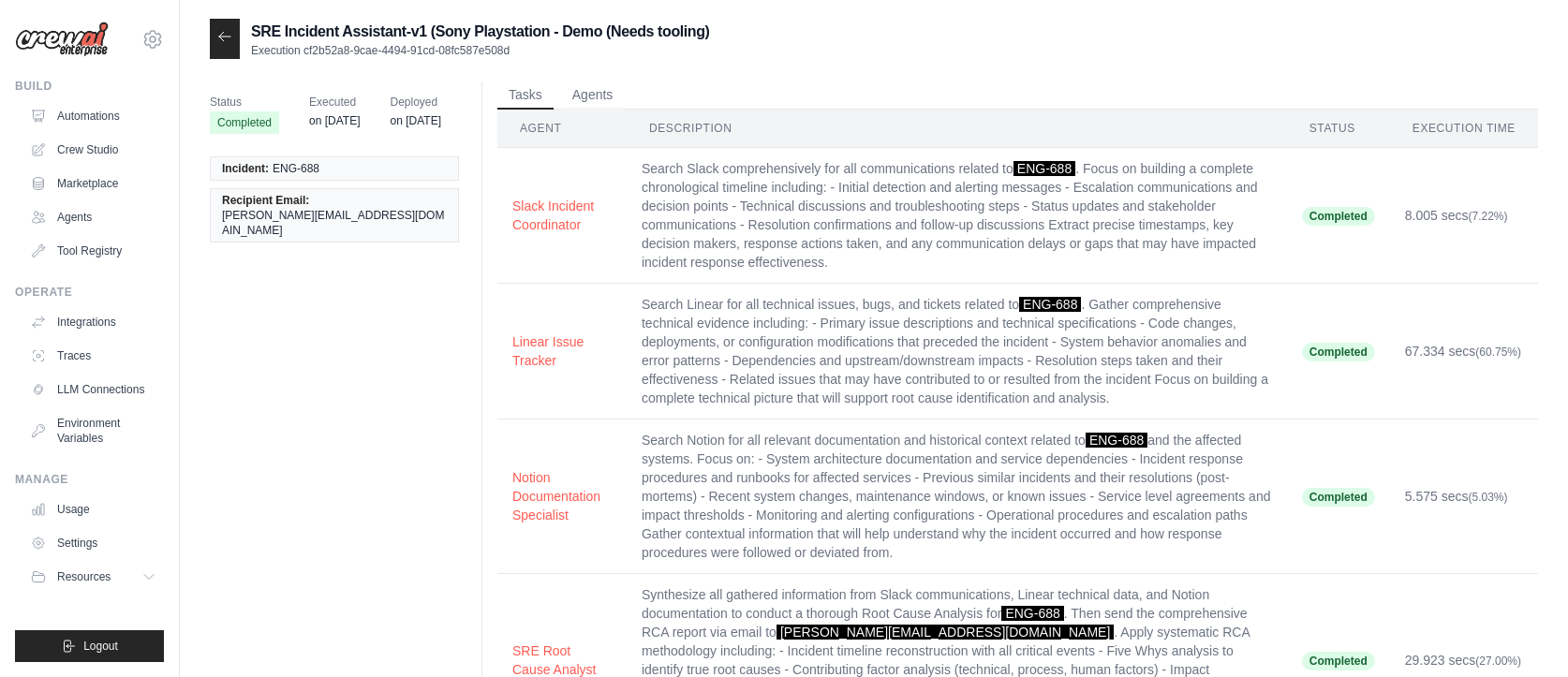
click at [232, 35] on icon at bounding box center [224, 36] width 15 height 15
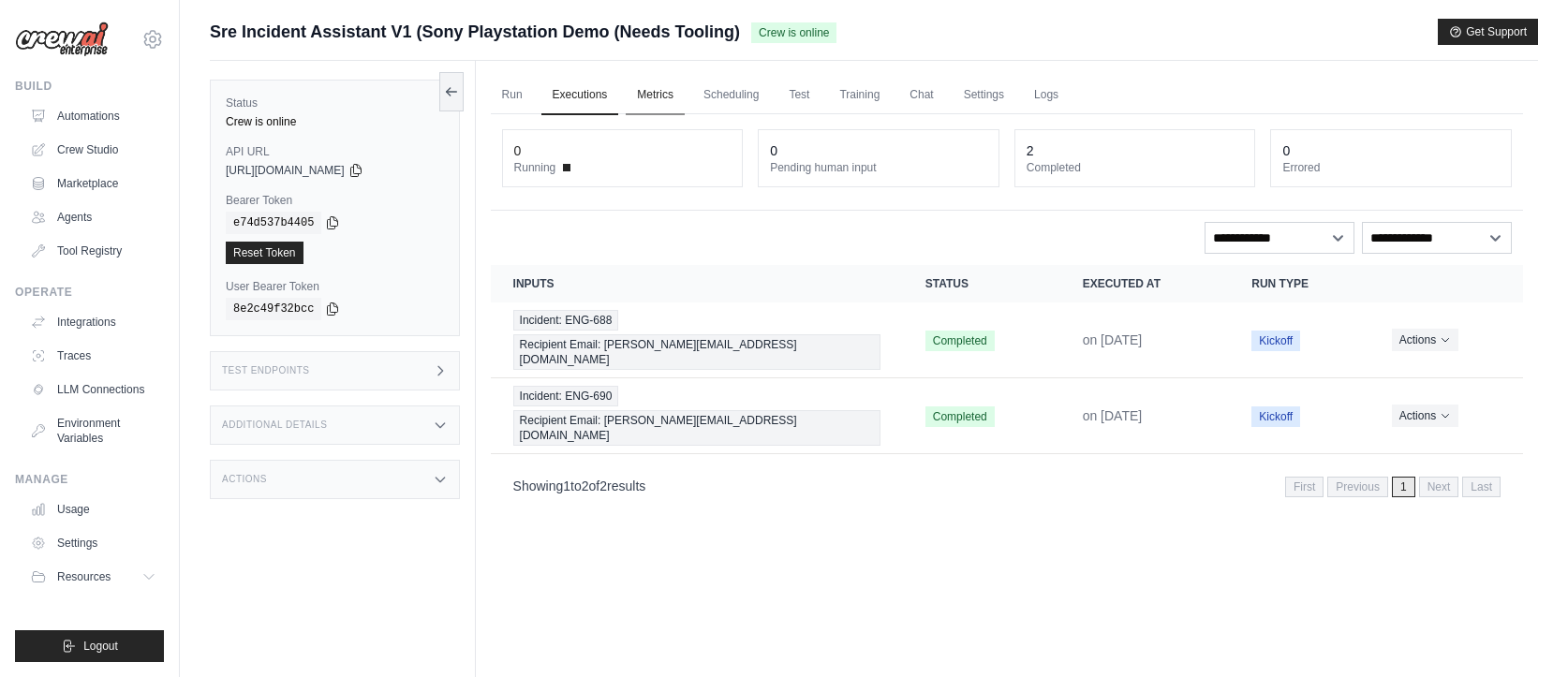
click at [649, 101] on link "Metrics" at bounding box center [655, 95] width 59 height 39
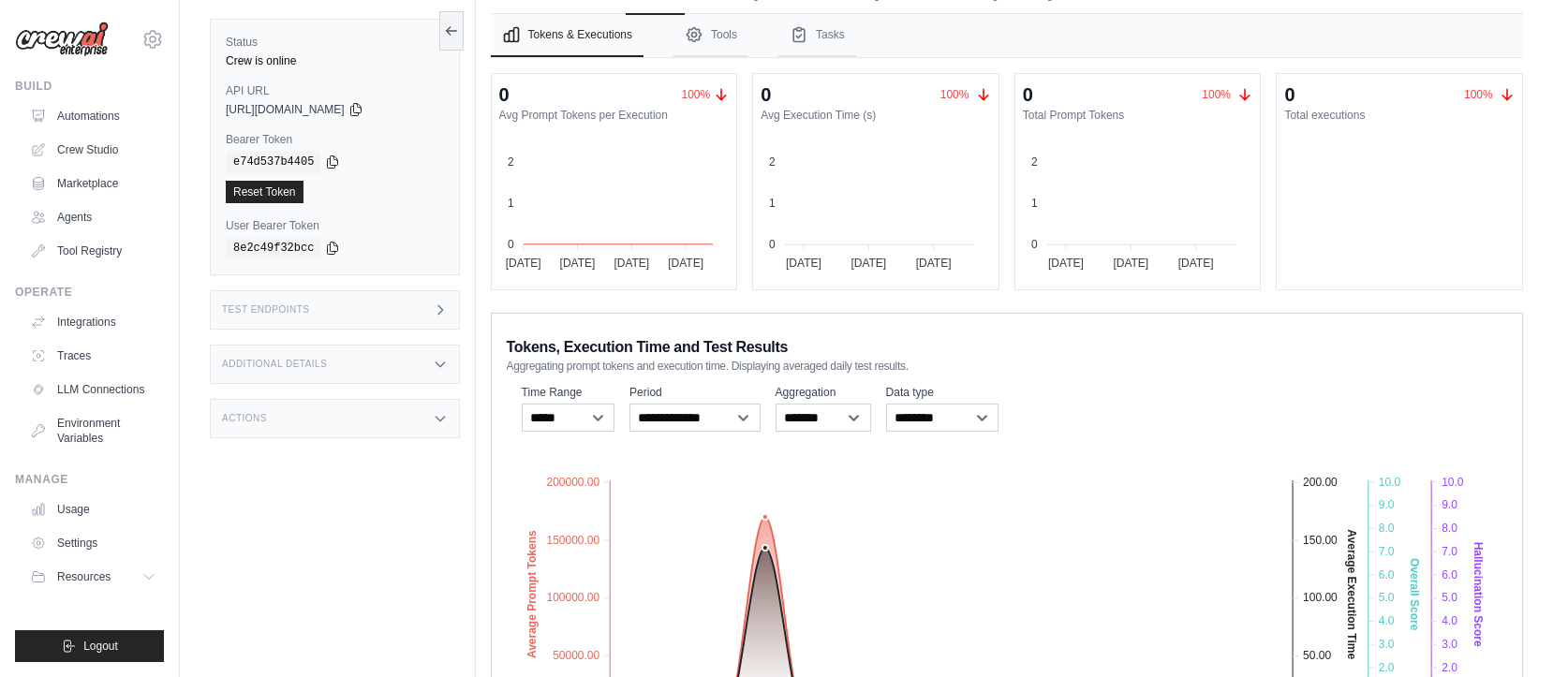
scroll to position [268, 0]
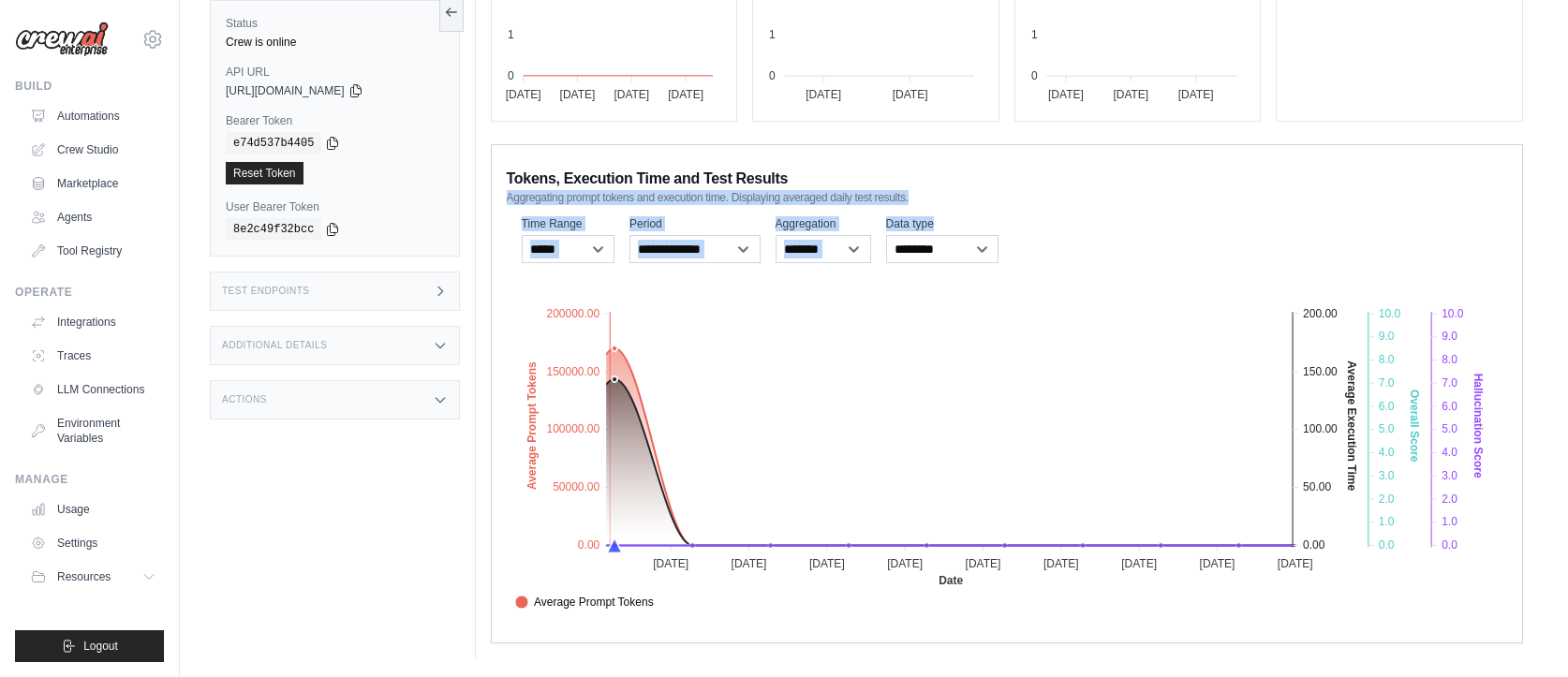
drag, startPoint x: 896, startPoint y: 127, endPoint x: 898, endPoint y: 238, distance: 111.0
click at [896, 239] on div "0 100% Avg Prompt Tokens per Execution 2 2 1 1 0 0 [DATE] Aug [DATE] Aug [DATE]…" at bounding box center [1006, 273] width 1033 height 738
click at [920, 129] on div "0 100% Avg Prompt Tokens per Execution 2 2 1 1 0 0 [DATE] Aug [DATE] Aug [DATE]…" at bounding box center [1006, 273] width 1033 height 738
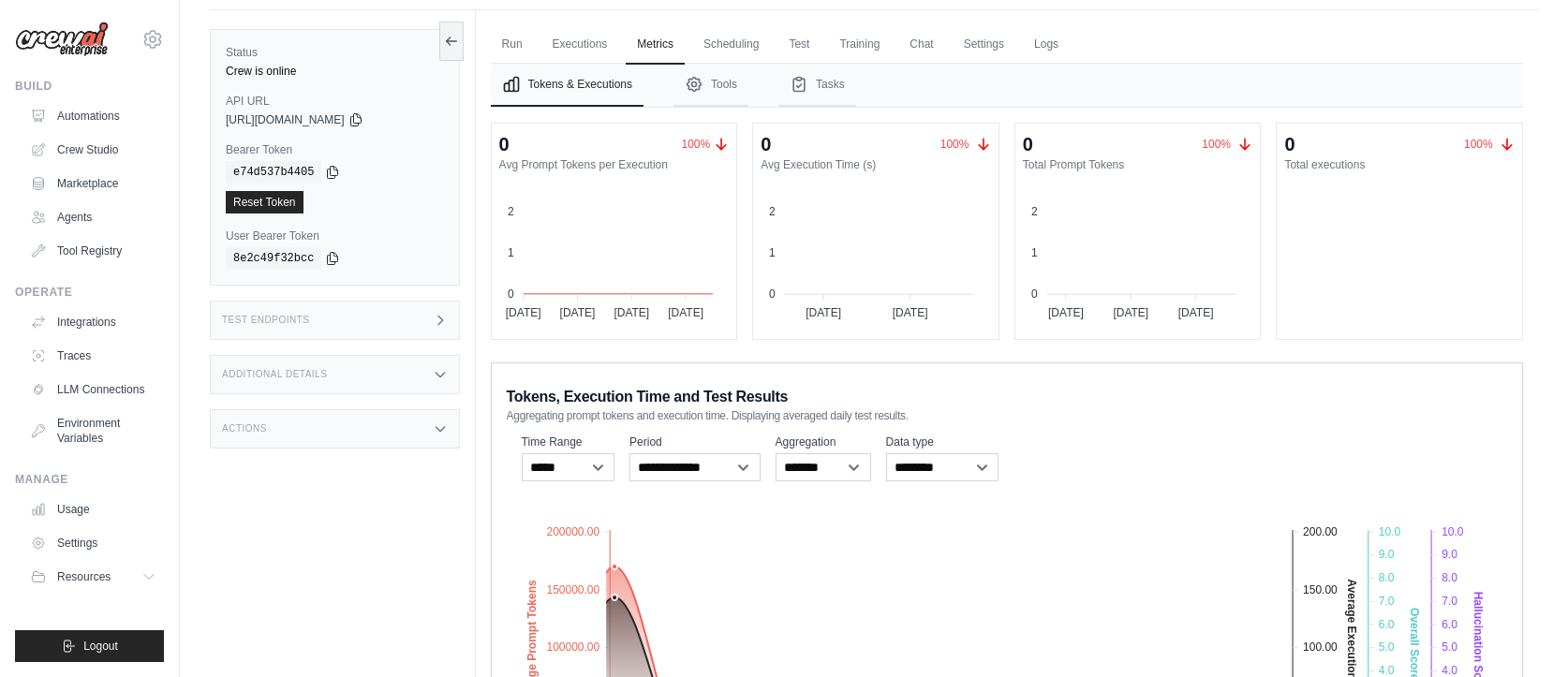
scroll to position [0, 0]
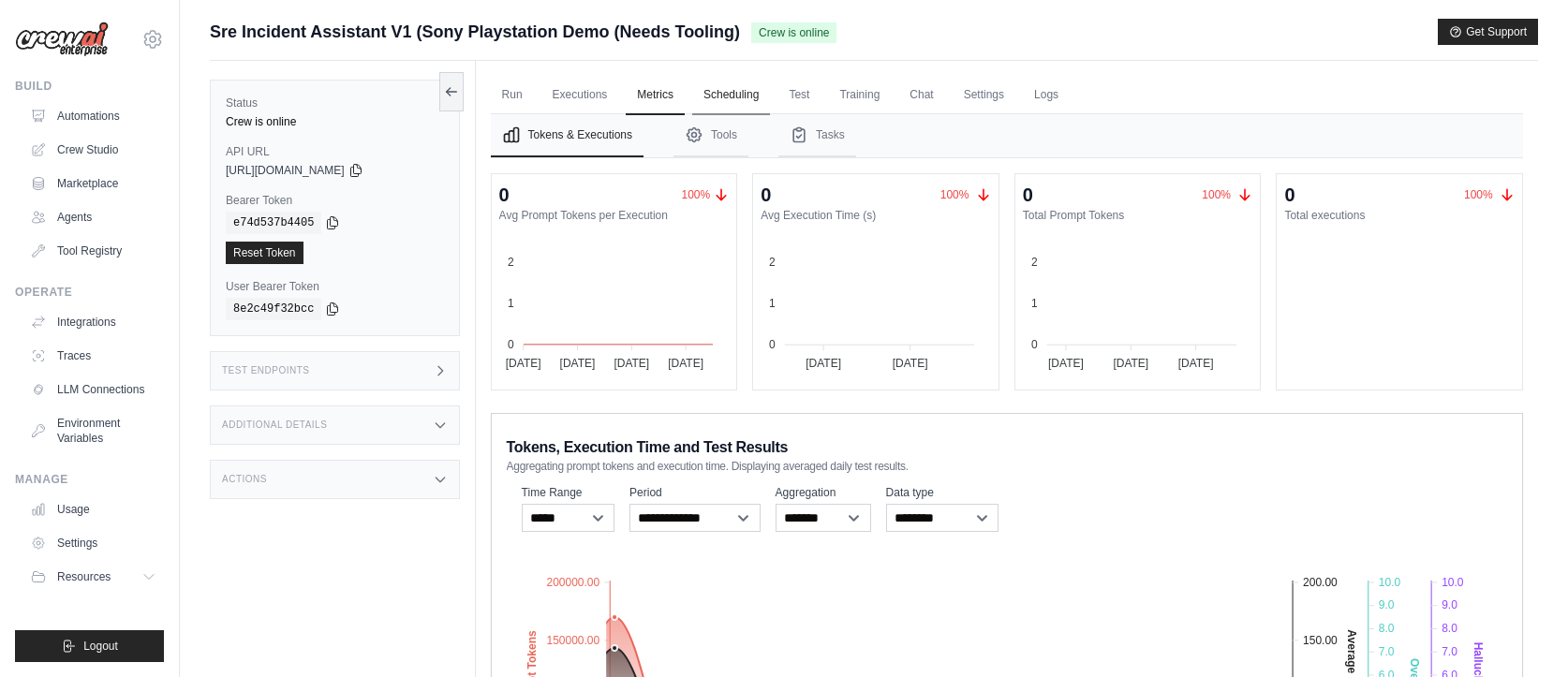
click at [734, 94] on link "Scheduling" at bounding box center [731, 95] width 78 height 39
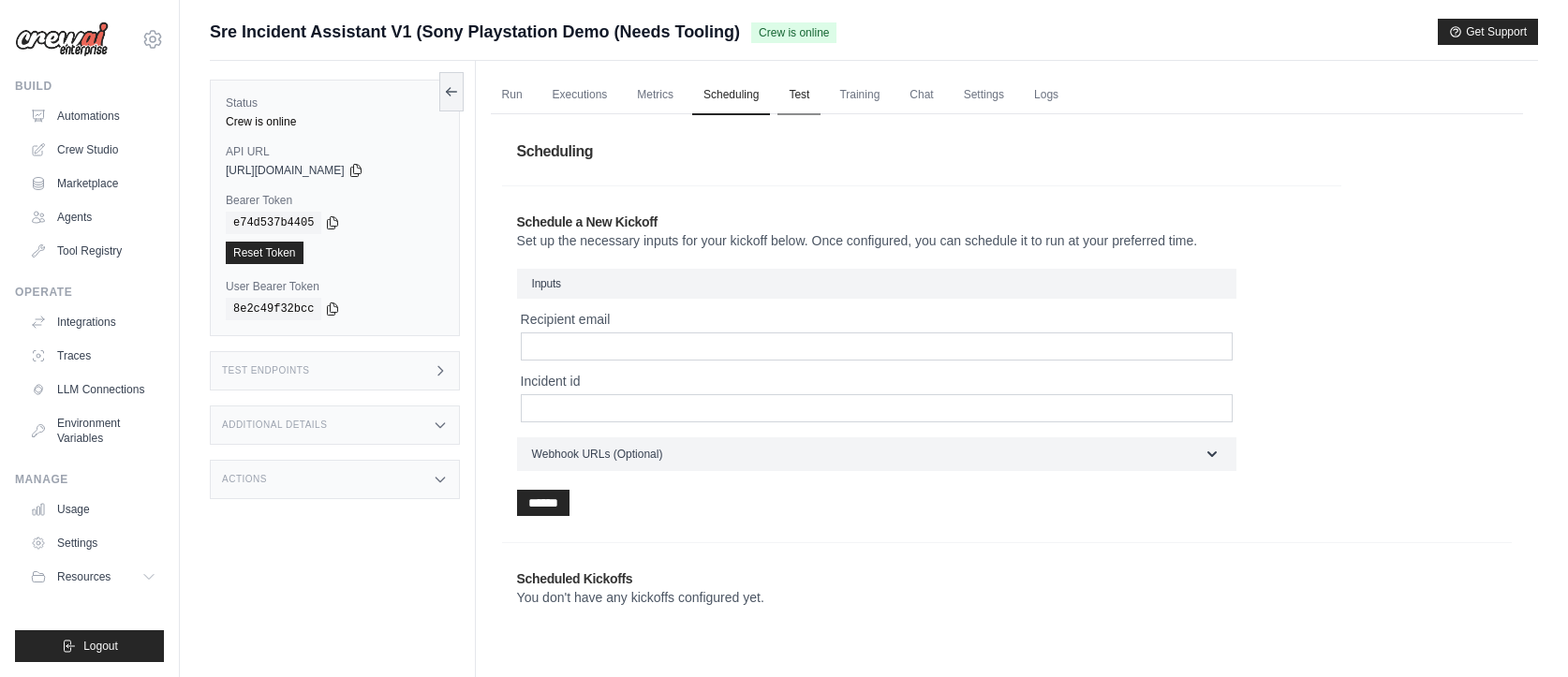
click at [805, 91] on link "Test" at bounding box center [799, 95] width 43 height 39
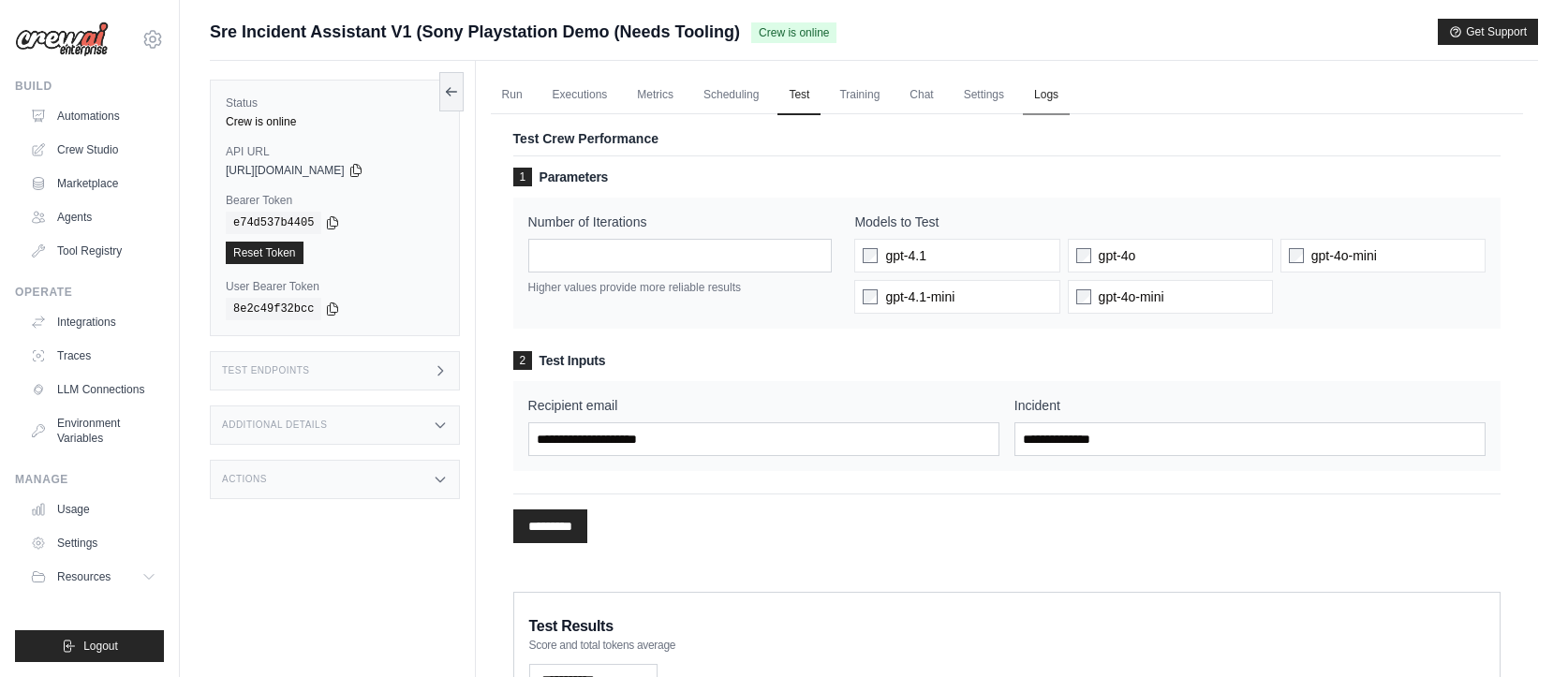
click at [1055, 95] on link "Logs" at bounding box center [1046, 95] width 47 height 39
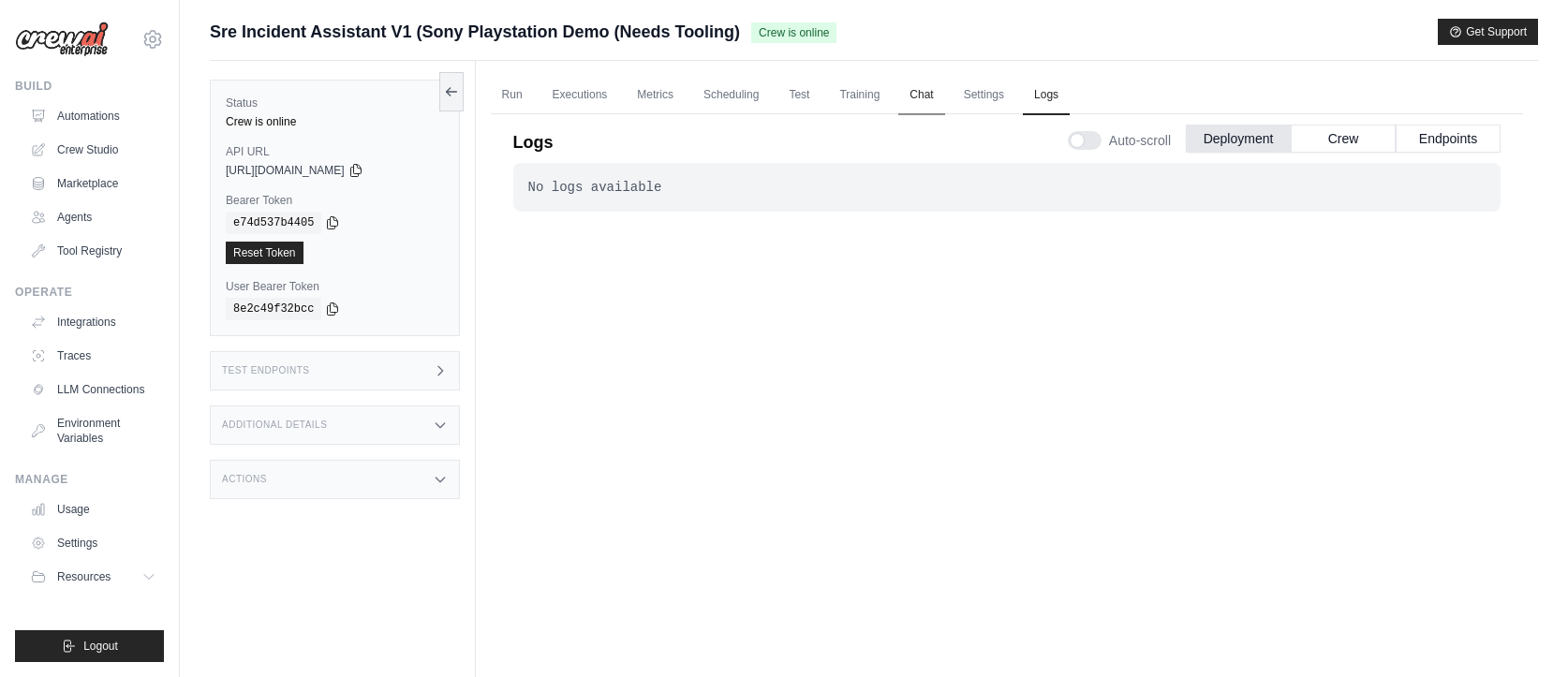
click at [915, 95] on link "Chat" at bounding box center [921, 95] width 46 height 39
